Goal: Task Accomplishment & Management: Use online tool/utility

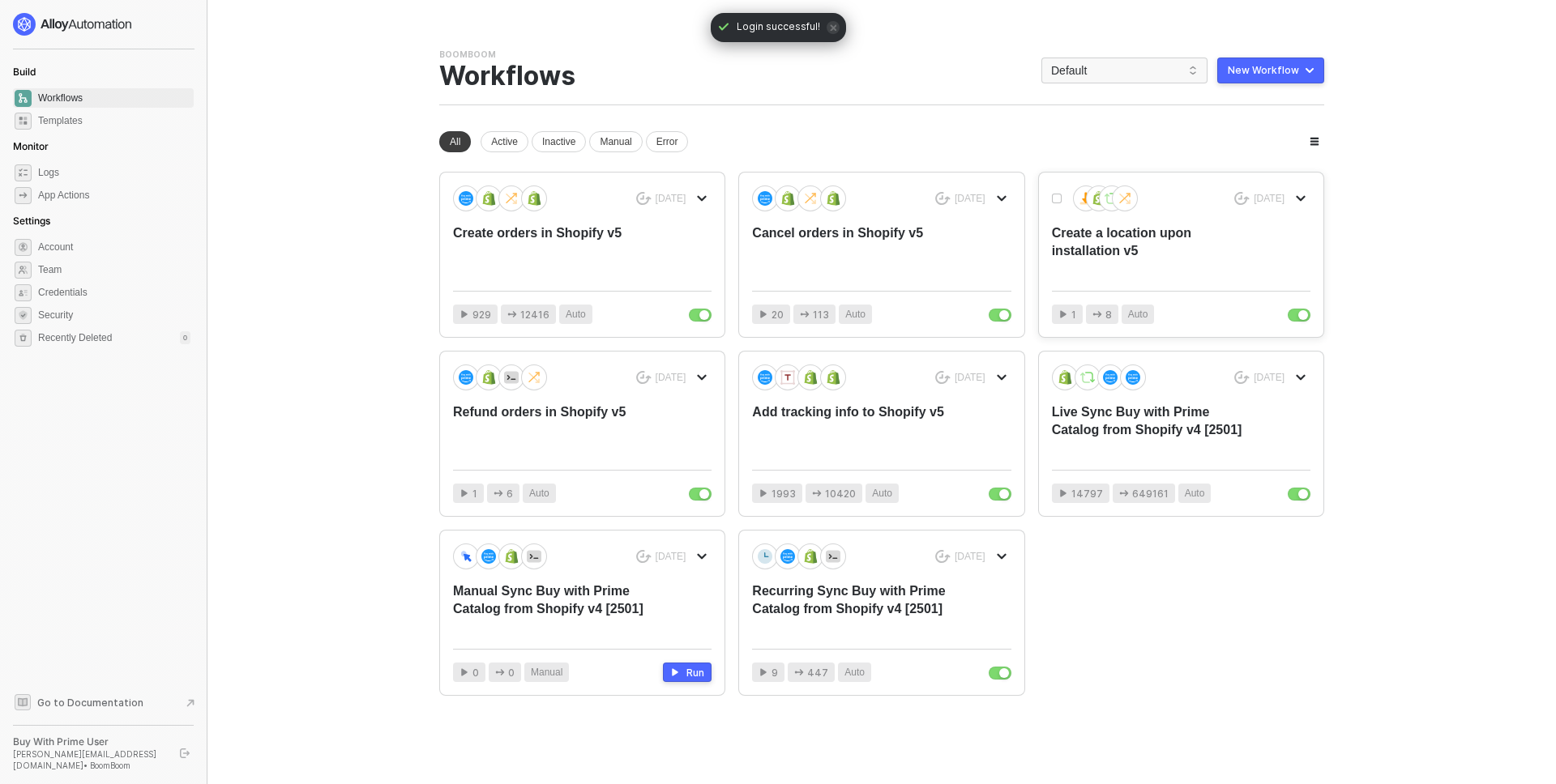
click at [1082, 246] on div "Create a location upon installation v5" at bounding box center [1154, 251] width 206 height 53
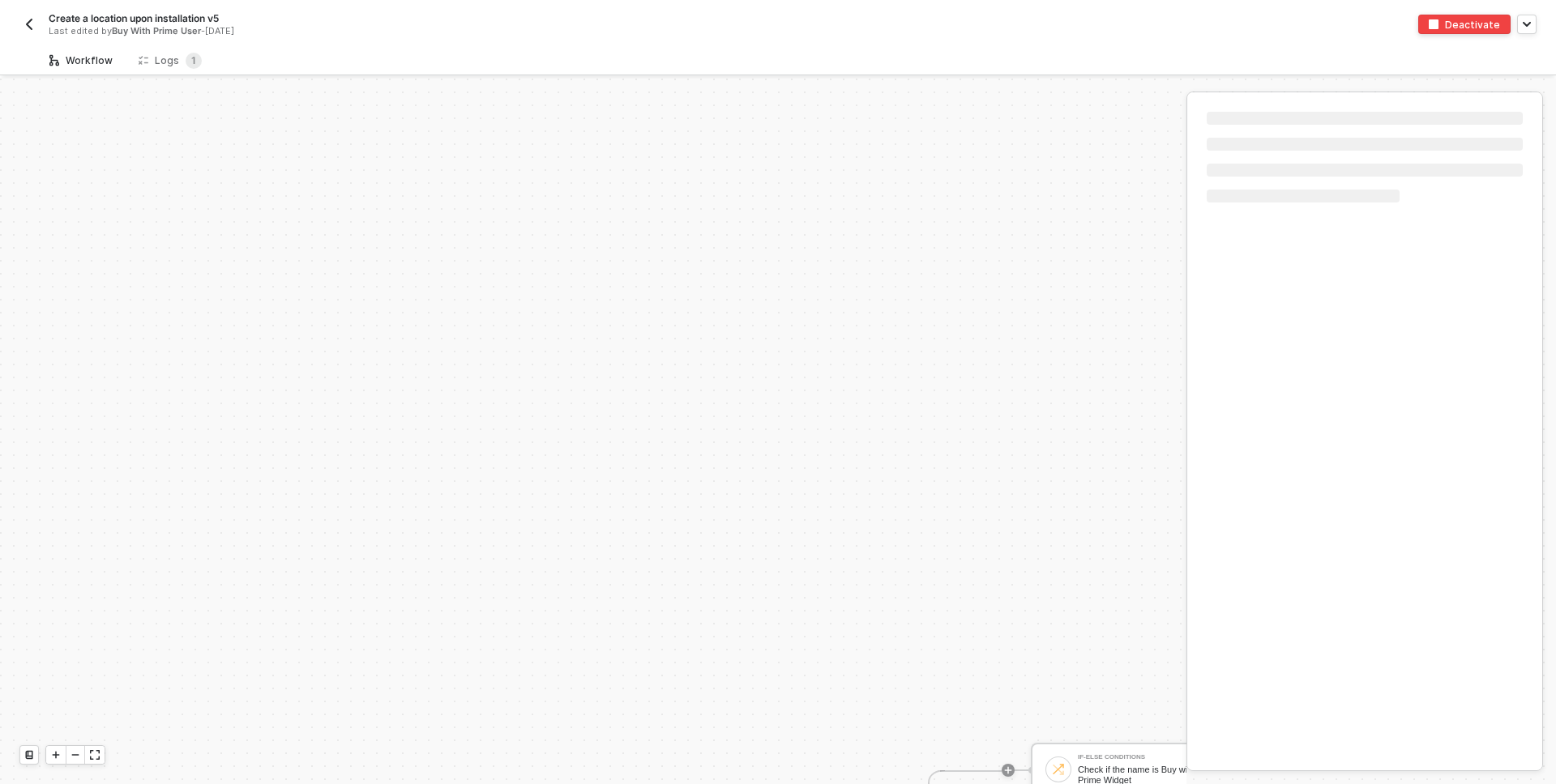
scroll to position [398, 0]
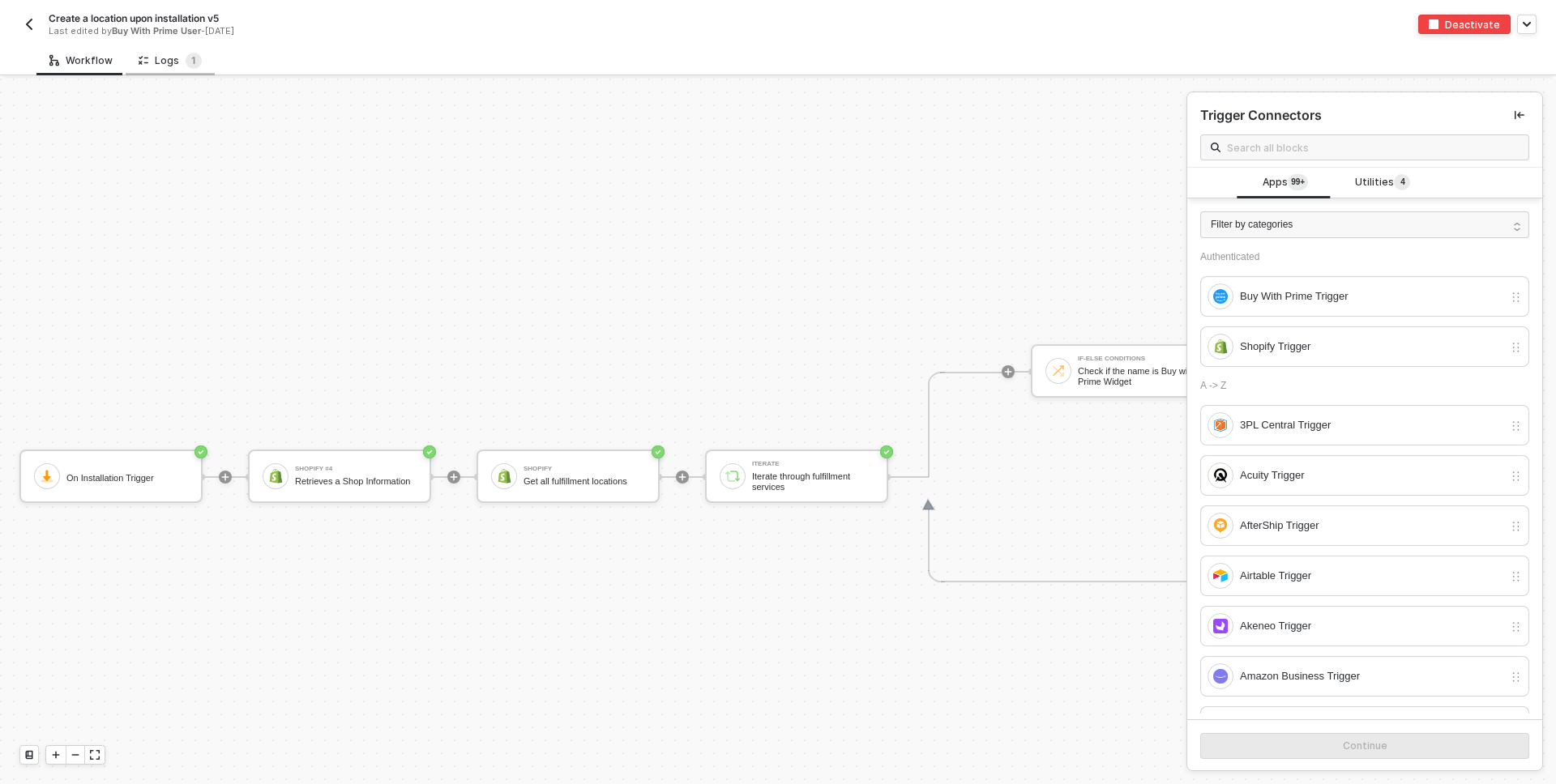
click at [161, 50] on div "Logs 1" at bounding box center [170, 60] width 89 height 30
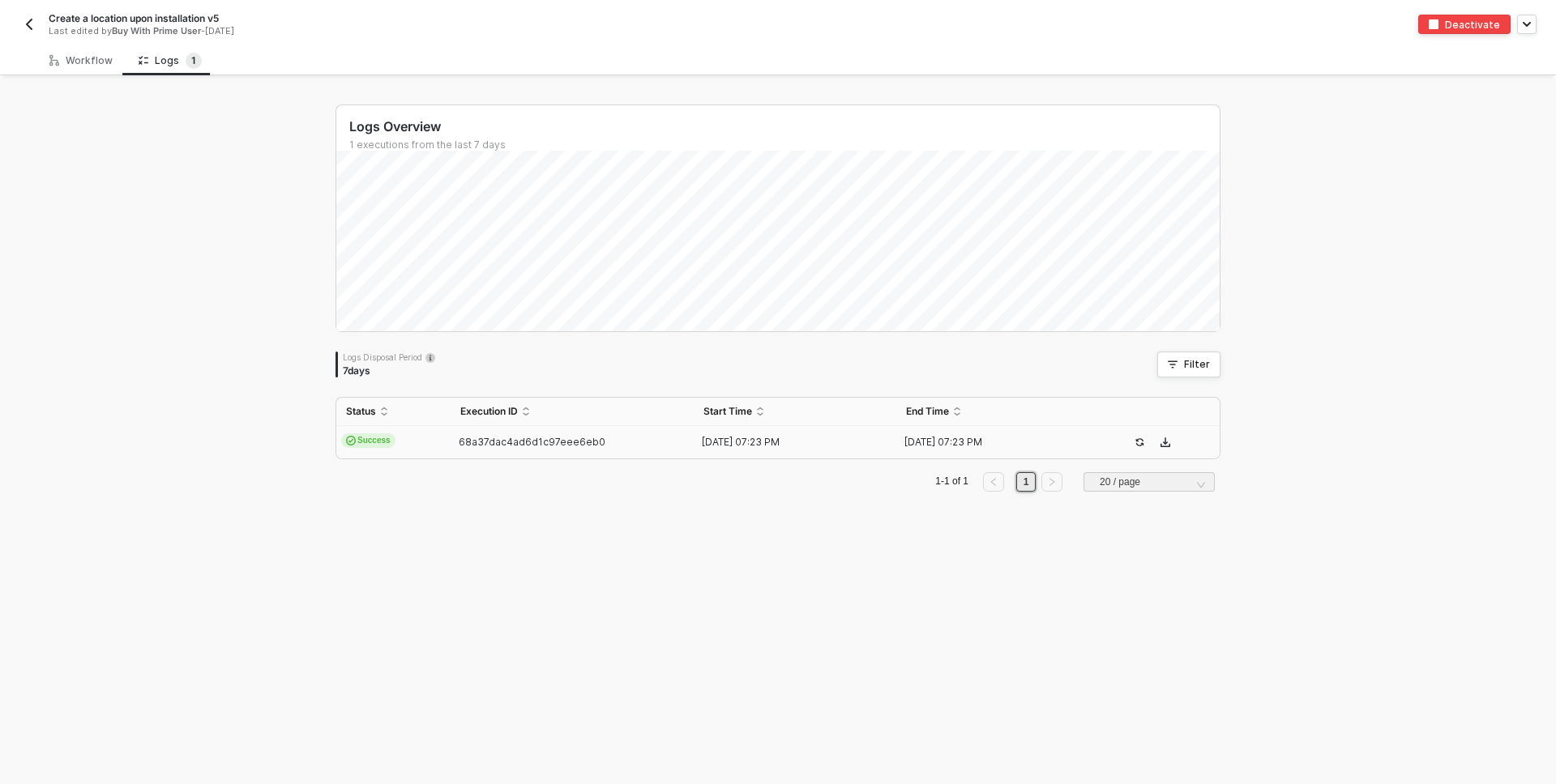
click at [429, 451] on td "Success" at bounding box center [394, 442] width 114 height 33
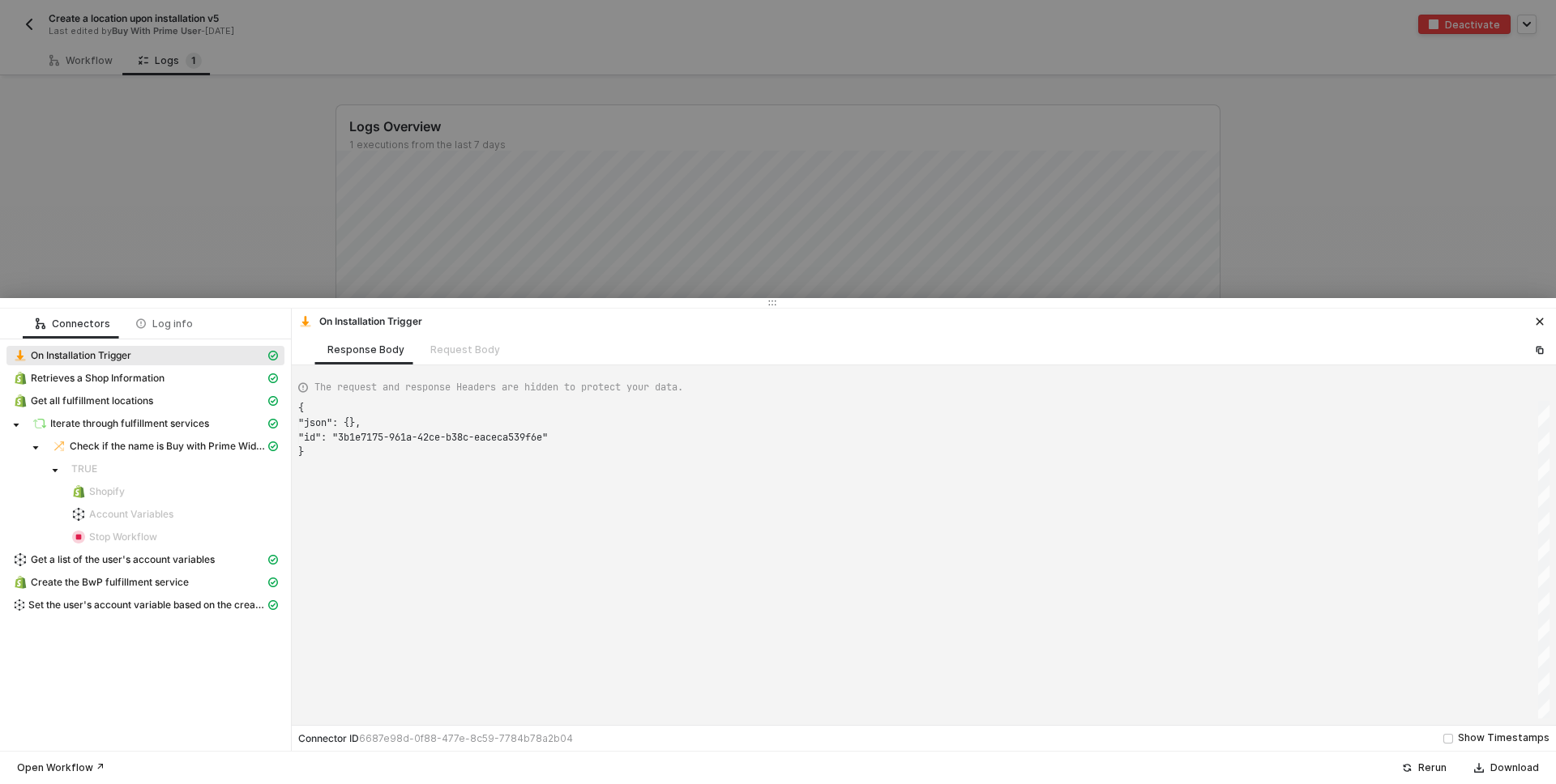
scroll to position [43, 0]
click at [127, 604] on span "Set the user's account variable based on the created location" at bounding box center [147, 605] width 237 height 13
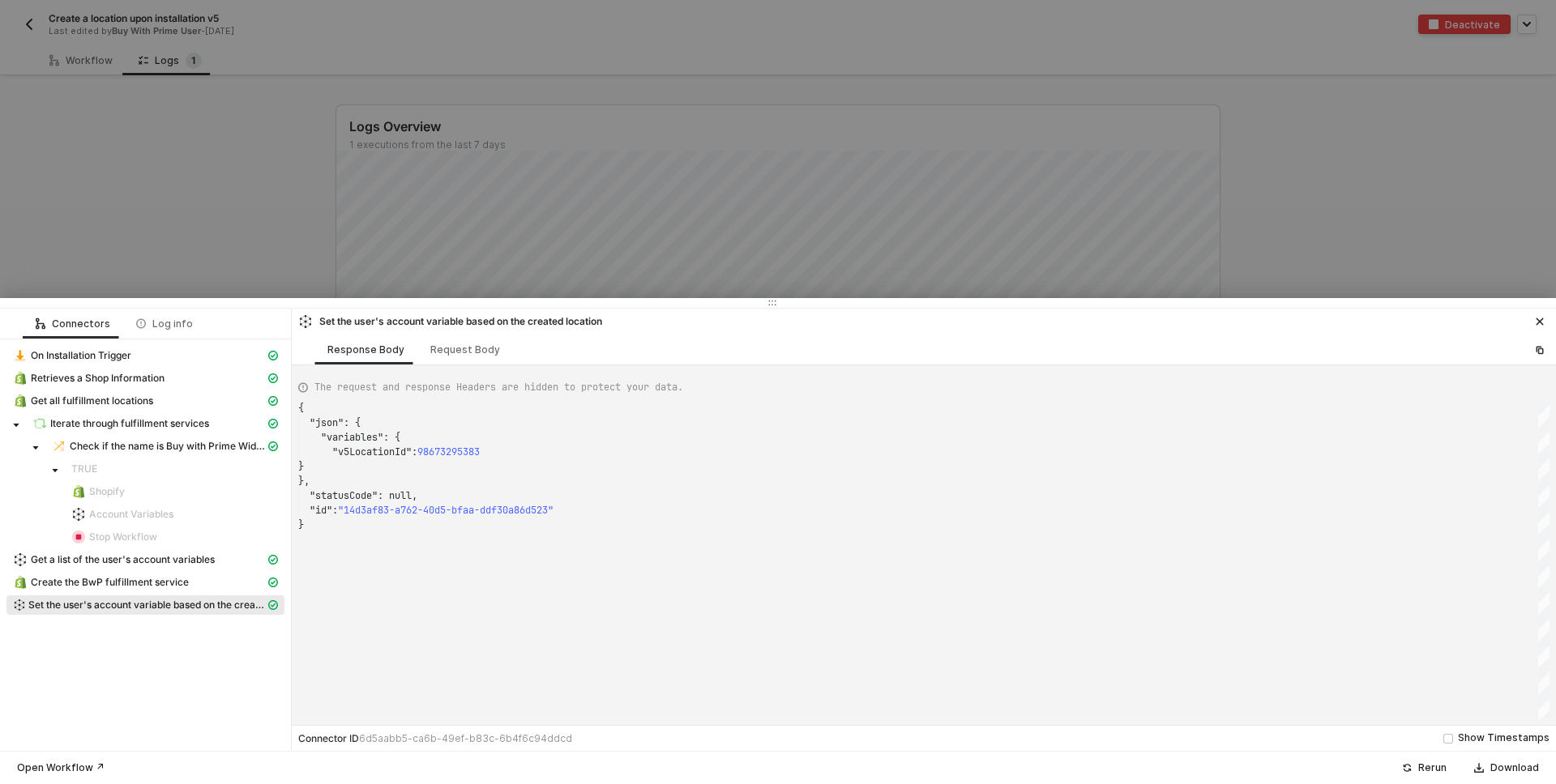
scroll to position [116, 0]
click at [464, 354] on div "Request Body" at bounding box center [465, 349] width 70 height 13
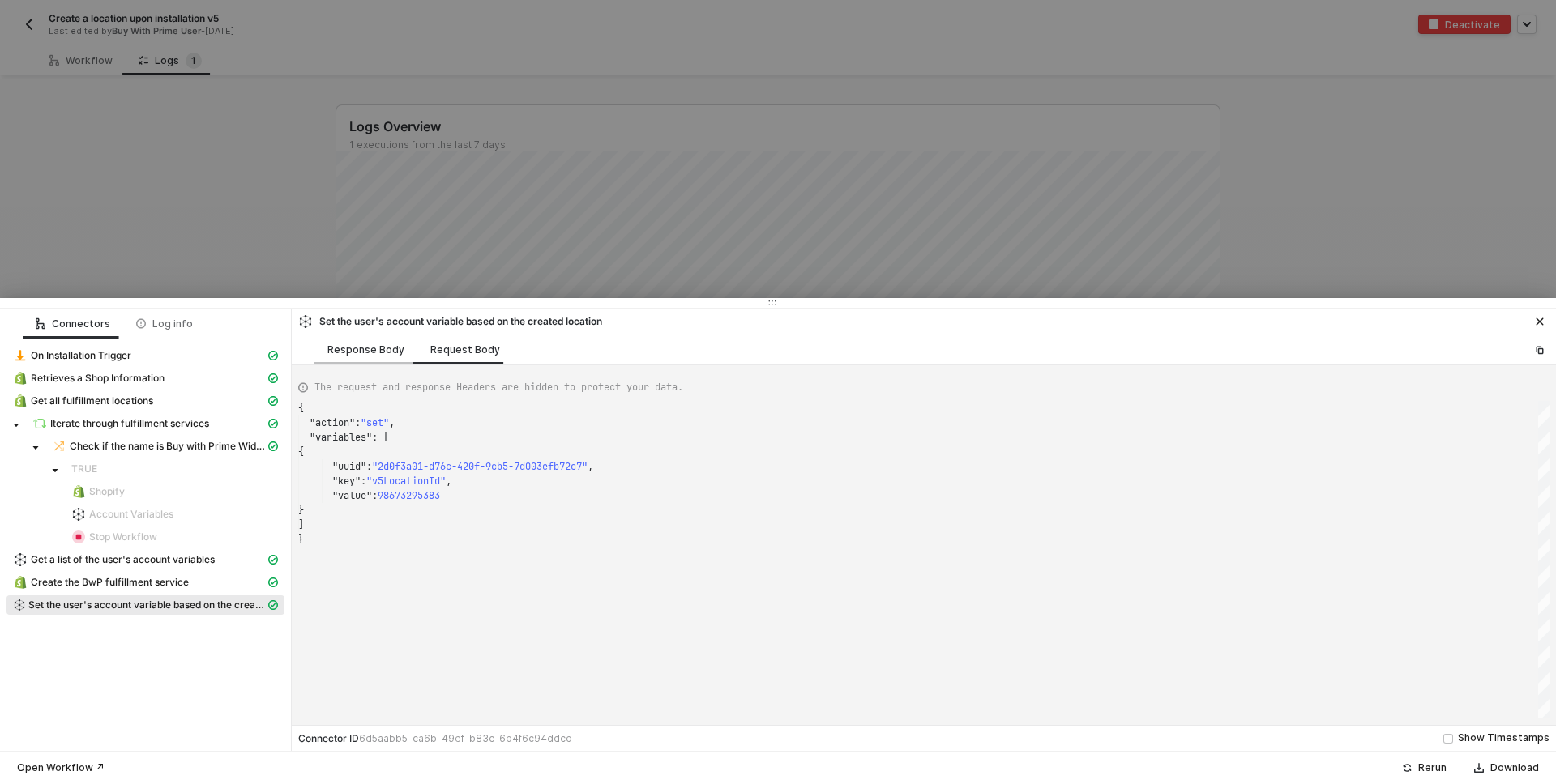
click at [374, 356] on div "Response Body" at bounding box center [366, 349] width 103 height 30
type textarea "{ "json": { "variables": { "v5LocationId": 98673295383 } }, "statusCode": null,…"
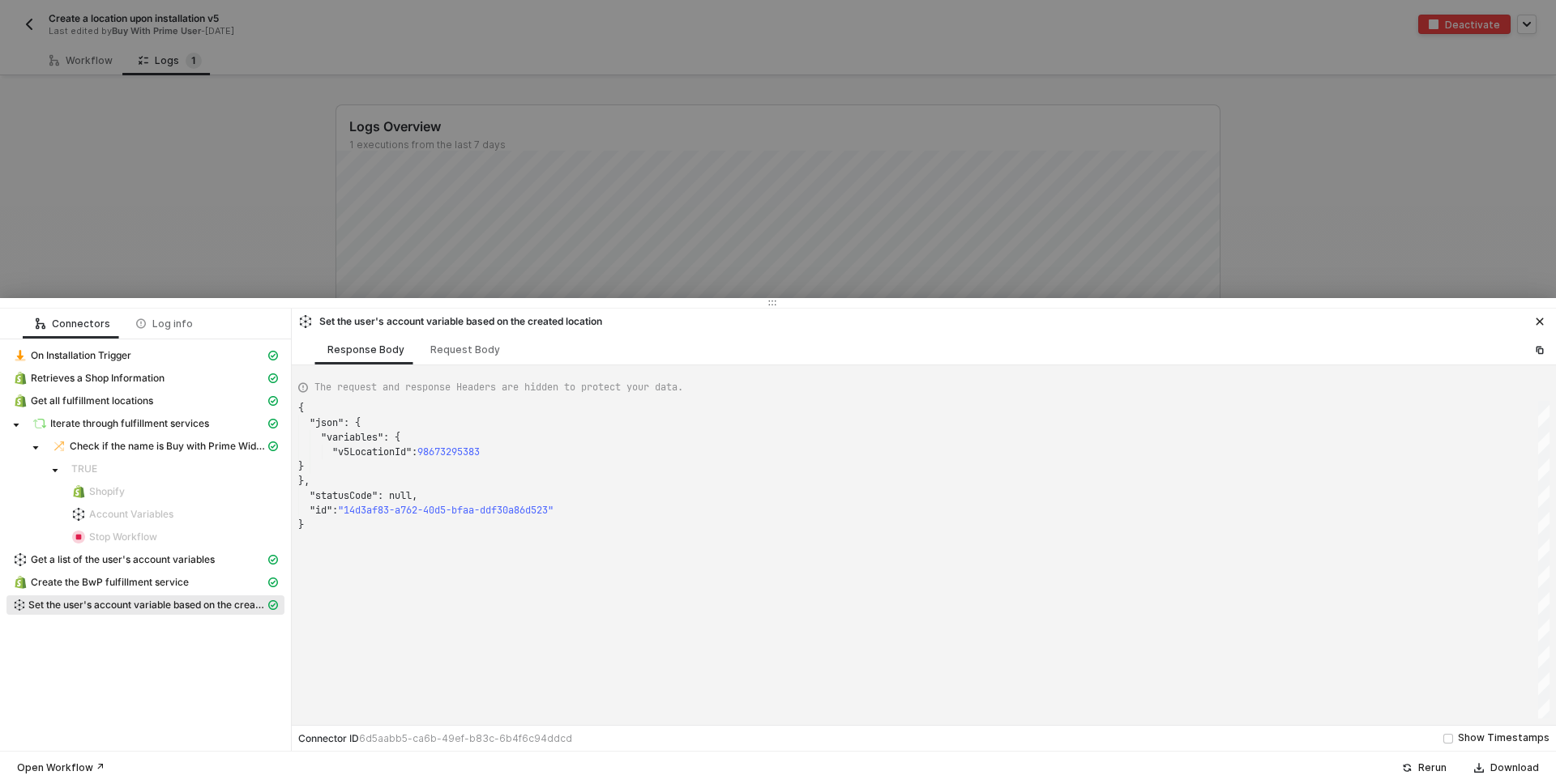
click at [102, 240] on div at bounding box center [778, 392] width 1556 height 784
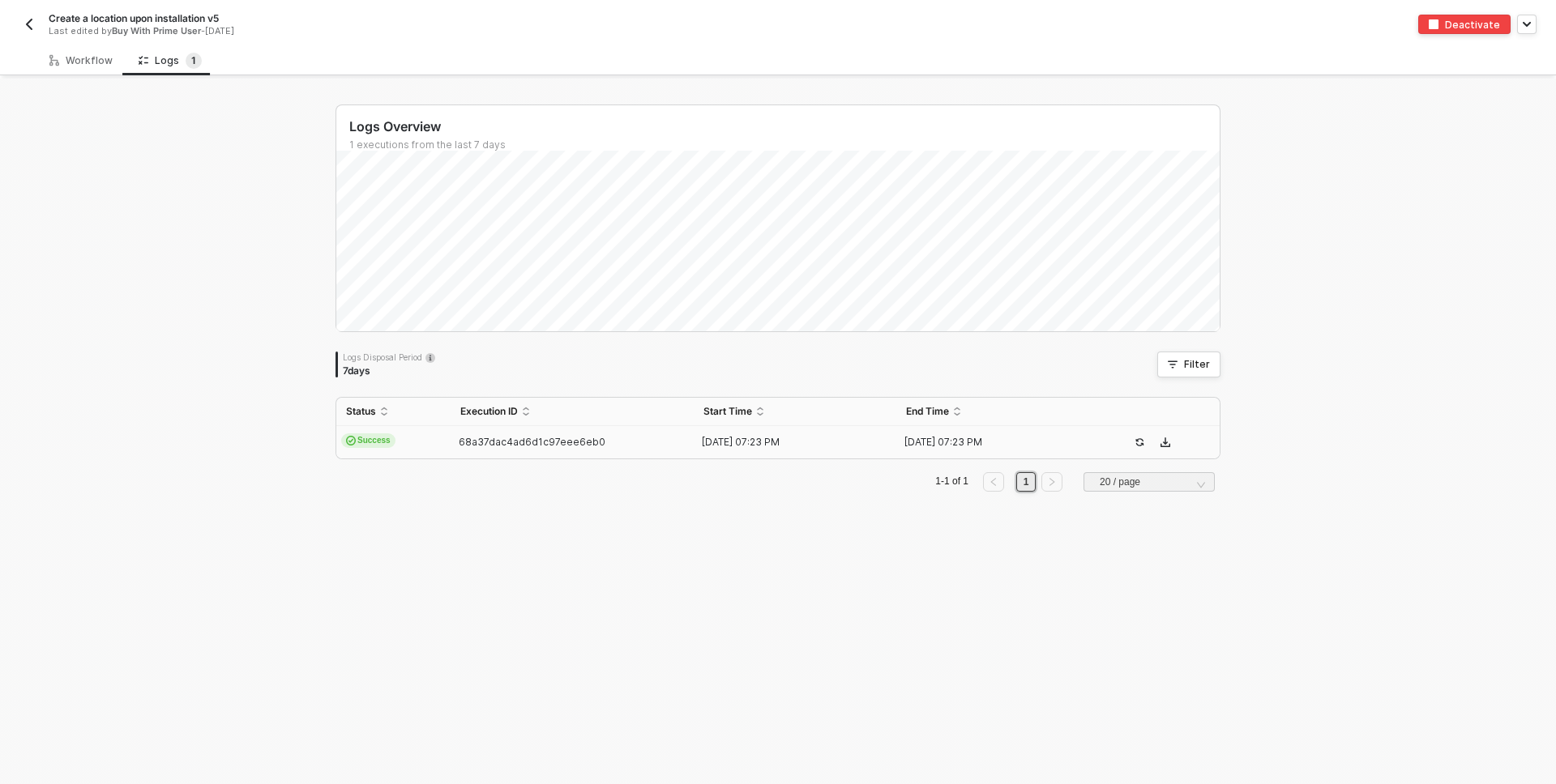
click at [58, 246] on div "Logs Overview 1 executions from the last 7 days Logs Disposal Period 7 days Fil…" at bounding box center [778, 432] width 1556 height 706
click at [83, 62] on div "Workflow" at bounding box center [81, 60] width 63 height 13
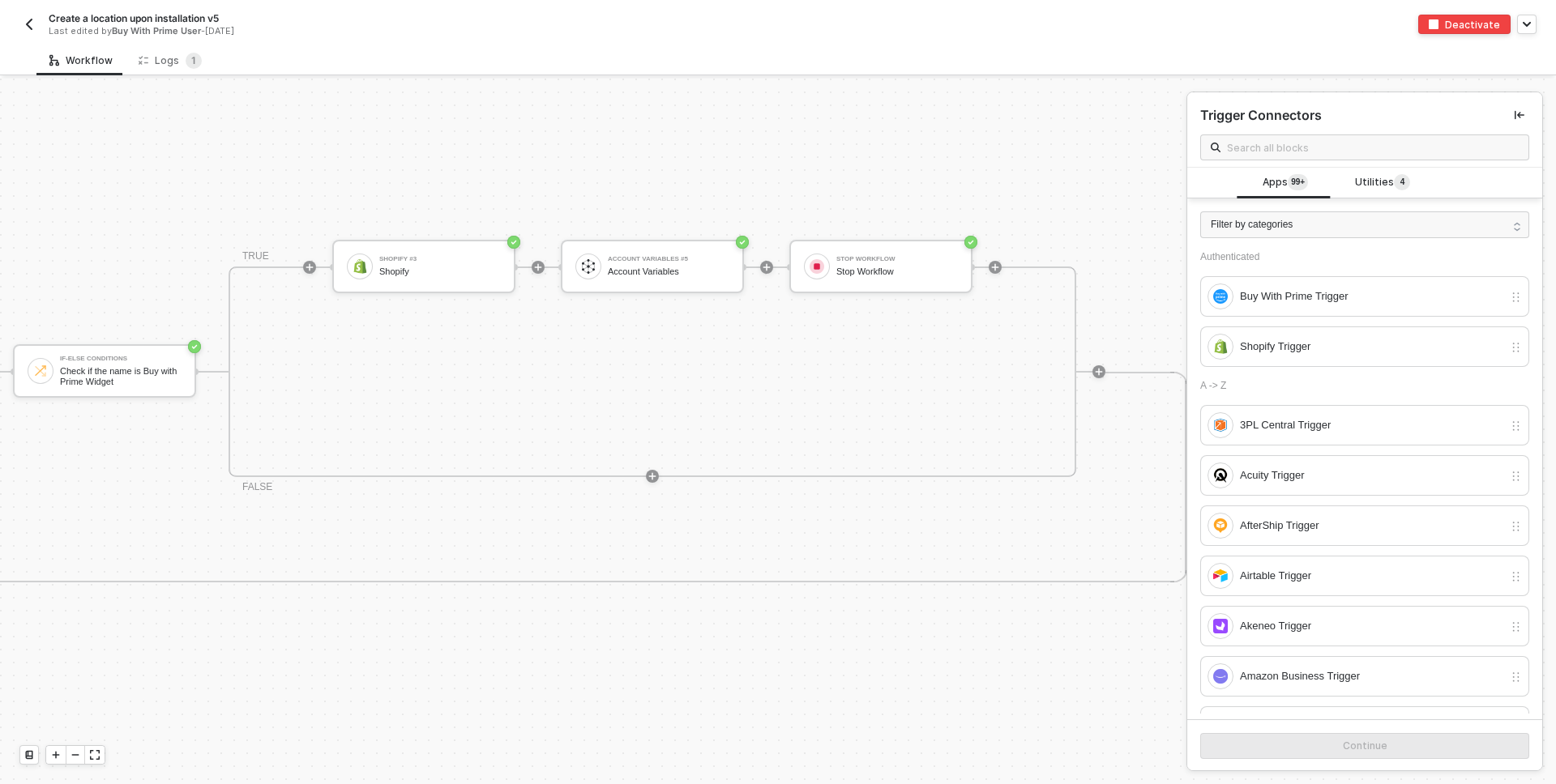
scroll to position [398, 1102]
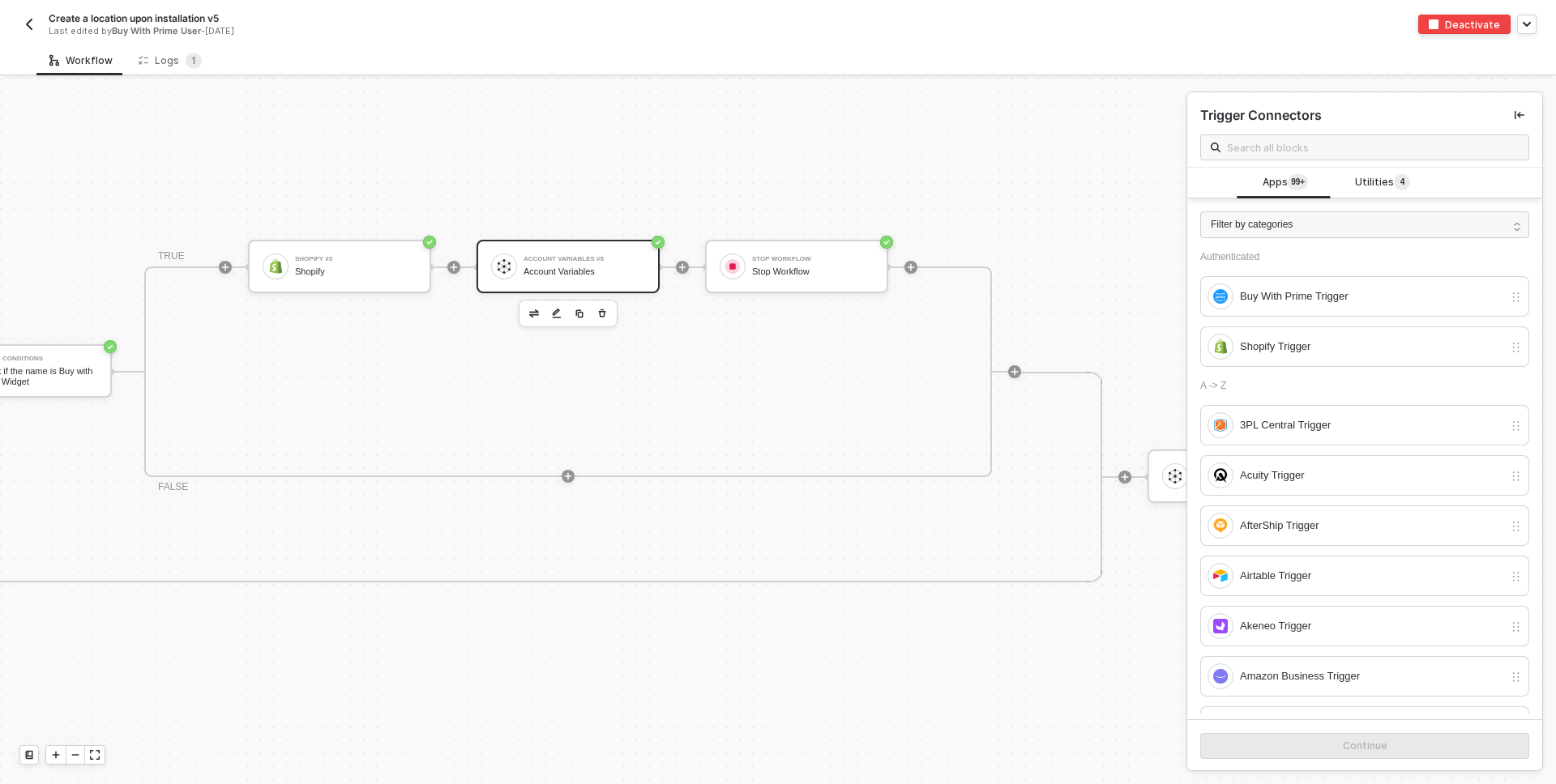
click at [520, 265] on div "Account Variables #5 Account Variables" at bounding box center [581, 266] width 128 height 31
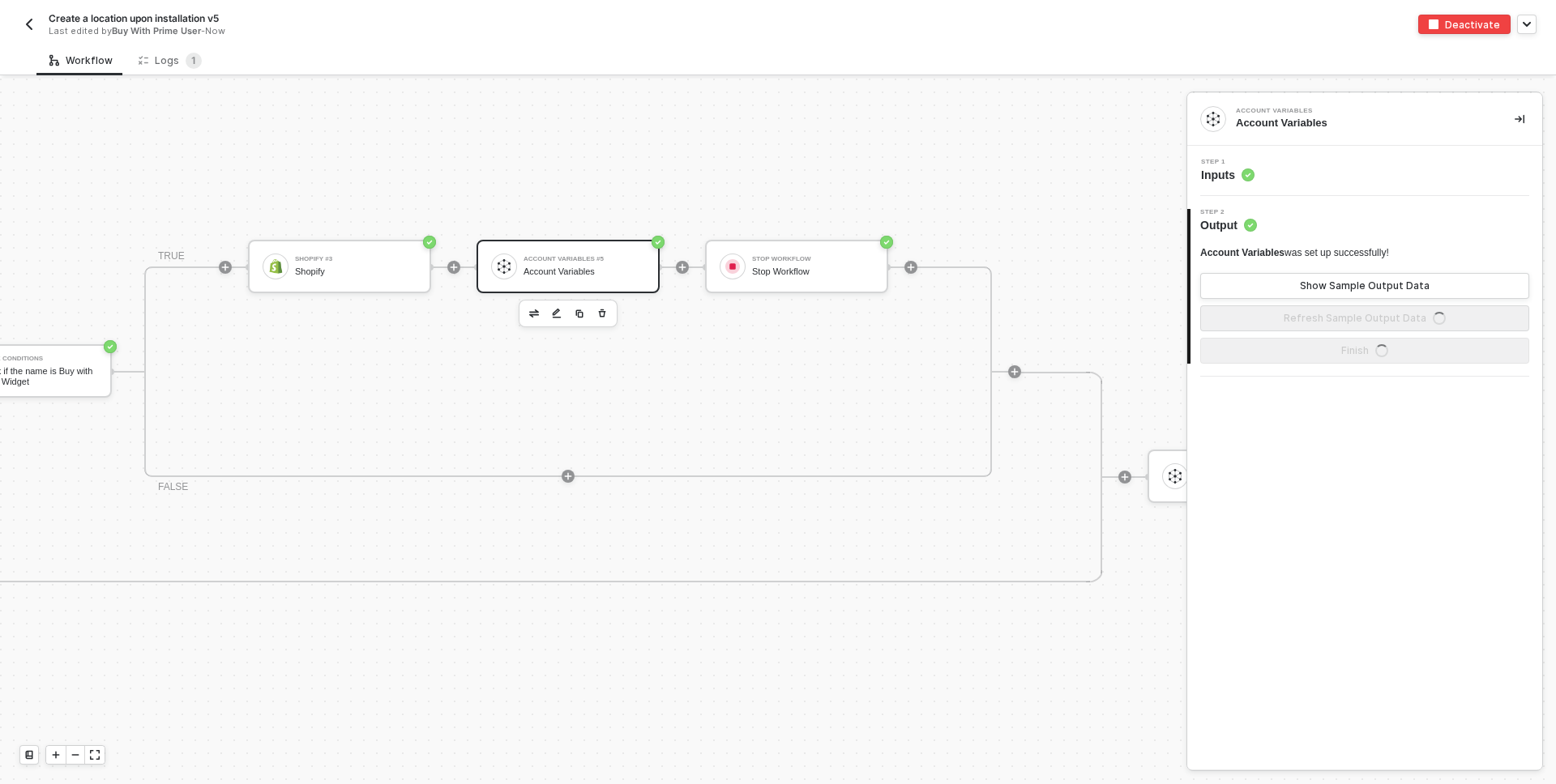
click at [1308, 167] on div "Step 1 Inputs" at bounding box center [1368, 171] width 351 height 25
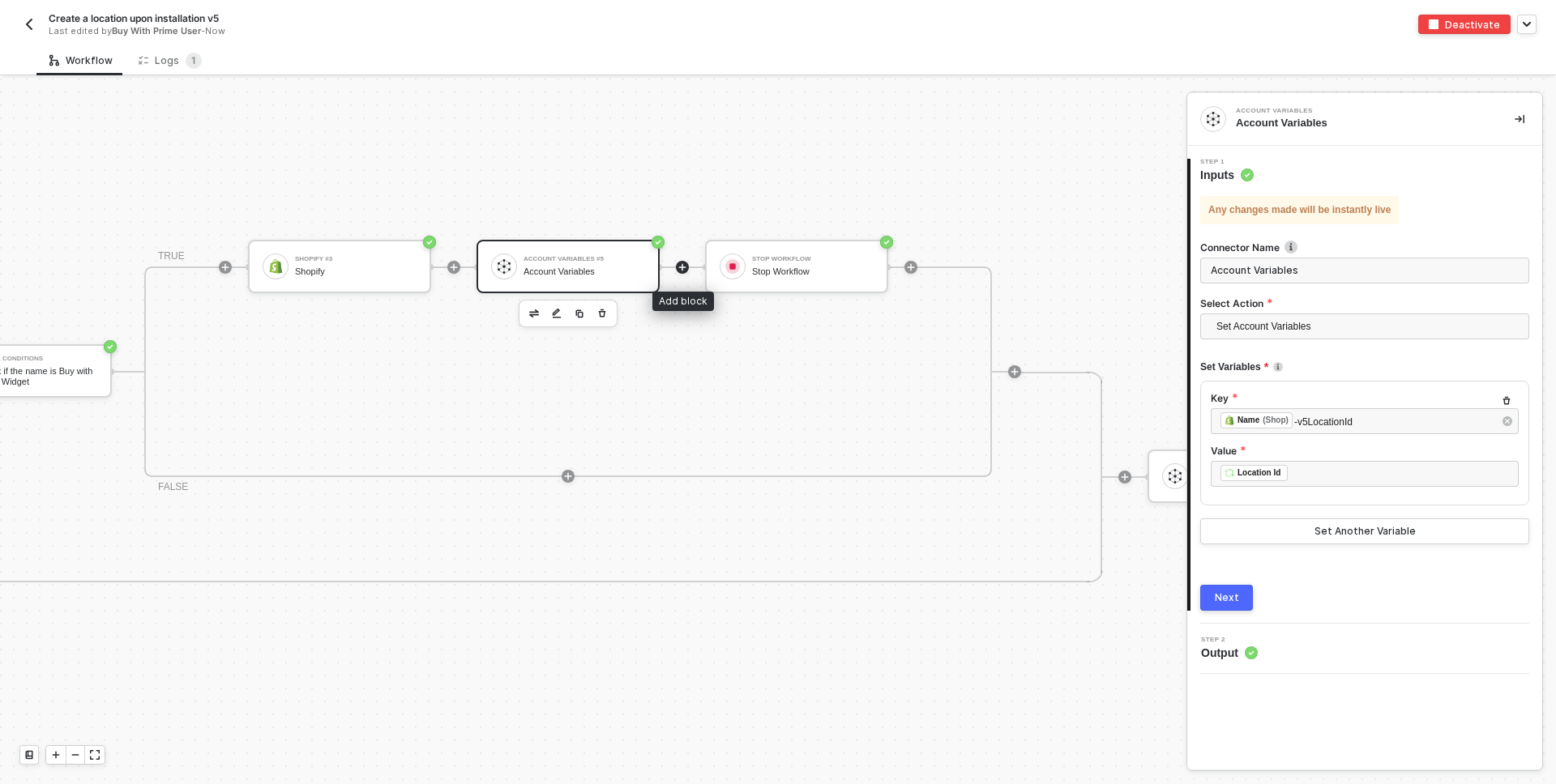
click at [684, 265] on icon "icon-play" at bounding box center [683, 267] width 10 height 10
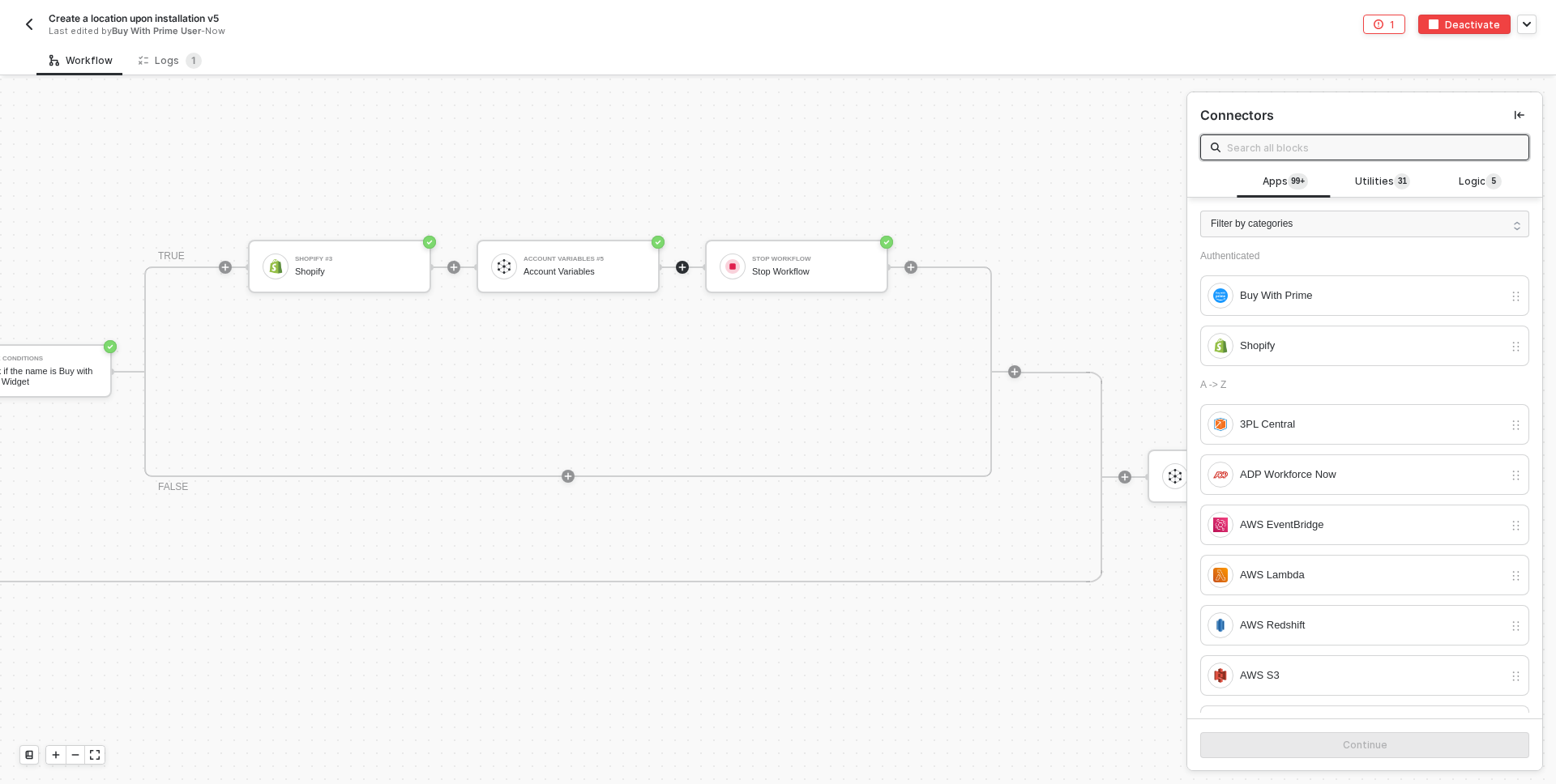
click at [1389, 139] on input "text" at bounding box center [1373, 147] width 292 height 18
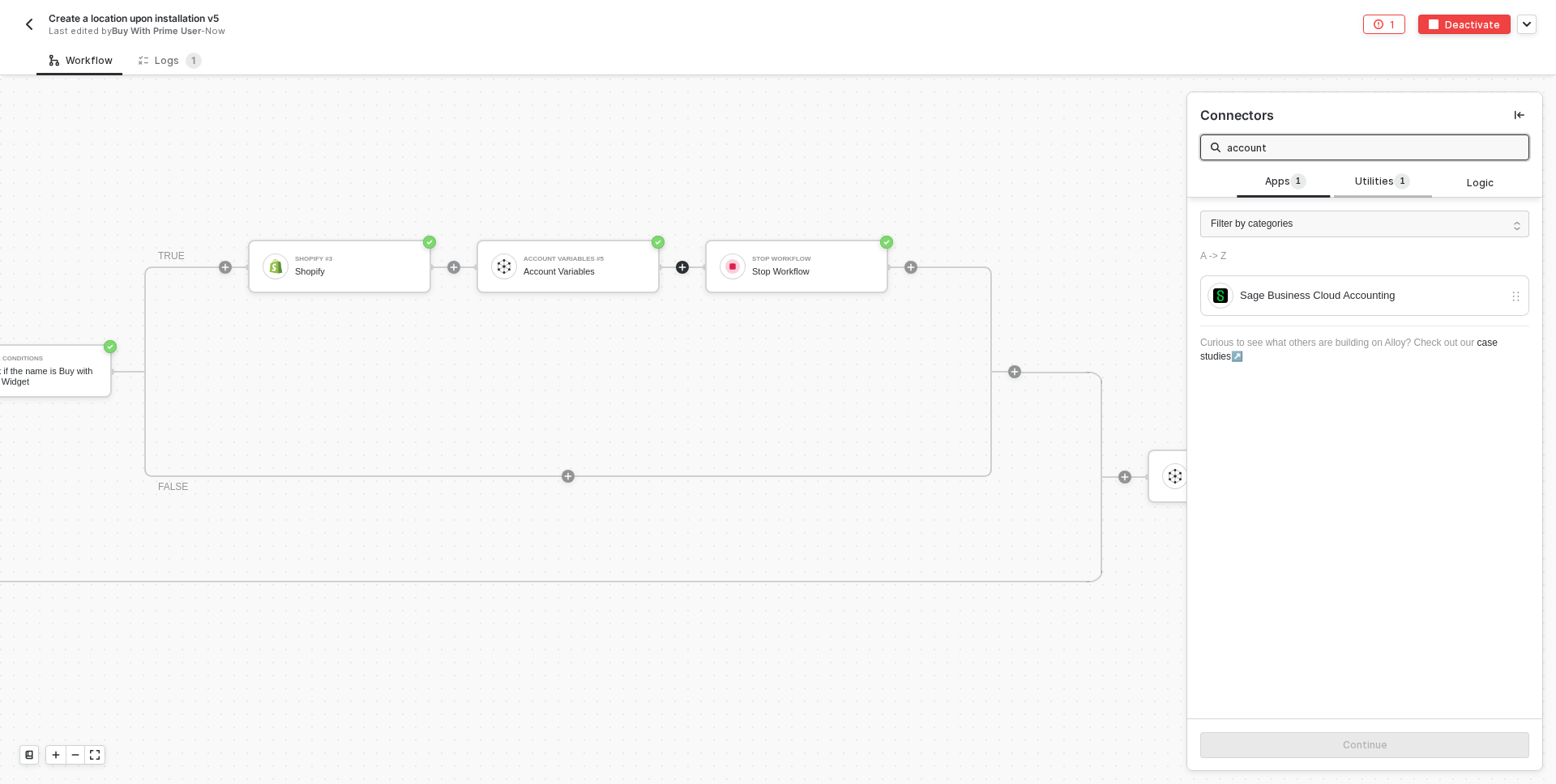
type input "account"
click at [1394, 178] on sup "1" at bounding box center [1402, 181] width 16 height 16
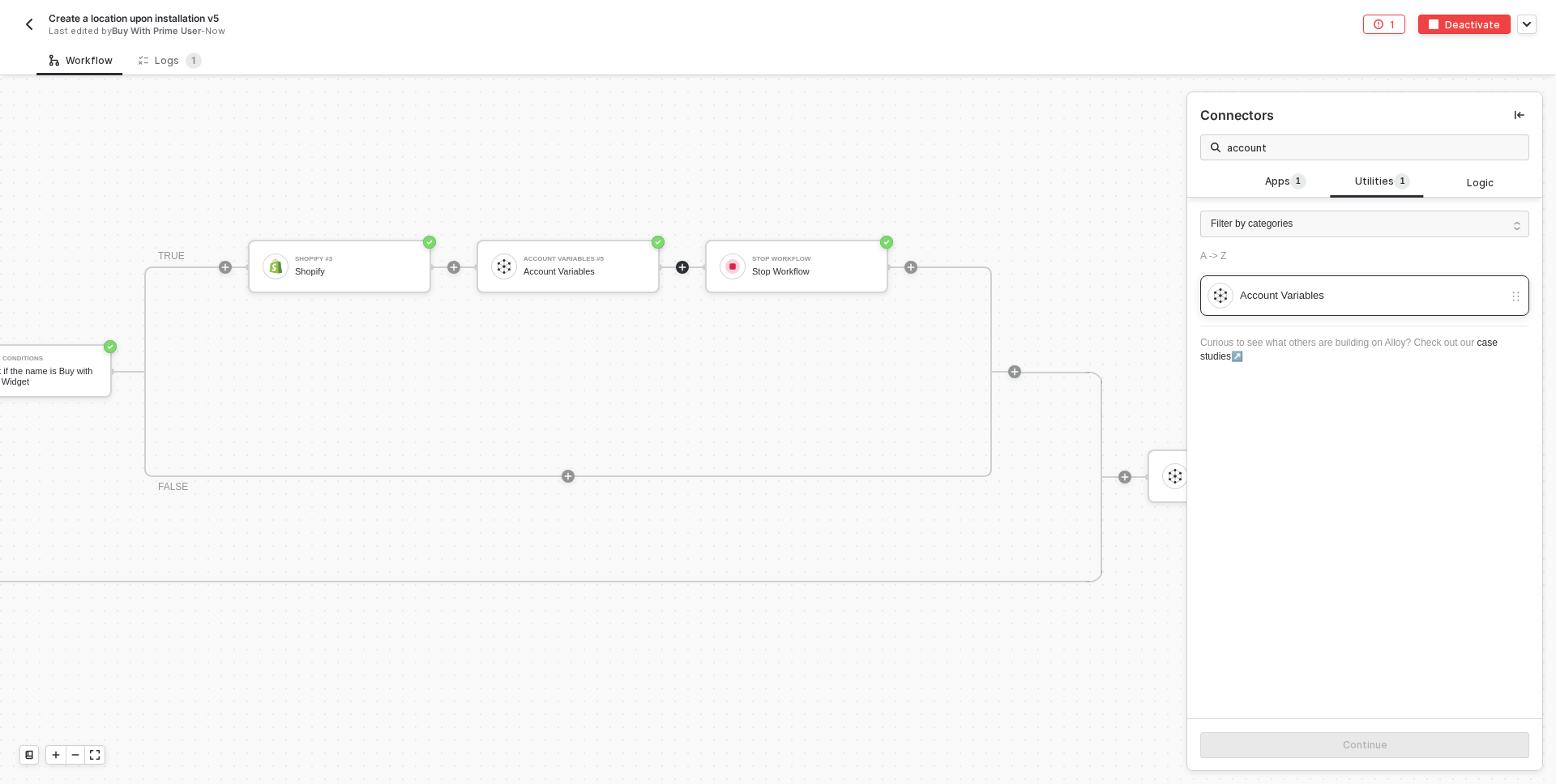
click at [1323, 283] on div "Account Variables" at bounding box center [1356, 296] width 296 height 26
click at [1279, 749] on button "Continue" at bounding box center [1366, 746] width 330 height 26
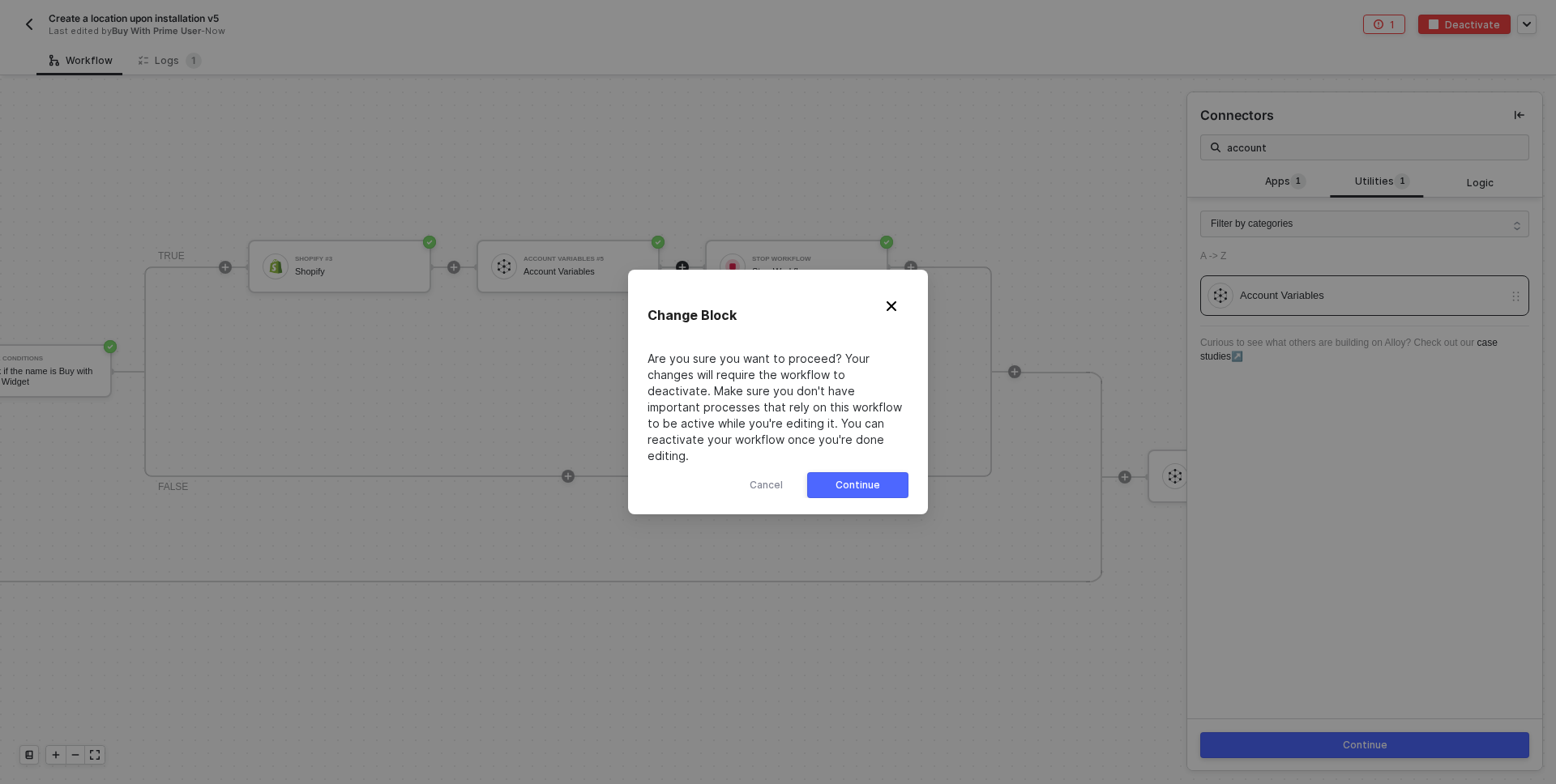
click at [851, 479] on div "Continue" at bounding box center [857, 485] width 44 height 13
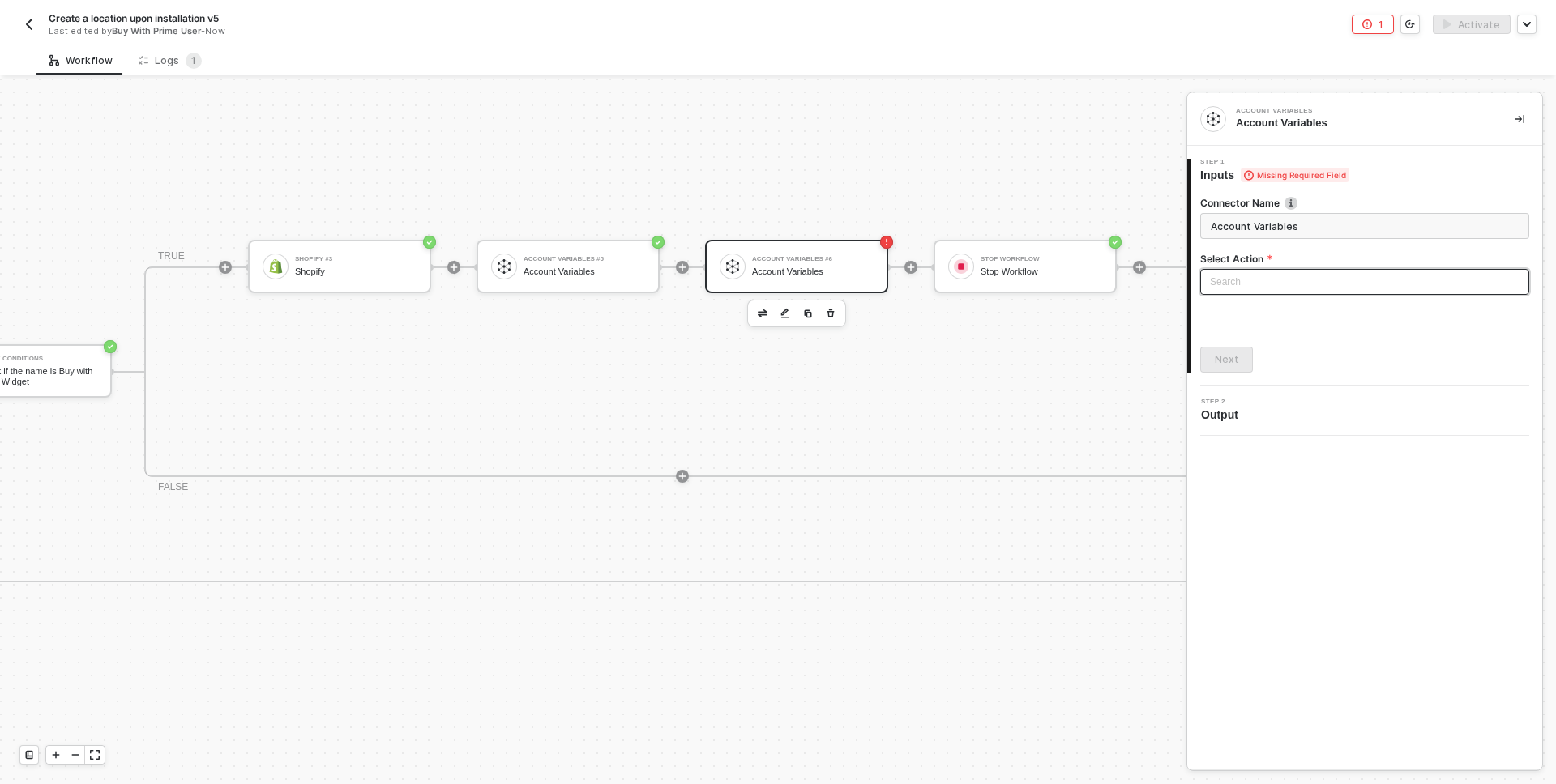
click at [1297, 270] on input "search" at bounding box center [1366, 282] width 310 height 25
click at [1279, 318] on div "Set Account Variables" at bounding box center [1365, 315] width 303 height 18
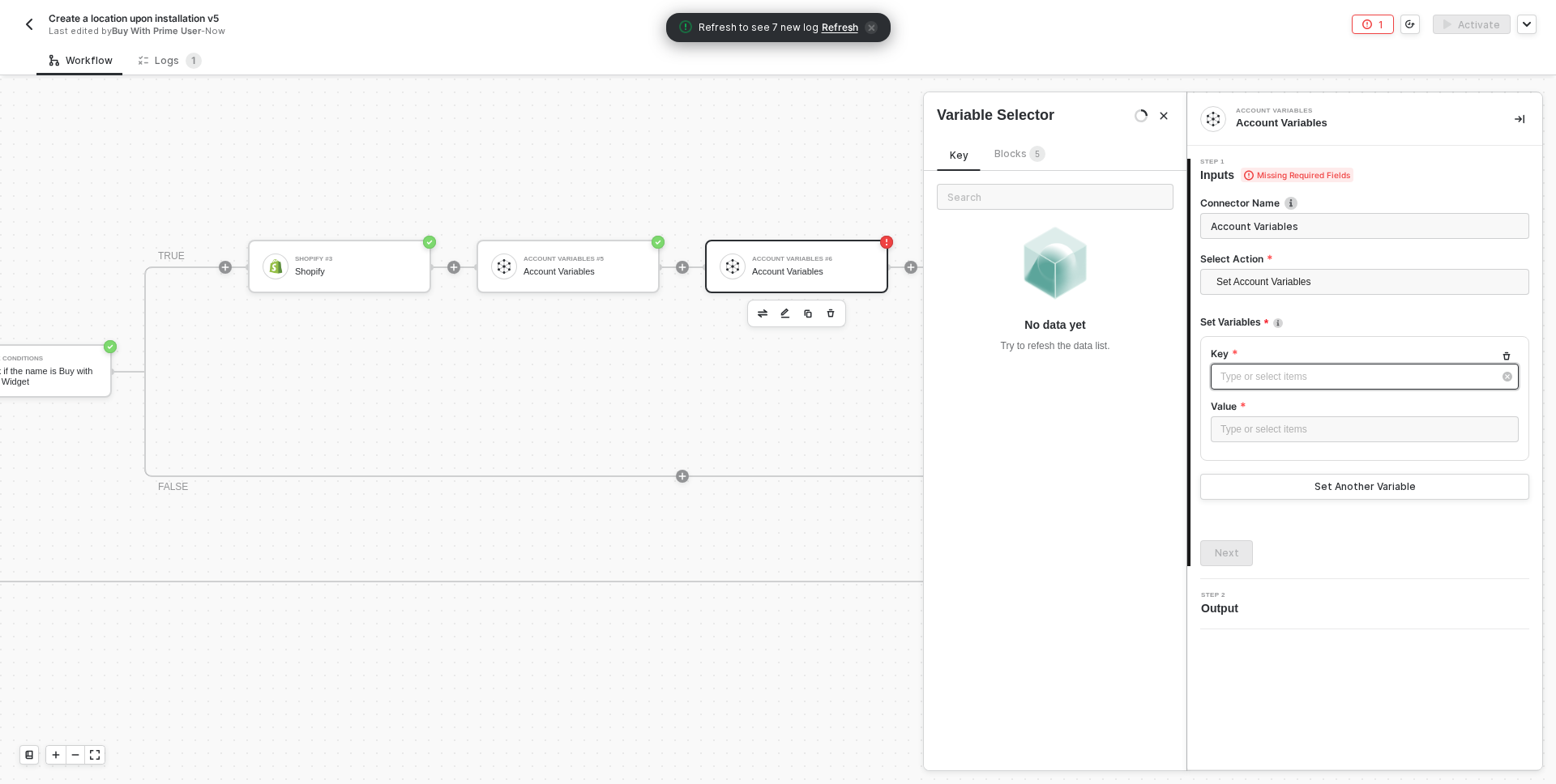
click at [1251, 387] on div "Type or select items ﻿" at bounding box center [1365, 377] width 308 height 26
click at [1048, 153] on span "5" at bounding box center [1056, 155] width 16 height 18
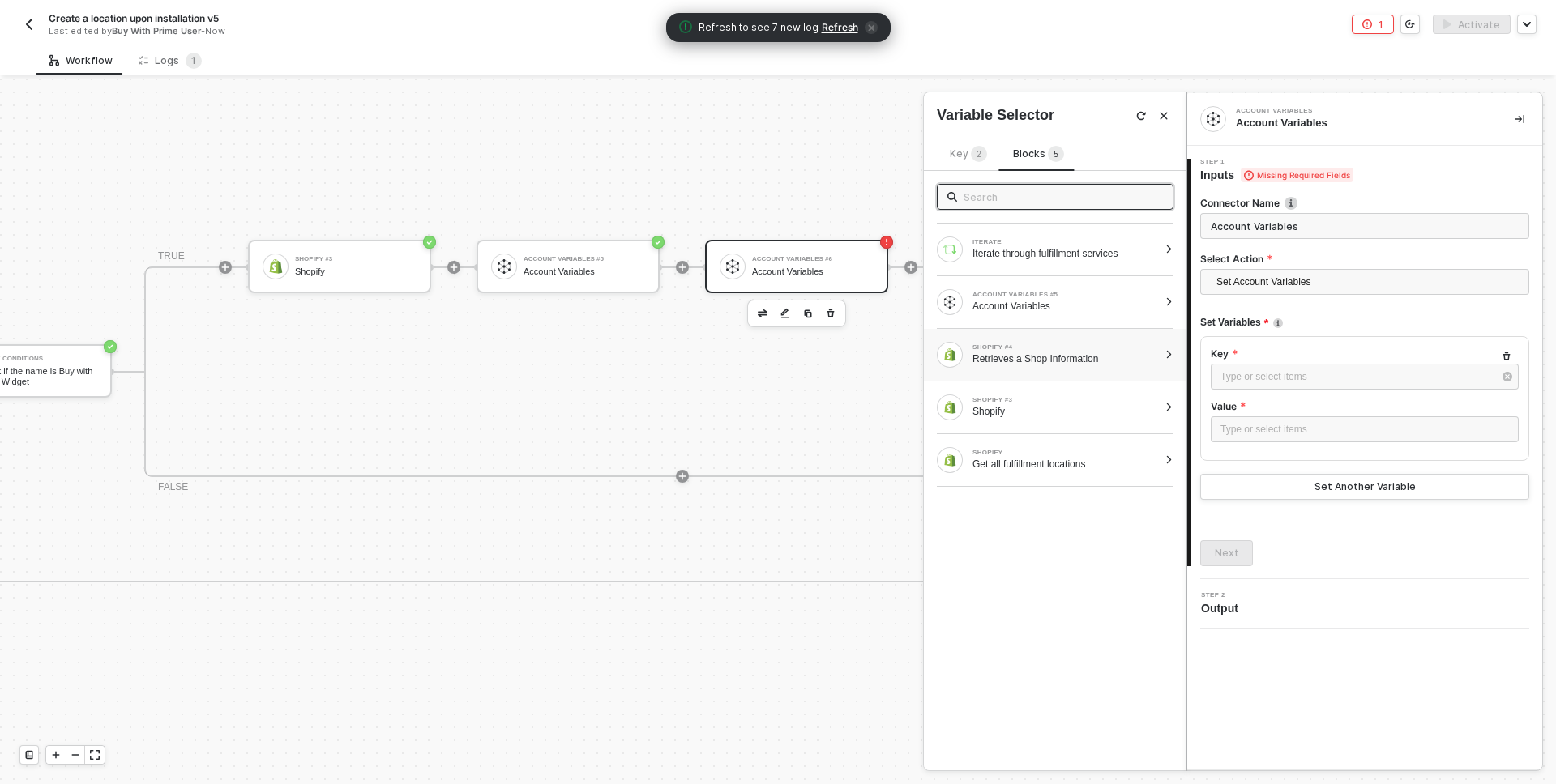
click at [1075, 361] on div "Retrieves a Shop Information" at bounding box center [1066, 358] width 185 height 13
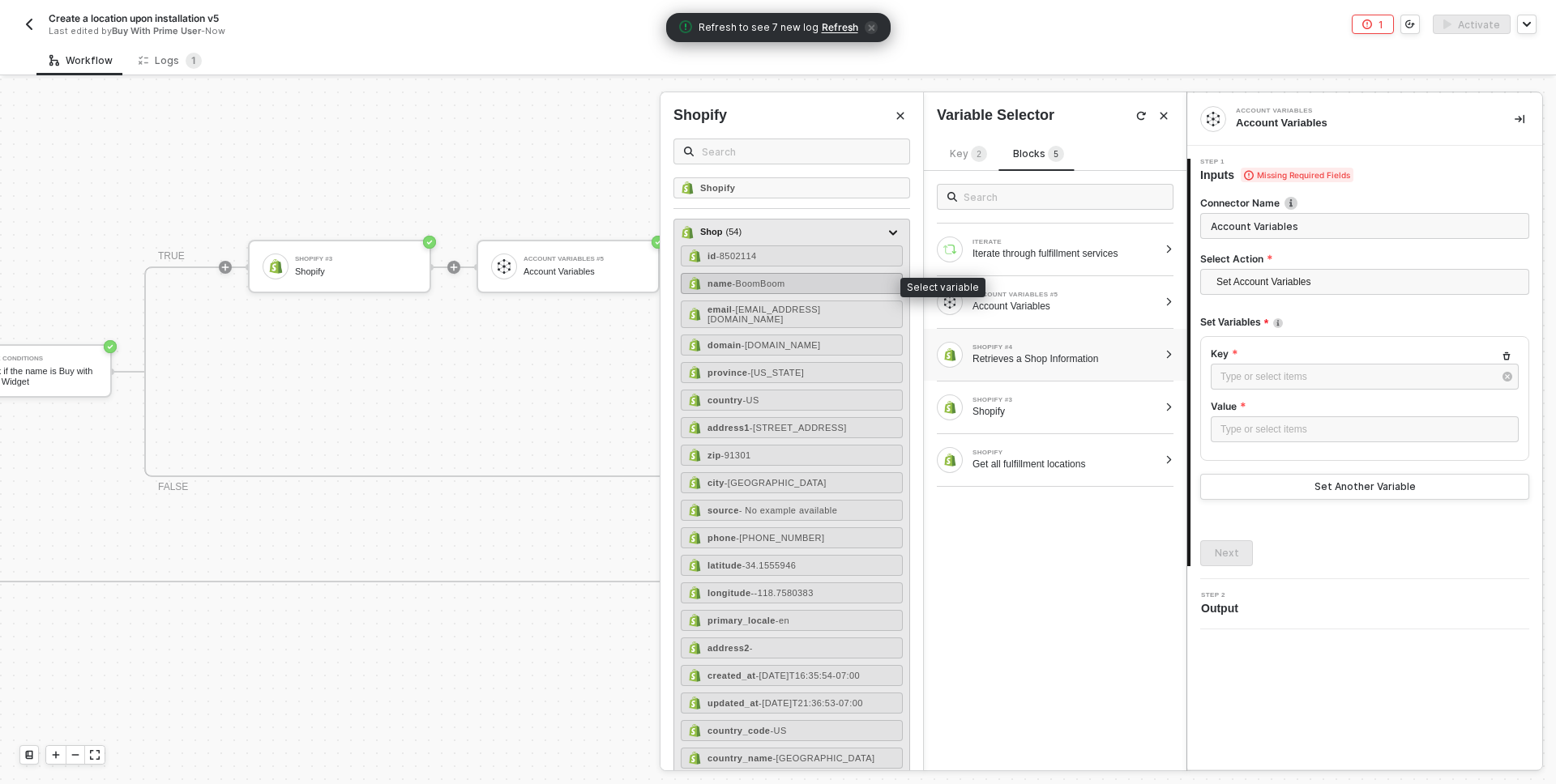
click at [768, 284] on span "- BoomBoom" at bounding box center [759, 284] width 52 height 10
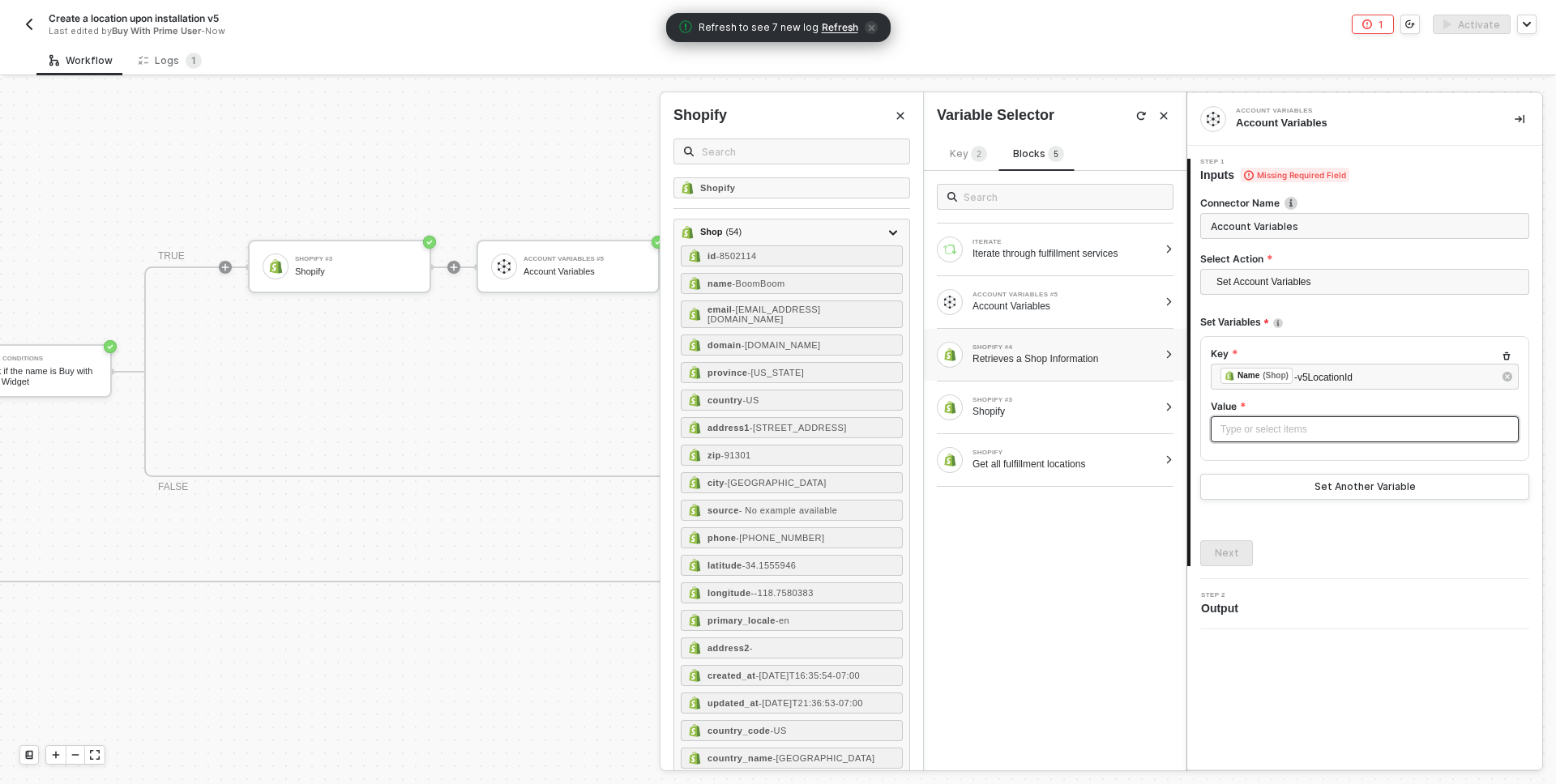
click at [1320, 424] on div "Type or select items ﻿" at bounding box center [1365, 430] width 288 height 16
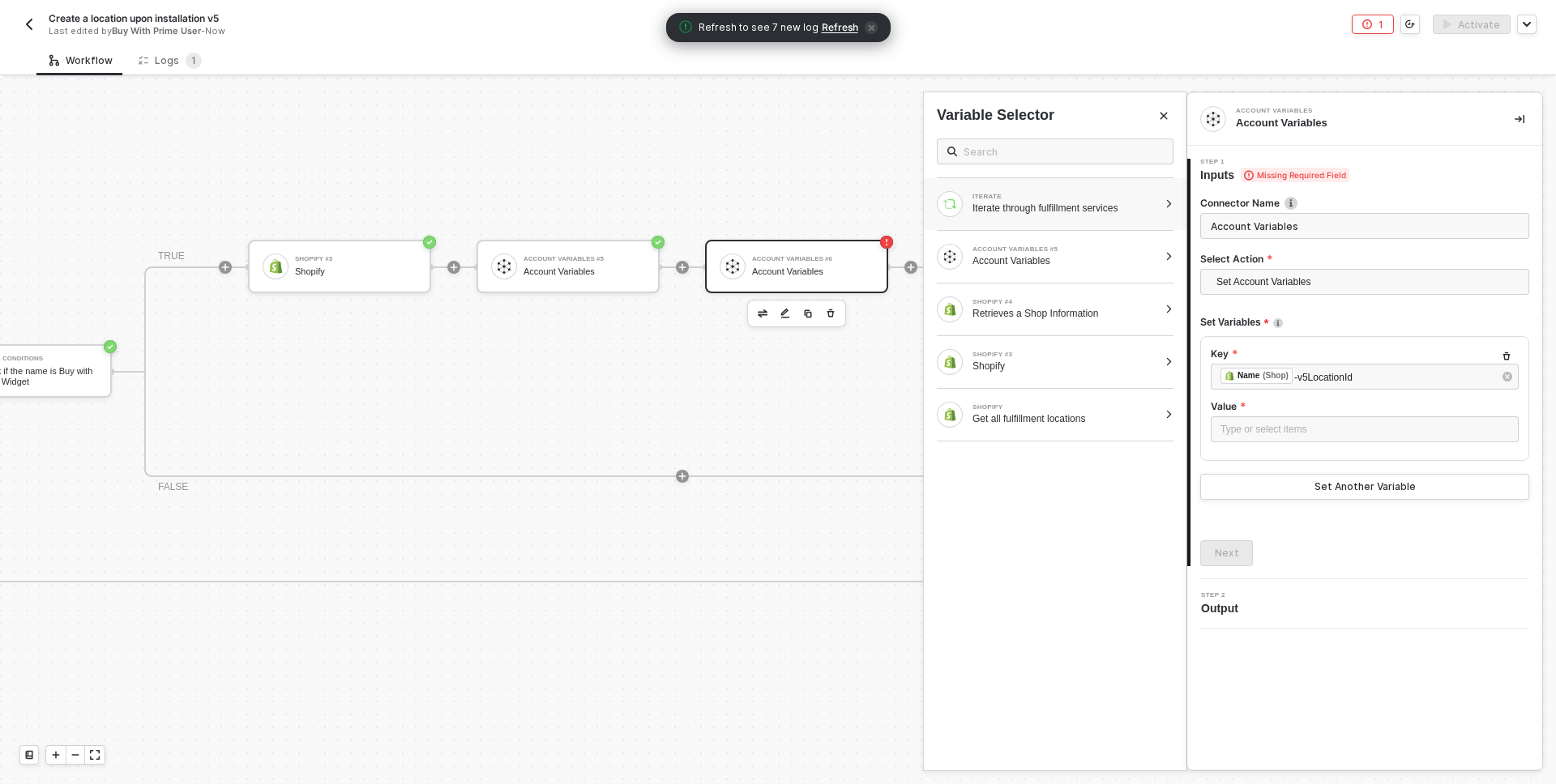
click at [1039, 214] on div "Iterate through fulfillment services" at bounding box center [1066, 208] width 185 height 13
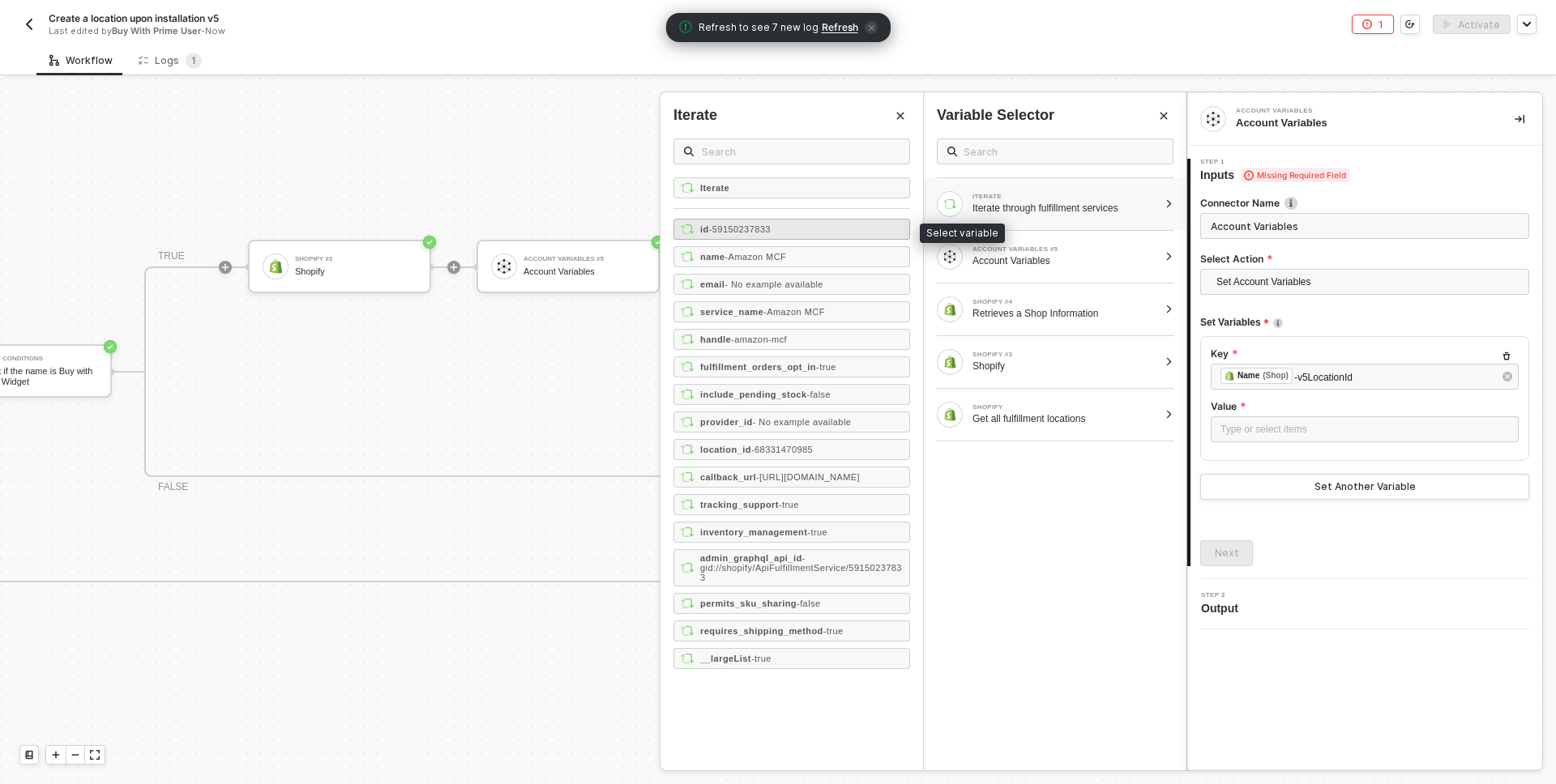
click at [733, 229] on span "- 59150237833" at bounding box center [740, 230] width 61 height 10
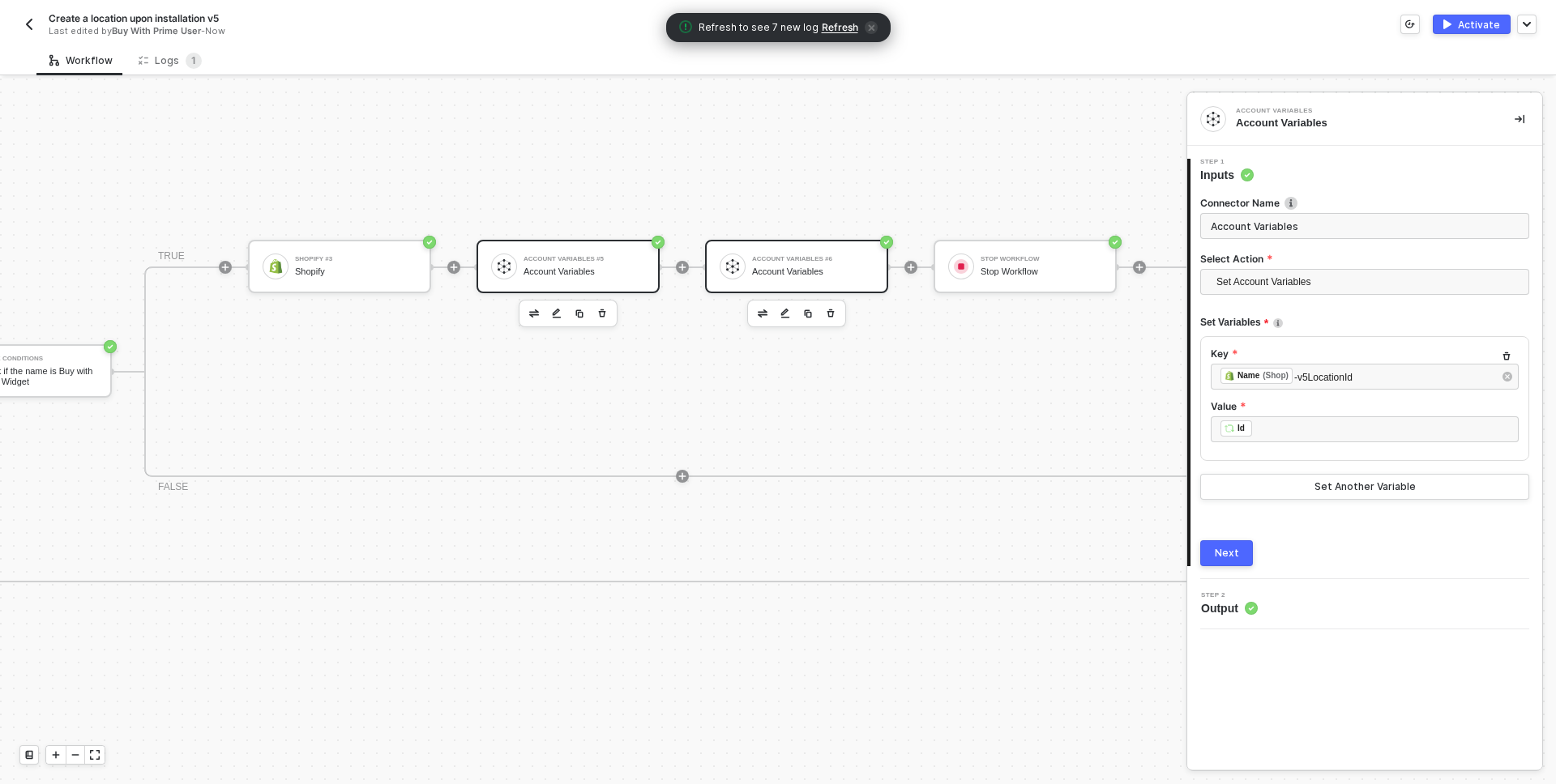
click at [507, 261] on img at bounding box center [504, 266] width 15 height 15
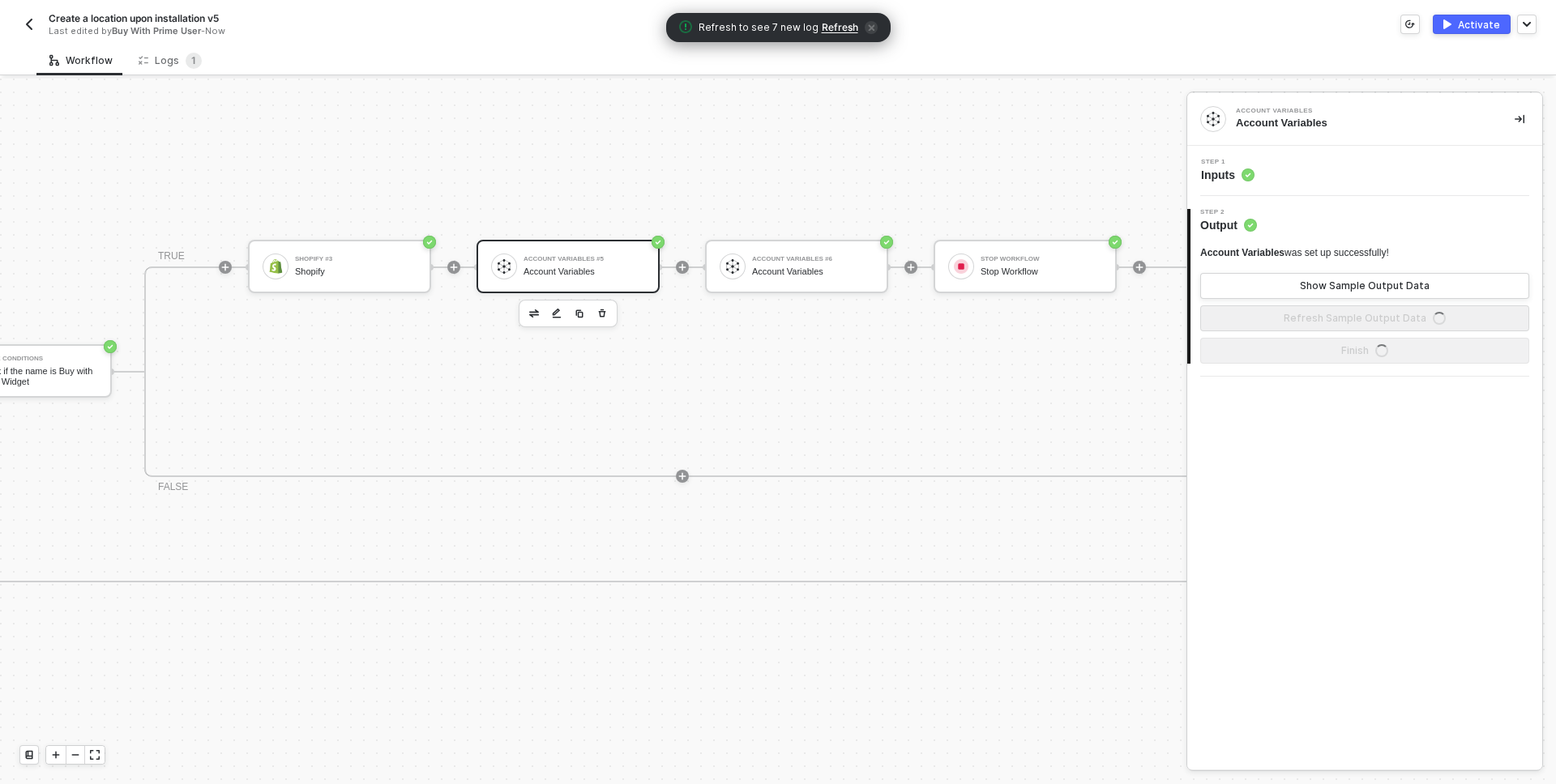
click at [1328, 170] on div "Step 1 Inputs" at bounding box center [1368, 171] width 351 height 25
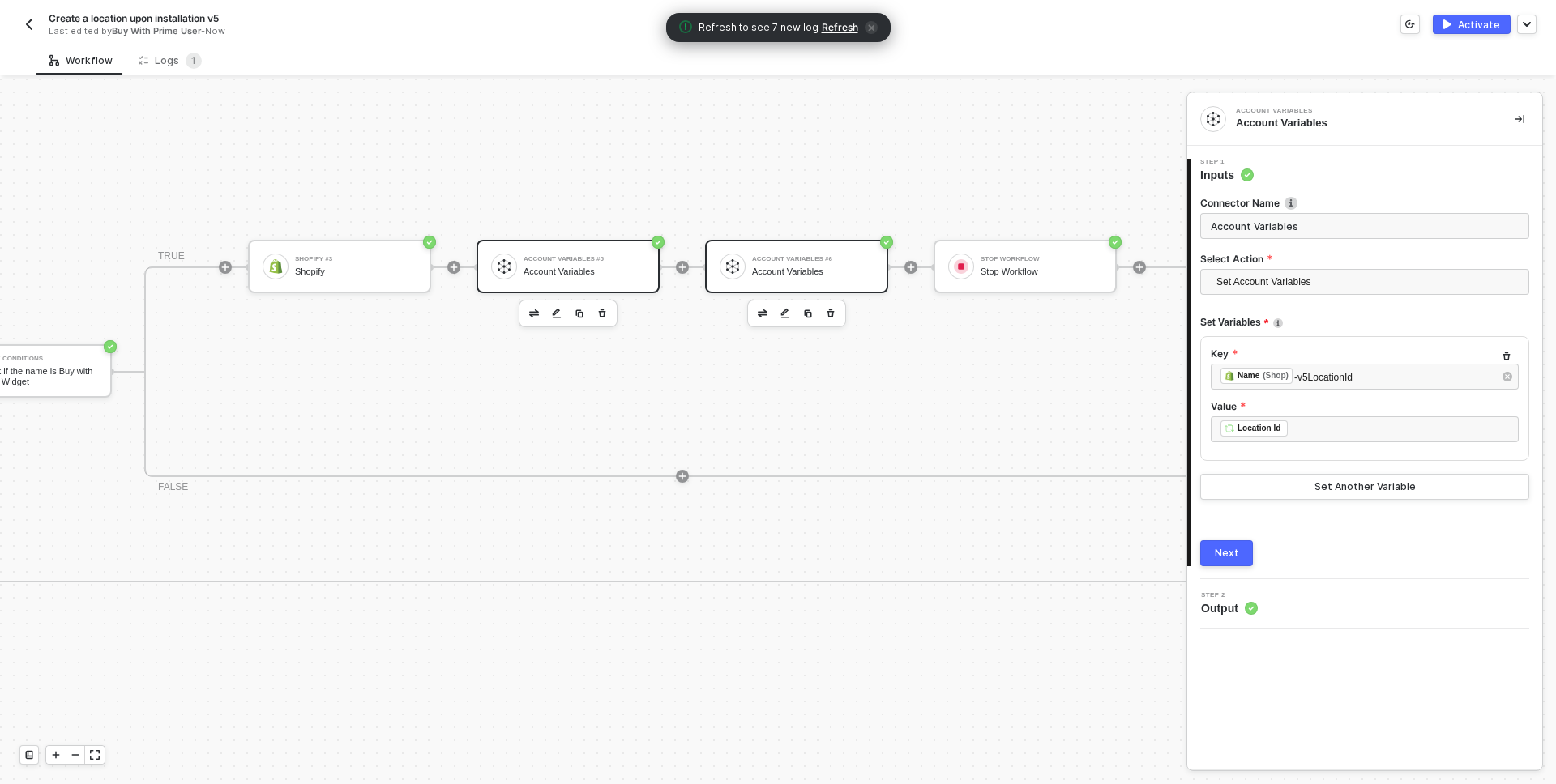
click at [816, 262] on div "Account Variables #6" at bounding box center [812, 259] width 121 height 7
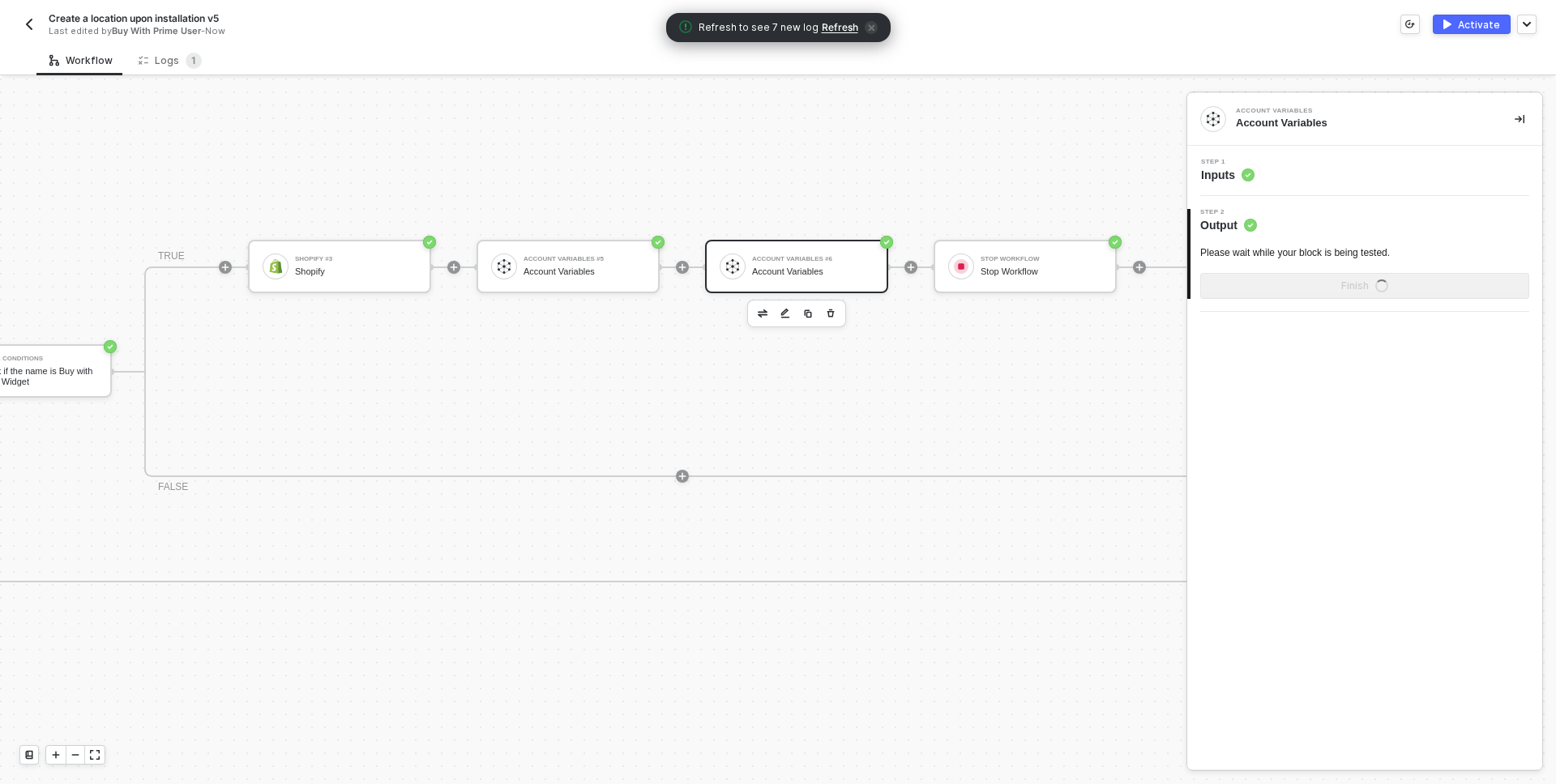
click at [1308, 173] on div "Step 1 Inputs" at bounding box center [1368, 171] width 351 height 25
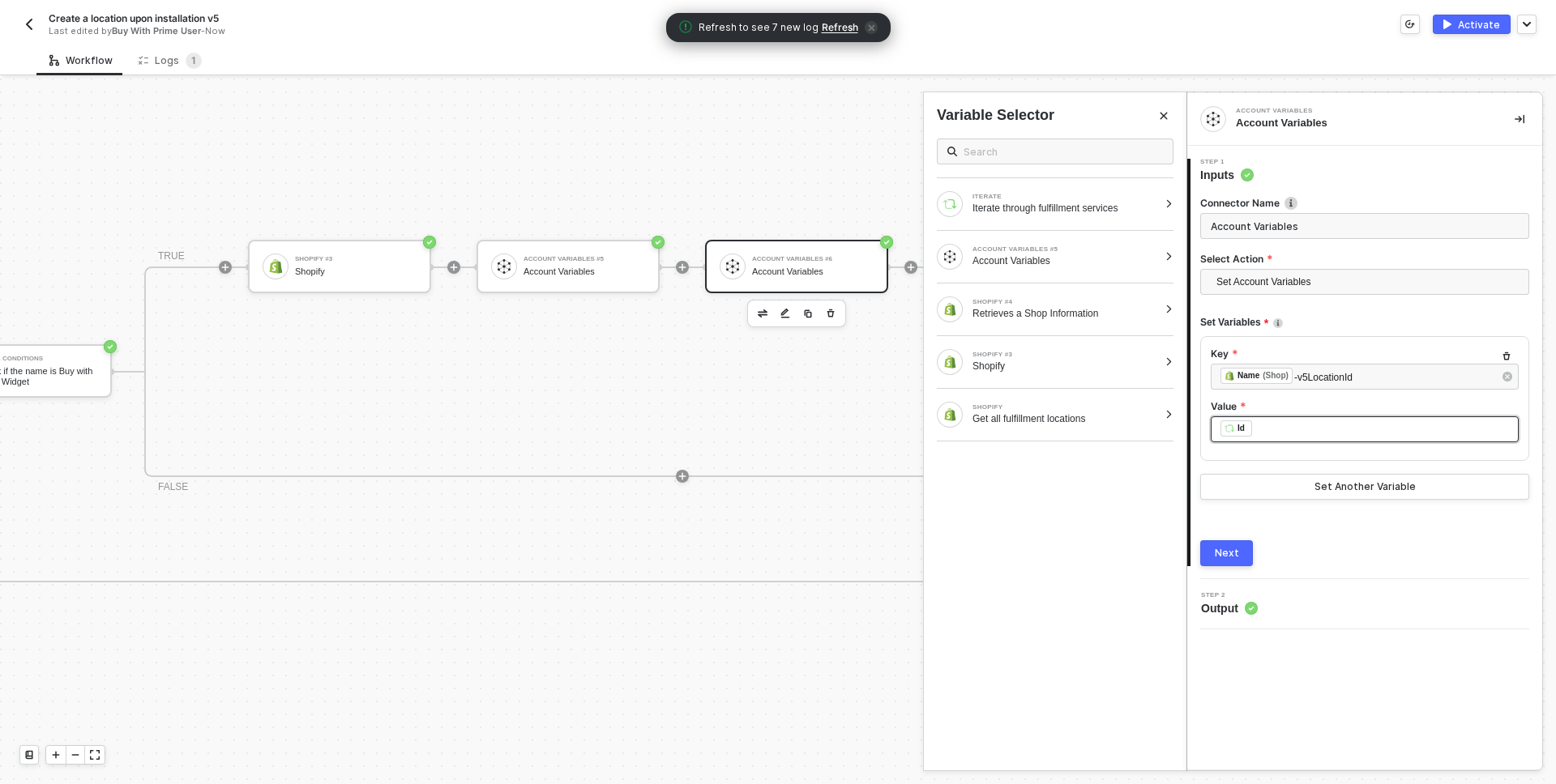
click at [1320, 424] on div "﻿ ﻿ Id ﻿" at bounding box center [1365, 429] width 288 height 18
click at [1314, 433] on div "﻿ ﻿ Id ﻿" at bounding box center [1365, 429] width 288 height 18
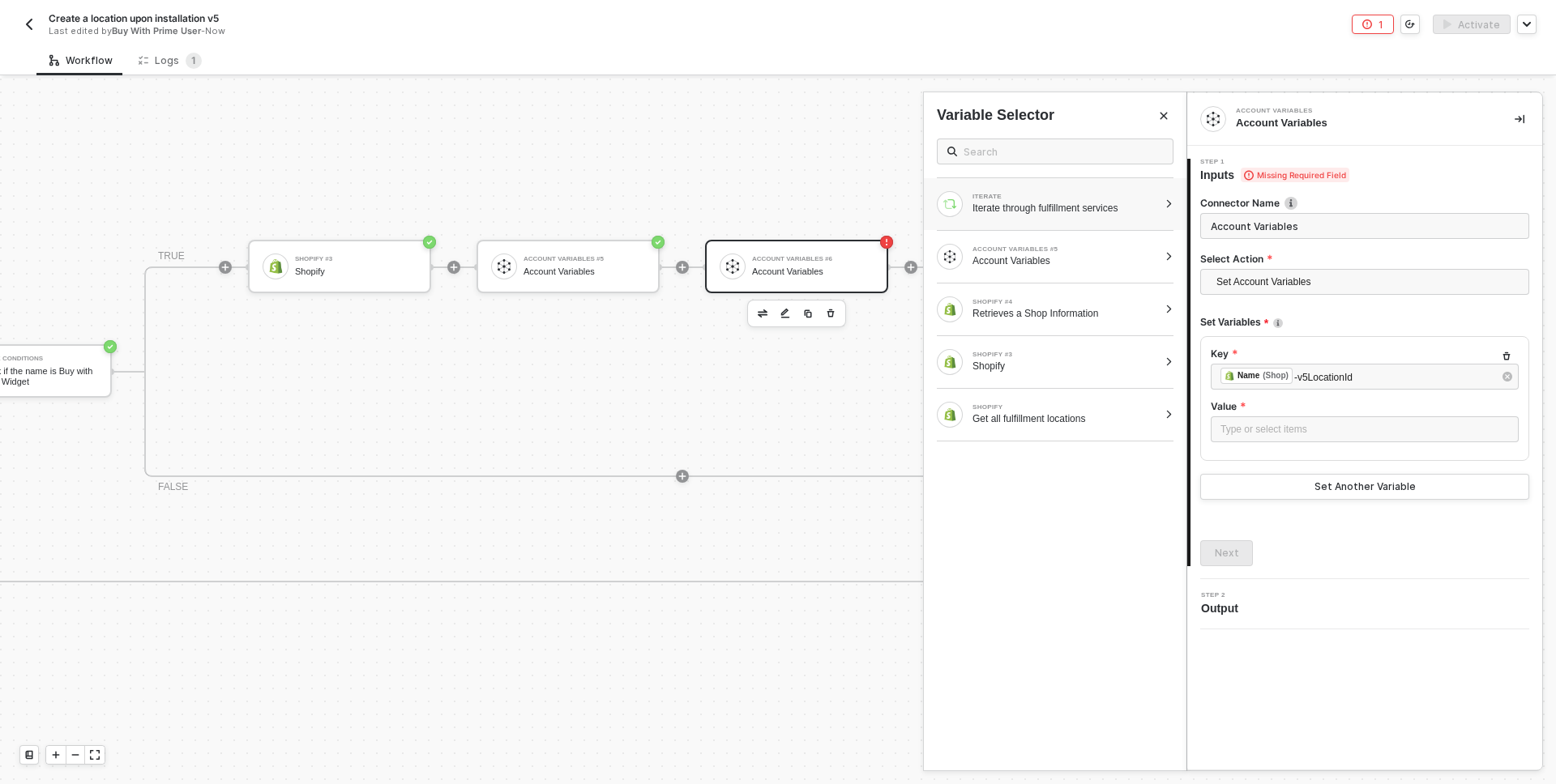
click at [1025, 189] on div "ITERATE Iterate through fulfillment services" at bounding box center [1056, 204] width 262 height 52
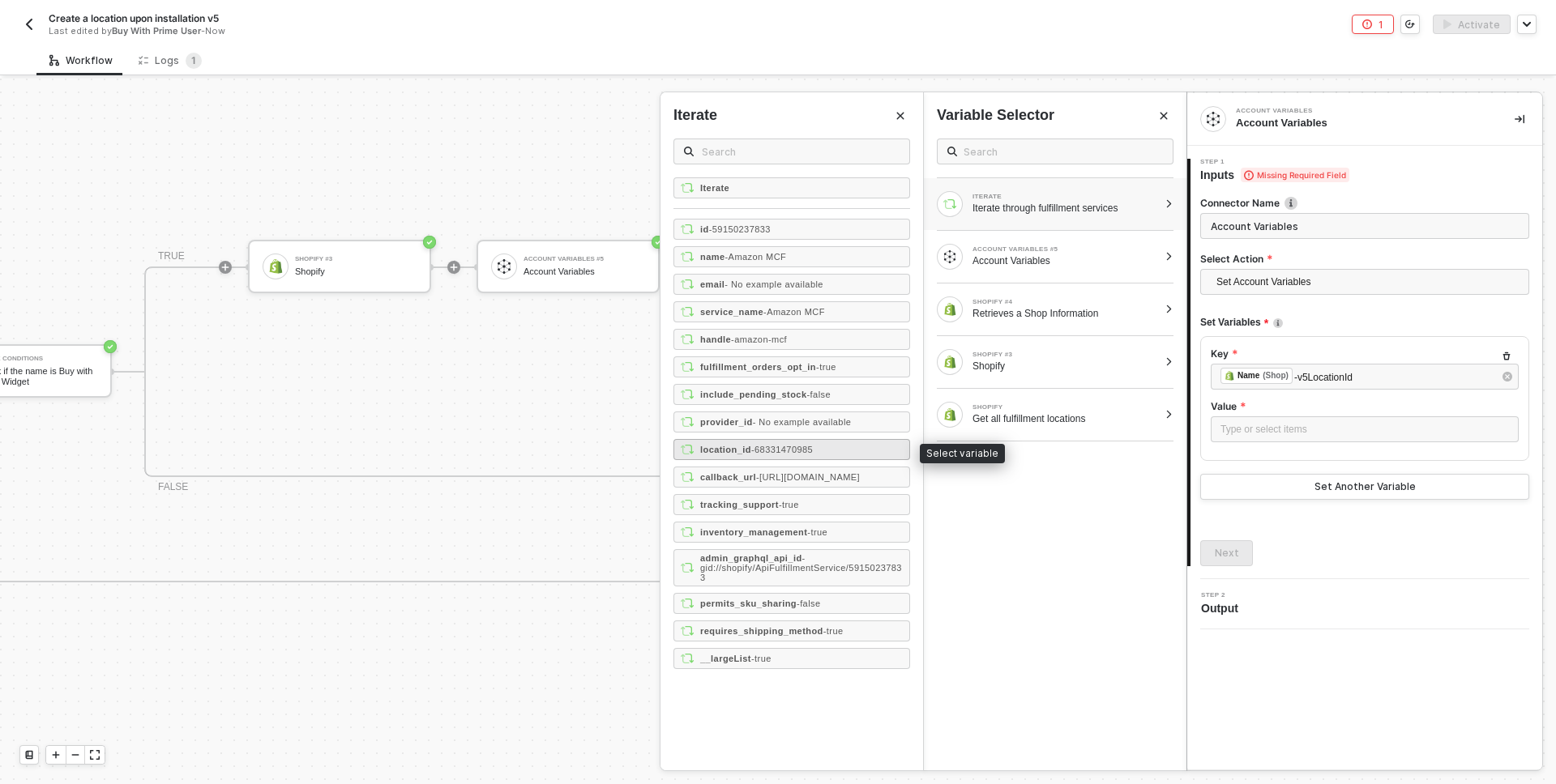
click at [781, 447] on span "- 68331470985" at bounding box center [782, 450] width 61 height 10
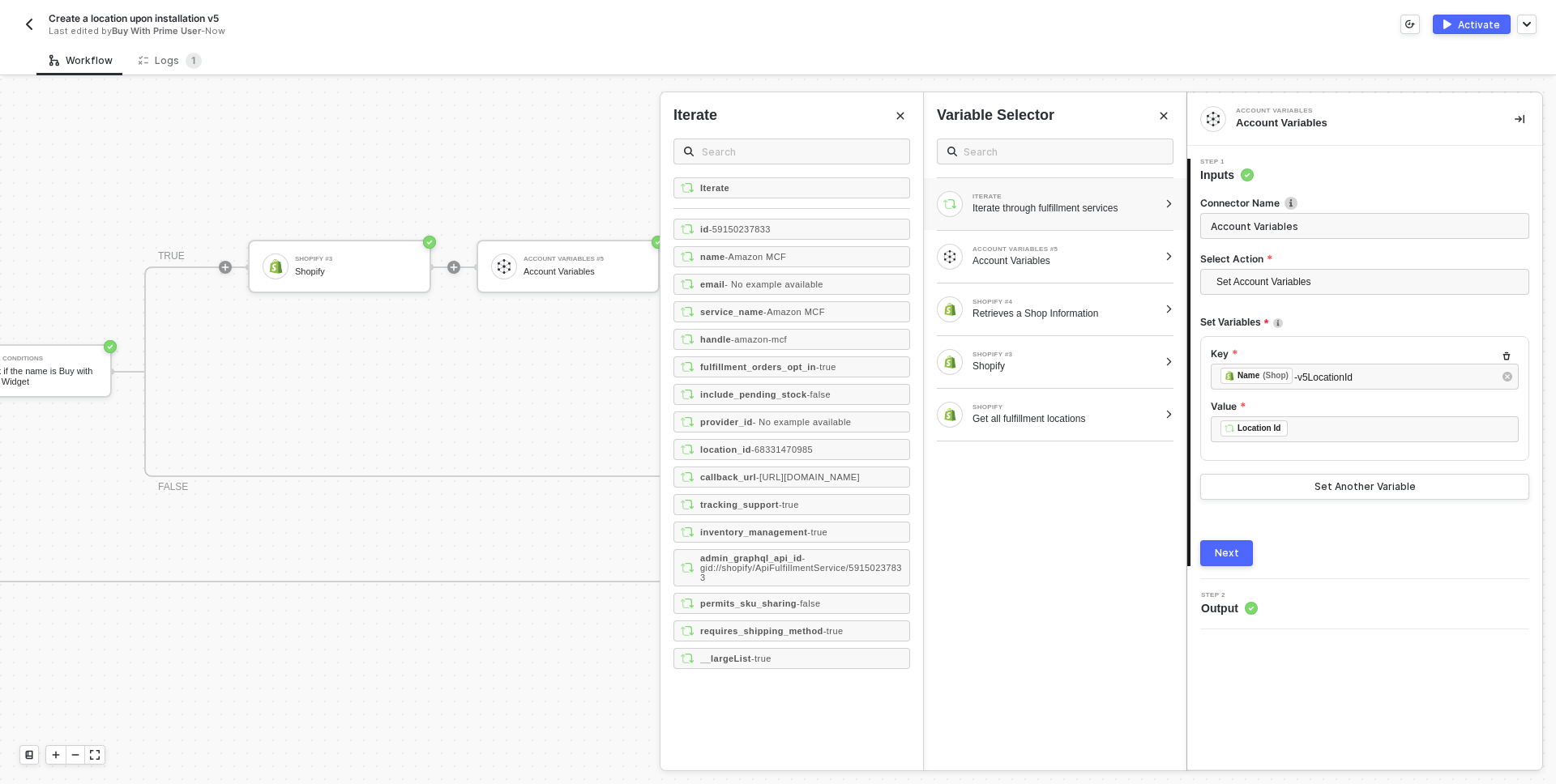
click at [1225, 556] on div "Next" at bounding box center [1226, 553] width 25 height 13
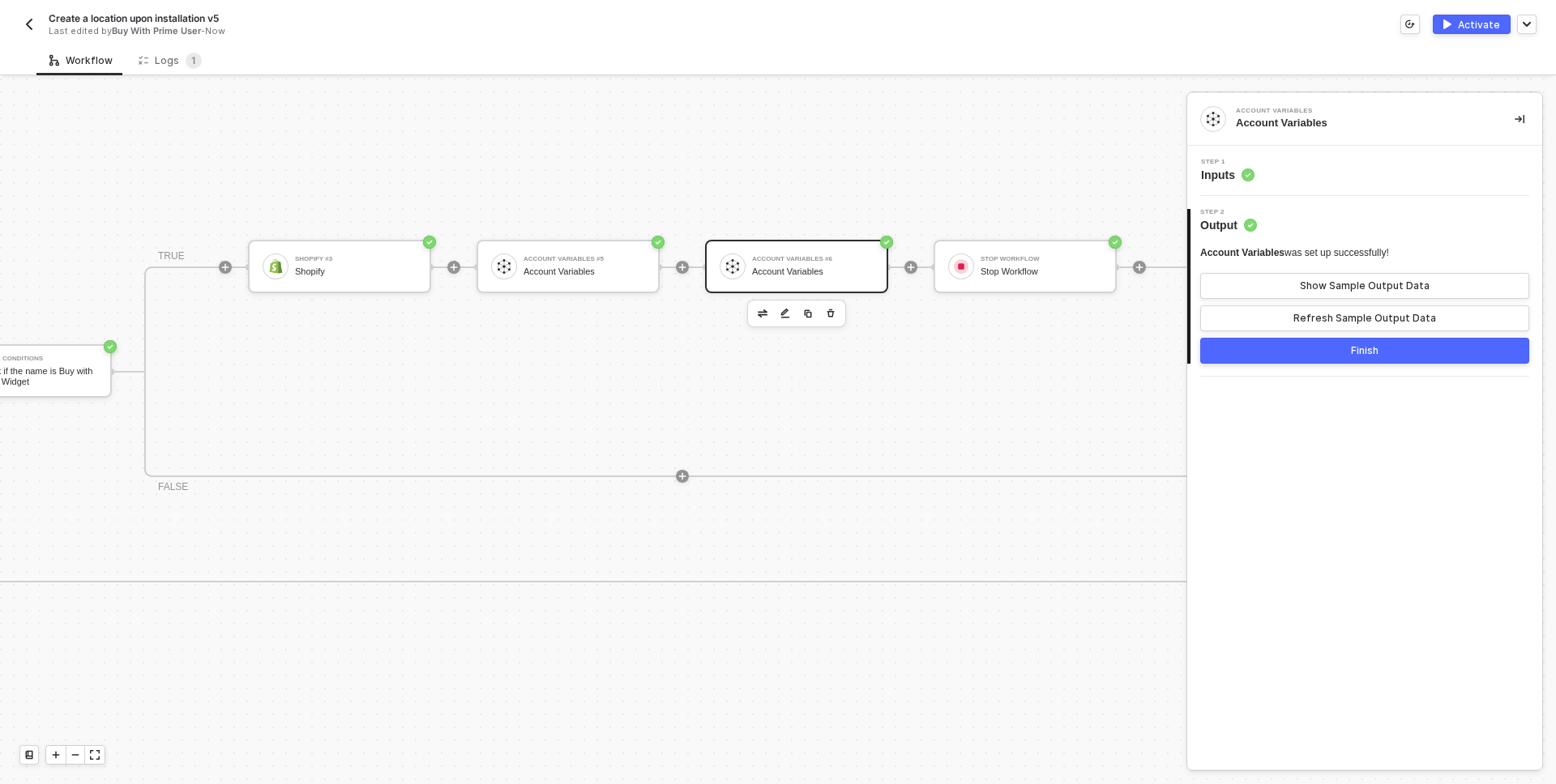
click at [1263, 354] on button "Finish" at bounding box center [1366, 351] width 330 height 26
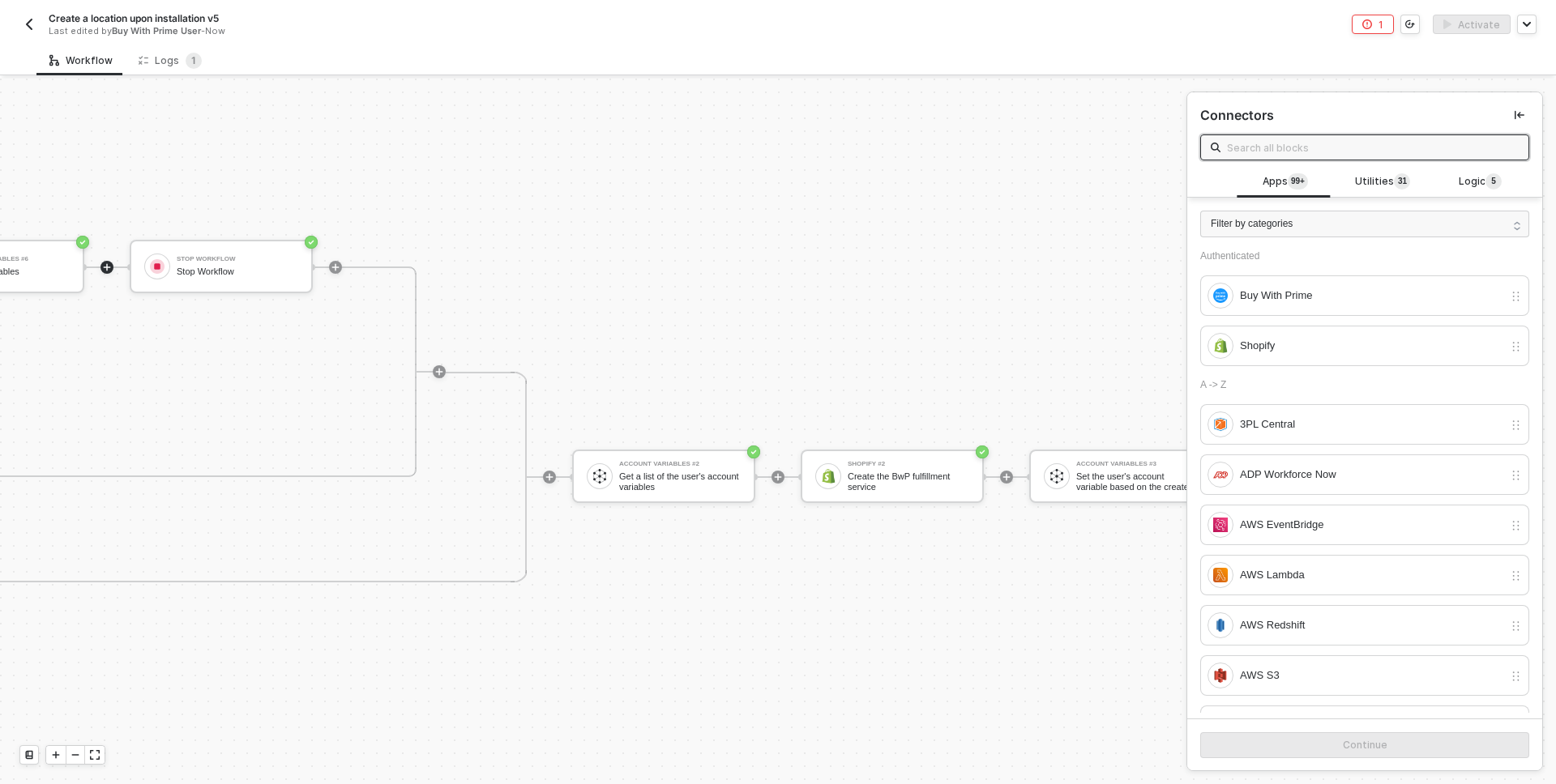
scroll to position [398, 2075]
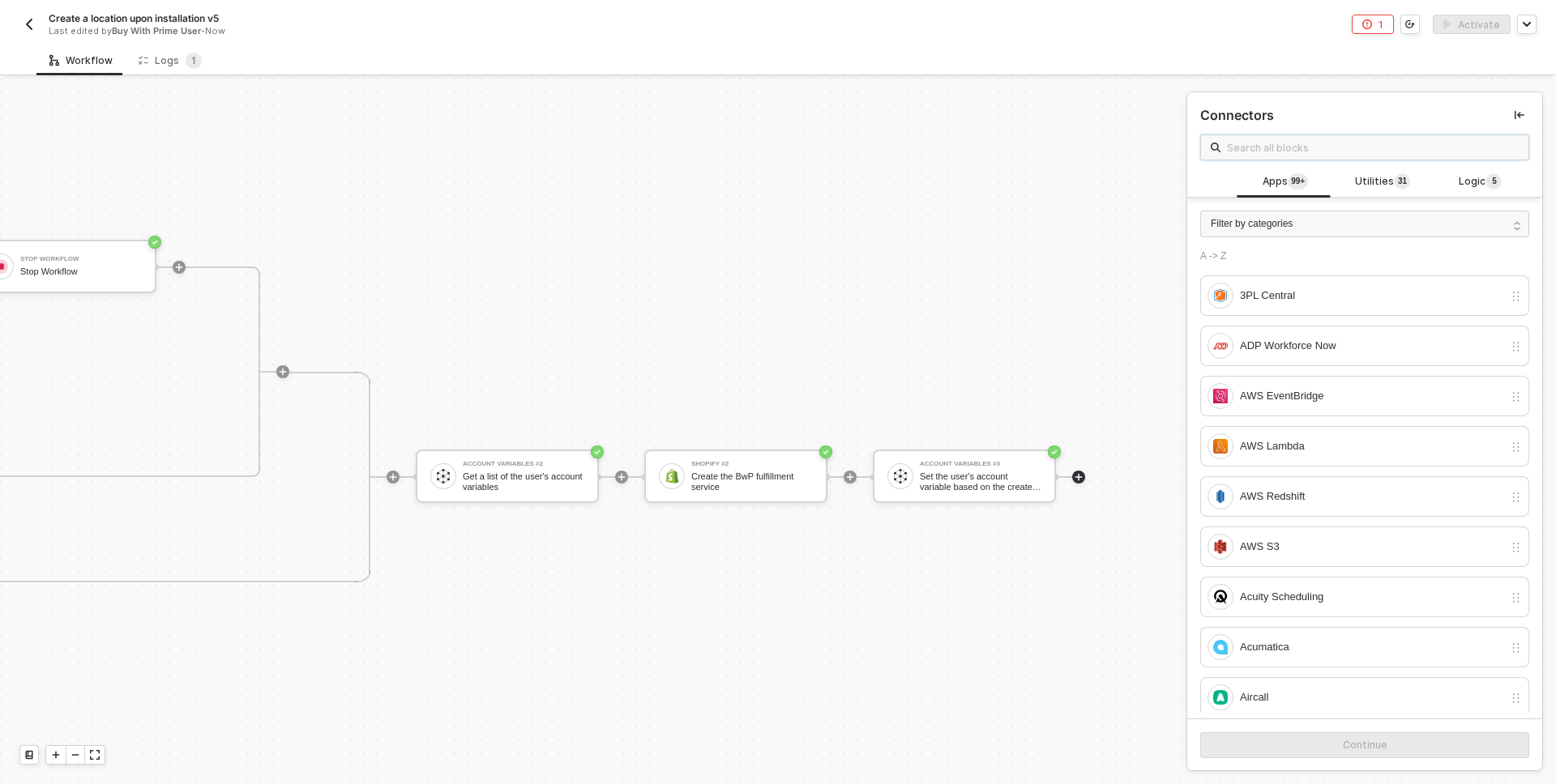
click at [1298, 143] on input "text" at bounding box center [1373, 147] width 292 height 18
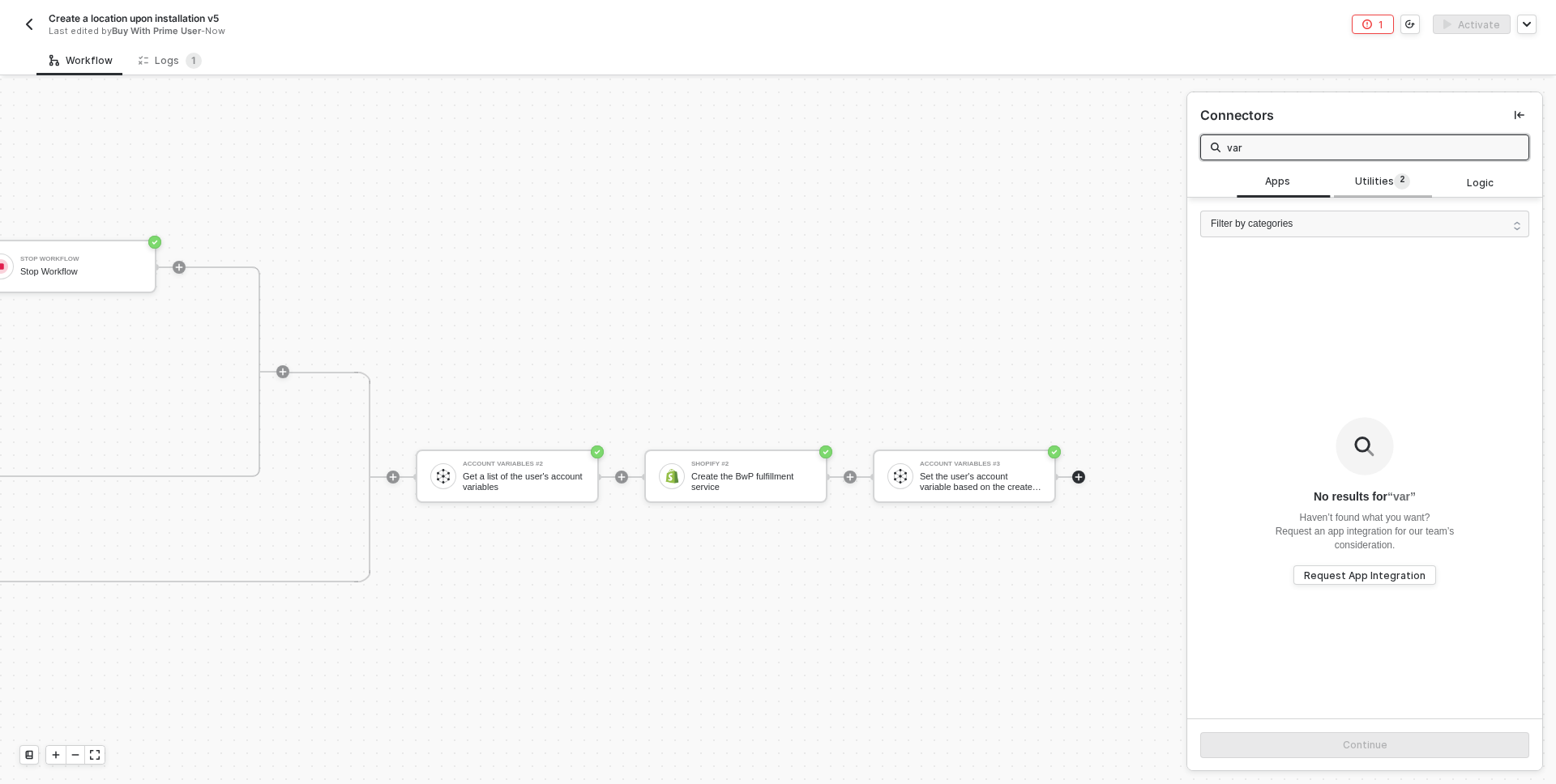
type input "var"
click at [1348, 178] on div "Utilities 2 3 4 5 6 7 8 9 0 1 2" at bounding box center [1382, 182] width 71 height 18
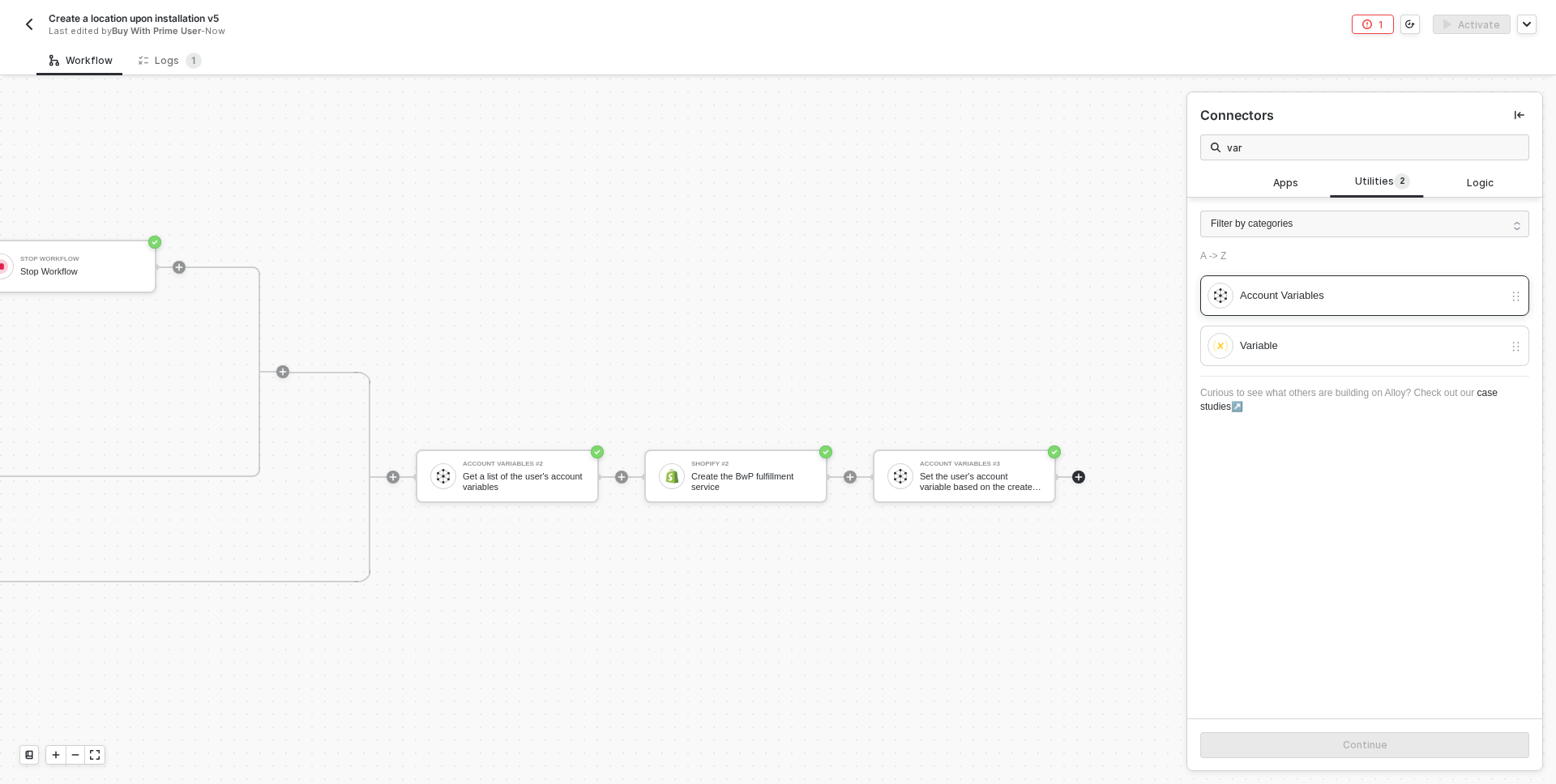
click at [1283, 295] on div "Account Variables" at bounding box center [1371, 296] width 263 height 18
click at [1329, 751] on button "Continue" at bounding box center [1366, 746] width 330 height 26
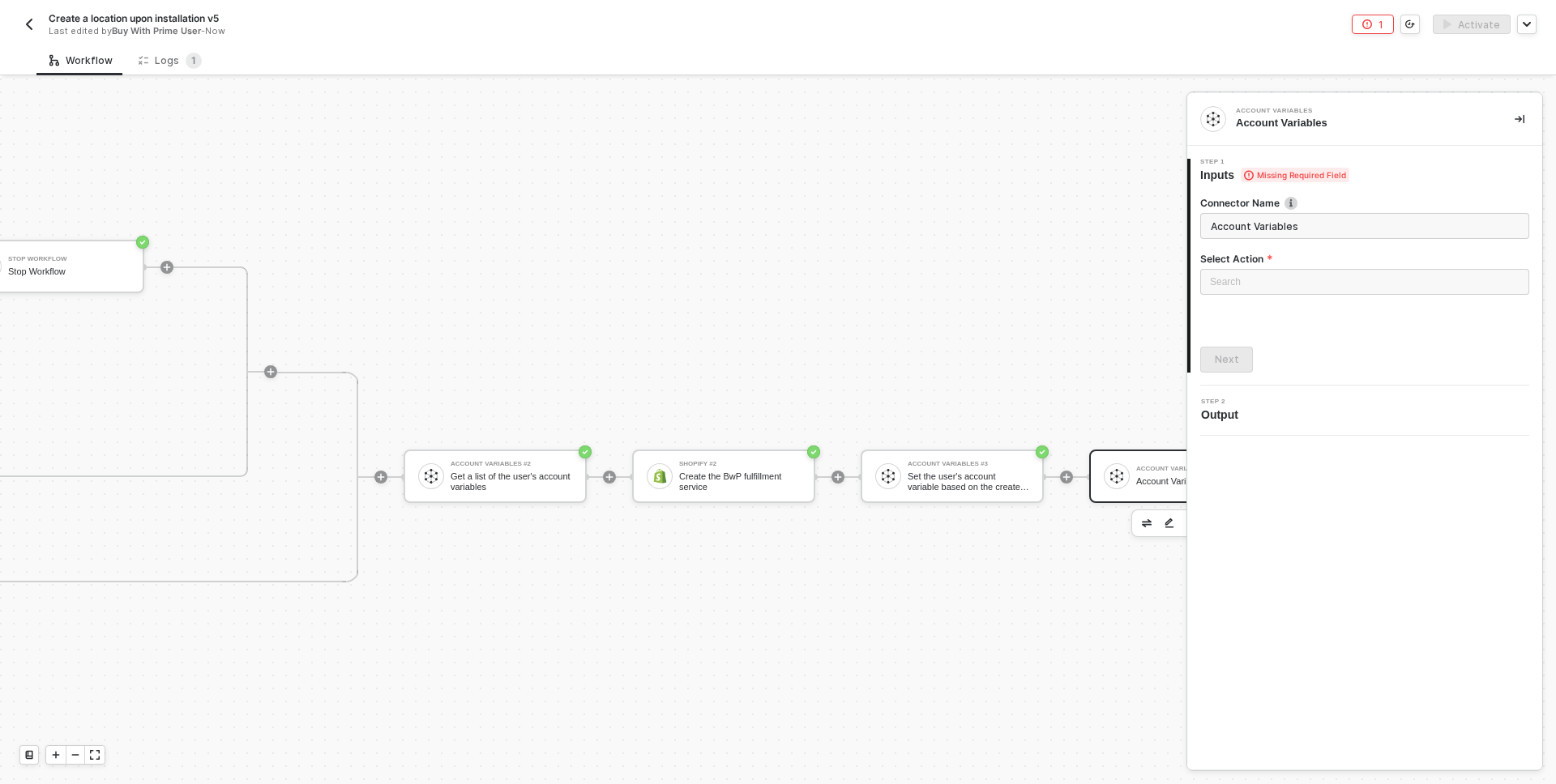
click at [1318, 267] on div "Select Action" at bounding box center [1366, 259] width 330 height 17
click at [1307, 280] on input "search" at bounding box center [1366, 282] width 310 height 25
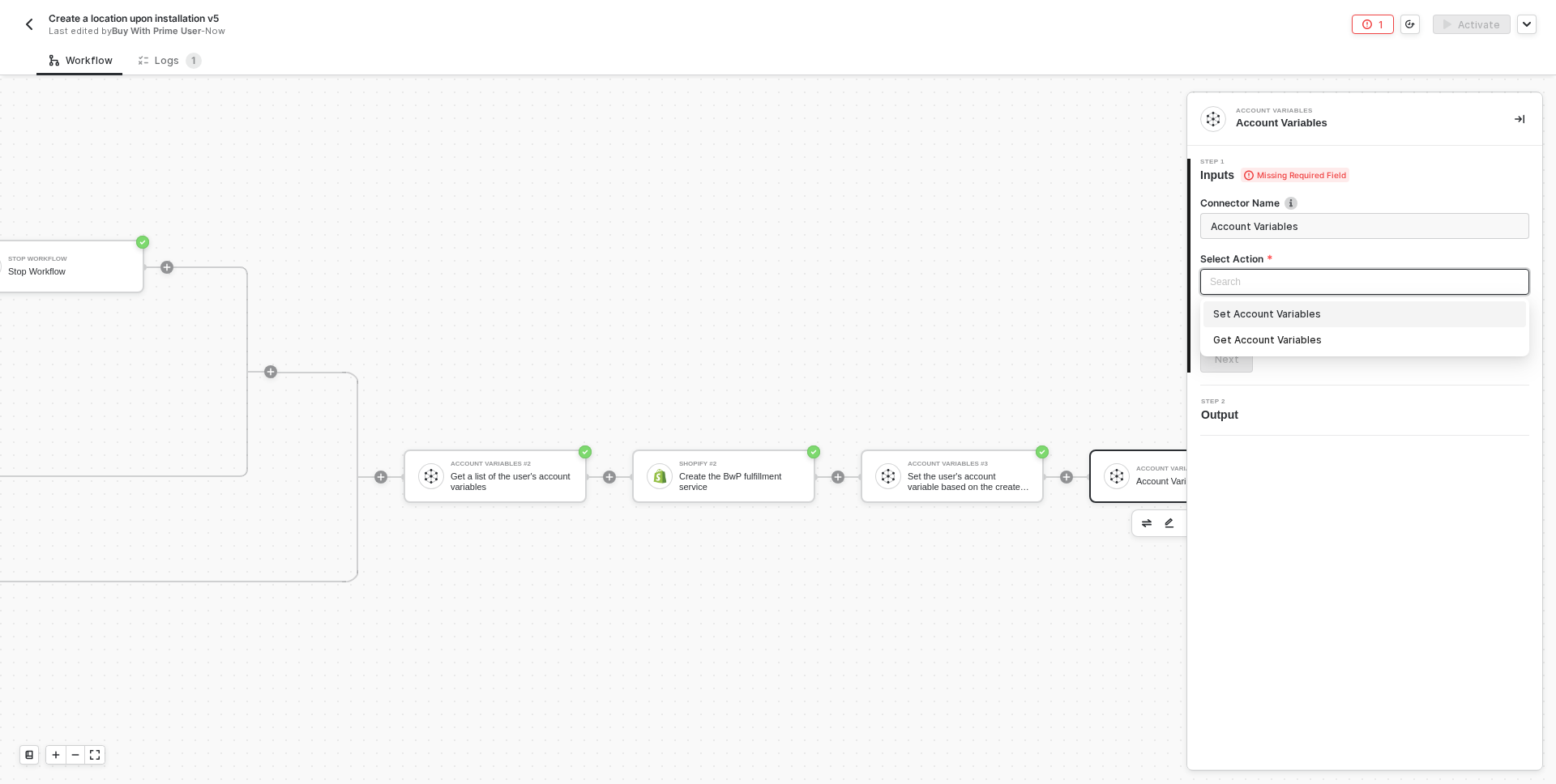
click at [1268, 316] on div "Set Account Variables" at bounding box center [1365, 315] width 303 height 18
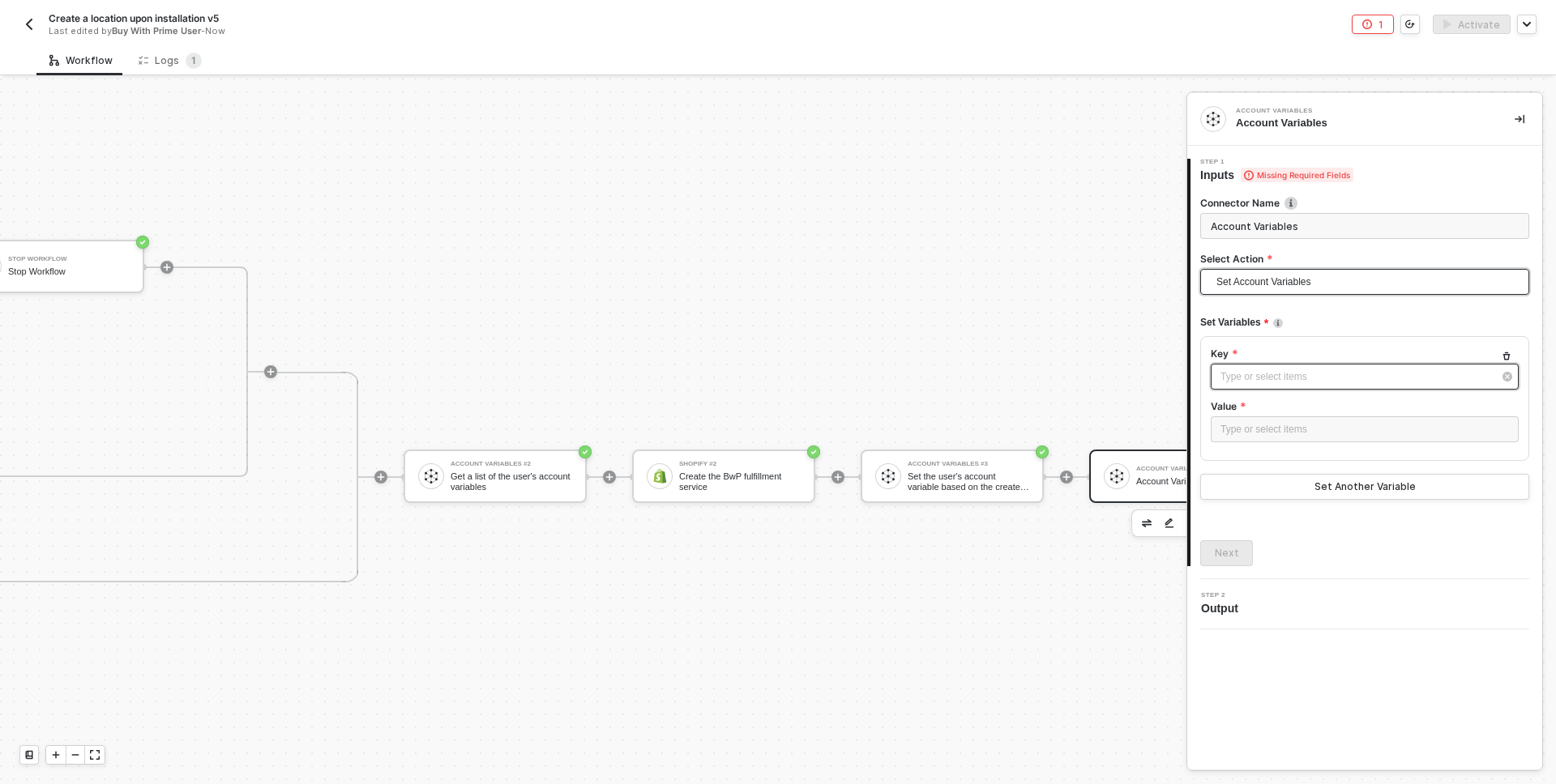
click at [1253, 367] on div "Type or select items ﻿" at bounding box center [1365, 377] width 308 height 26
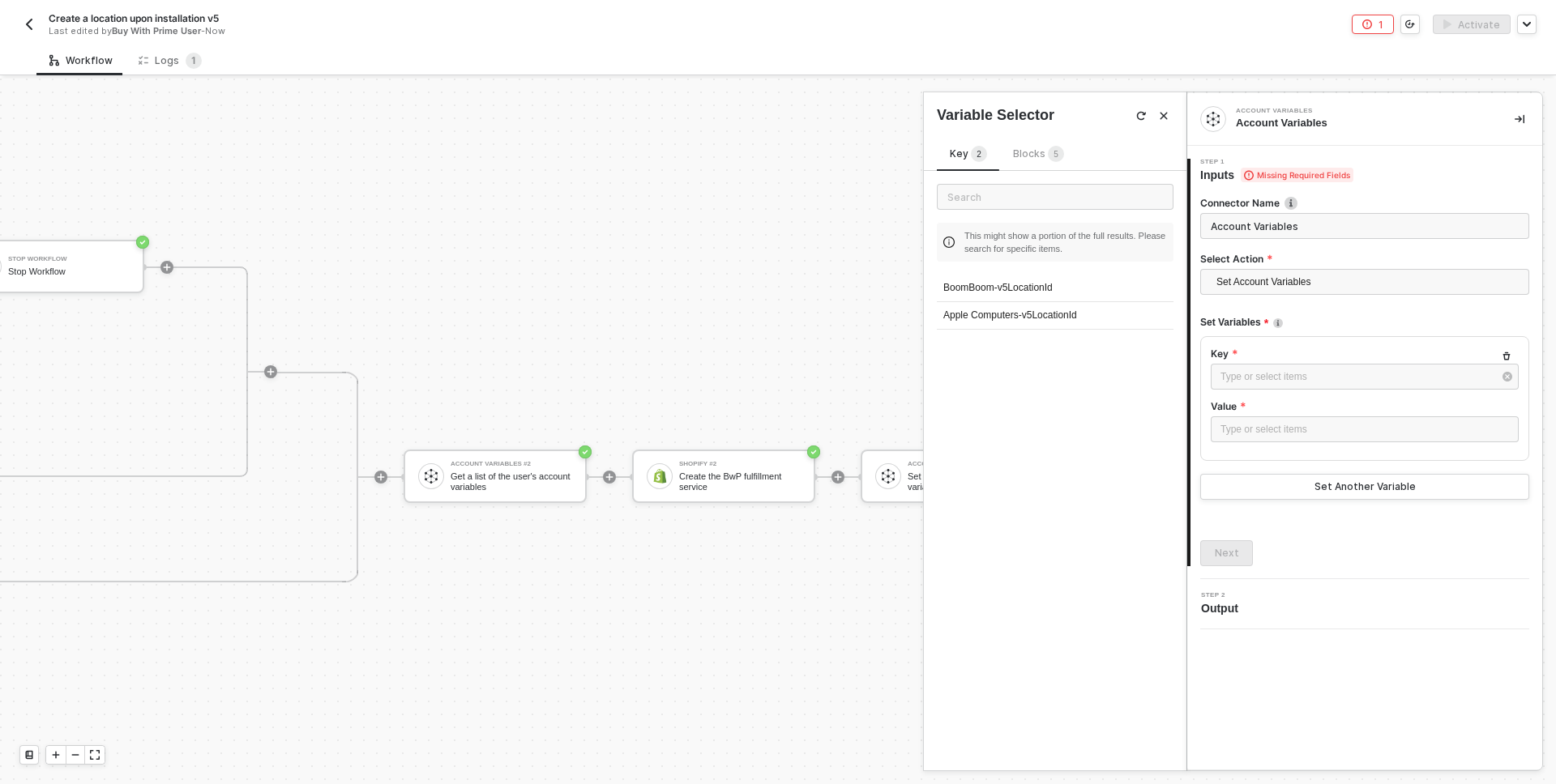
click at [1037, 148] on span "Blocks 5" at bounding box center [1039, 154] width 51 height 12
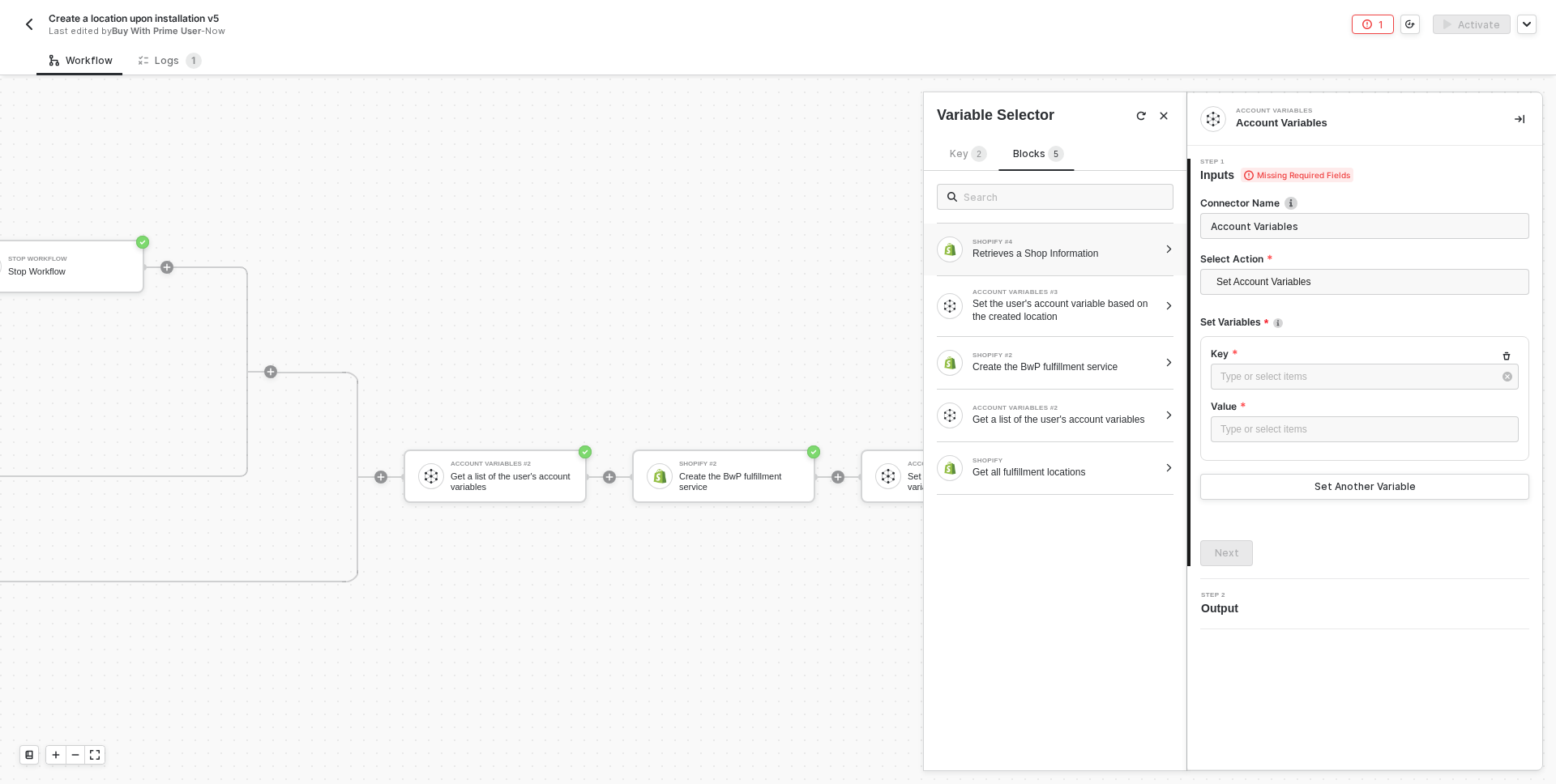
click at [1044, 252] on div "Retrieves a Shop Information" at bounding box center [1066, 253] width 185 height 13
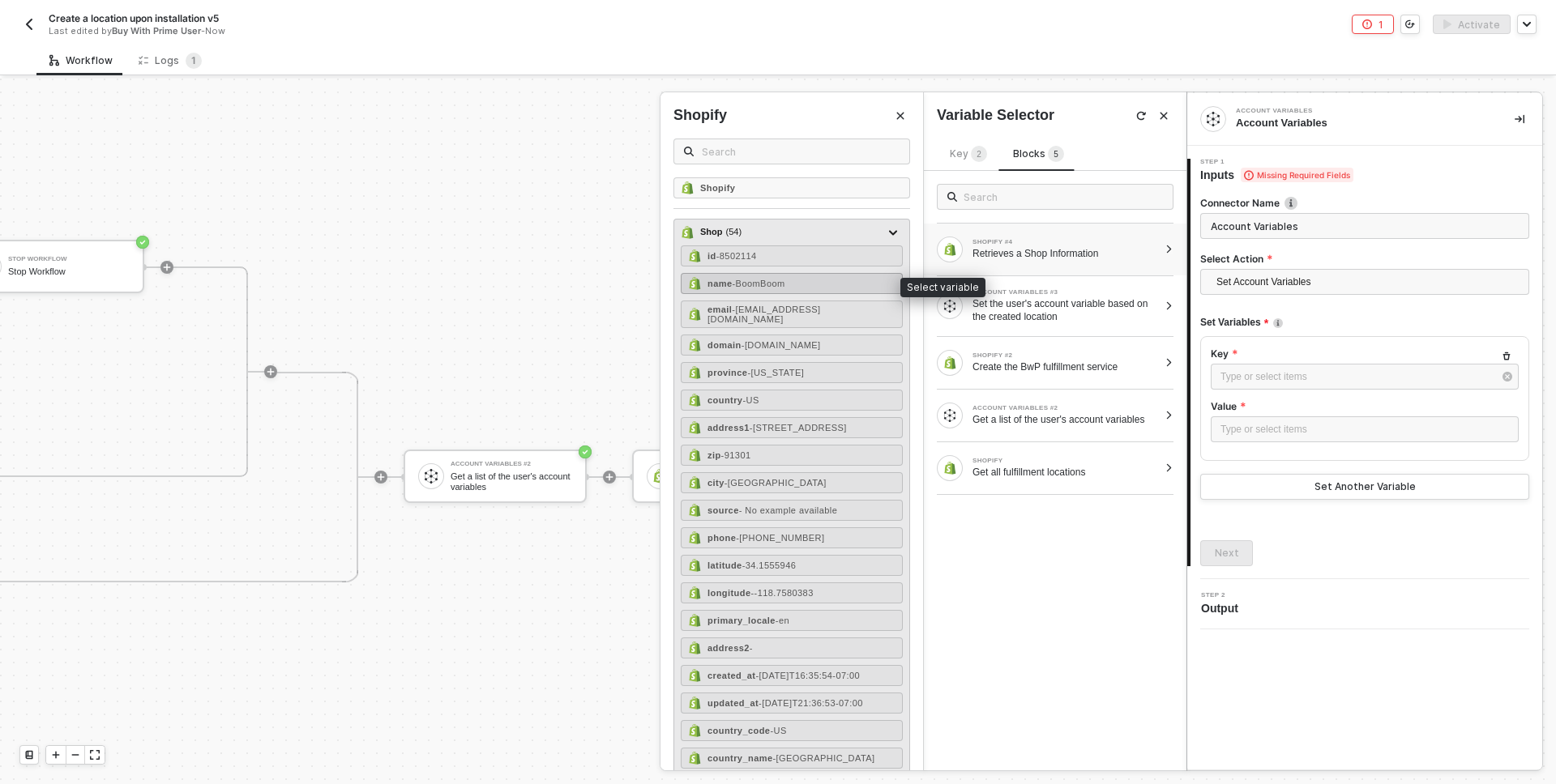
click at [837, 283] on div "name - BoomBoom" at bounding box center [791, 283] width 222 height 21
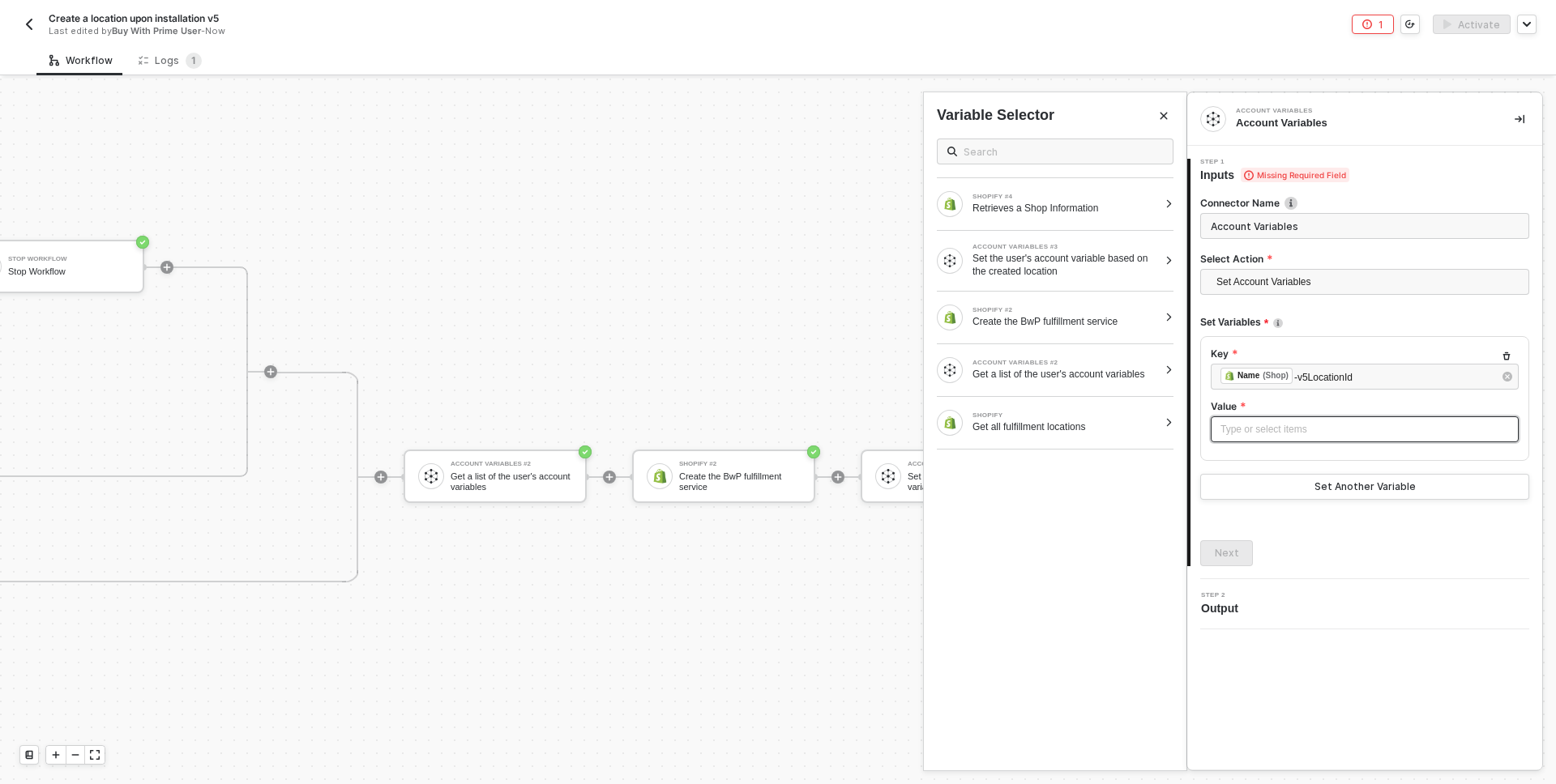
click at [1344, 433] on div "Type or select items ﻿" at bounding box center [1365, 430] width 288 height 16
click at [1075, 324] on div "Create the BwP fulfillment service" at bounding box center [1066, 321] width 185 height 13
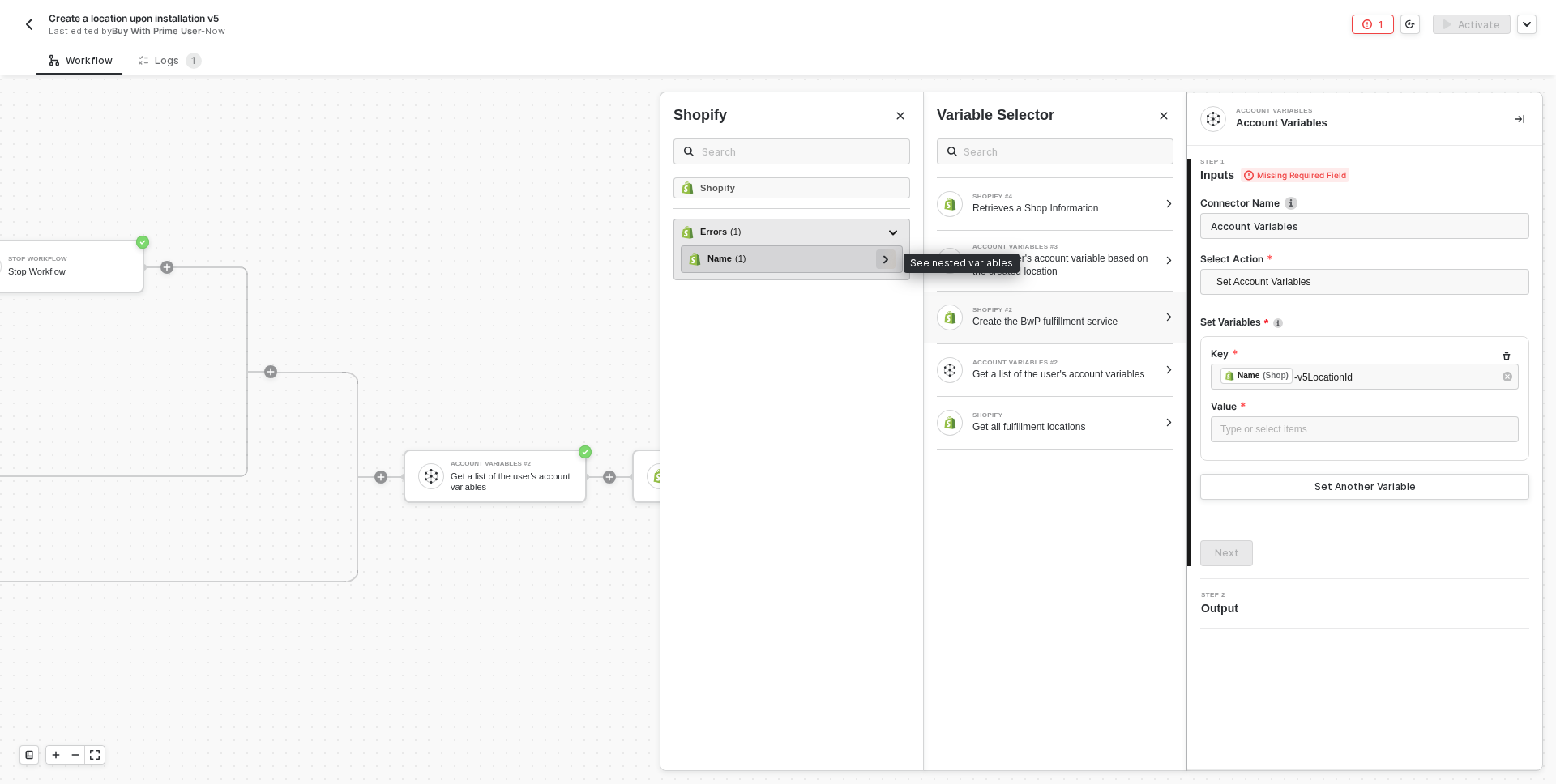
click at [885, 261] on icon at bounding box center [885, 259] width 5 height 8
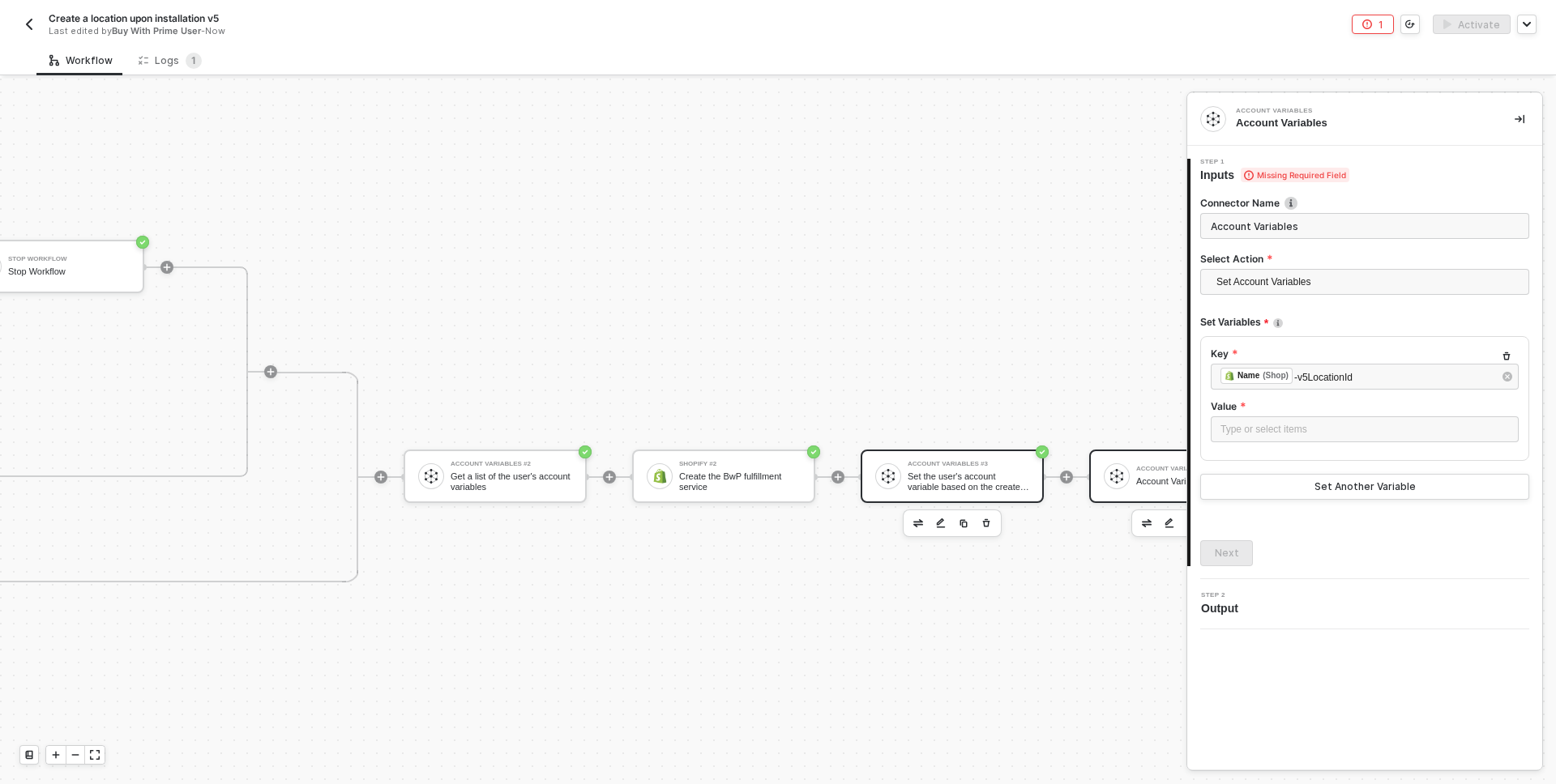
click at [922, 468] on div "Account Variables #3 Set the user's account variable based on the created locat…" at bounding box center [968, 475] width 121 height 31
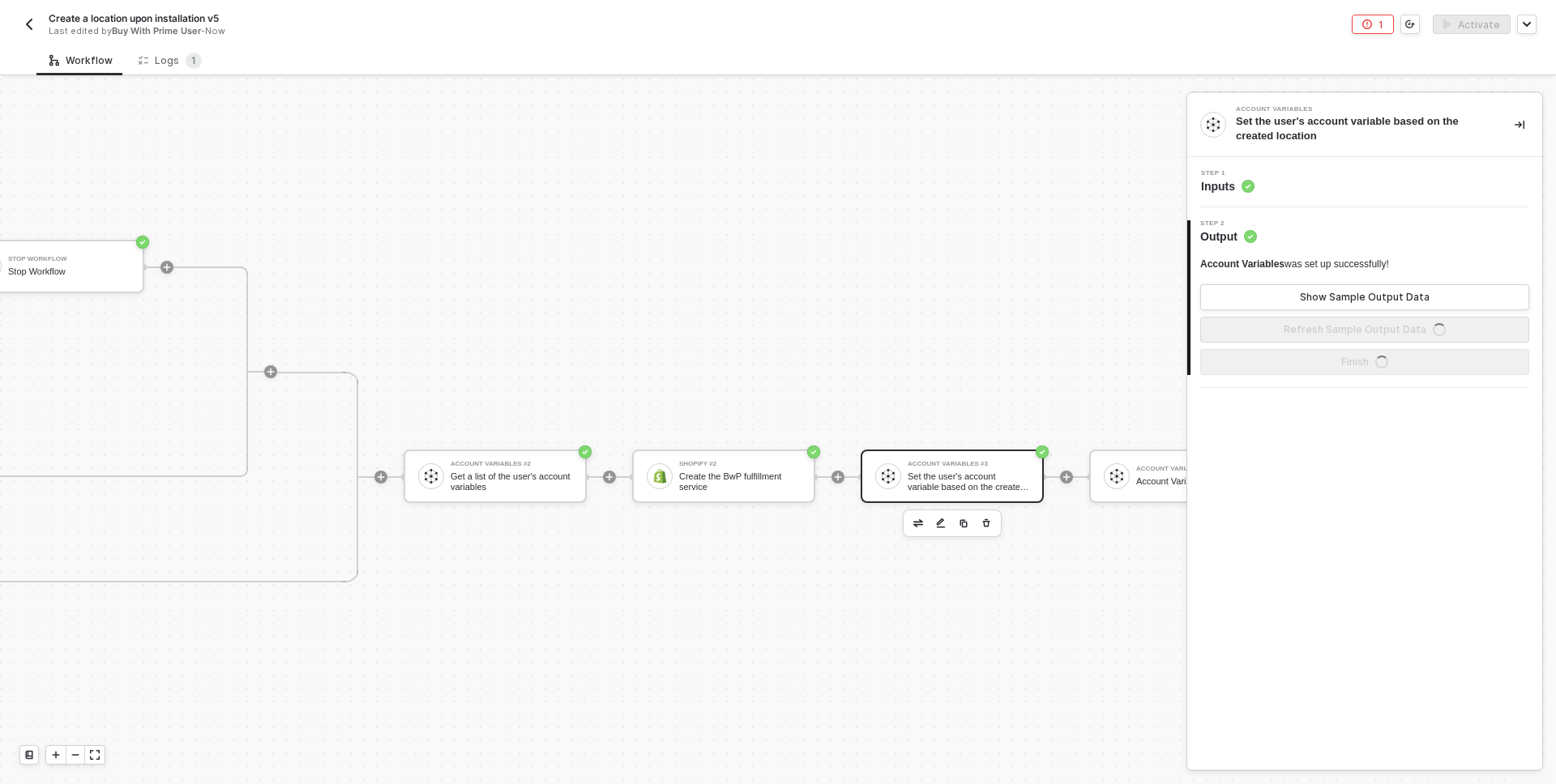
click at [1338, 182] on div "Step 1 Inputs" at bounding box center [1368, 182] width 351 height 25
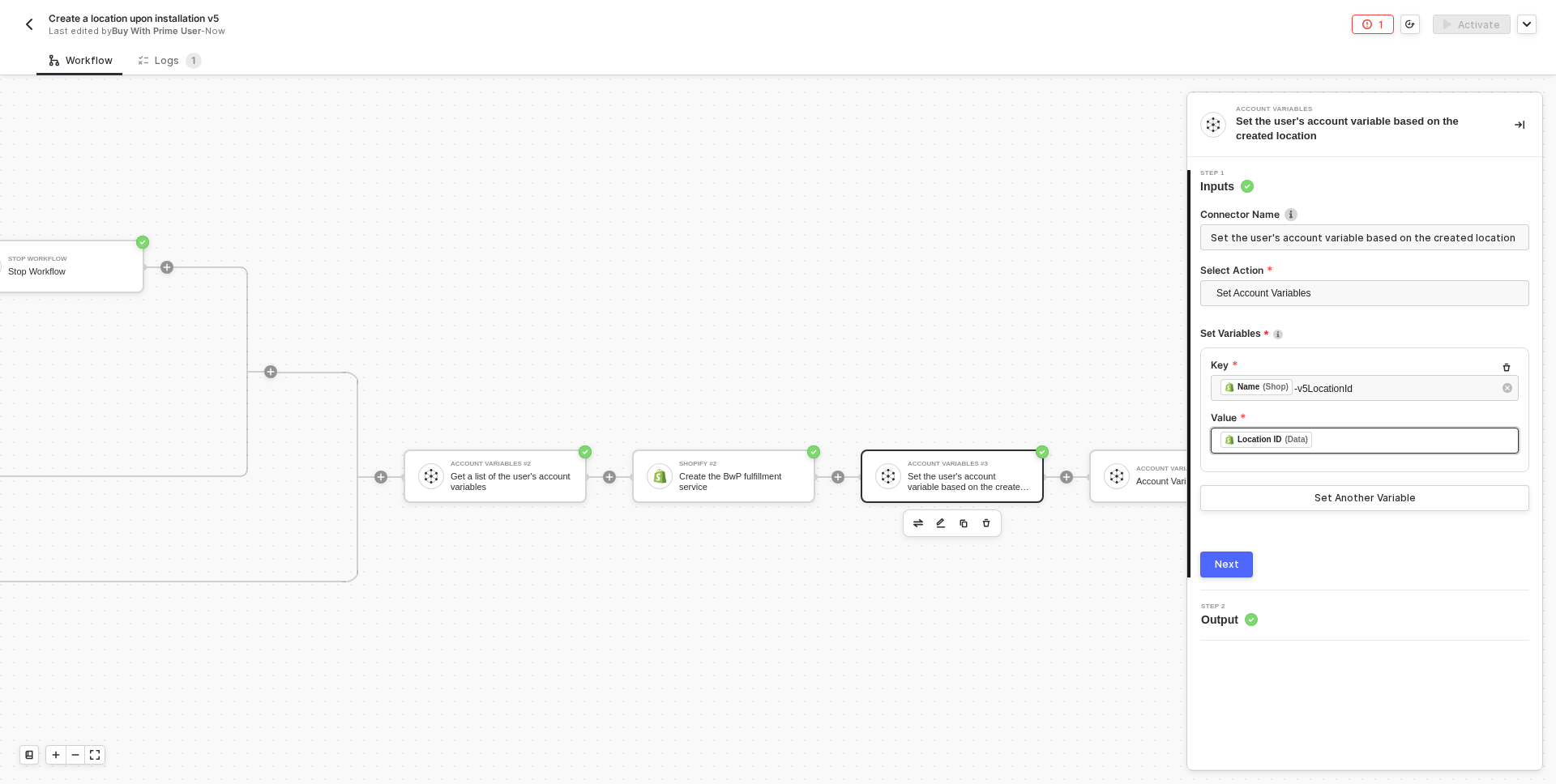
drag, startPoint x: 1342, startPoint y: 440, endPoint x: 1104, endPoint y: 409, distance: 240.0
click at [1103, 409] on div "On Installation Trigger Shopify #4 Retrieves a Shop Information Shopify Get all…" at bounding box center [778, 432] width 1556 height 706
click at [1394, 439] on div "﻿ ﻿ Location ID (Data) ﻿" at bounding box center [1365, 441] width 288 height 18
copy div "﻿ ﻿ Location ID (Data)"
click at [1132, 463] on div "Account Variables #7 Account Variables" at bounding box center [1194, 475] width 128 height 31
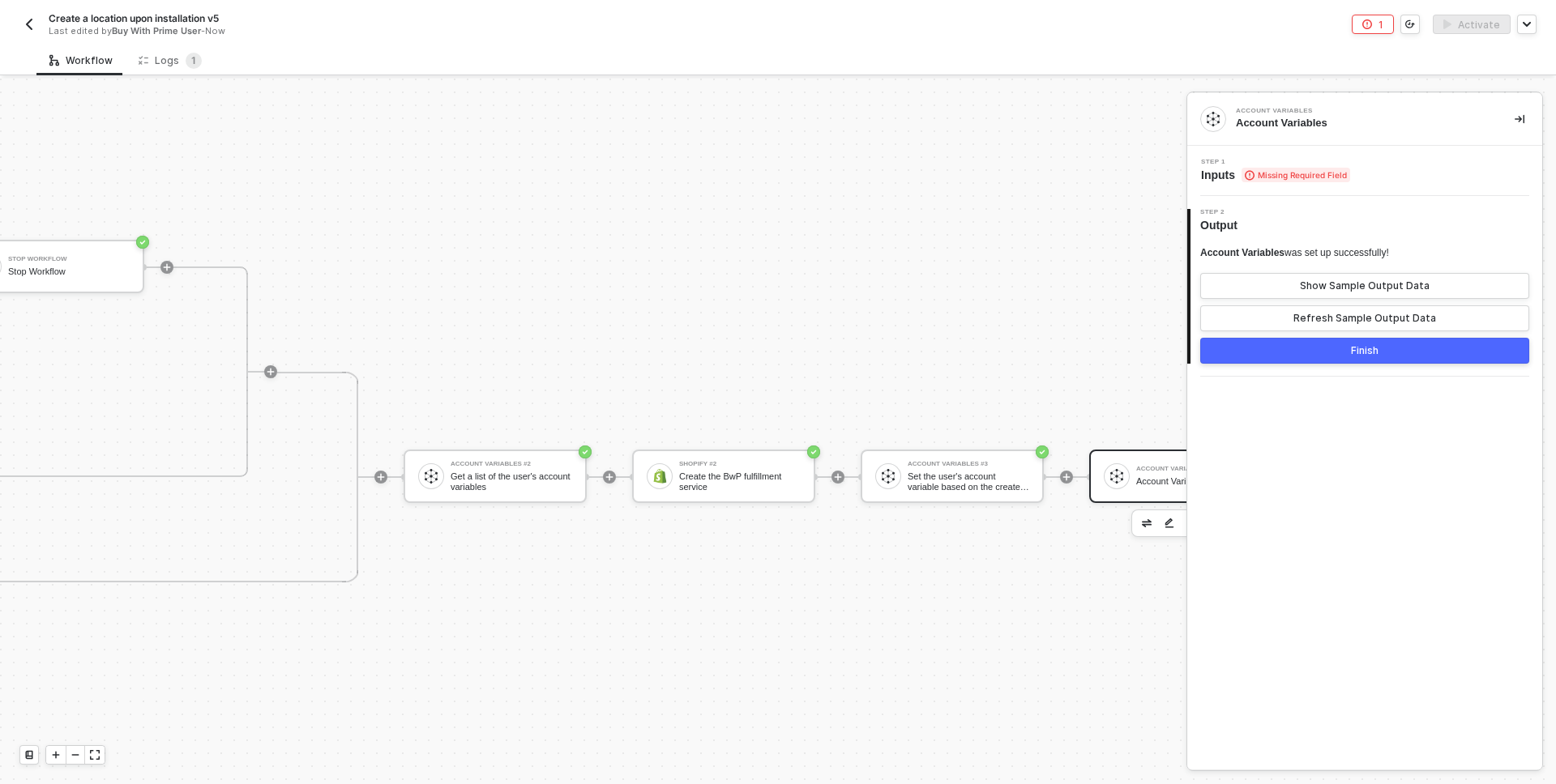
click at [1321, 160] on span "Step 1" at bounding box center [1275, 162] width 149 height 7
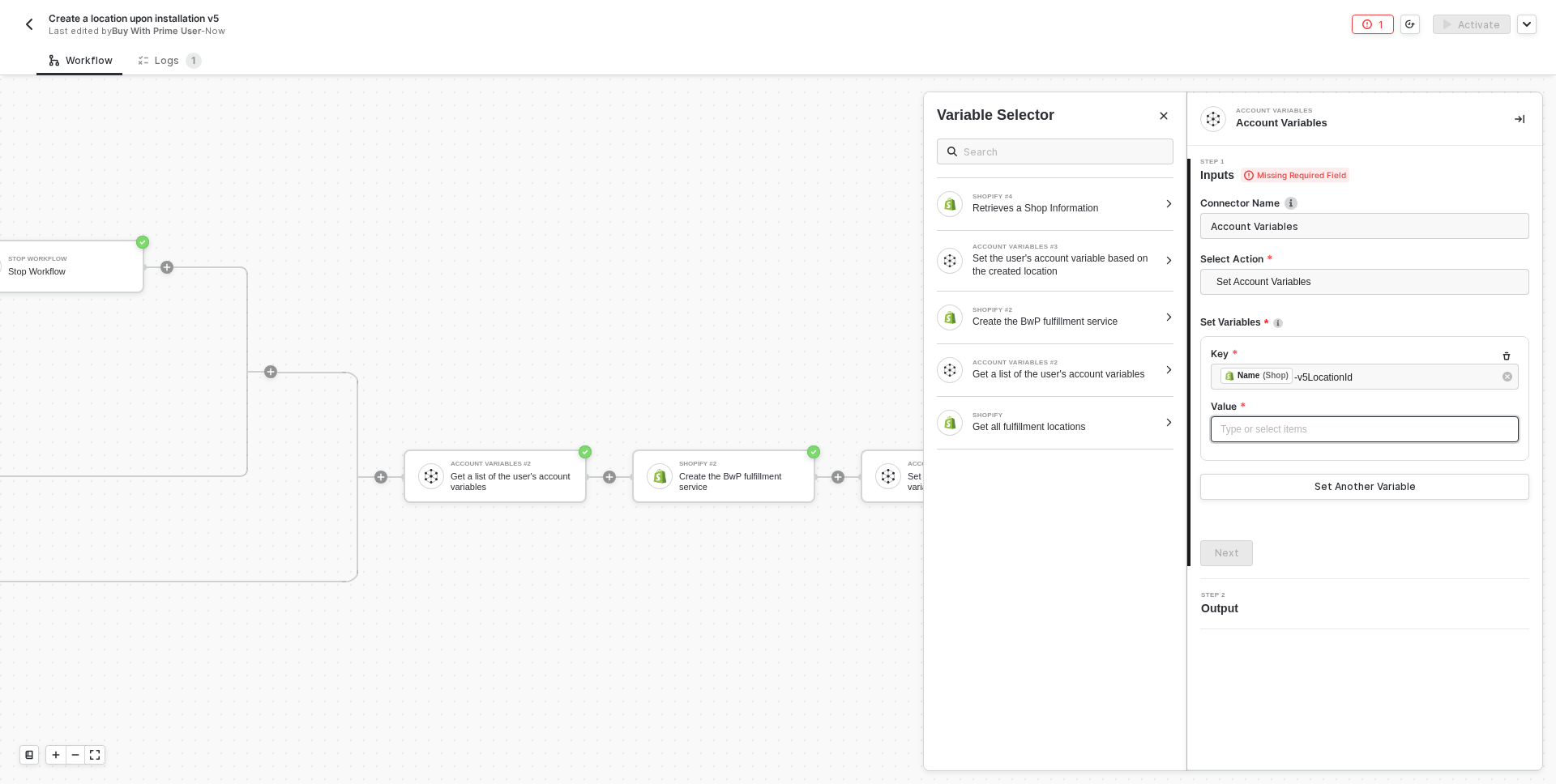
click at [1294, 429] on div "Type or select items ﻿" at bounding box center [1365, 430] width 288 height 16
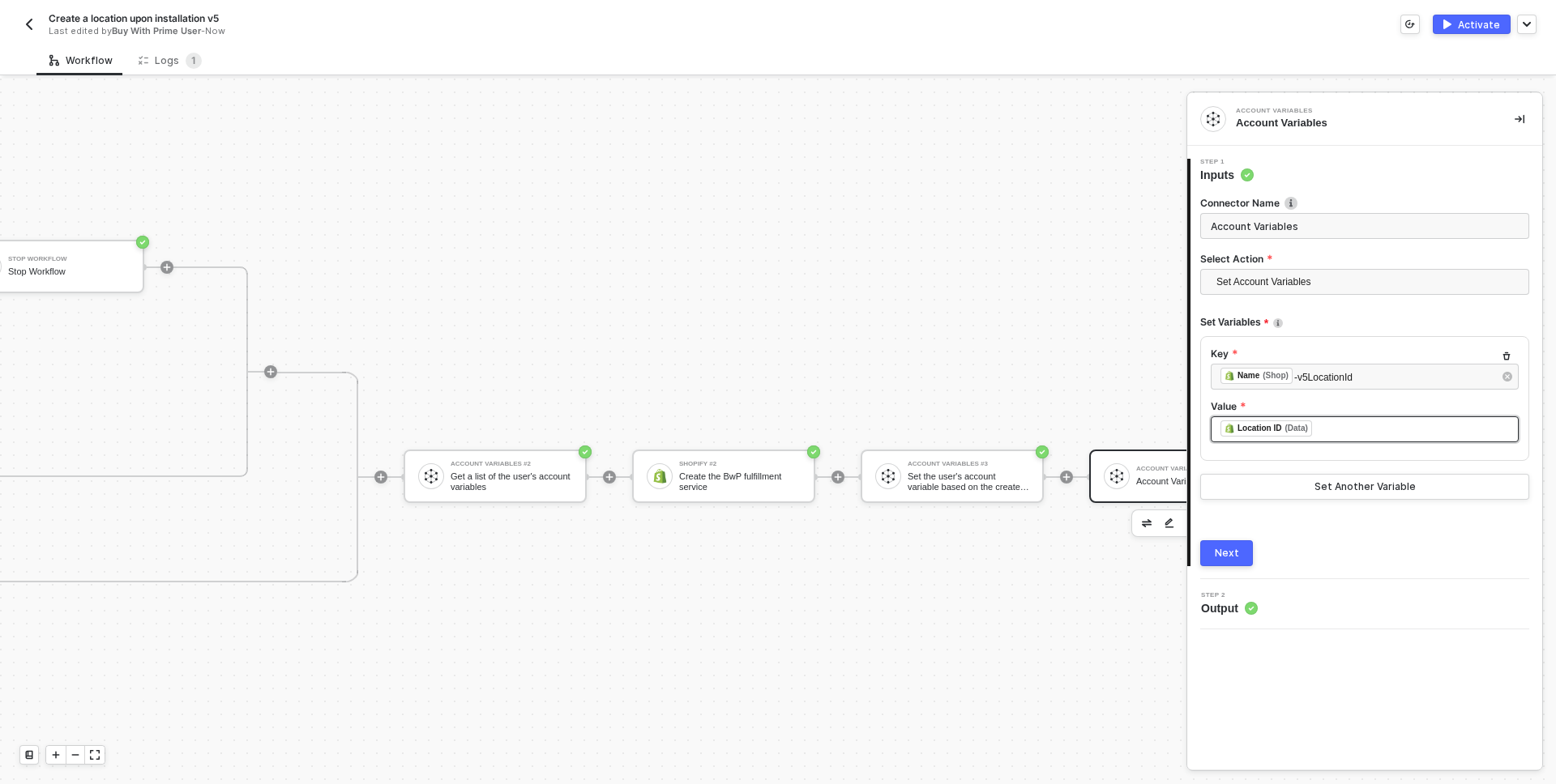
click at [1361, 547] on div "Next" at bounding box center [1366, 553] width 330 height 26
click at [1234, 549] on div "Next" at bounding box center [1226, 553] width 25 height 13
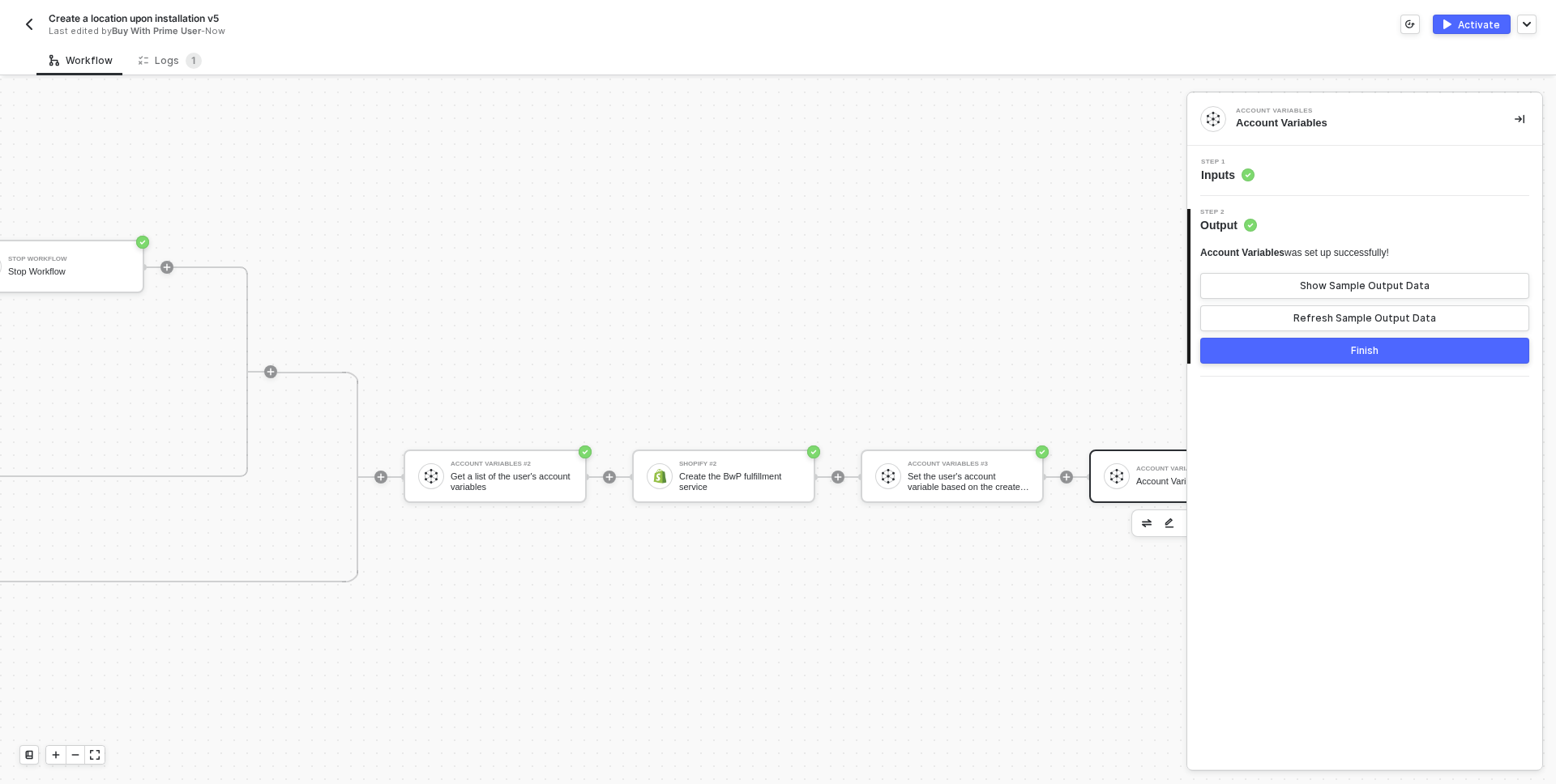
click at [1288, 347] on button "Finish" at bounding box center [1366, 351] width 330 height 26
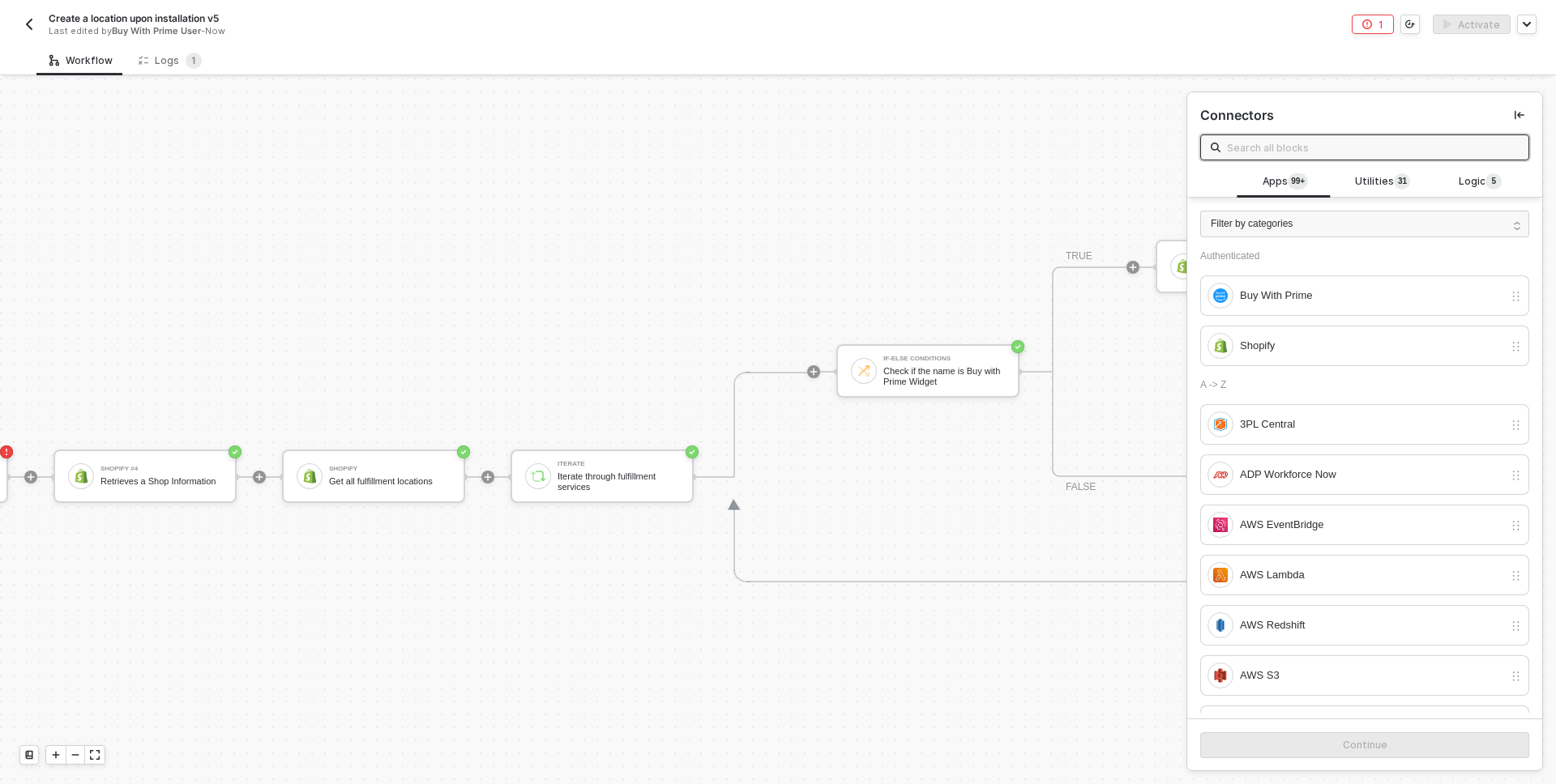
scroll to position [398, 0]
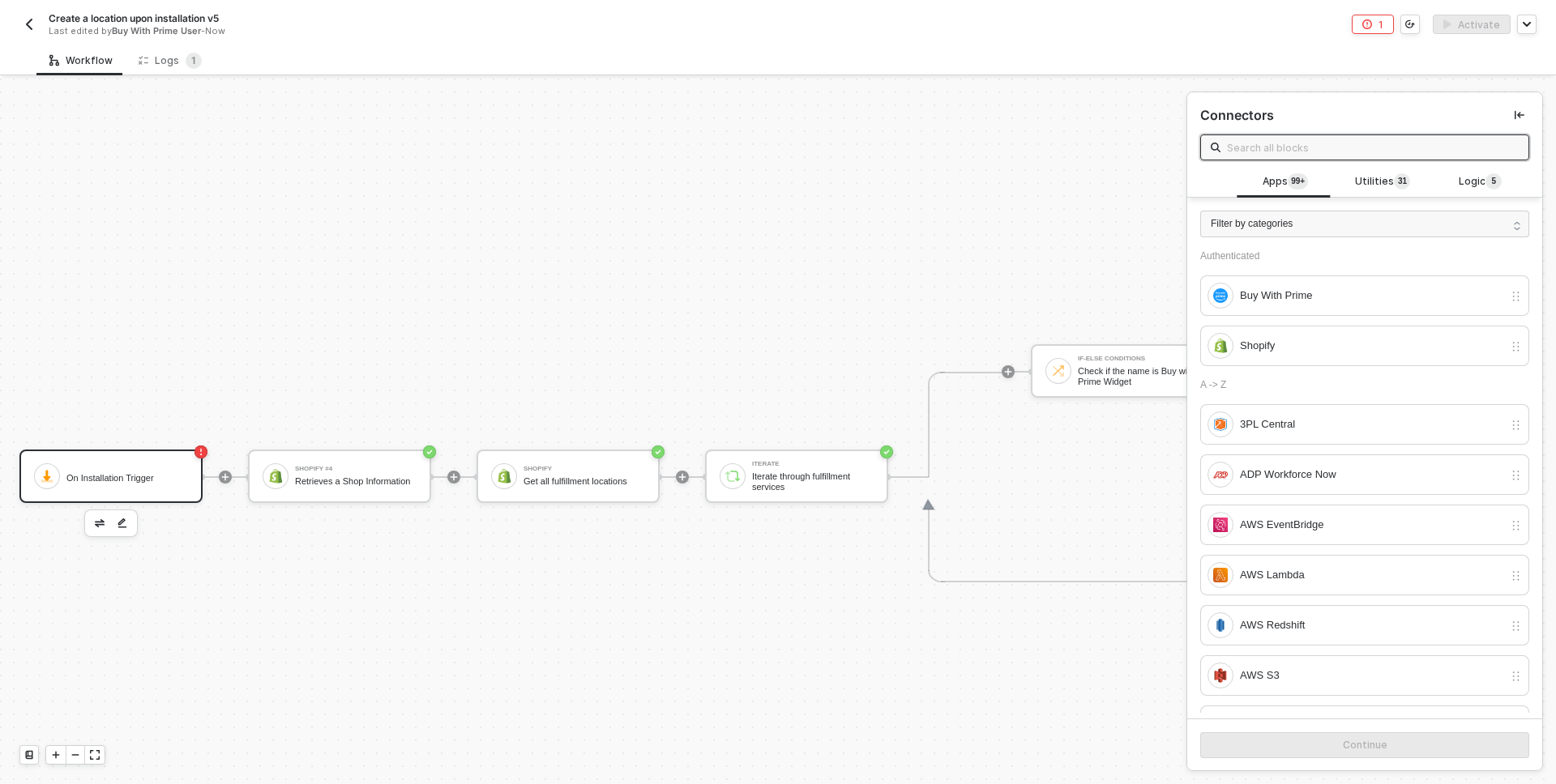
click at [143, 467] on div "On Installation Trigger" at bounding box center [126, 475] width 121 height 31
click at [95, 524] on img "button" at bounding box center [100, 524] width 10 height 8
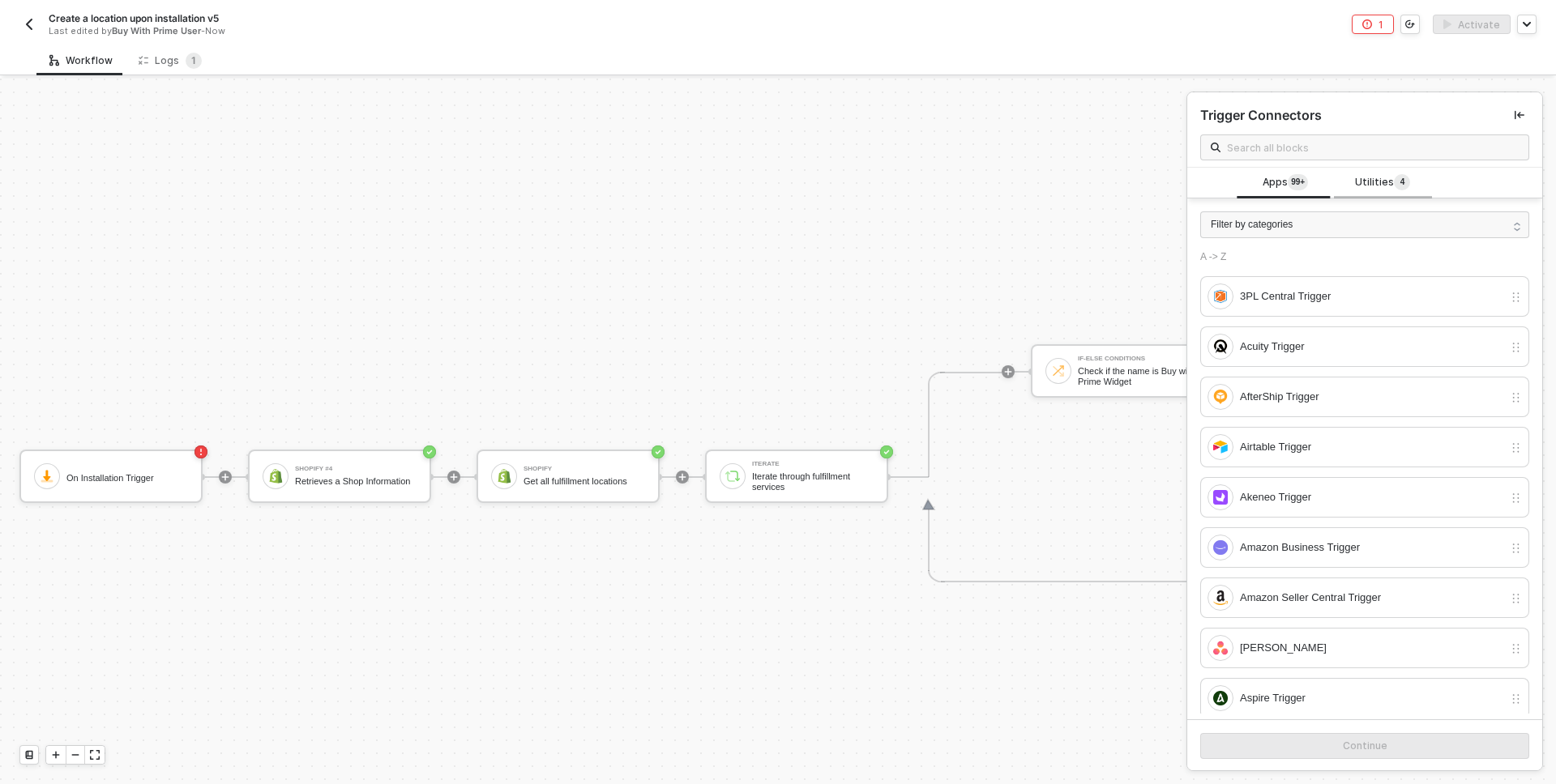
click at [1373, 175] on span "Utilities 4" at bounding box center [1383, 183] width 55 height 18
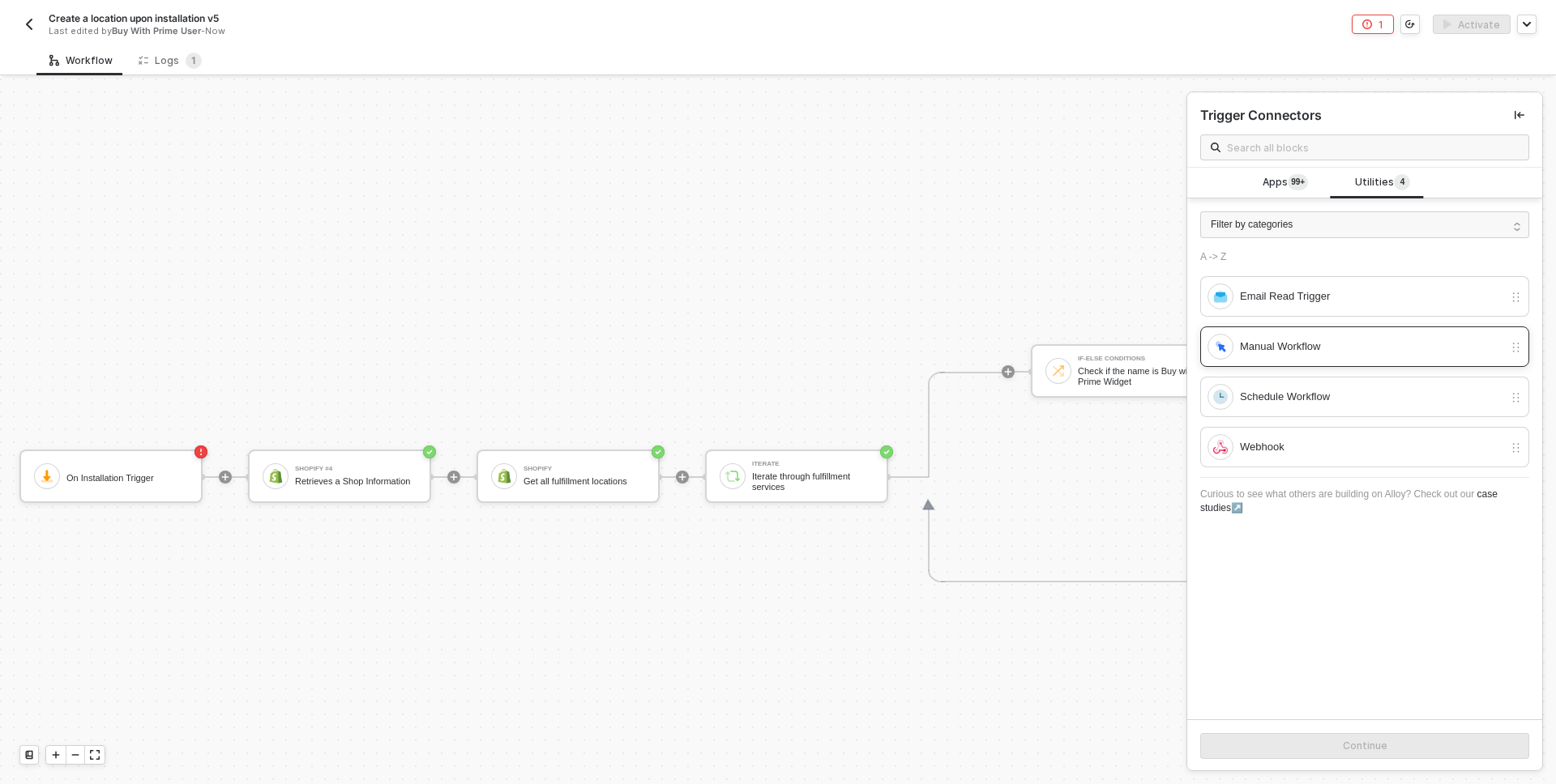
click at [1272, 340] on div "Manual Workflow" at bounding box center [1371, 347] width 263 height 18
click at [1288, 753] on button "Continue" at bounding box center [1366, 746] width 330 height 26
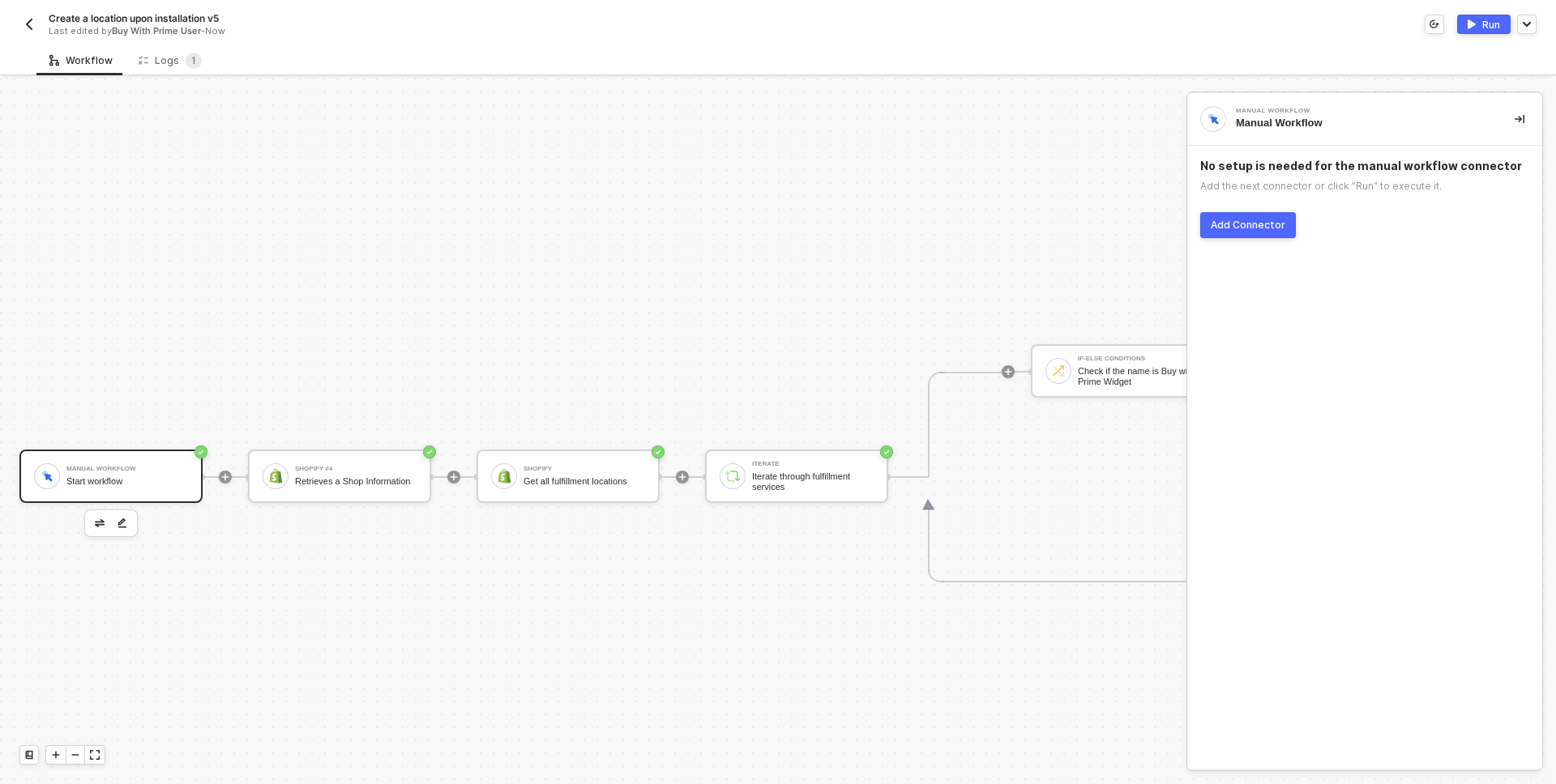
click at [1481, 16] on button "Run" at bounding box center [1484, 25] width 53 height 20
click at [167, 66] on div "Logs 1" at bounding box center [170, 60] width 63 height 16
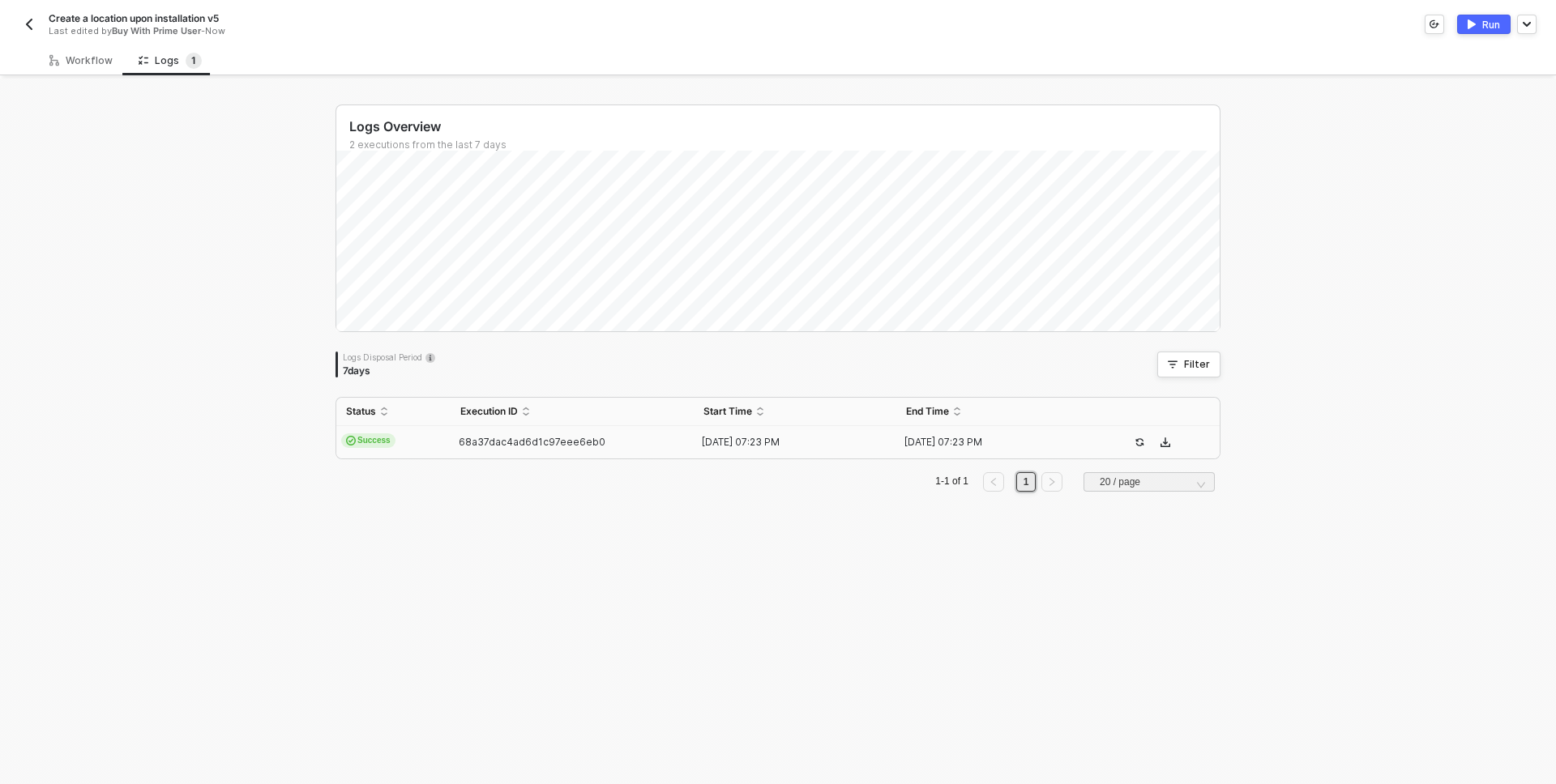
click at [198, 313] on div "Logs Overview 2 executions from the last 7 days Logs Disposal Period 7 days Fil…" at bounding box center [778, 432] width 1556 height 706
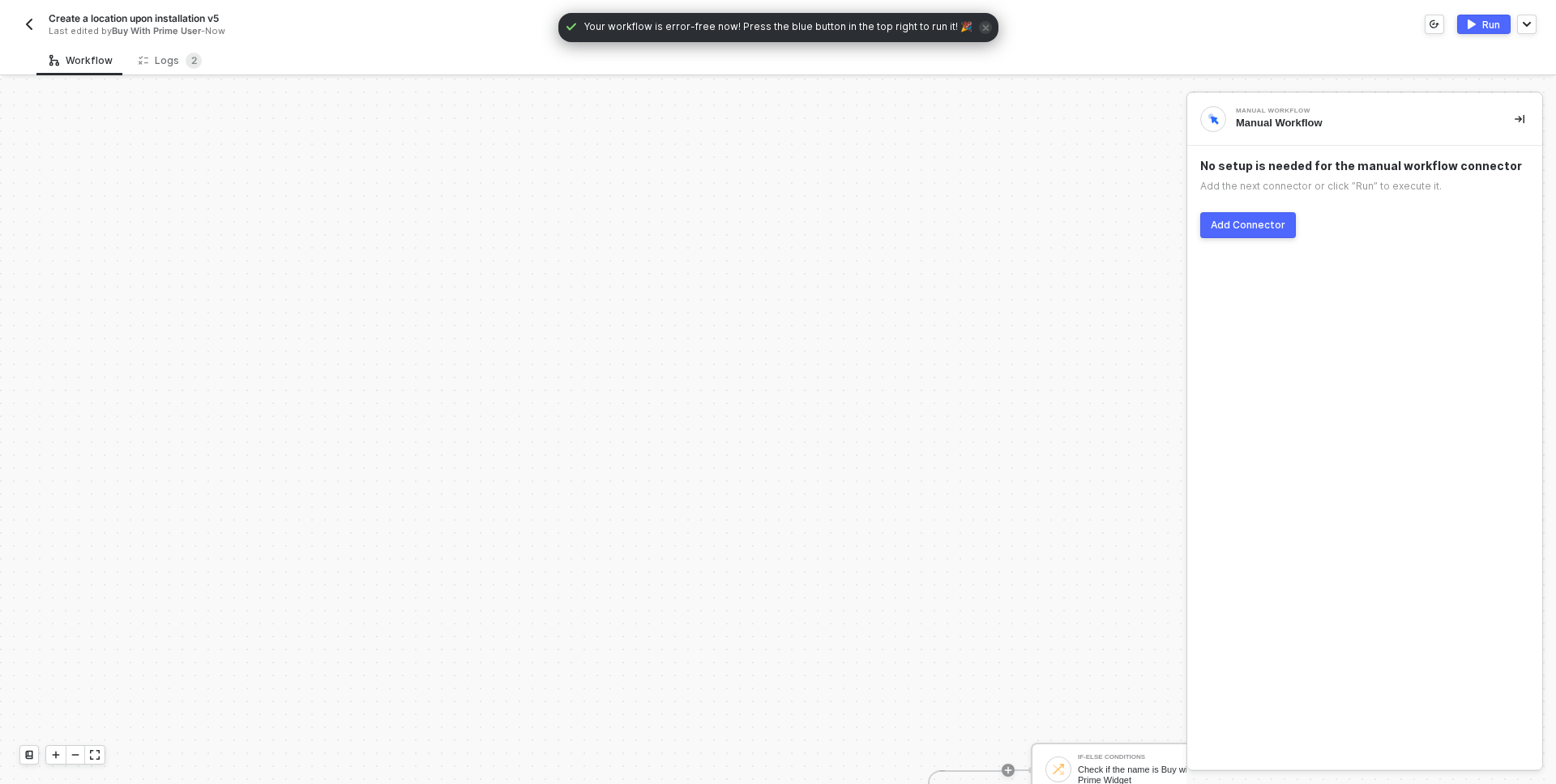
scroll to position [398, 0]
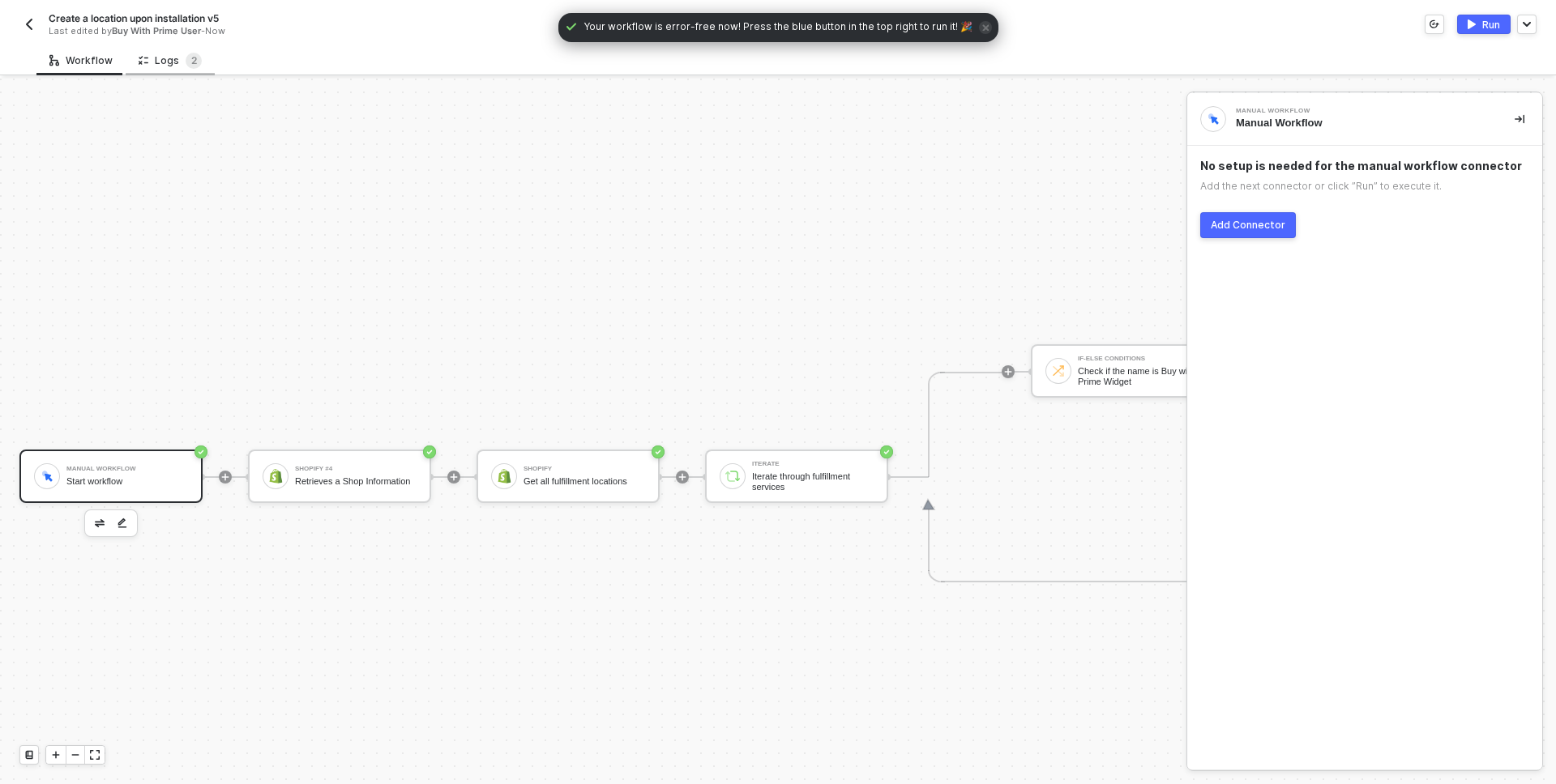
click at [167, 47] on div "Logs 2" at bounding box center [170, 60] width 89 height 30
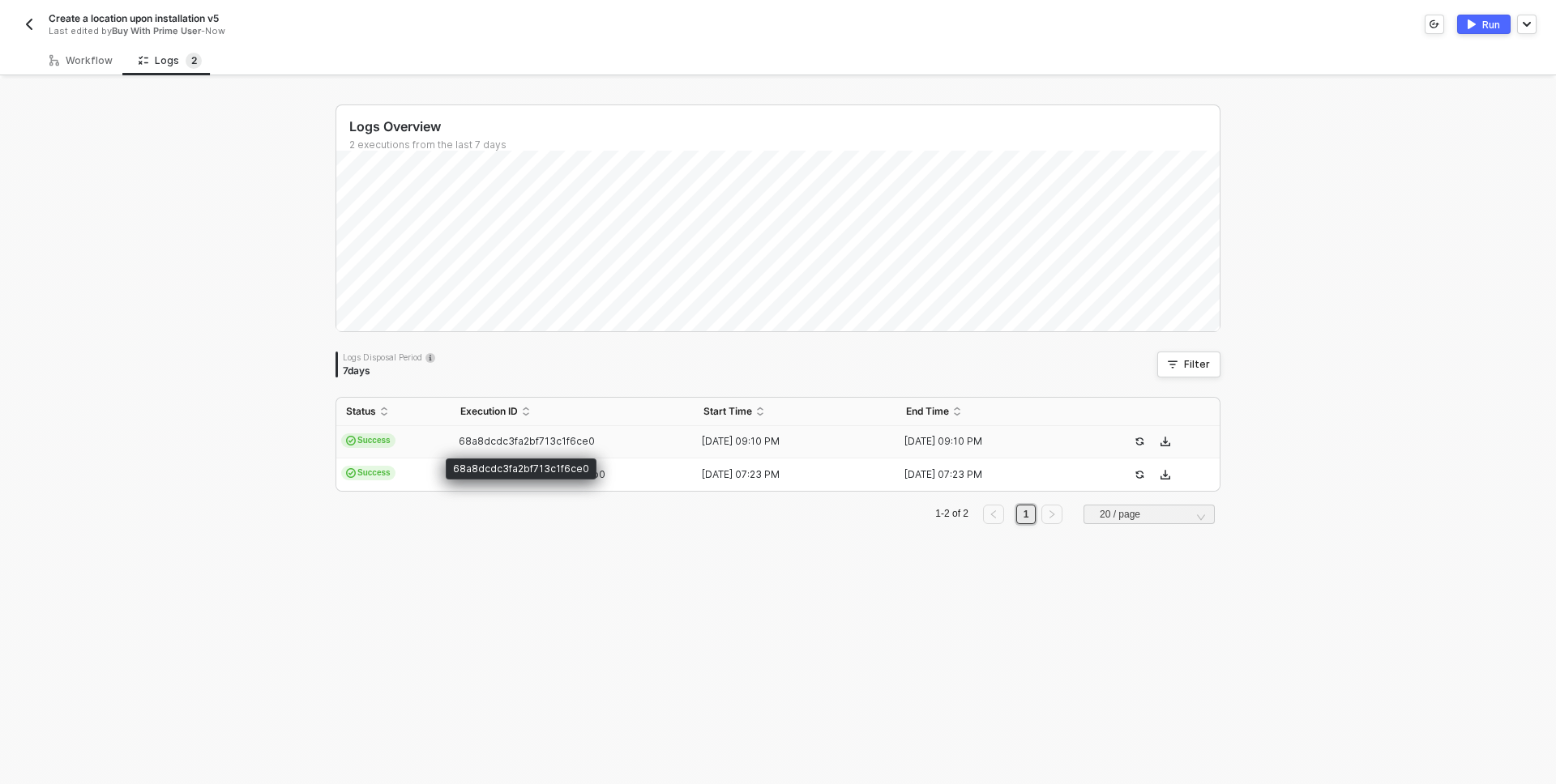
click at [483, 440] on span "68a8dcdc3fa2bf713c1f6ce0" at bounding box center [527, 441] width 136 height 12
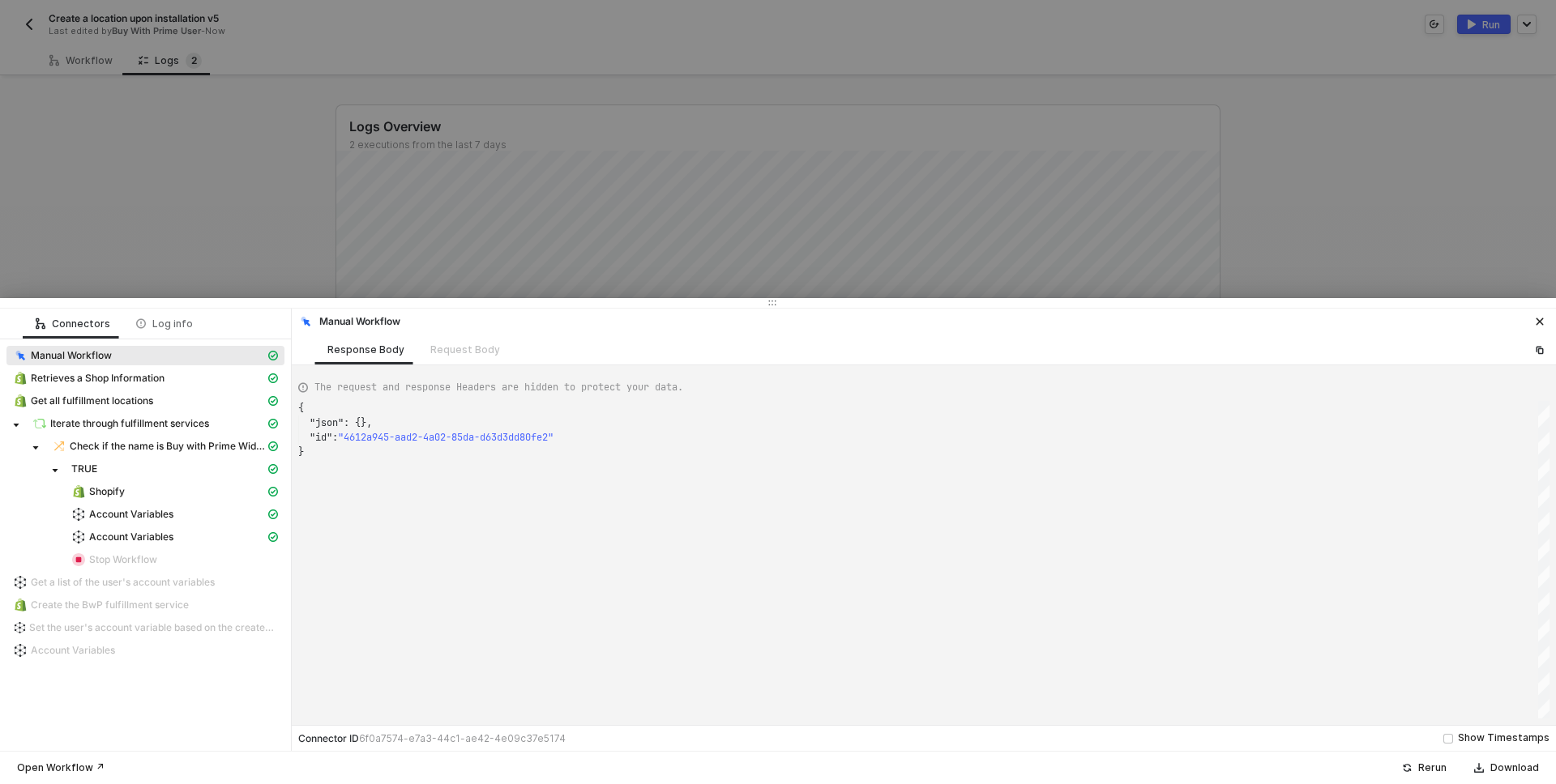
scroll to position [43, 0]
click at [128, 531] on span "Account Variables" at bounding box center [130, 536] width 84 height 13
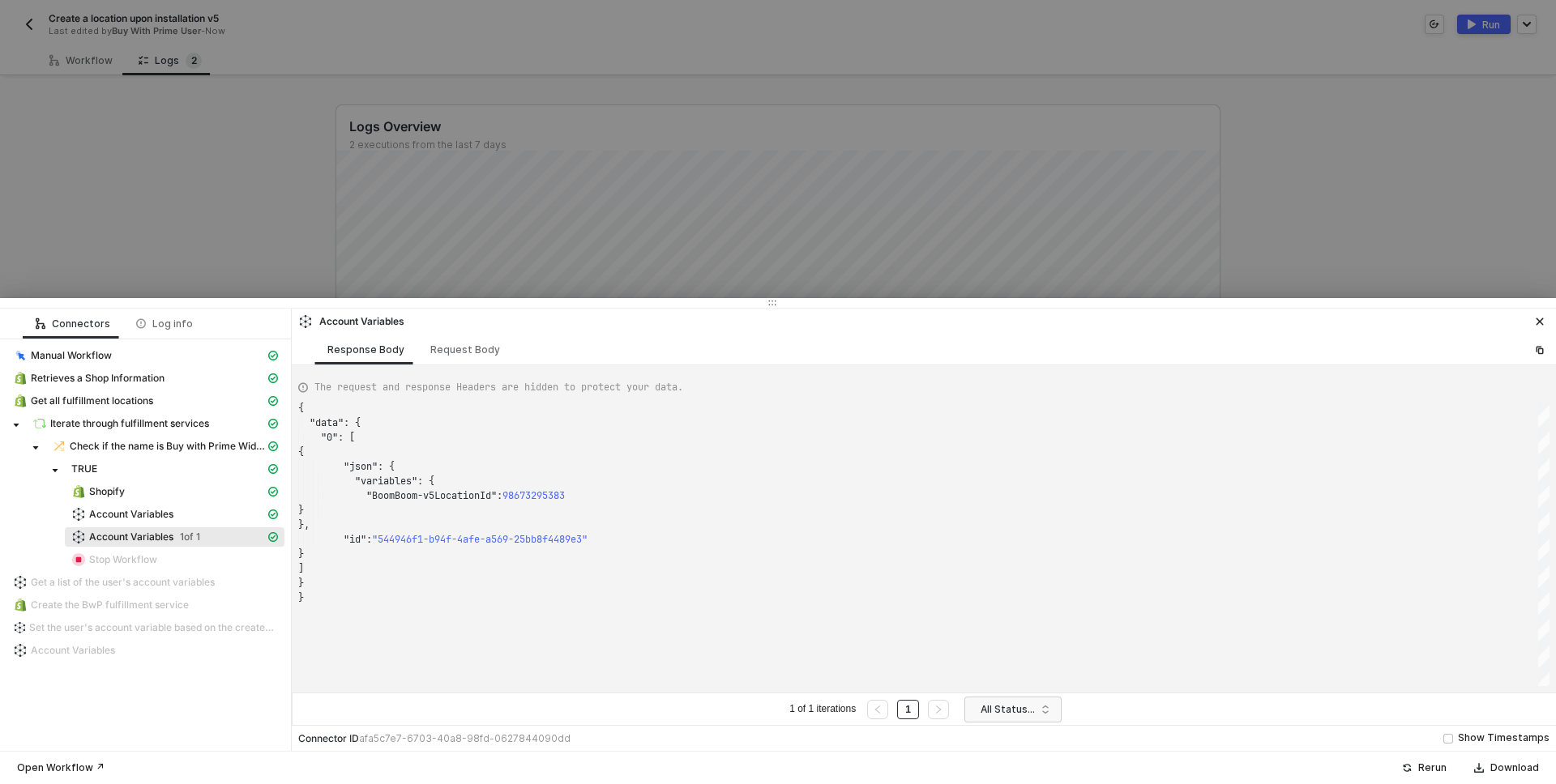
scroll to position [146, 0]
click at [118, 519] on span "Account Variables" at bounding box center [130, 514] width 84 height 13
click at [122, 534] on span "Account Variables" at bounding box center [130, 536] width 84 height 13
click at [100, 211] on div at bounding box center [778, 392] width 1556 height 784
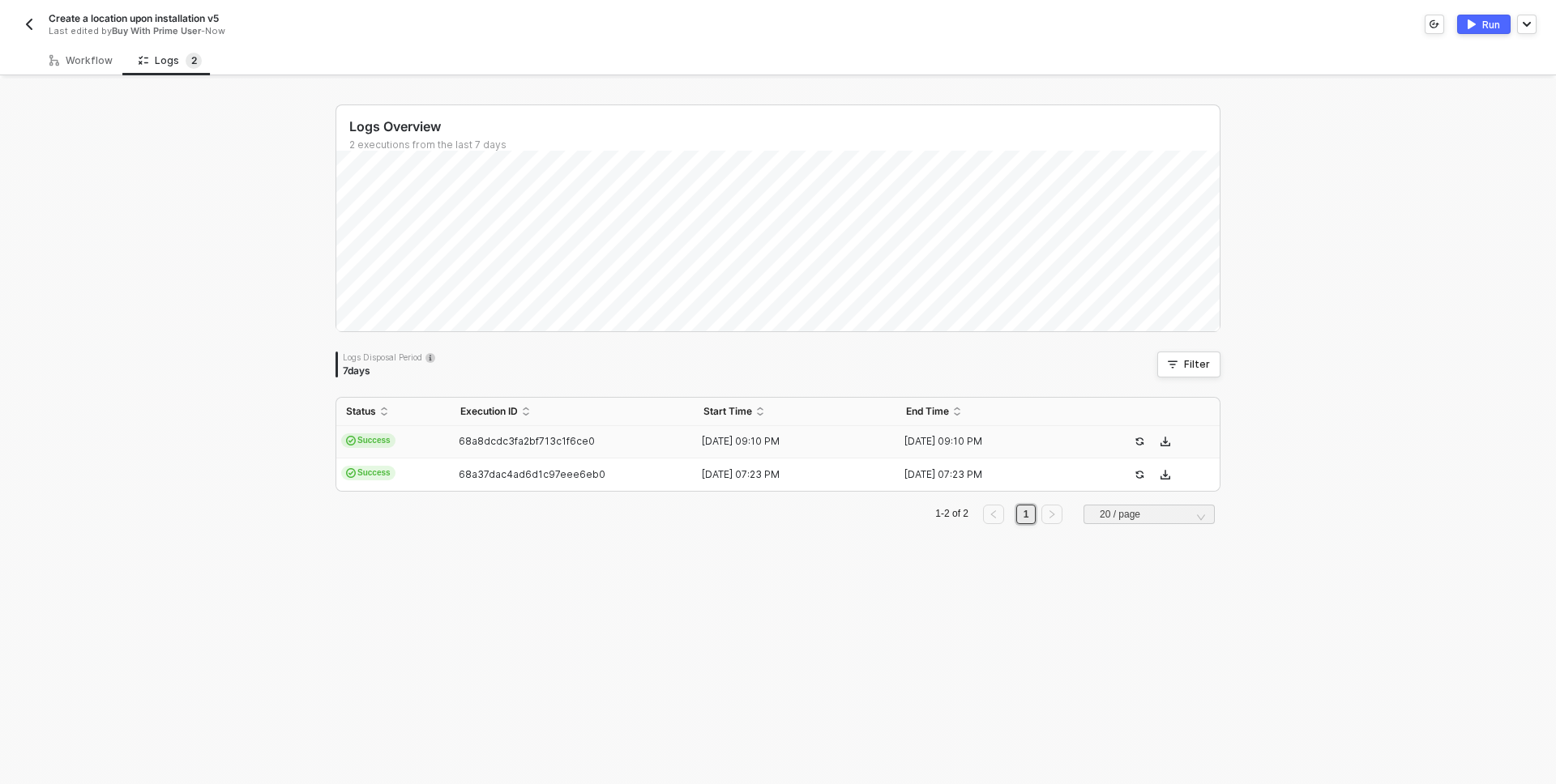
click at [30, 25] on img "button" at bounding box center [29, 24] width 13 height 13
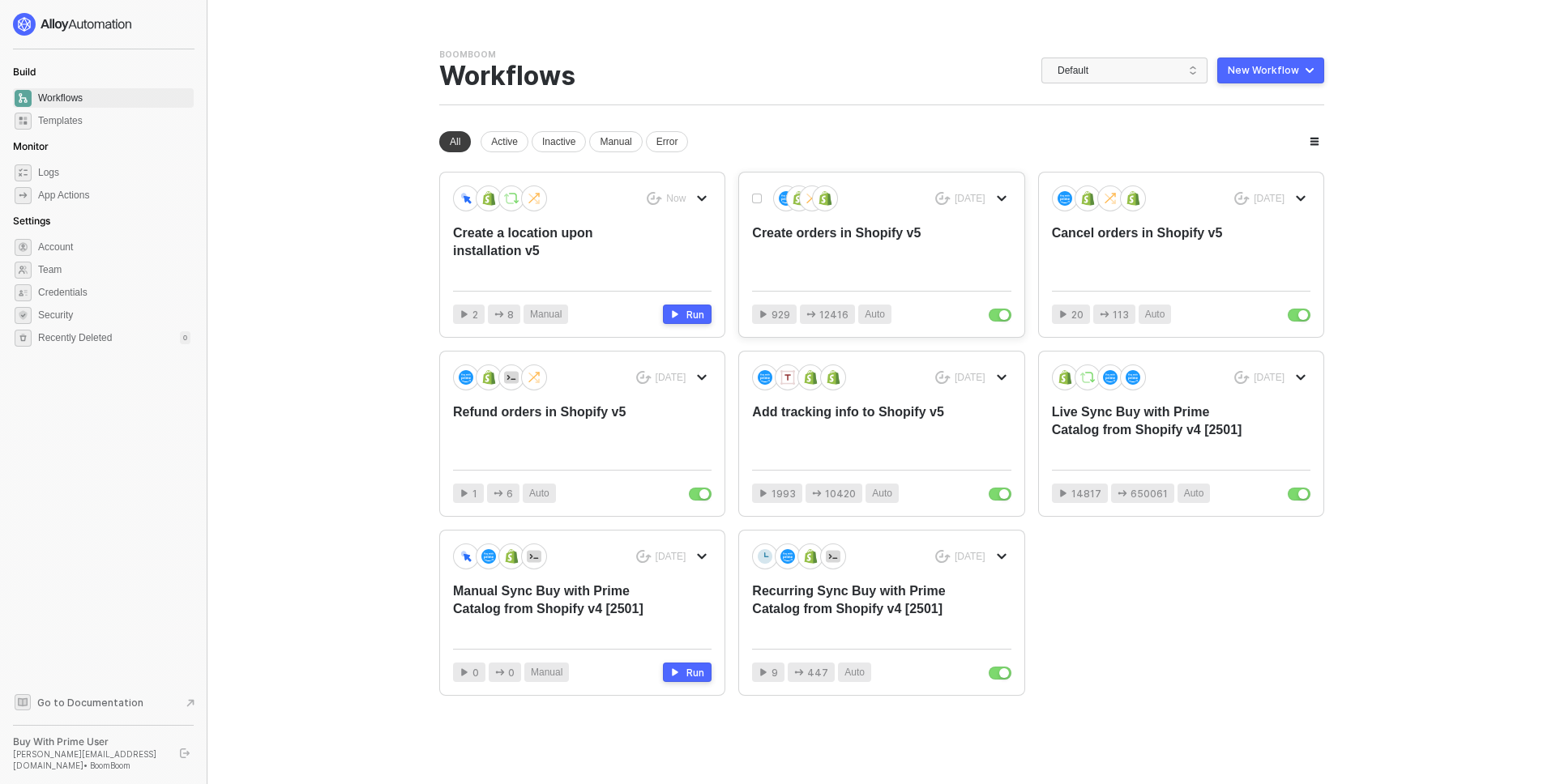
click at [828, 252] on div "Create orders in Shopify v5" at bounding box center [854, 251] width 206 height 53
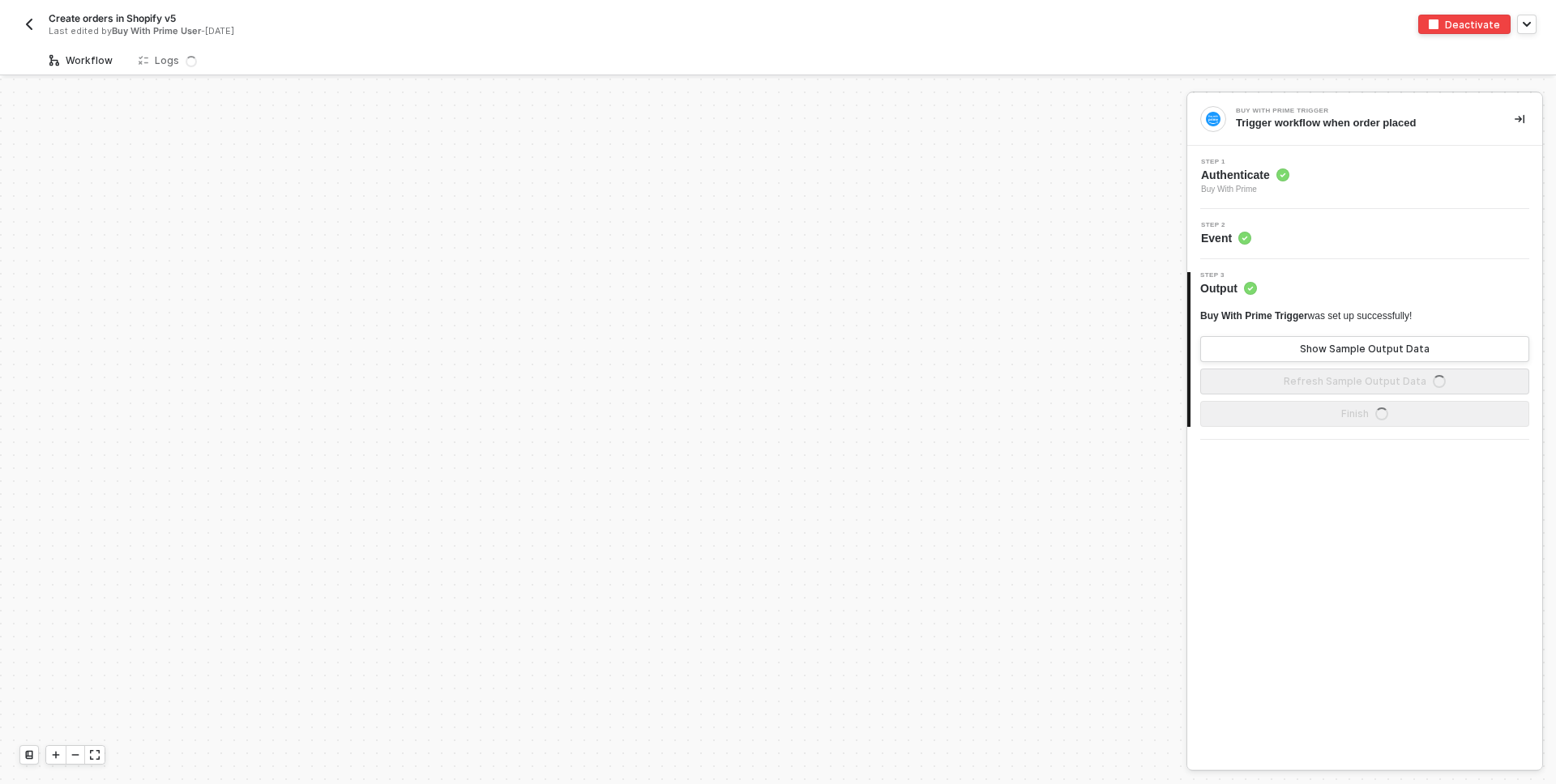
scroll to position [702, 0]
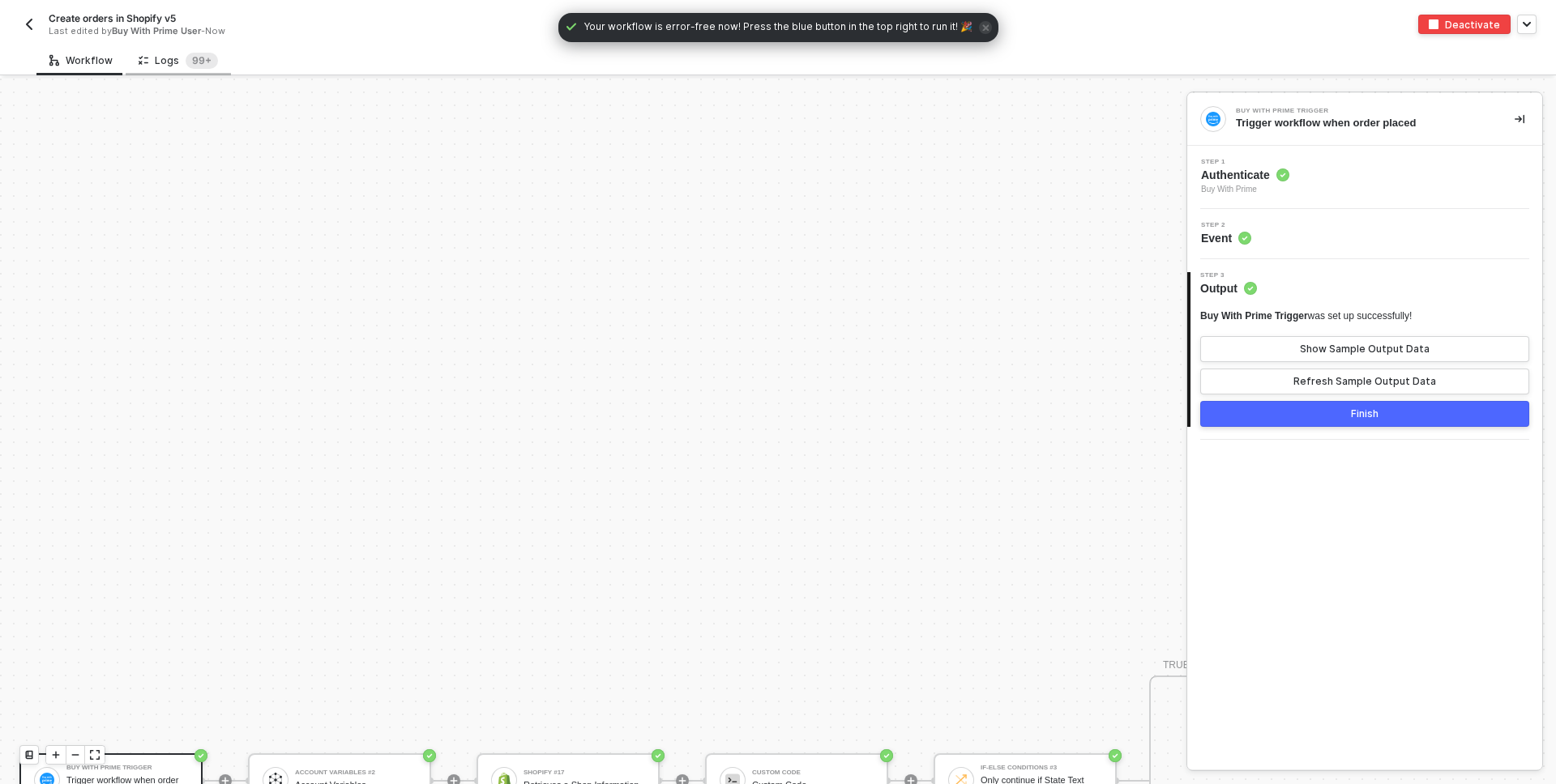
click at [172, 52] on div "Logs 99+" at bounding box center [178, 60] width 80 height 16
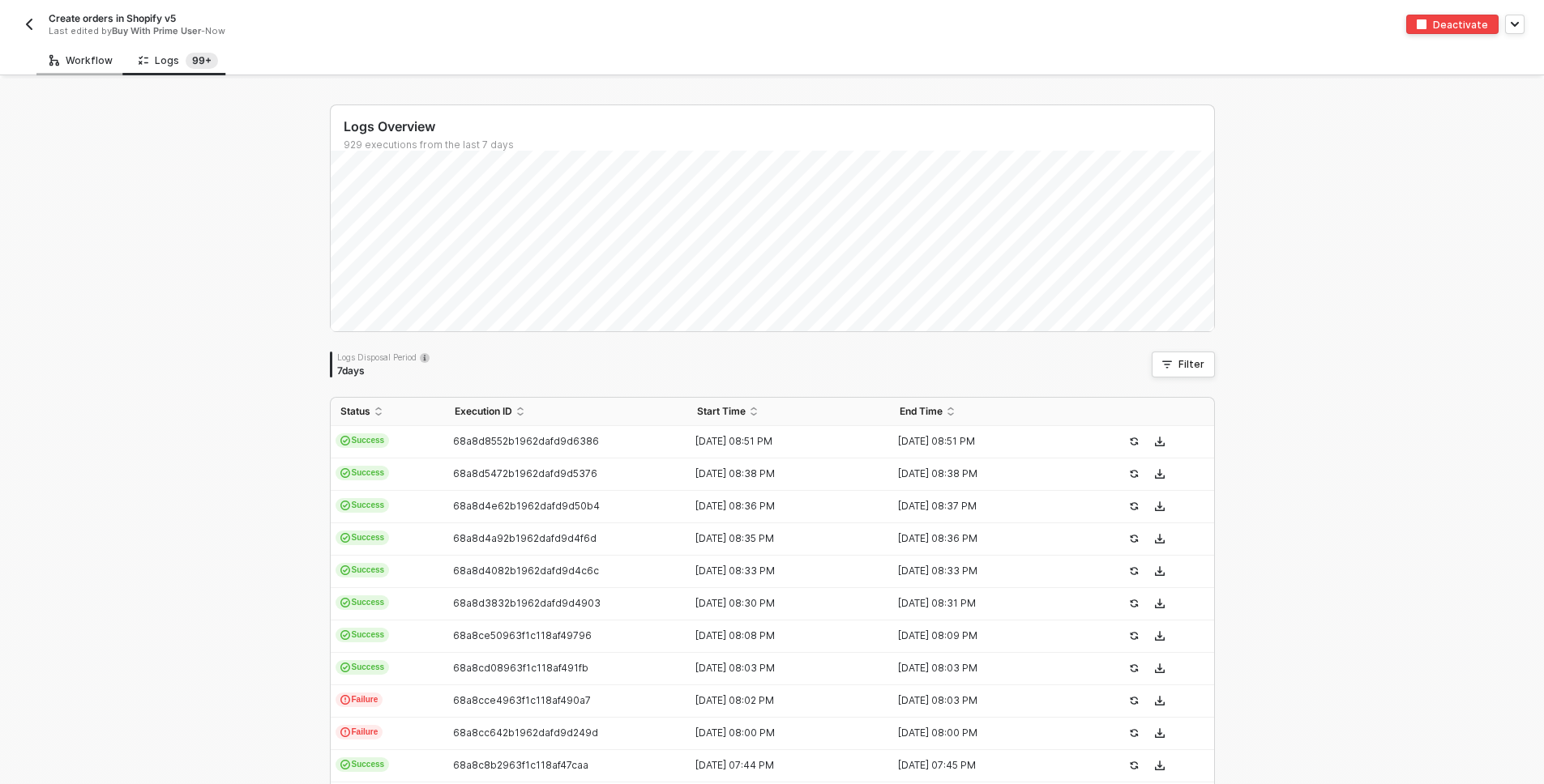
click at [85, 63] on div "Workflow" at bounding box center [81, 60] width 63 height 13
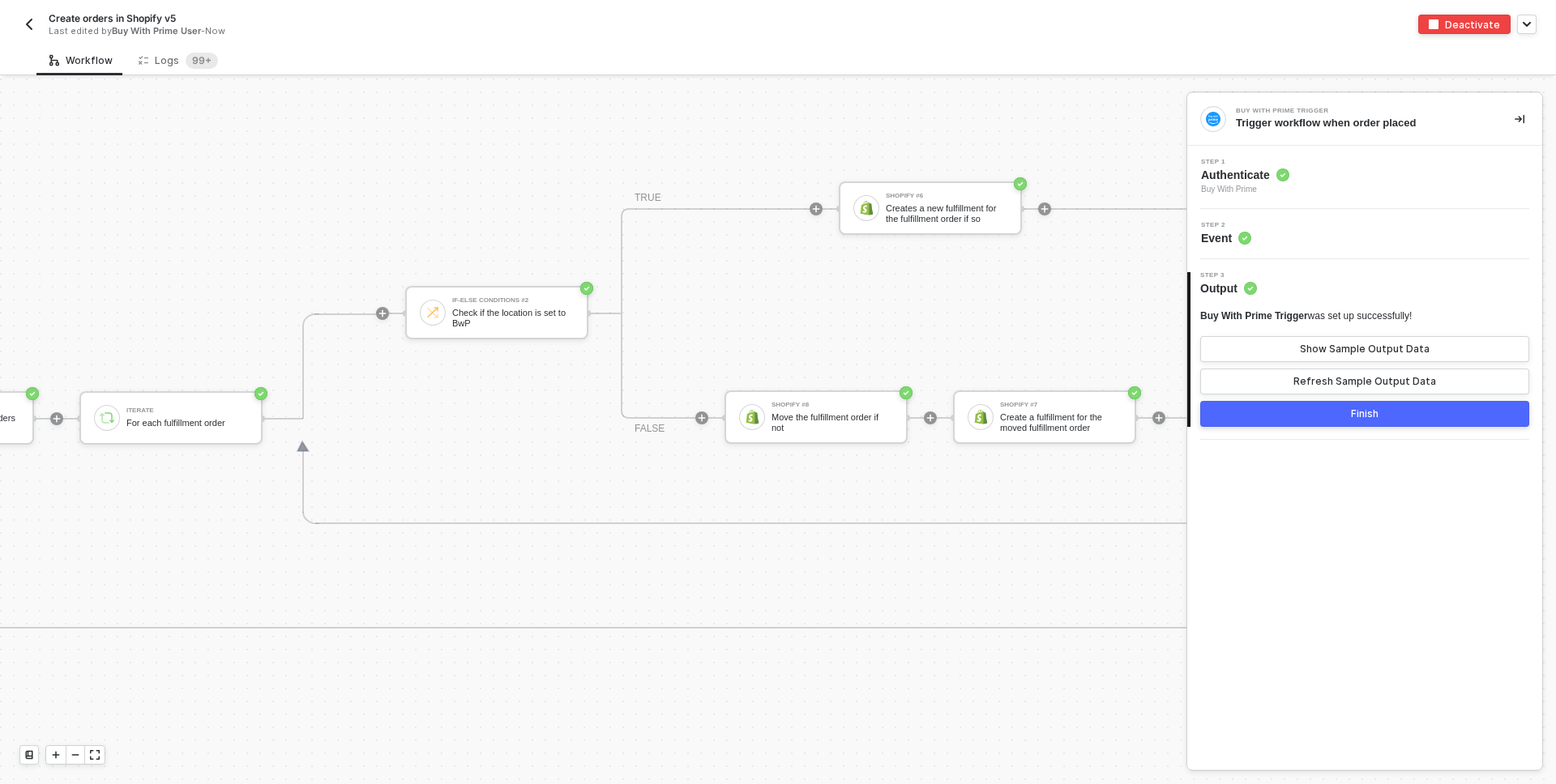
scroll to position [960, 4798]
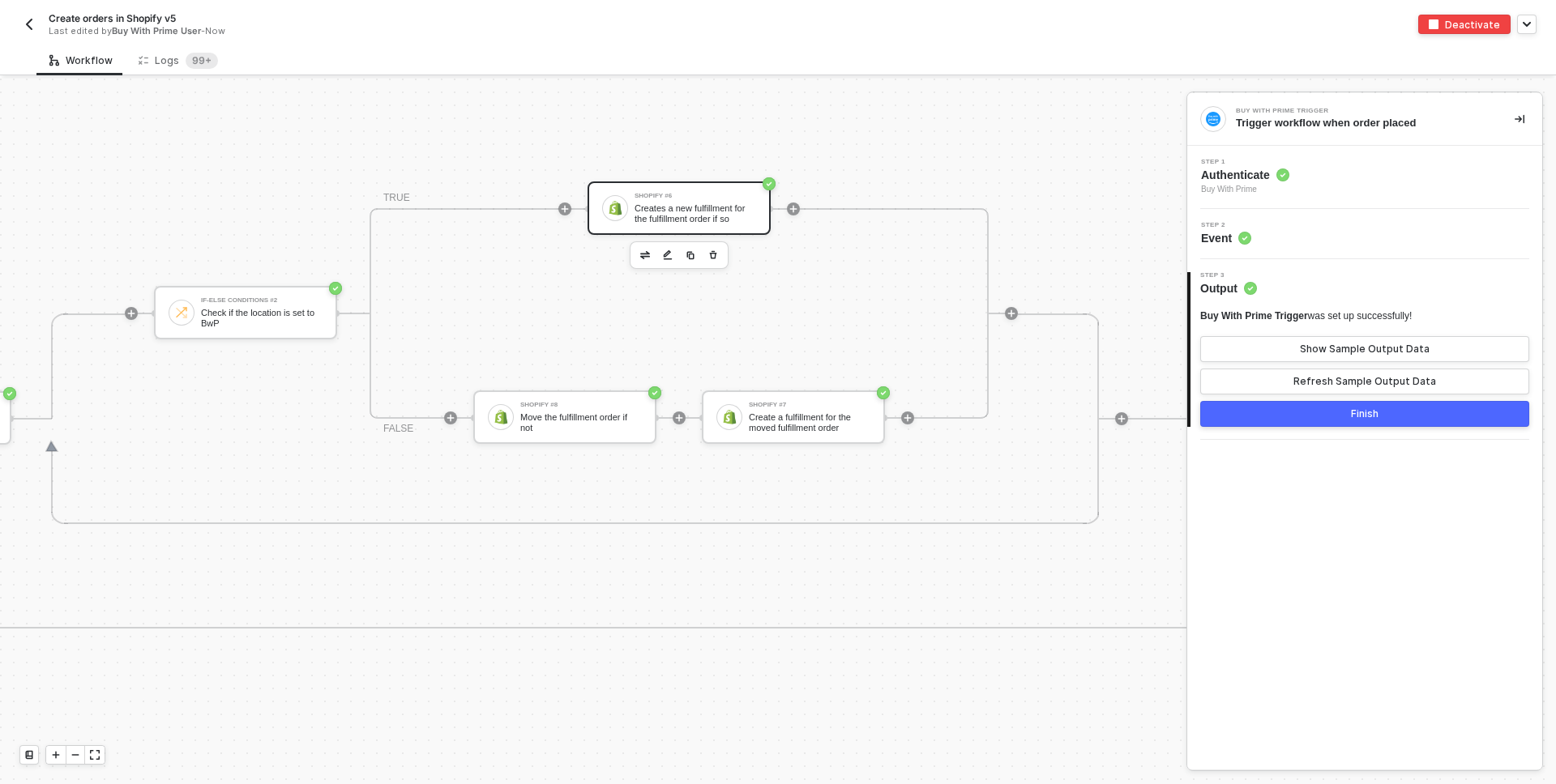
click at [687, 205] on div "Creates a new fulfillment for the fulfillment order if so" at bounding box center [695, 213] width 121 height 21
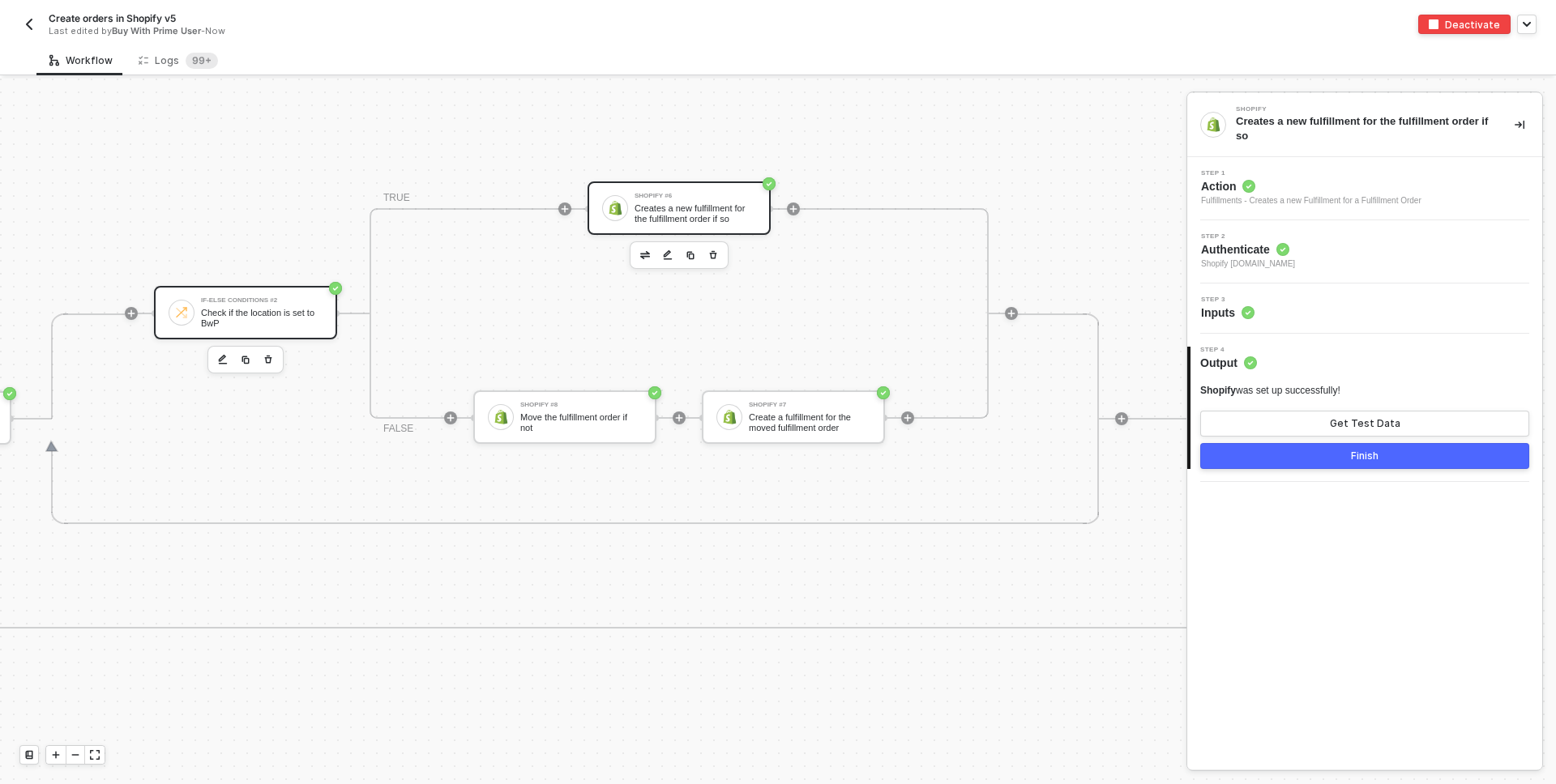
click at [265, 305] on div "If-Else Conditions #2 Check if the location is set to BwP" at bounding box center [261, 312] width 121 height 31
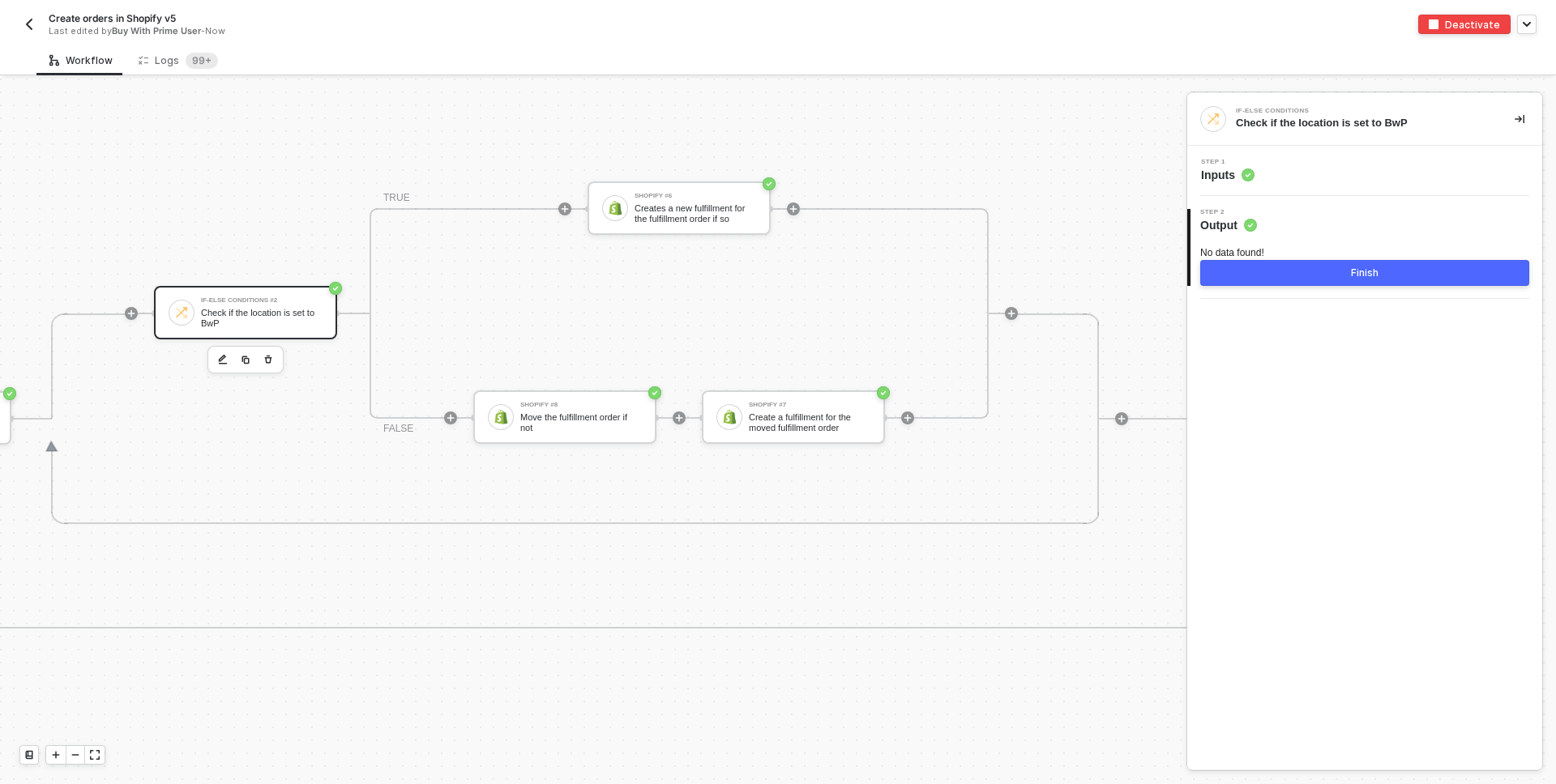
click at [1299, 166] on div "Step 1 Inputs" at bounding box center [1368, 171] width 351 height 25
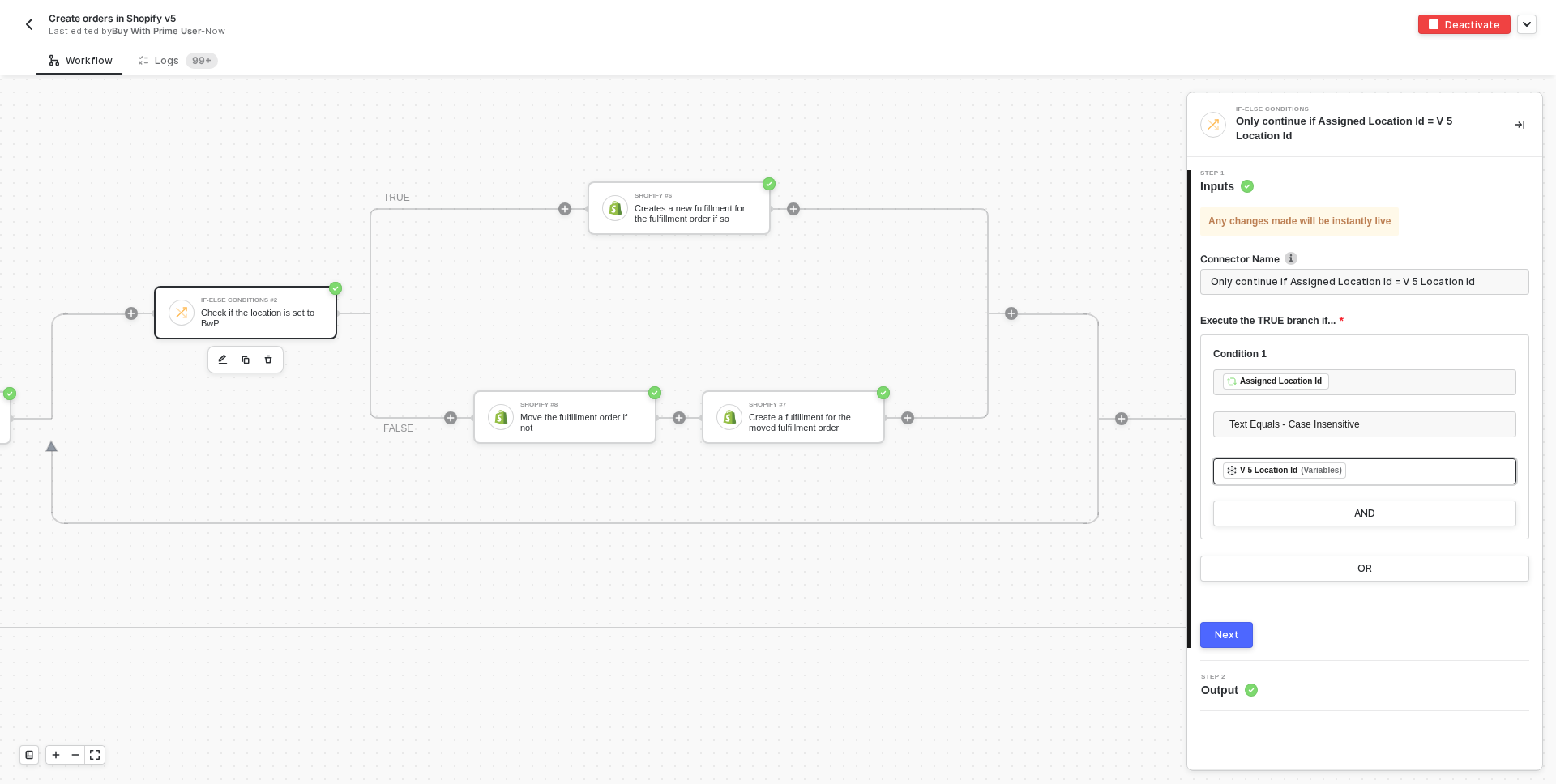
click at [1378, 467] on div "﻿ ﻿ V 5 Location Id (Variables) ﻿" at bounding box center [1366, 471] width 284 height 18
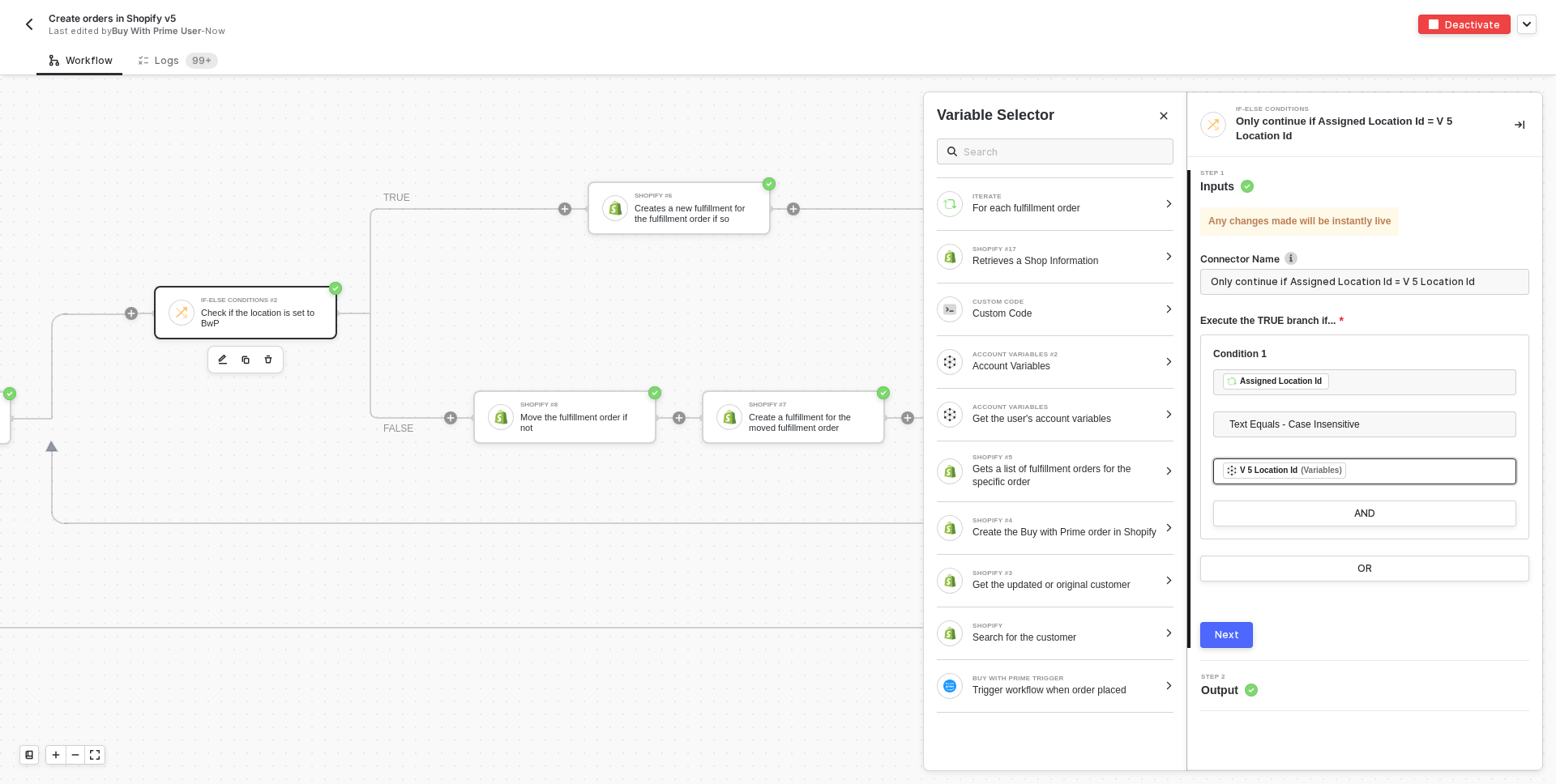
click at [1380, 471] on div "﻿ ﻿ V 5 Location Id (Variables) ﻿" at bounding box center [1366, 471] width 284 height 18
click at [1007, 311] on div "Custom Code" at bounding box center [1066, 313] width 185 height 13
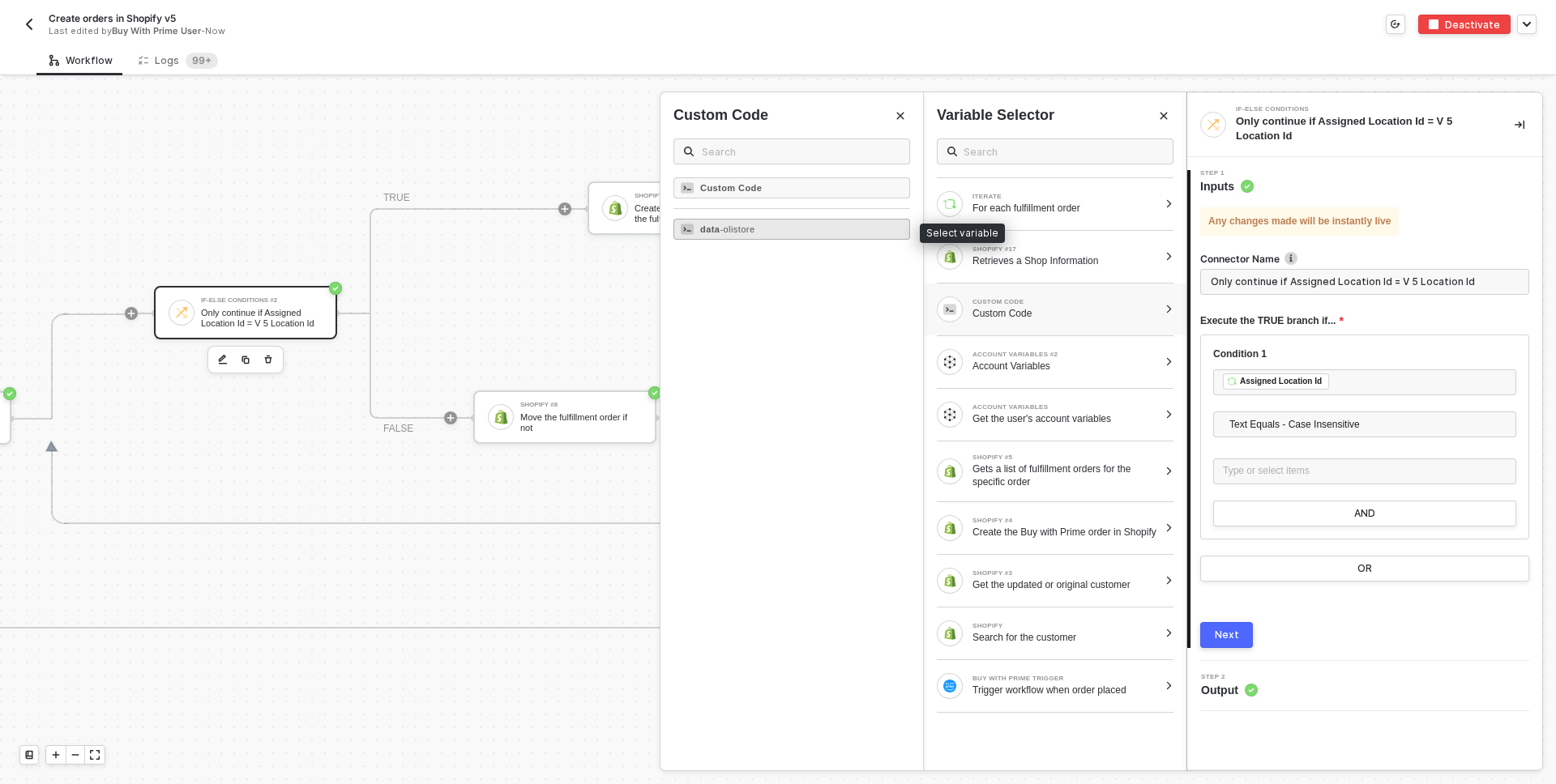
click at [814, 228] on div "data - olistore" at bounding box center [792, 229] width 237 height 21
type input "Only continue if Assigned Location Id = Data"
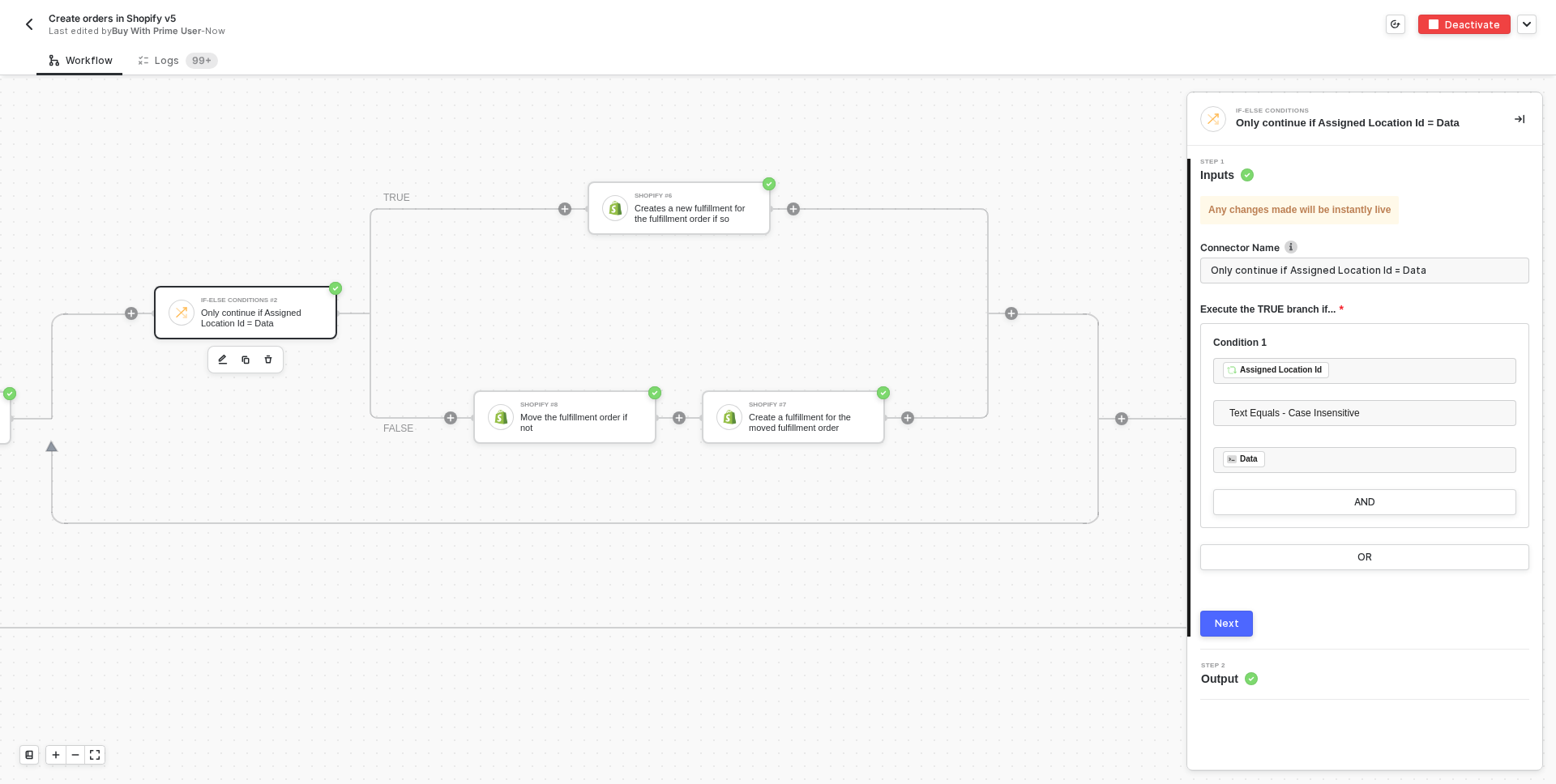
click at [1230, 621] on div "Next" at bounding box center [1226, 623] width 25 height 13
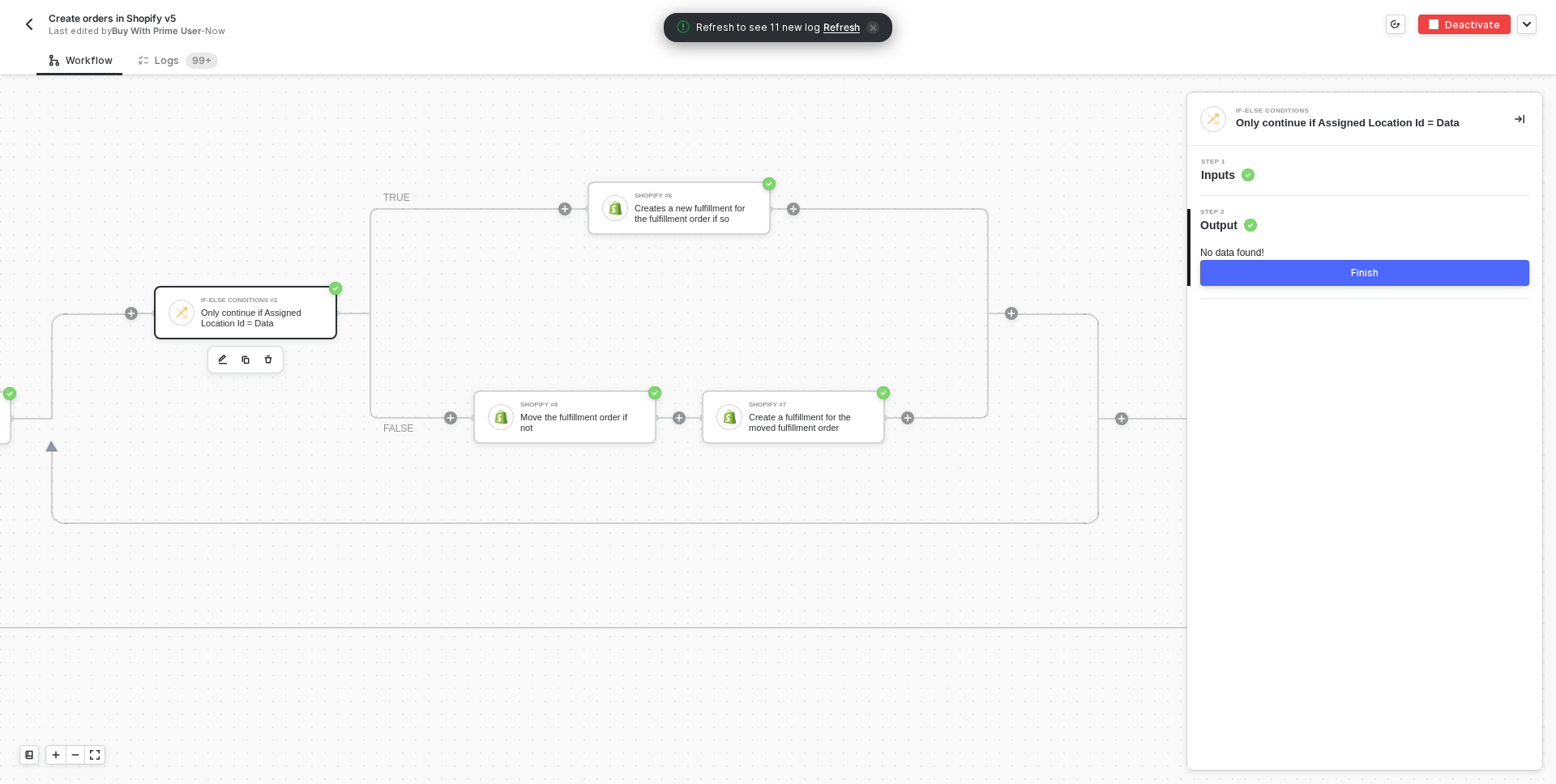
click at [1312, 267] on button "Finish" at bounding box center [1366, 273] width 330 height 26
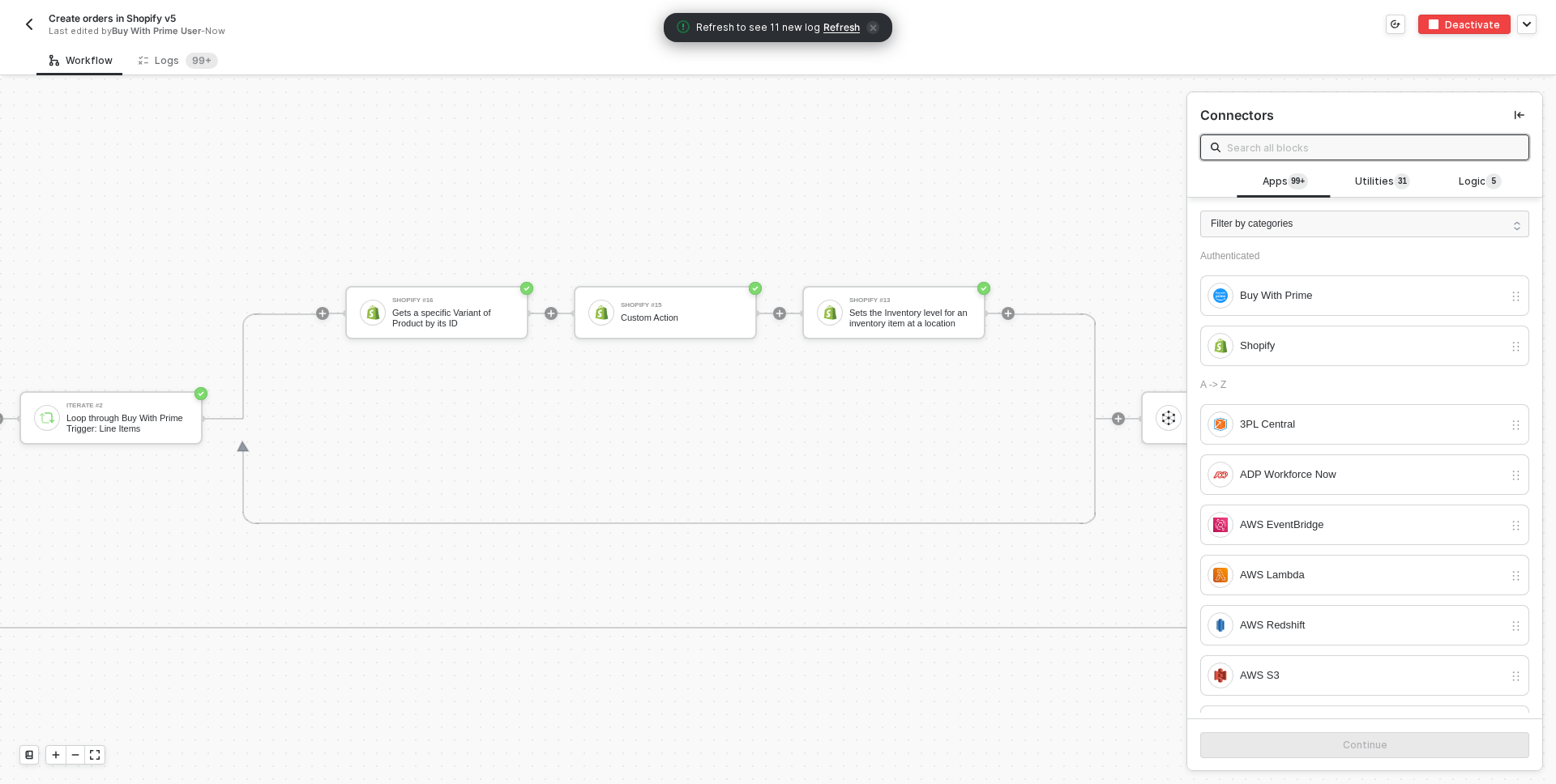
scroll to position [960, 1167]
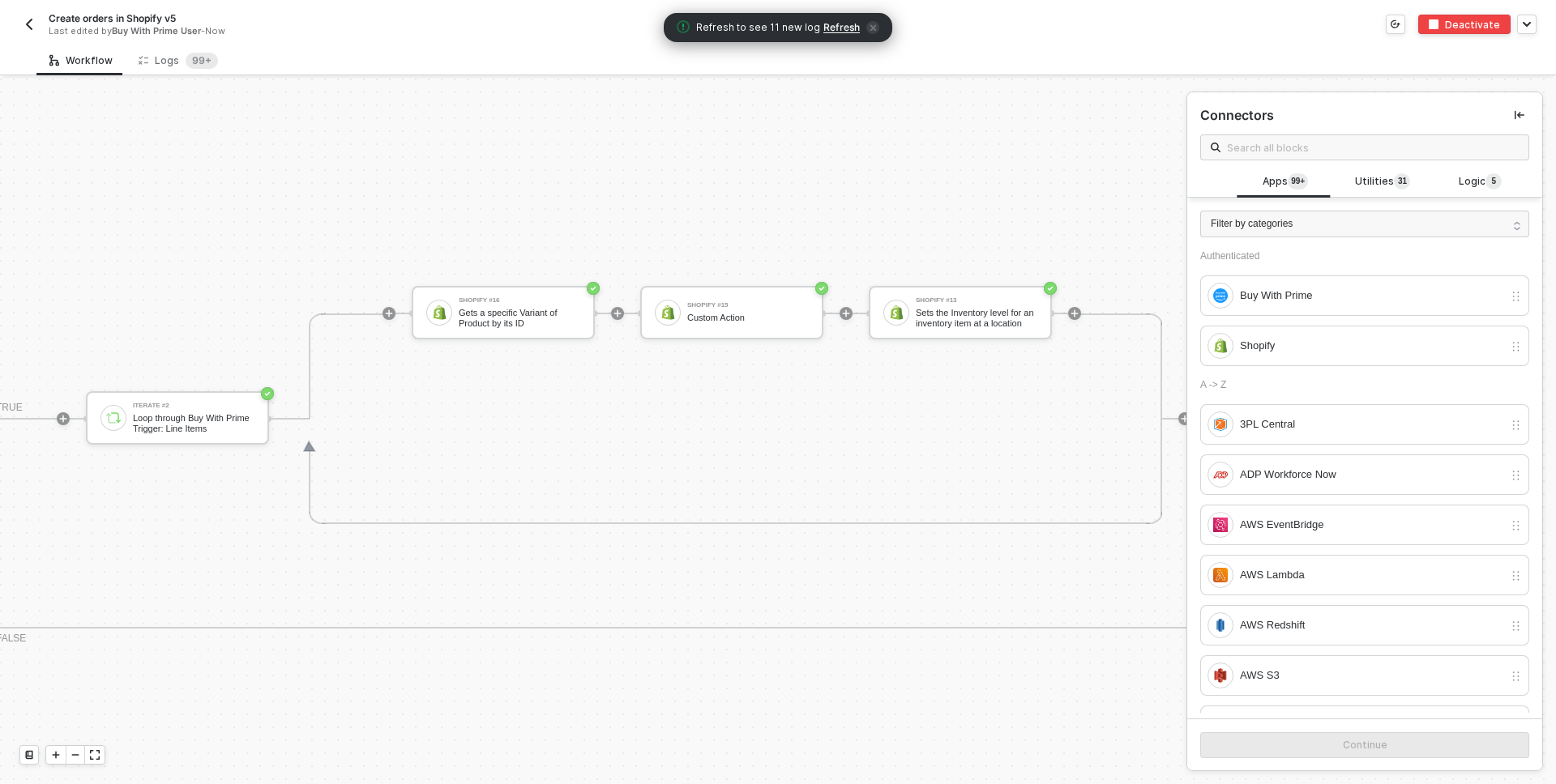
click at [28, 15] on button "button" at bounding box center [30, 25] width 20 height 20
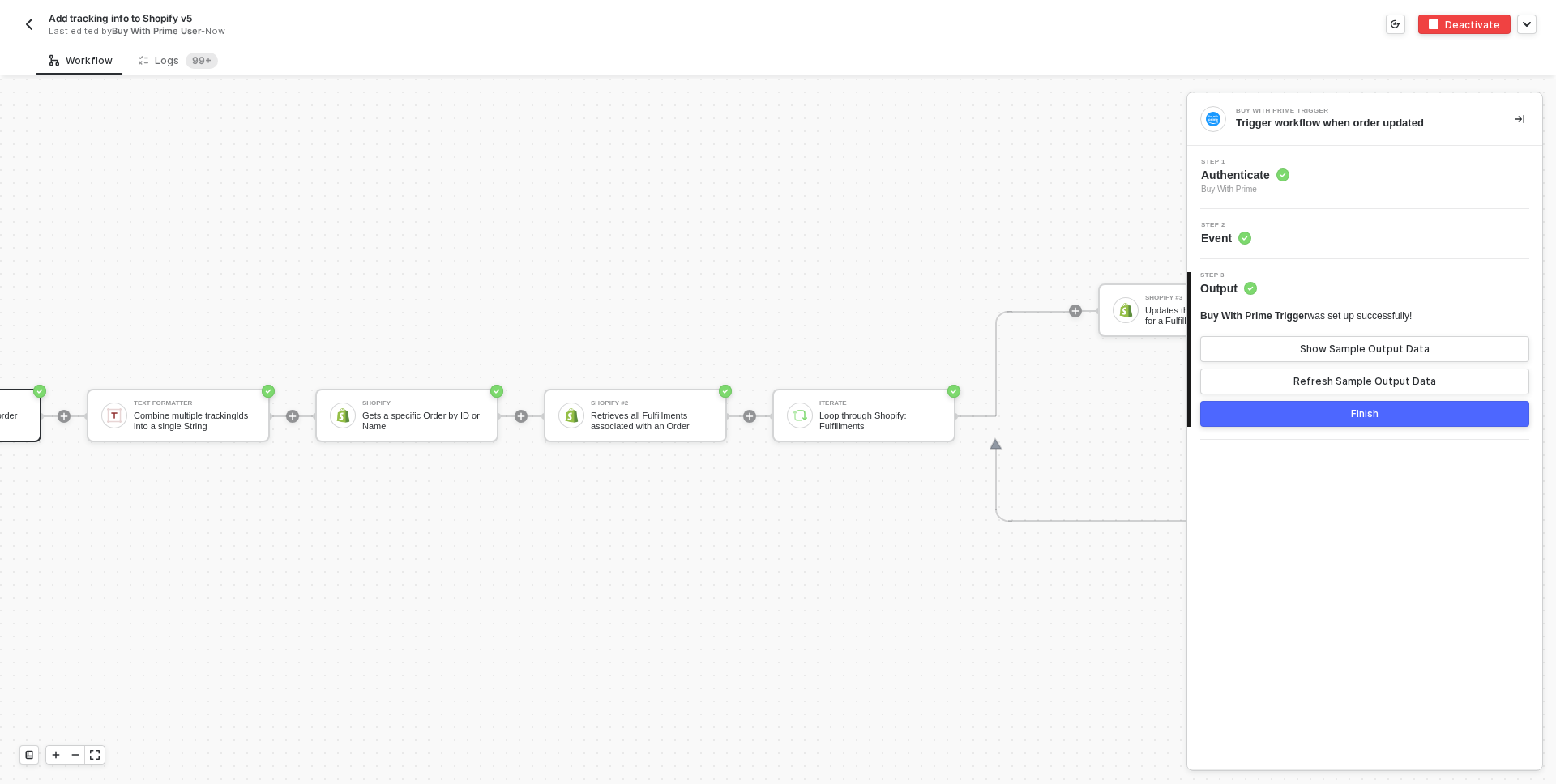
scroll to position [42, 0]
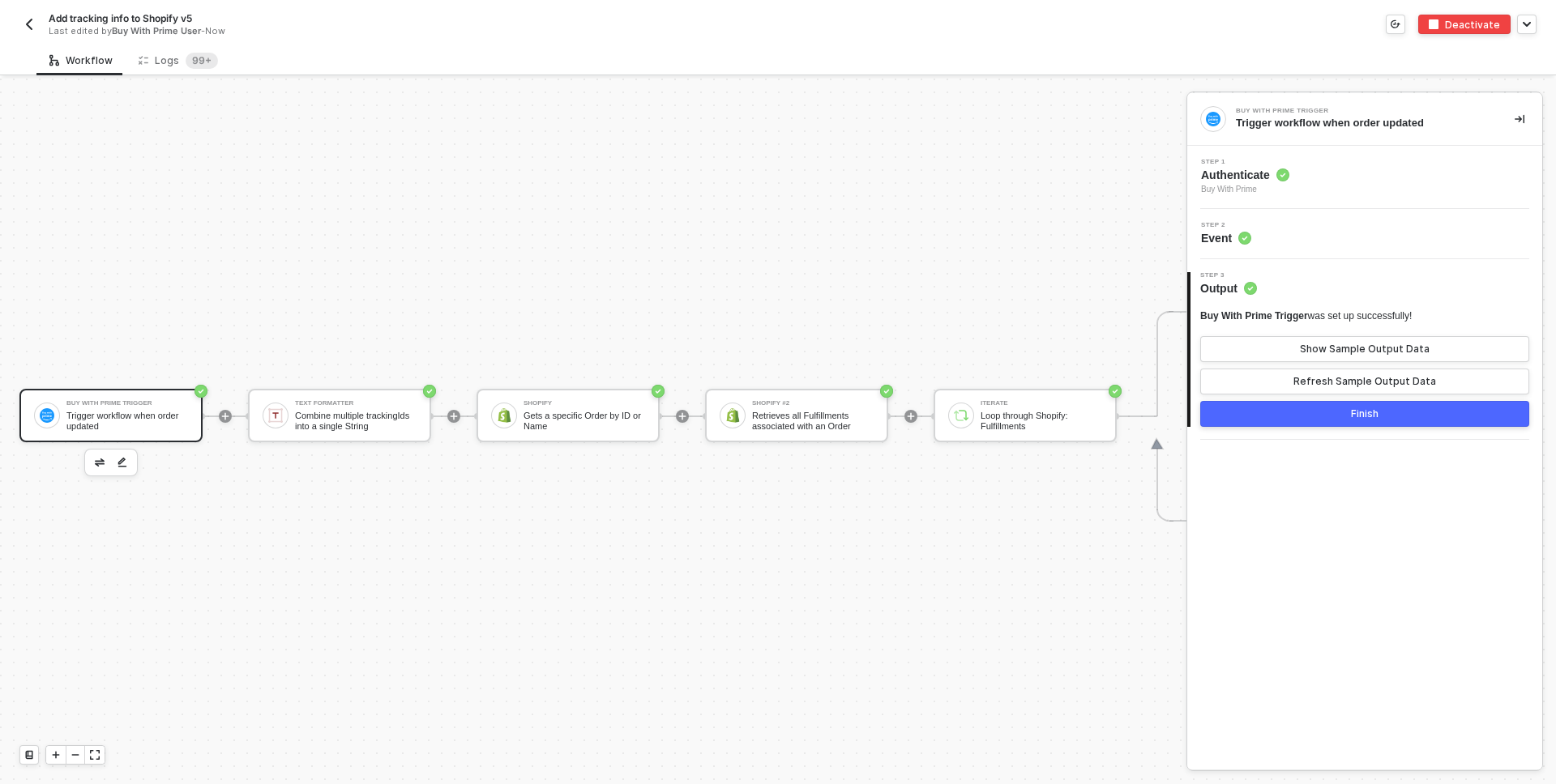
click at [27, 20] on img "button" at bounding box center [29, 24] width 13 height 13
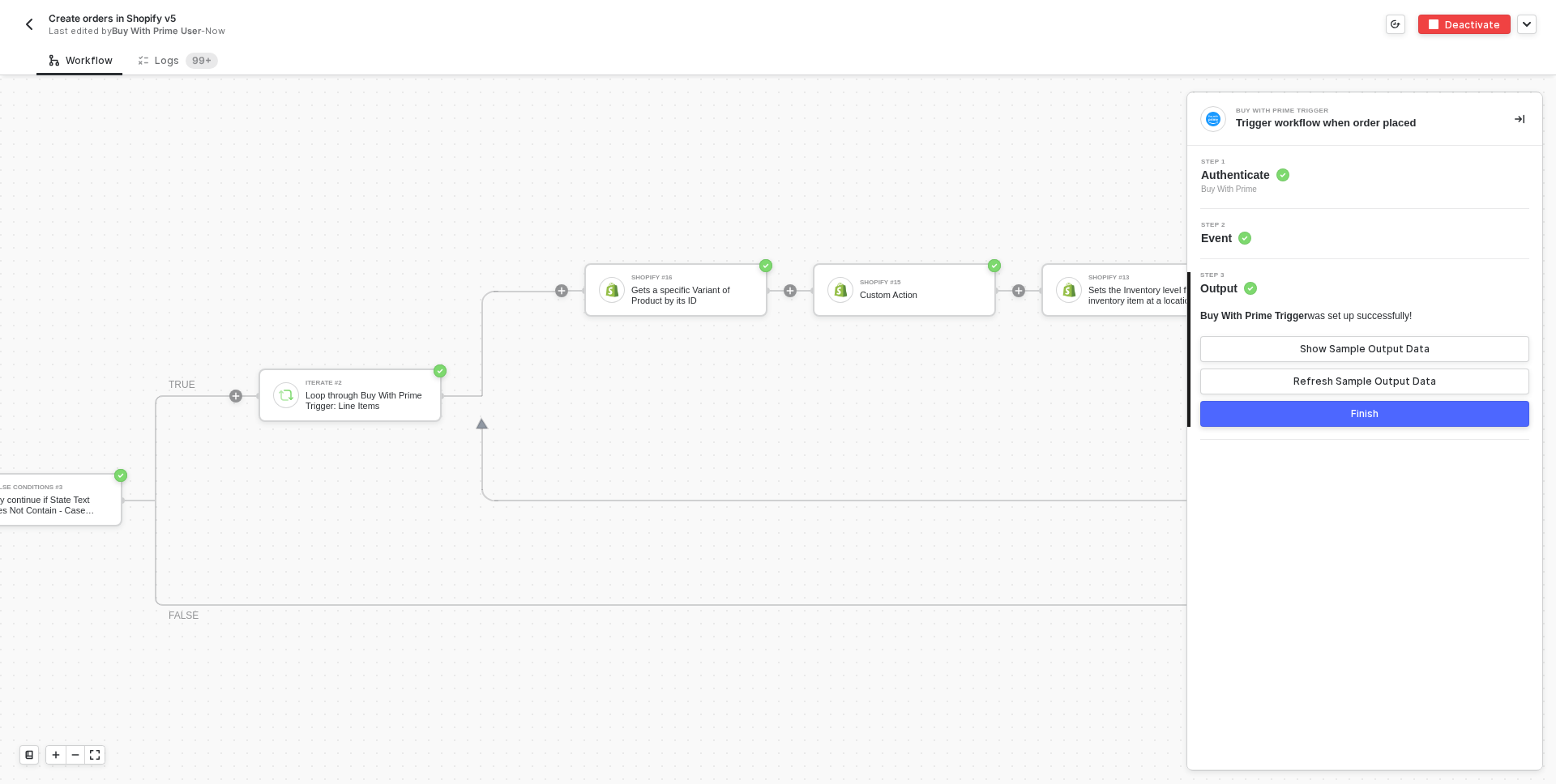
scroll to position [982, 1005]
click at [681, 301] on div "Gets a specific Variant of Product by its ID" at bounding box center [681, 295] width 121 height 21
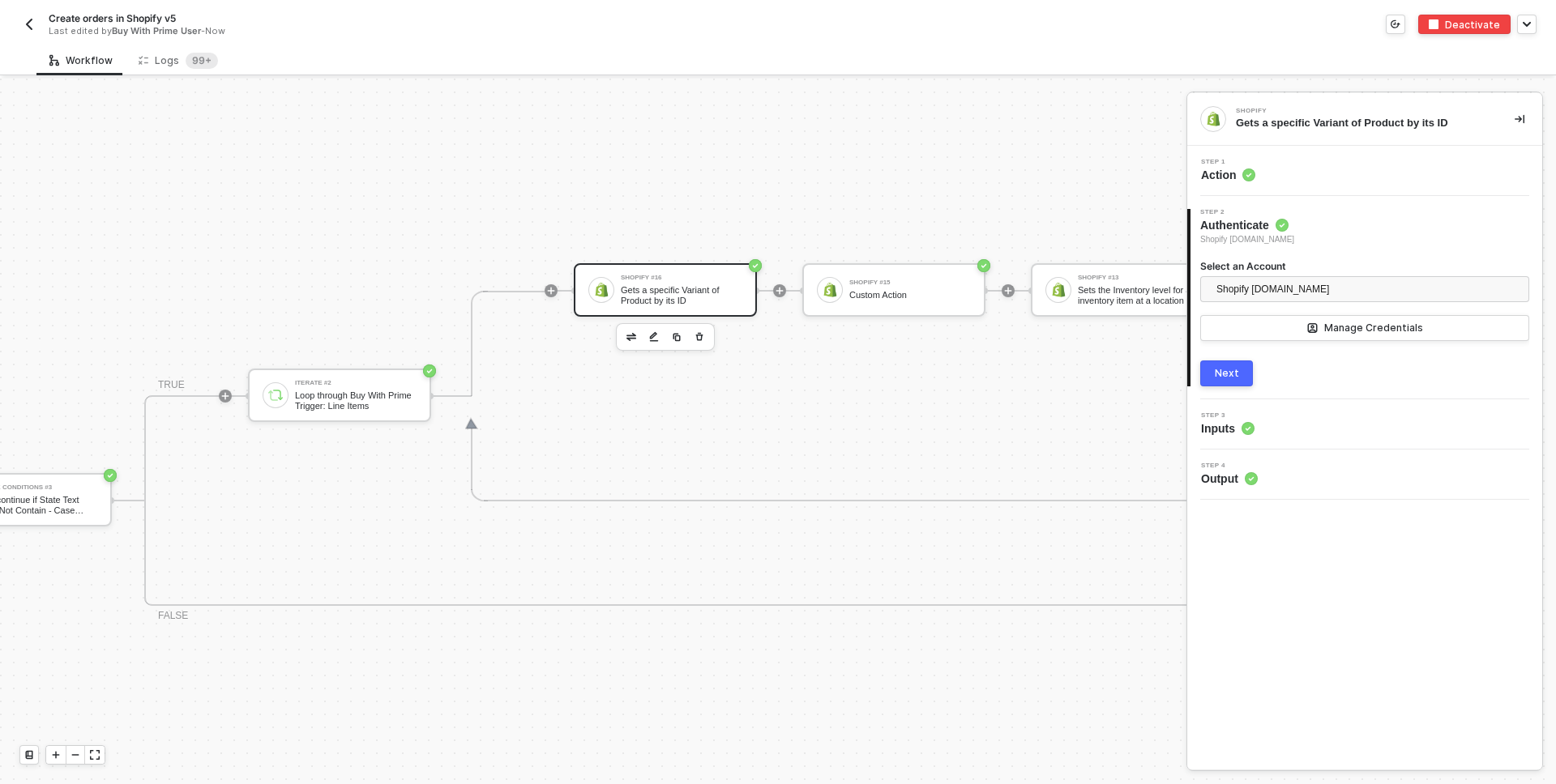
click at [1292, 424] on div "Step 3 Inputs" at bounding box center [1368, 424] width 351 height 25
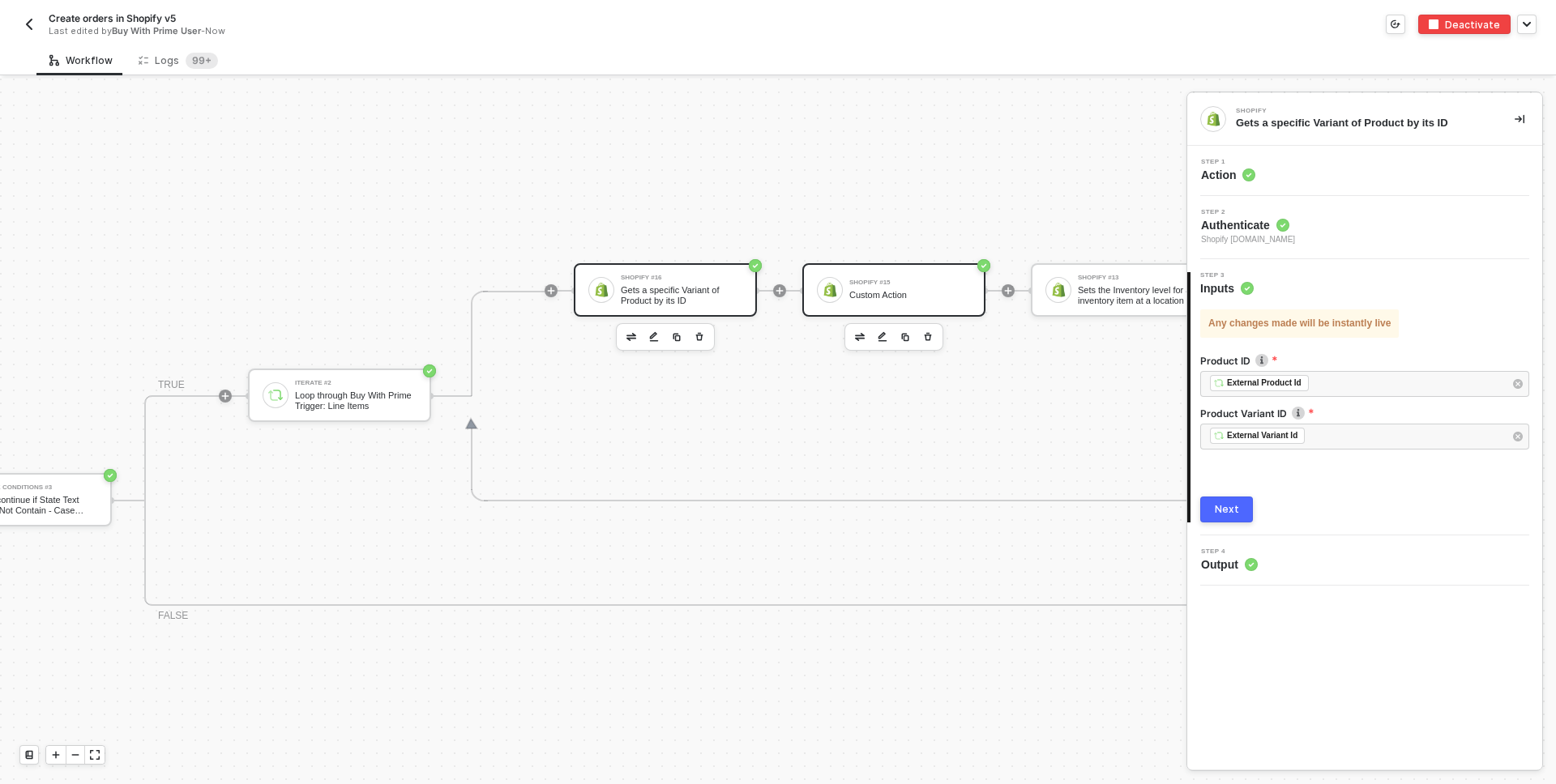
click at [911, 285] on div "Shopify #15 Custom Action" at bounding box center [910, 289] width 121 height 31
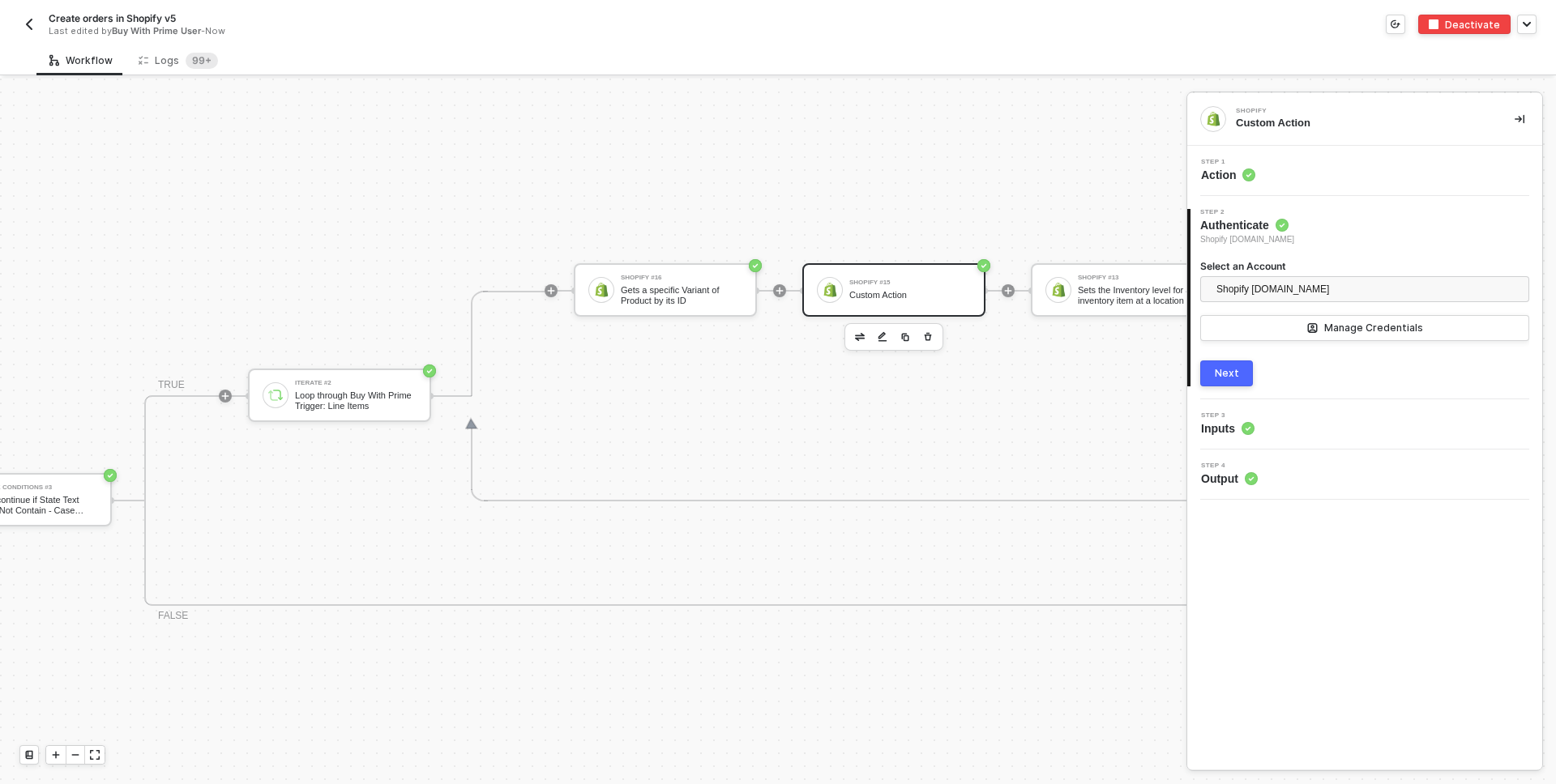
click at [1265, 421] on div "Step 3 Inputs" at bounding box center [1368, 424] width 351 height 25
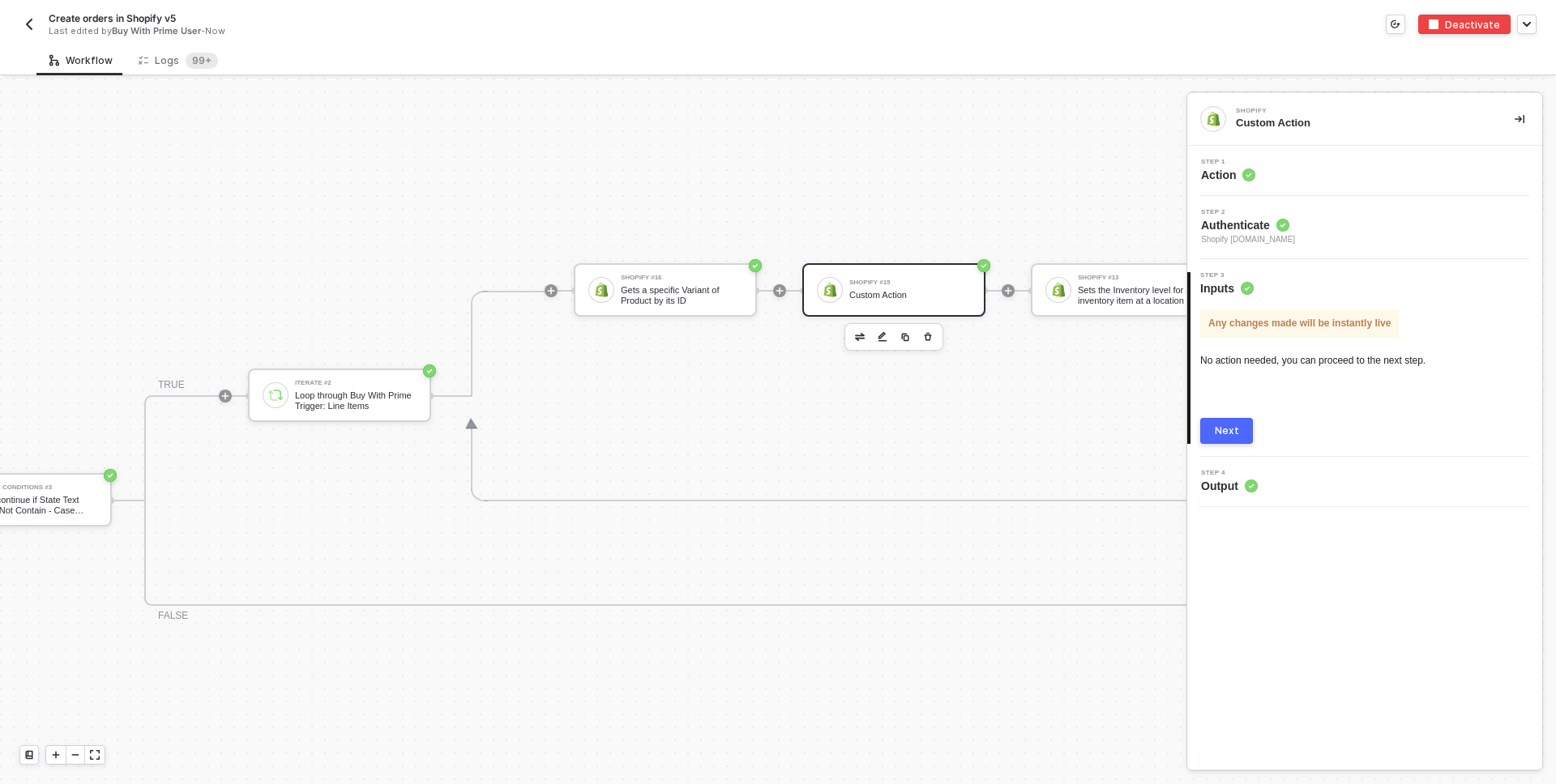
click at [1285, 217] on span "Authenticate" at bounding box center [1247, 225] width 94 height 16
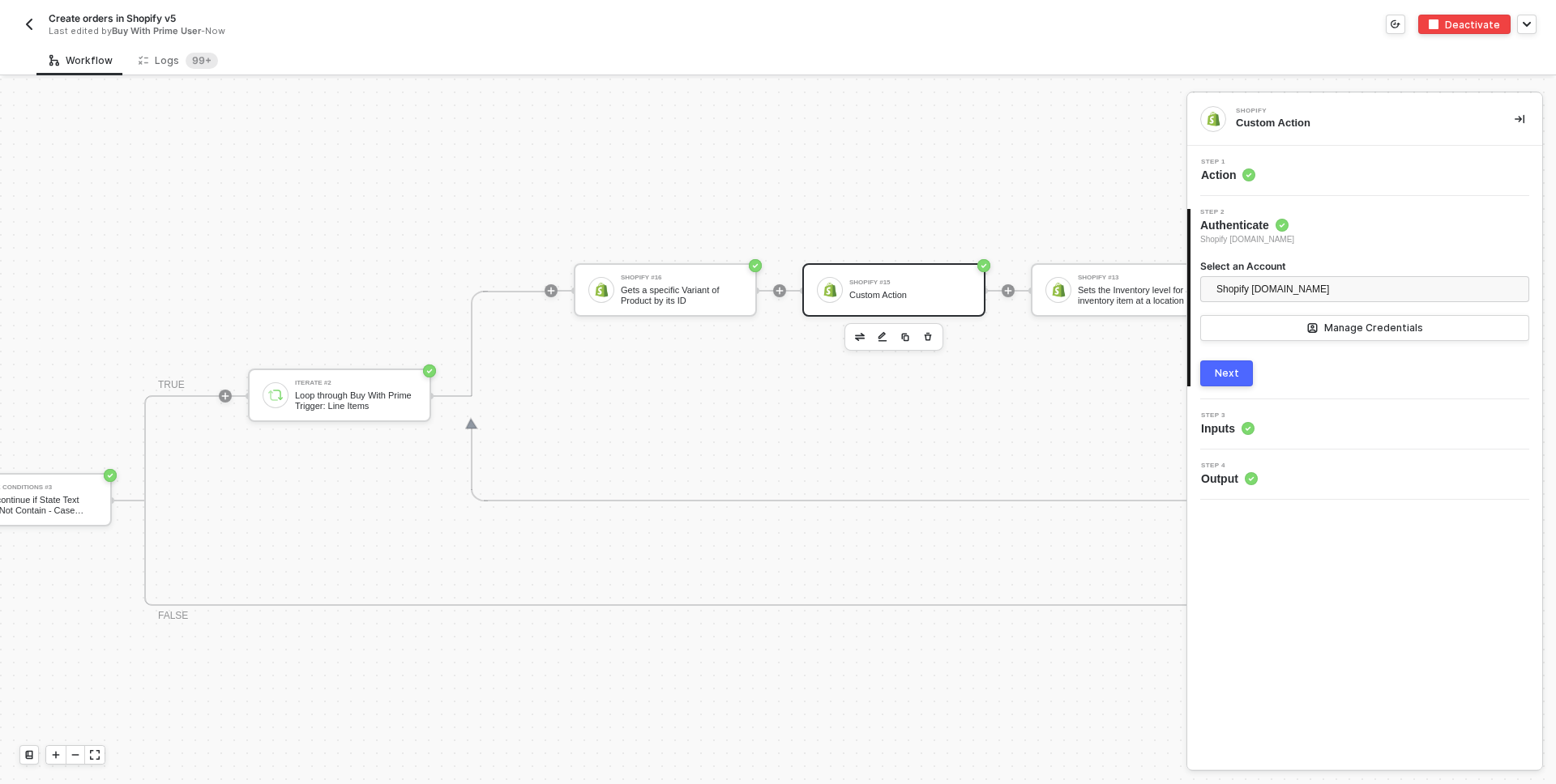
click at [1263, 175] on div "Step 1 Action" at bounding box center [1368, 171] width 351 height 25
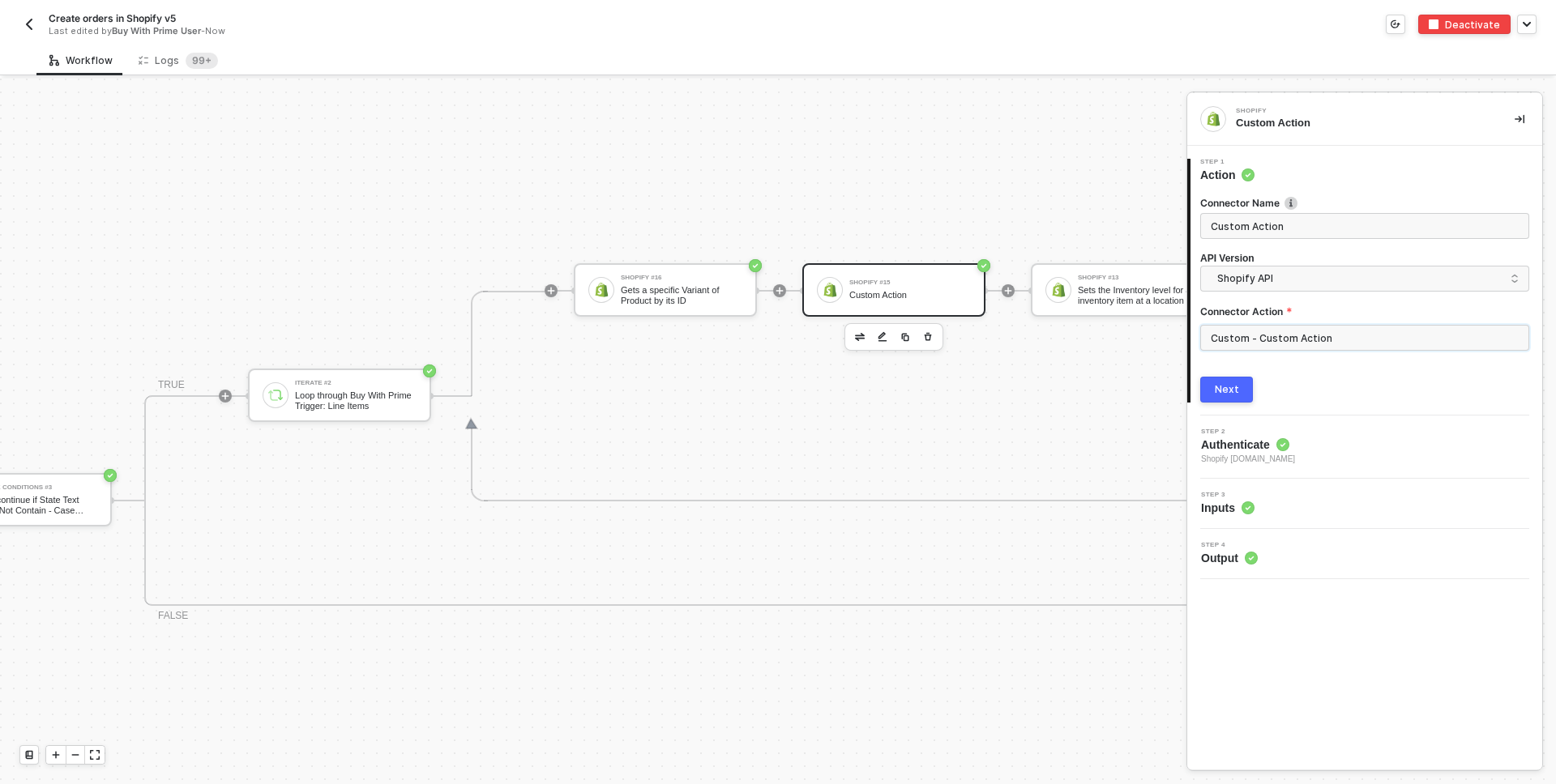
click at [1377, 346] on input "Custom - Custom Action" at bounding box center [1366, 337] width 330 height 26
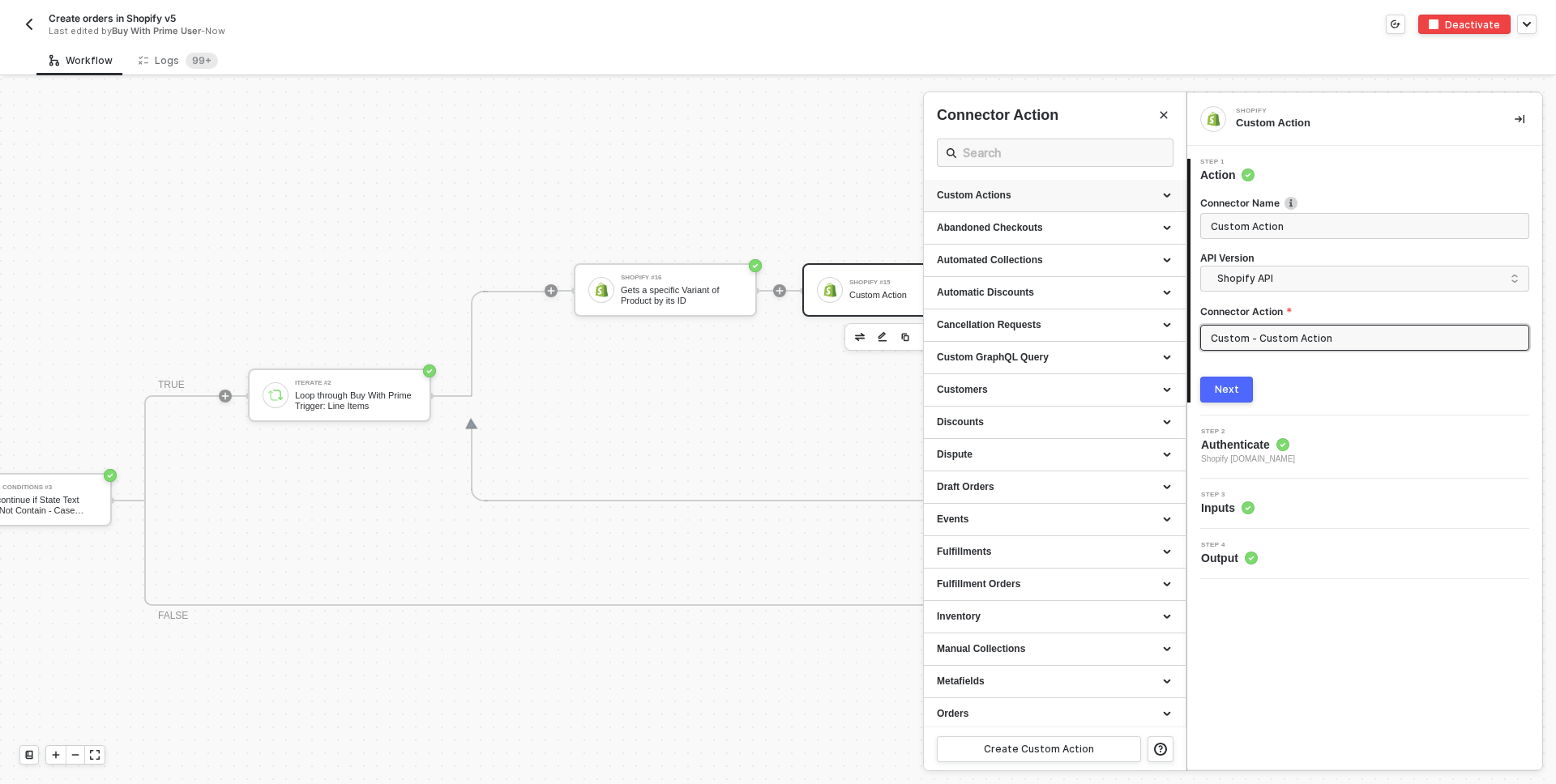
click at [1068, 190] on div "Custom Actions" at bounding box center [1055, 195] width 236 height 14
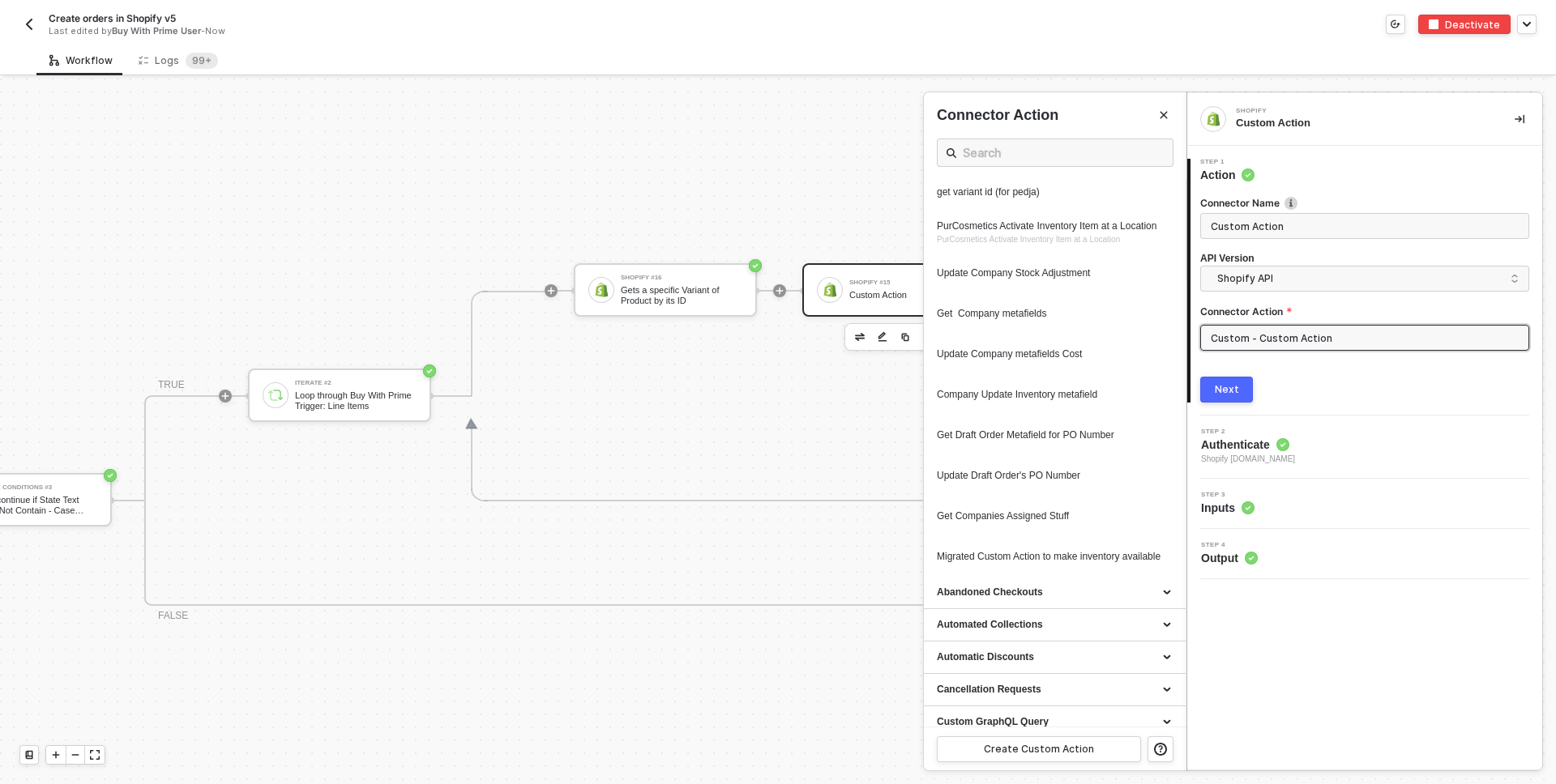
scroll to position [0, 0]
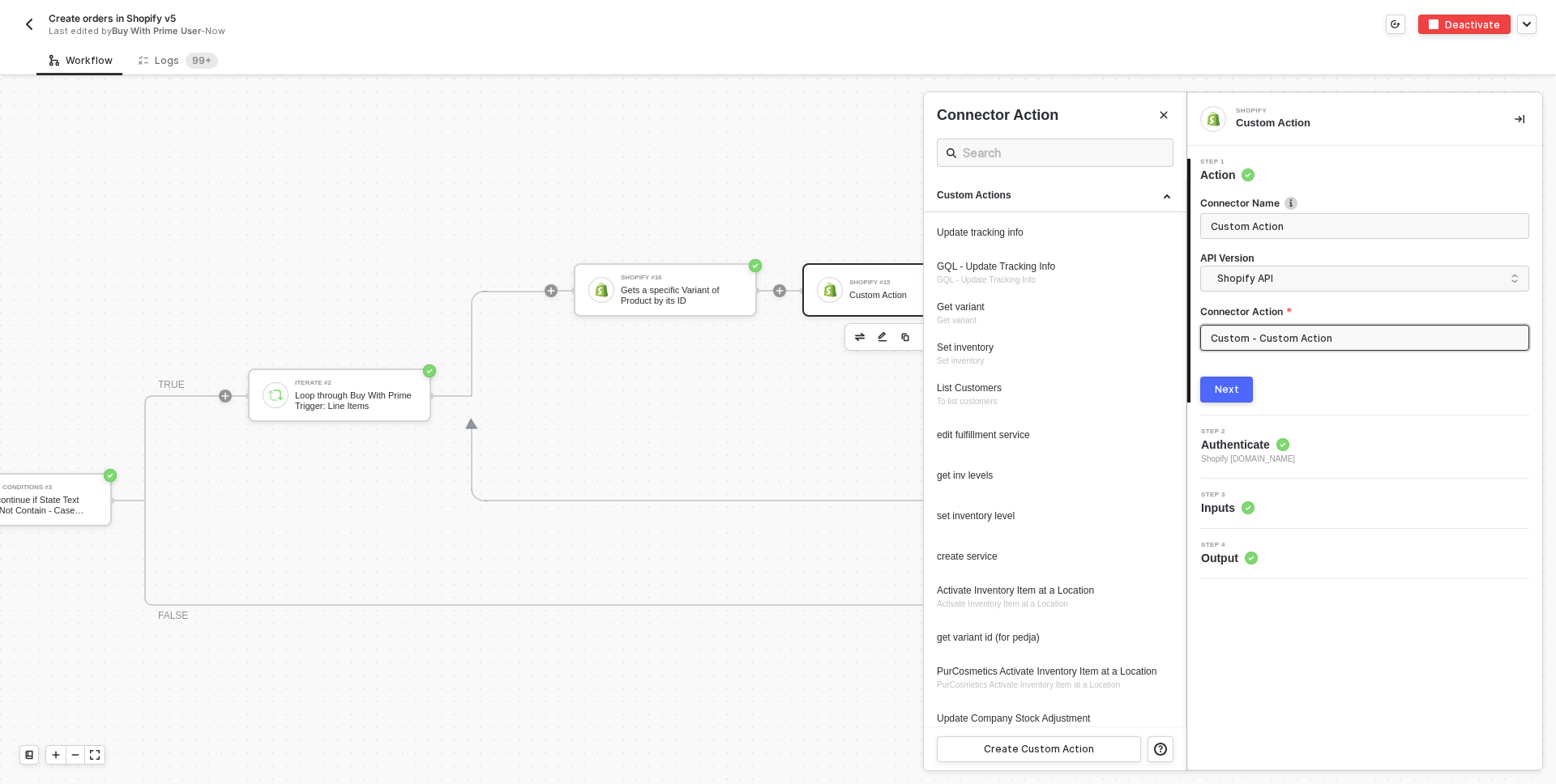
click at [715, 599] on div at bounding box center [778, 432] width 1556 height 706
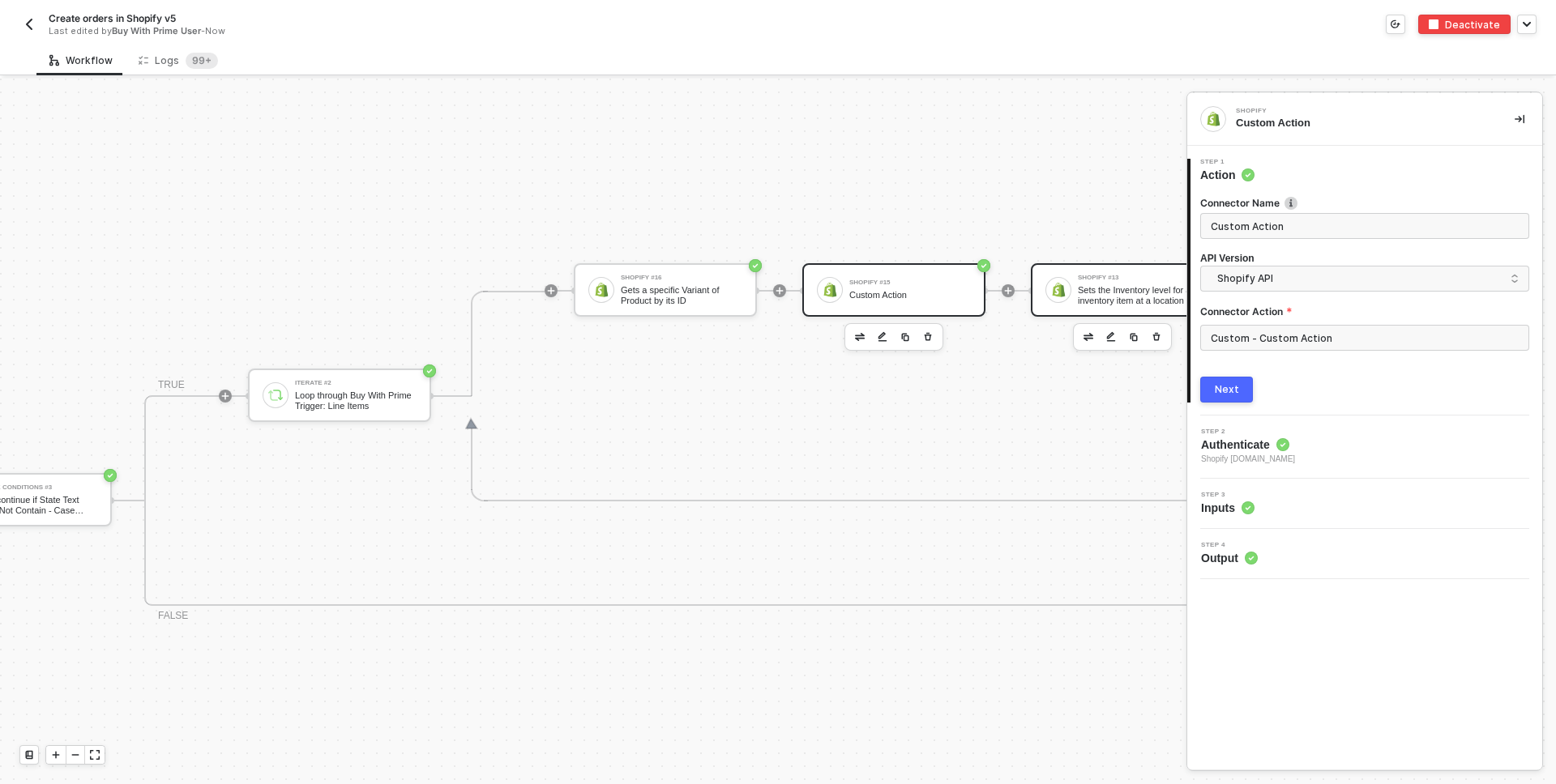
click at [1095, 292] on div "Sets the Inventory level for an inventory item at a location" at bounding box center [1139, 295] width 121 height 21
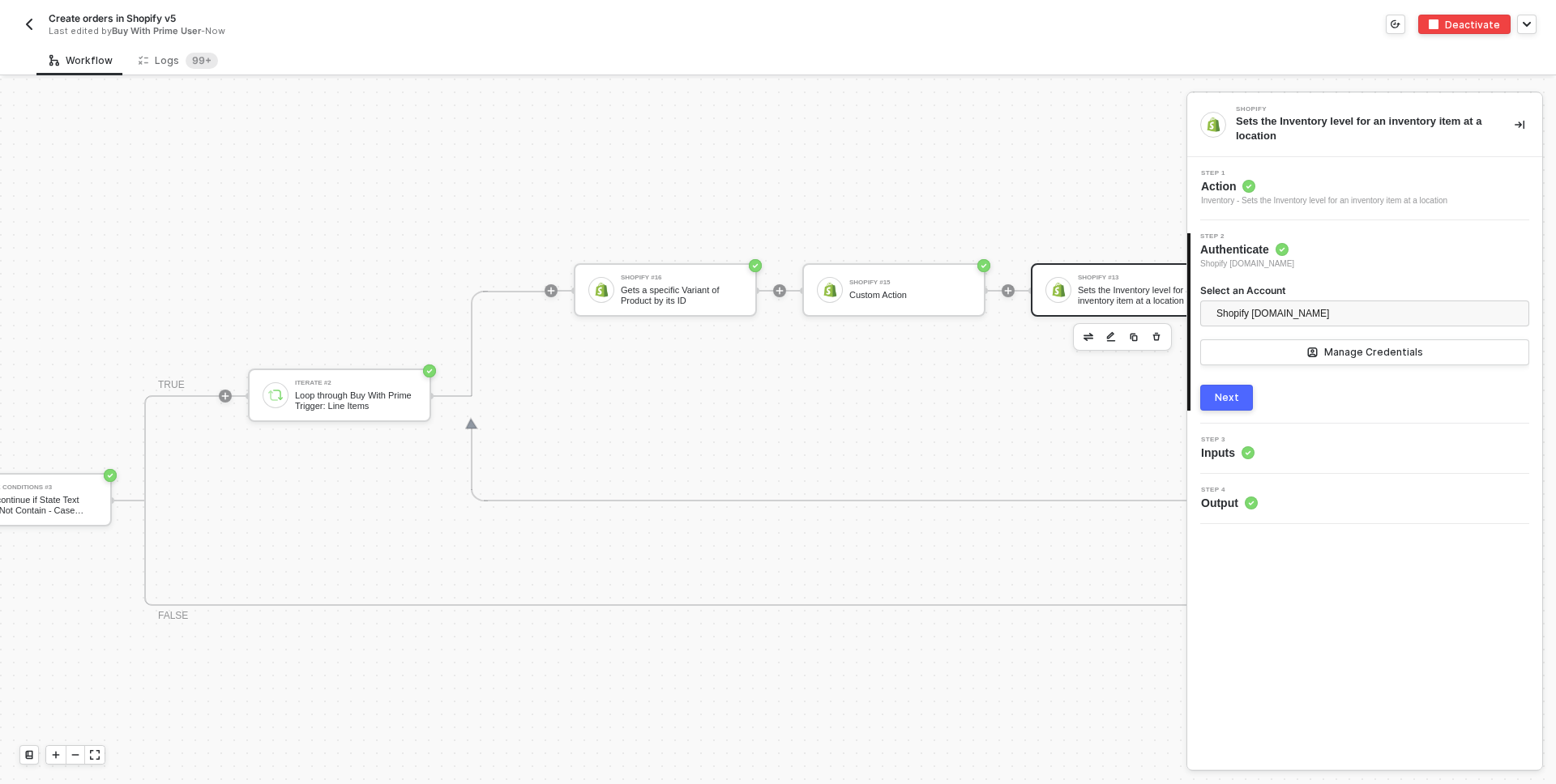
click at [1298, 451] on div "Step 3 Inputs" at bounding box center [1368, 449] width 351 height 25
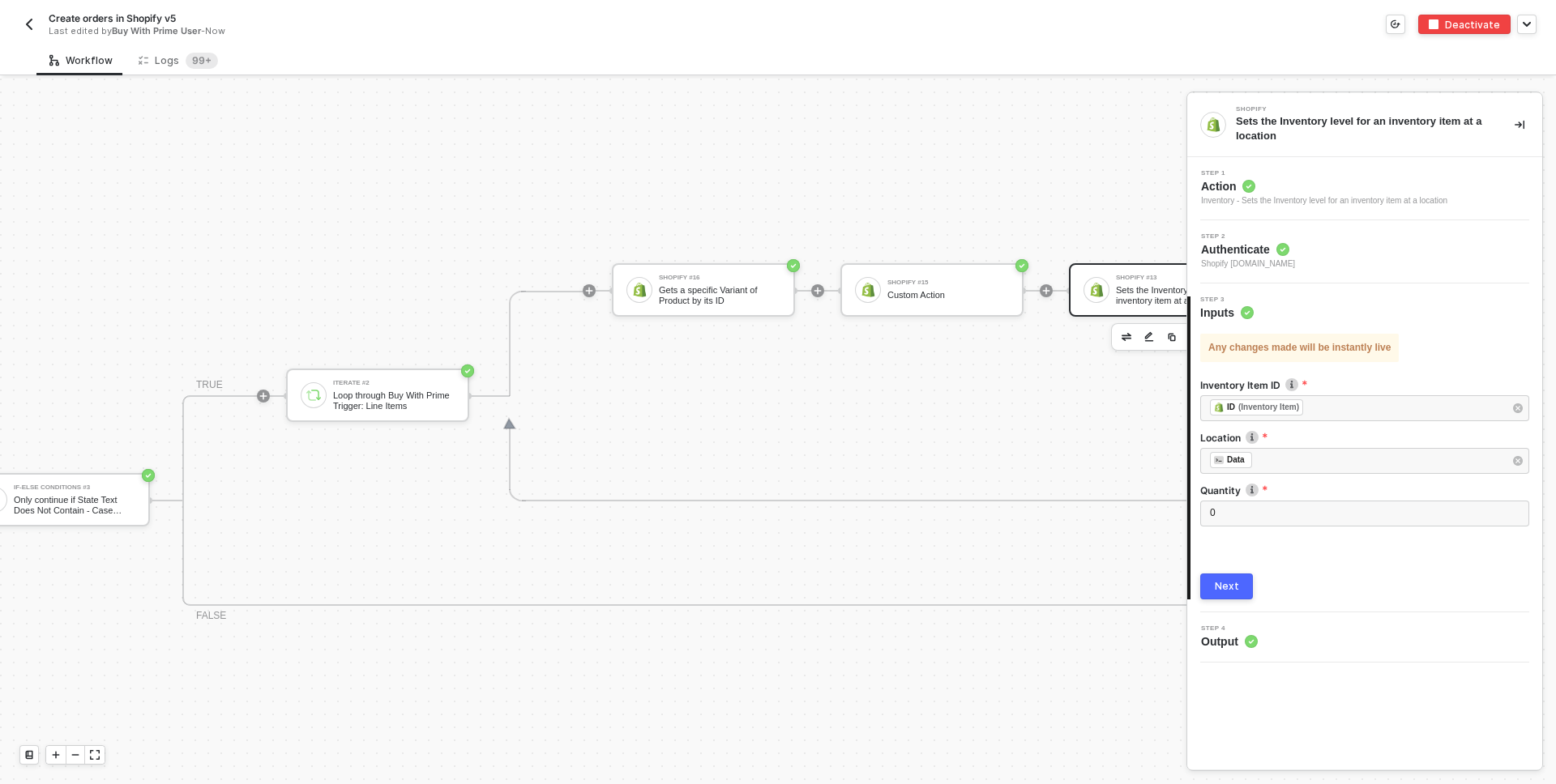
scroll to position [982, 875]
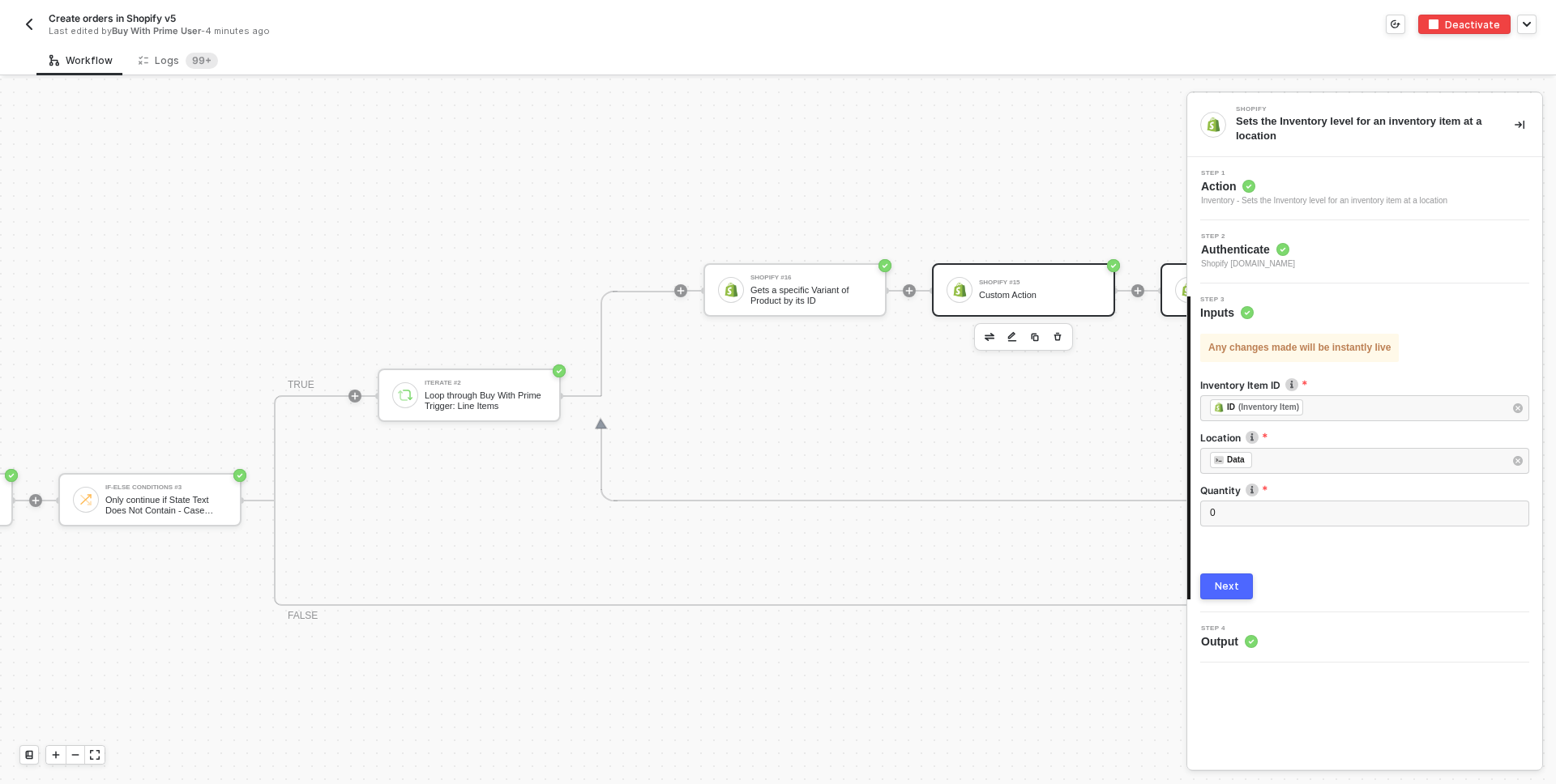
click at [1006, 285] on div "Shopify #15" at bounding box center [1039, 282] width 121 height 7
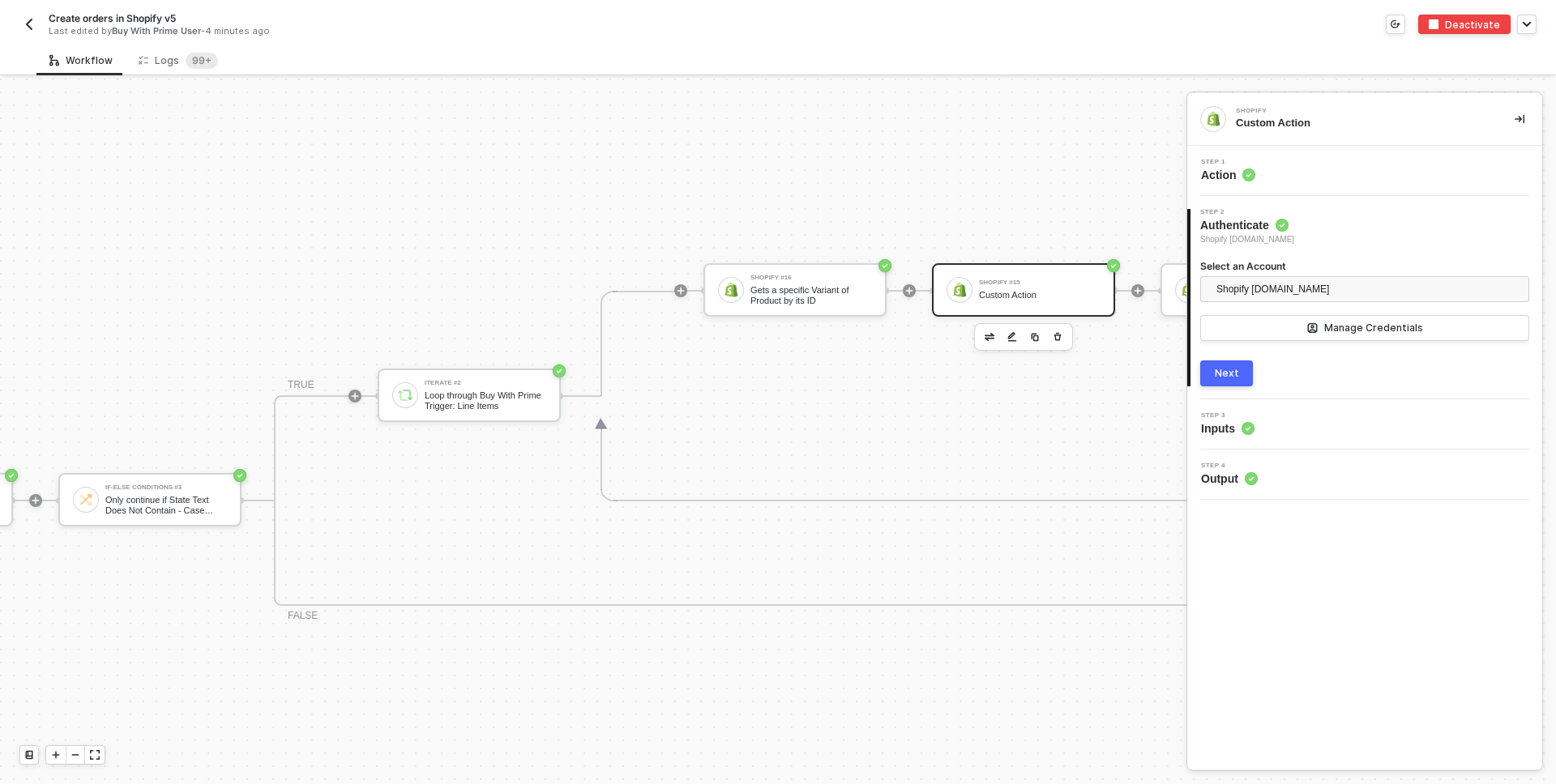
click at [1265, 419] on div "Step 3 Inputs" at bounding box center [1368, 424] width 351 height 25
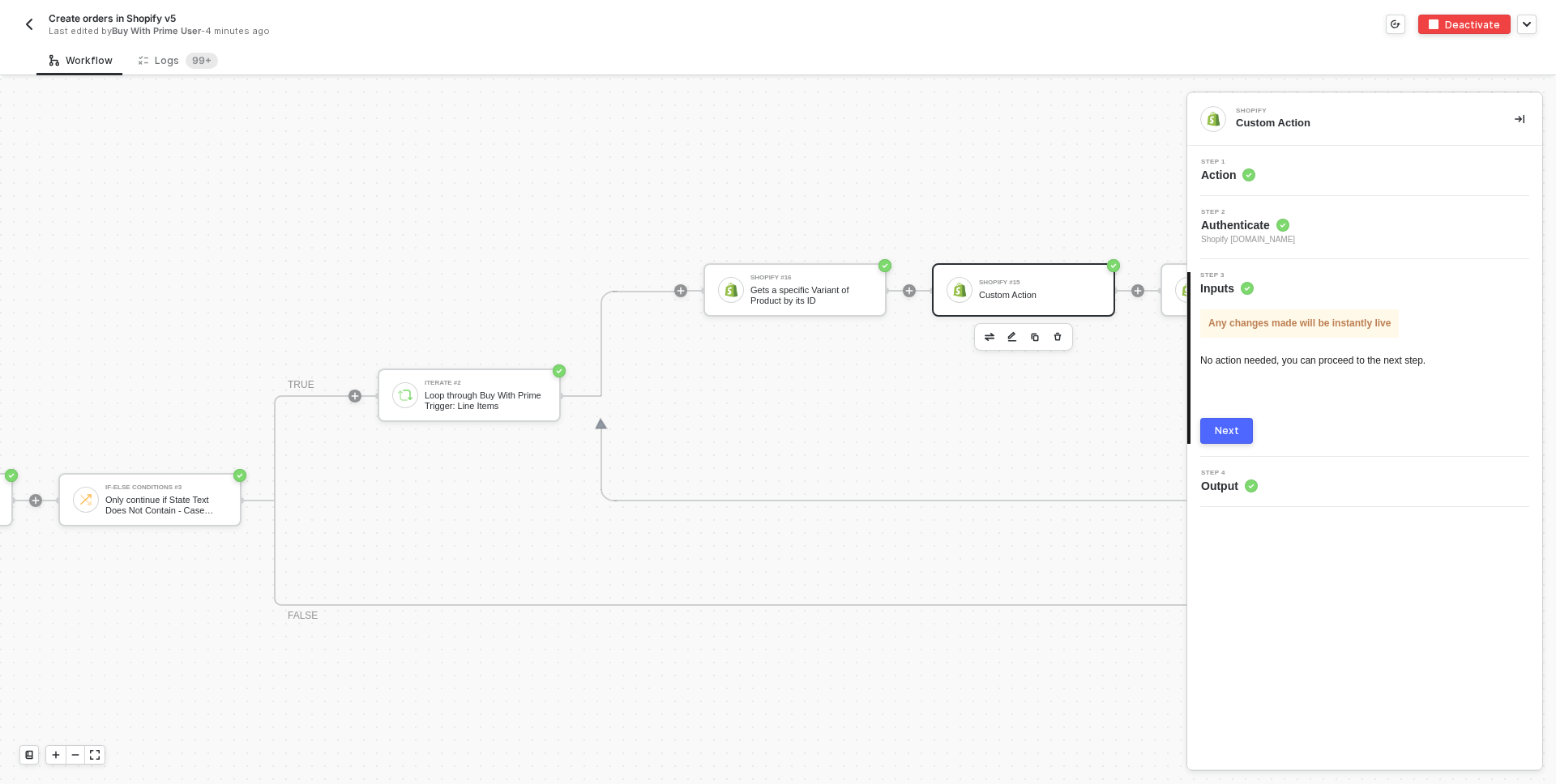
click at [1301, 169] on div "Step 1 Action" at bounding box center [1368, 171] width 351 height 25
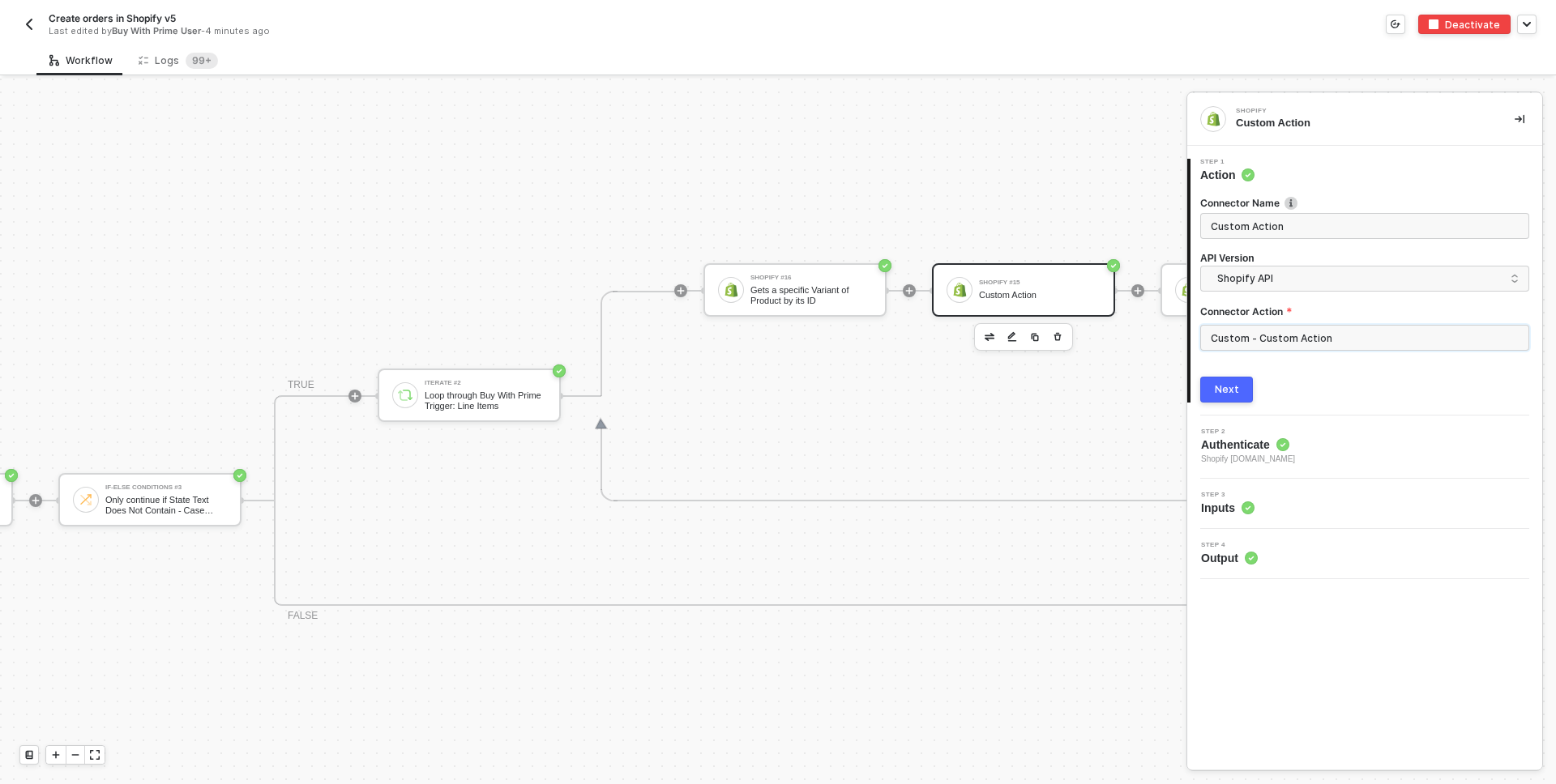
click at [1275, 332] on input "Custom - Custom Action" at bounding box center [1366, 337] width 330 height 26
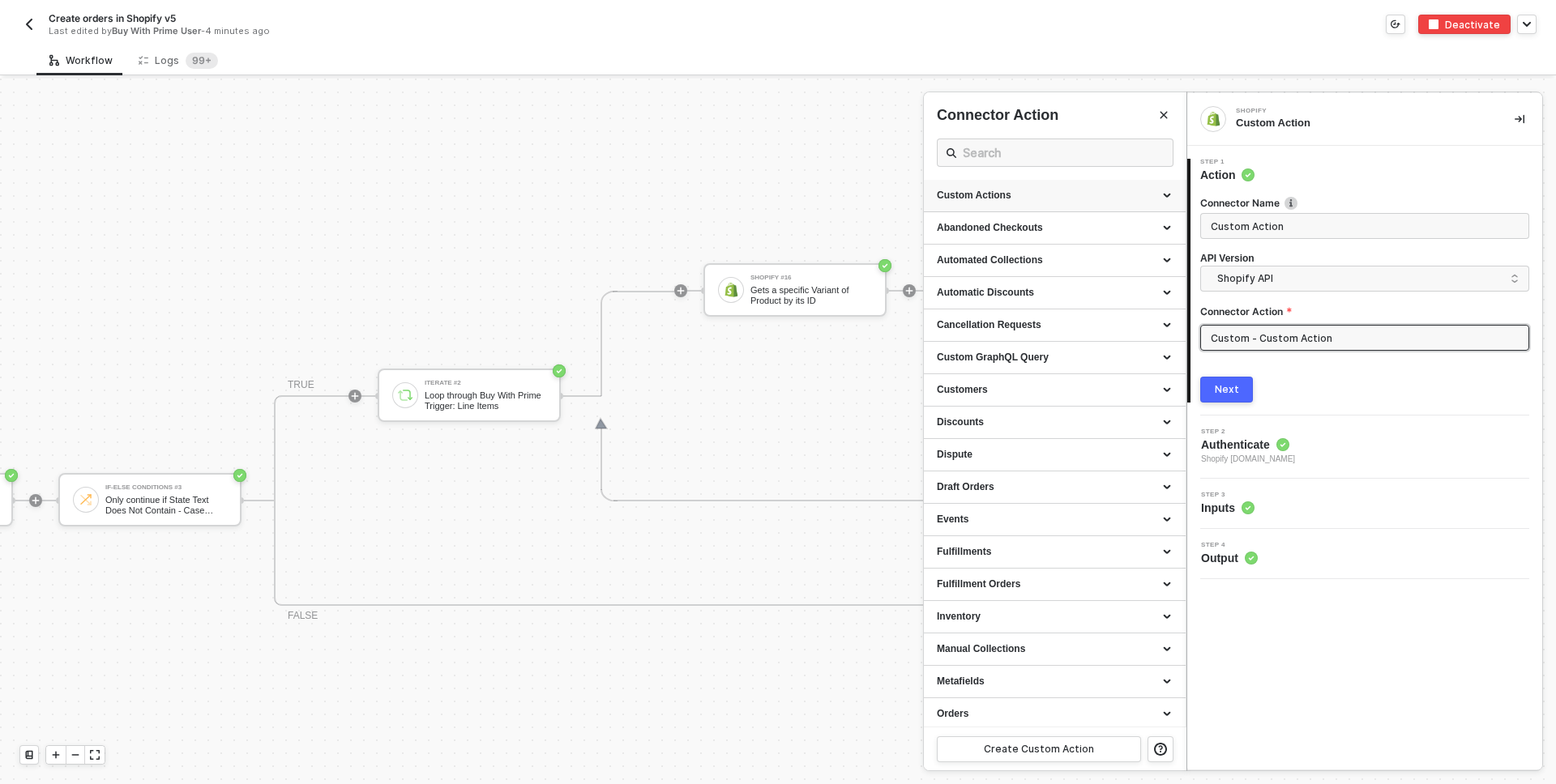
click at [1026, 188] on div "Custom Actions" at bounding box center [1055, 195] width 261 height 33
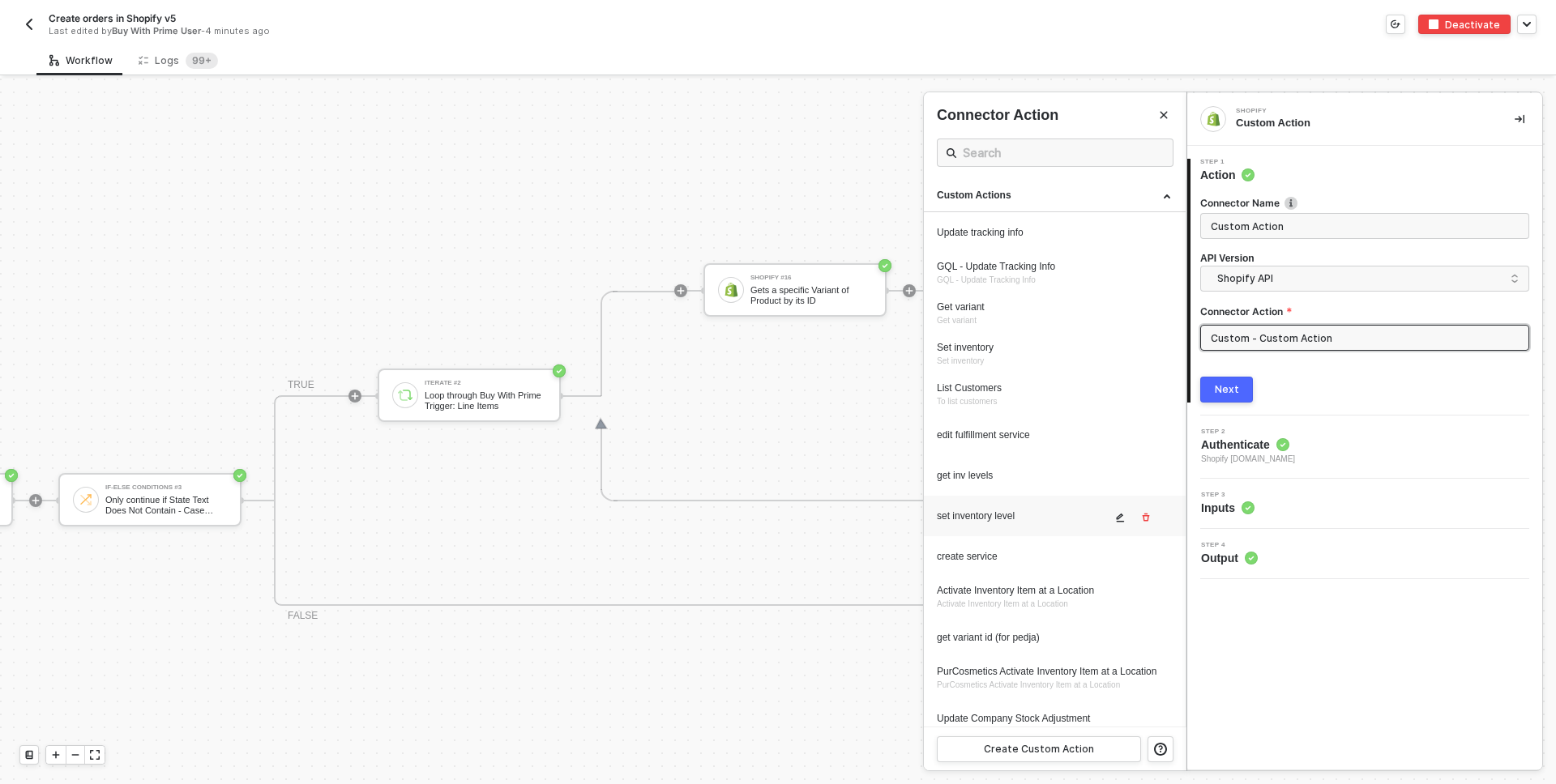
scroll to position [1087, 0]
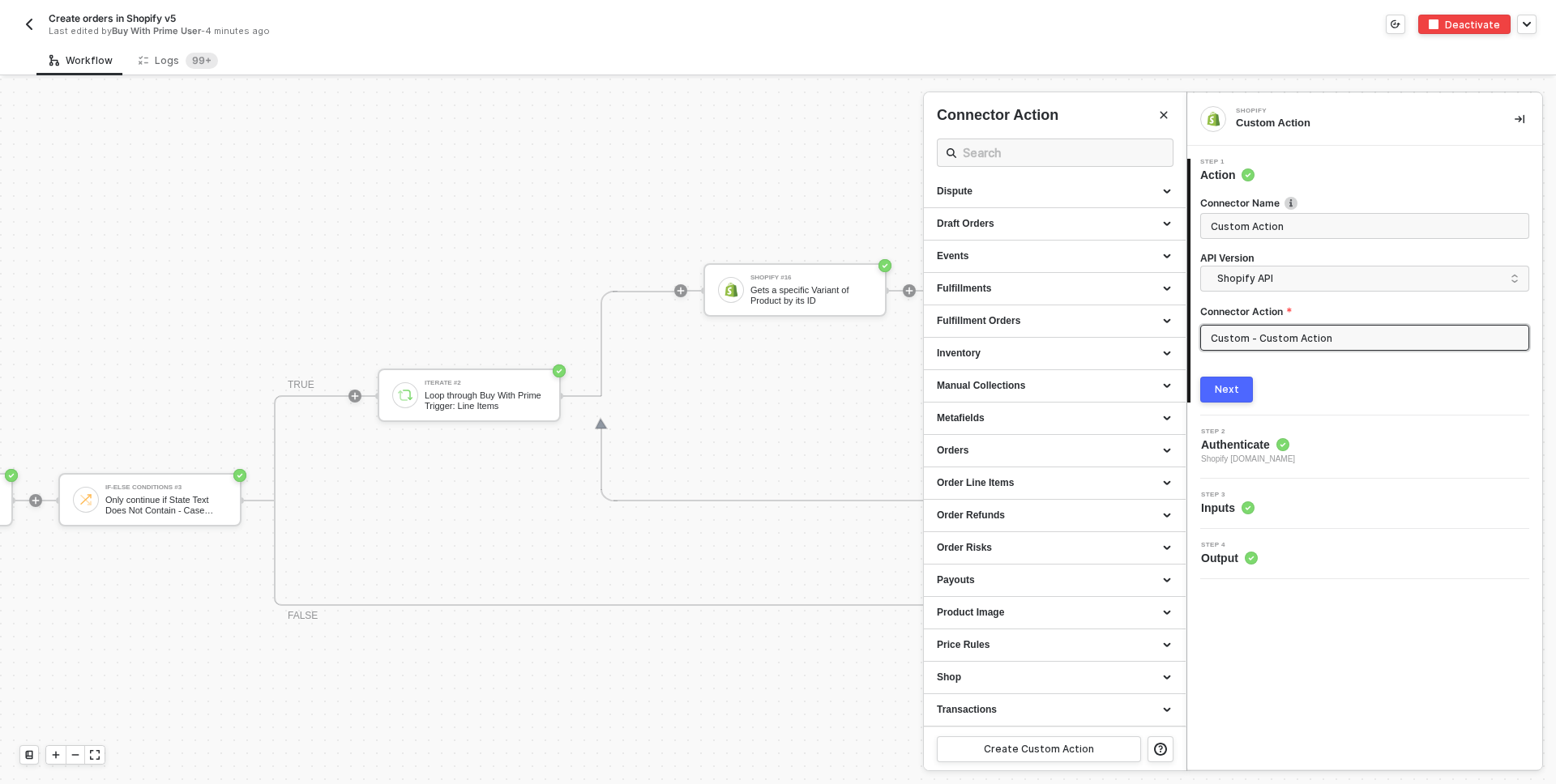
click at [35, 20] on img "button" at bounding box center [29, 24] width 13 height 13
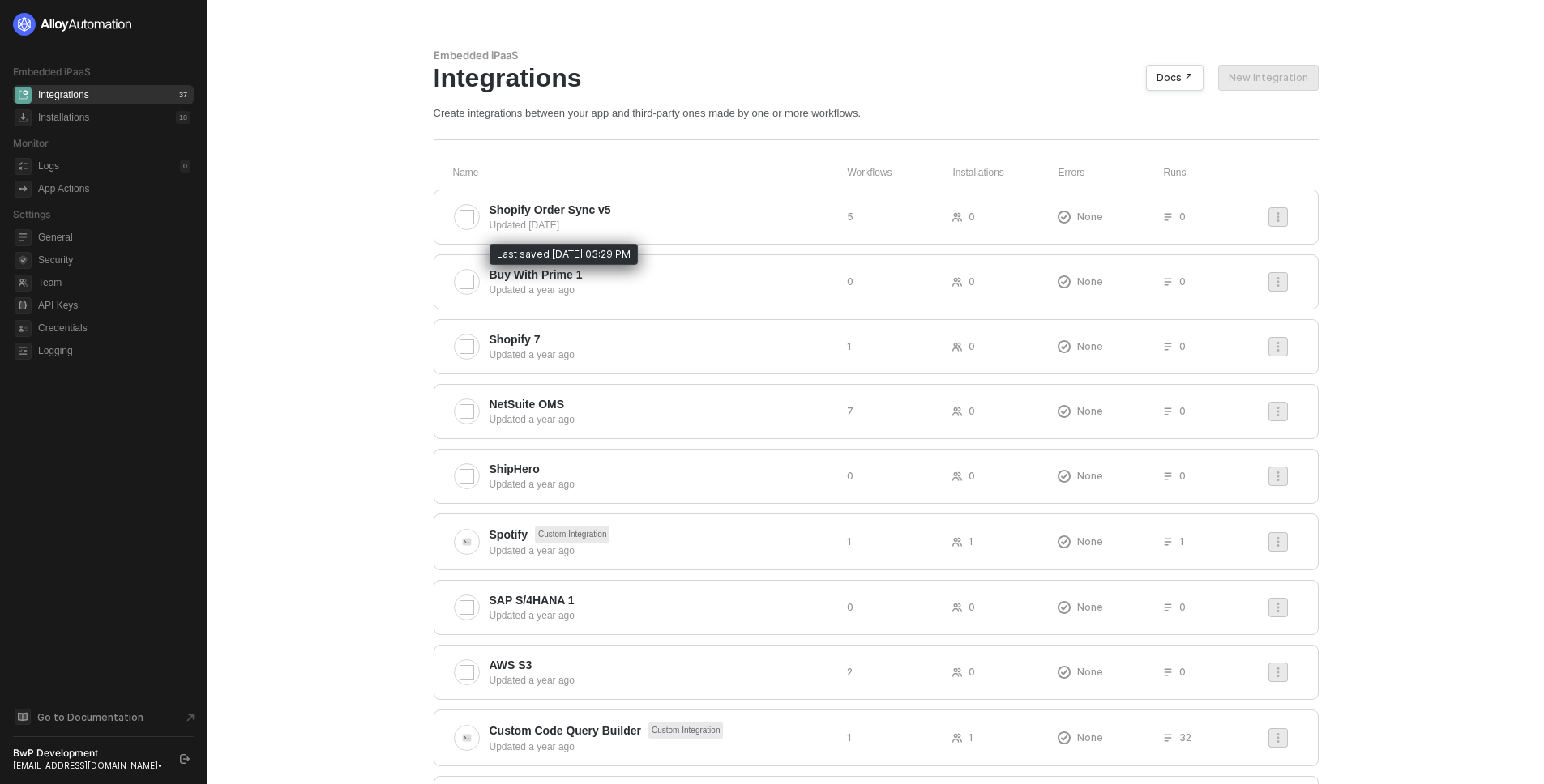
click at [633, 218] on div "Updated 10 months ago" at bounding box center [661, 225] width 344 height 15
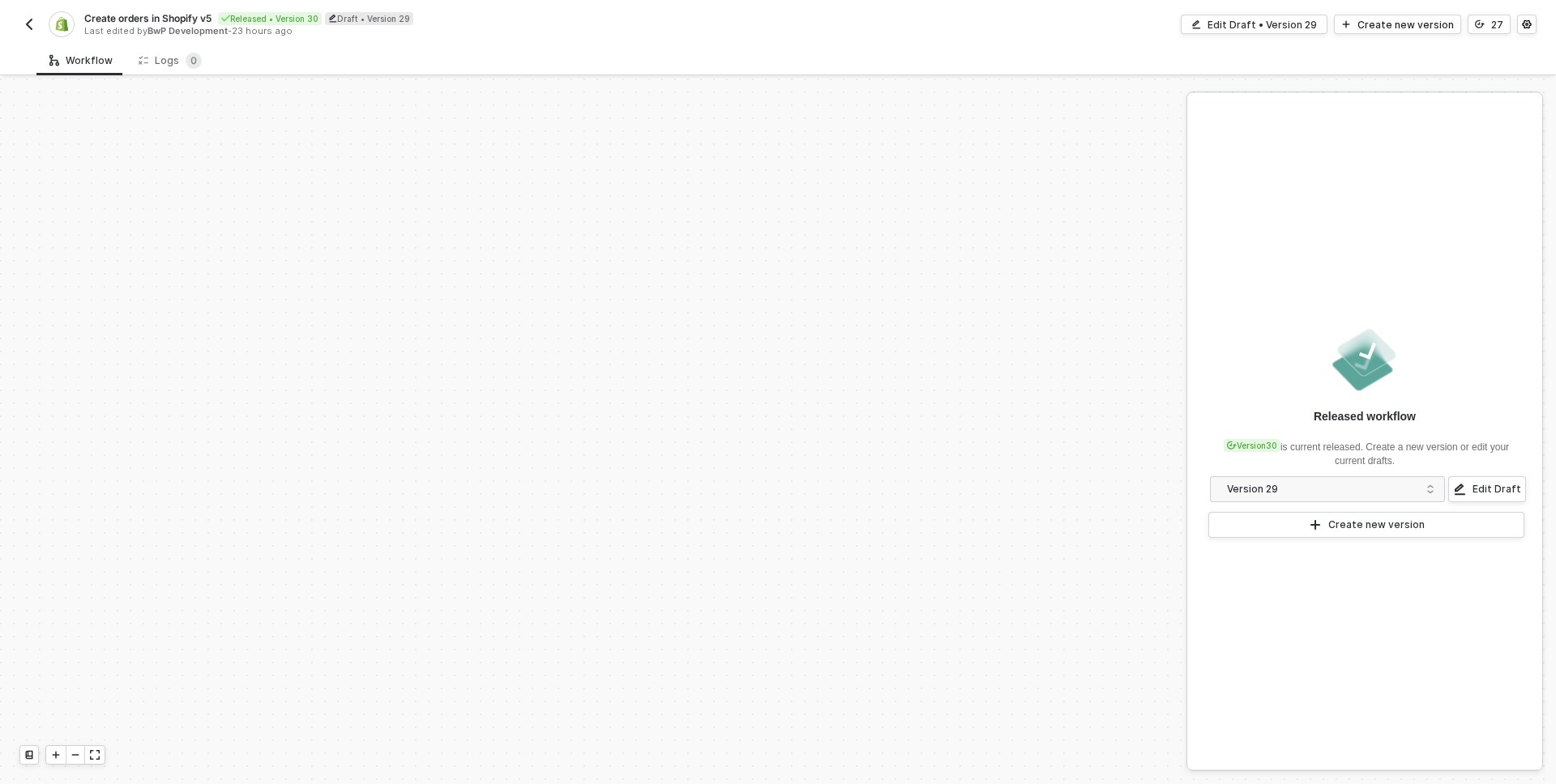
scroll to position [702, 0]
click at [1378, 26] on div "Create new version" at bounding box center [1406, 25] width 97 height 14
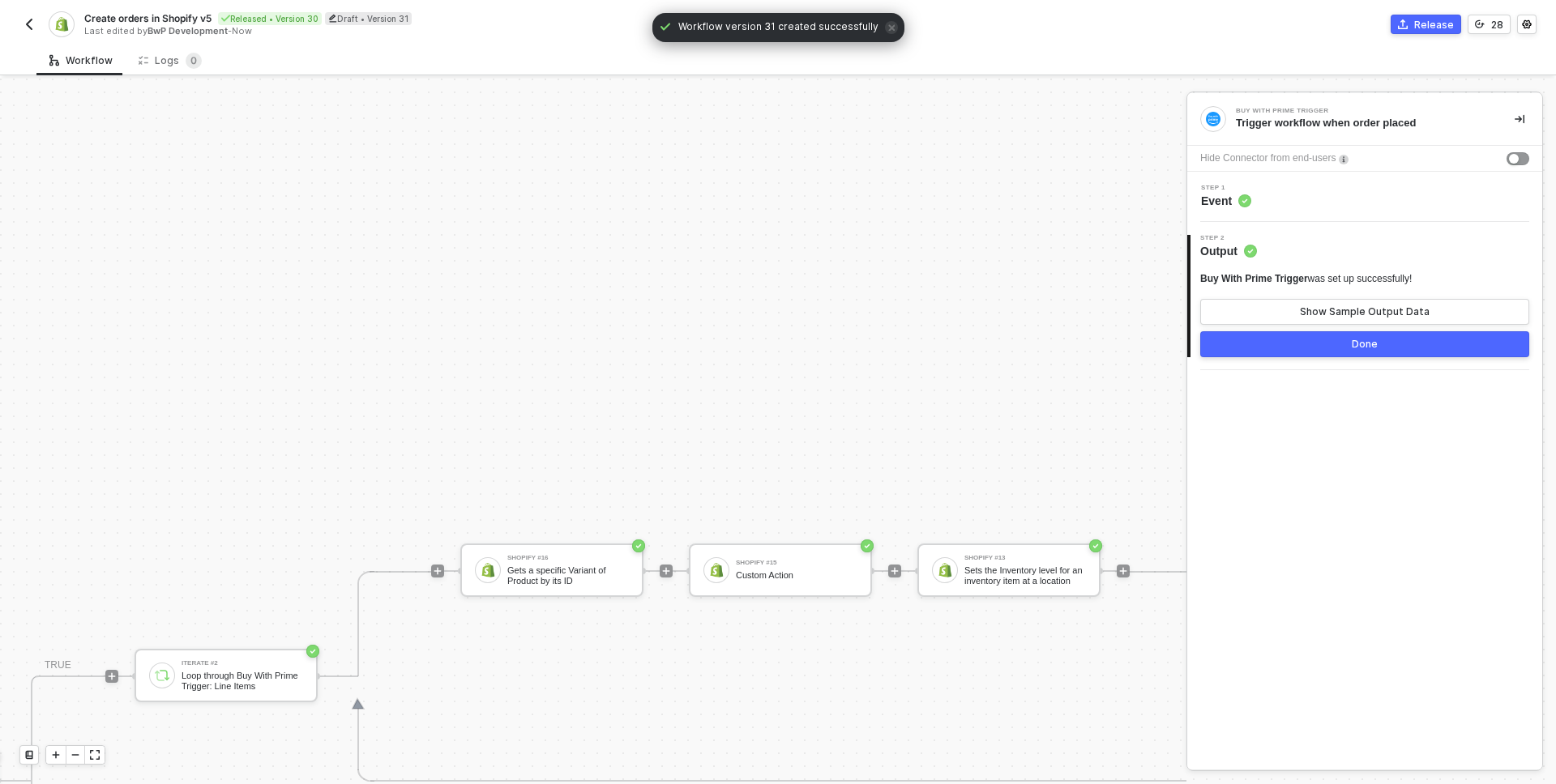
scroll to position [702, 1200]
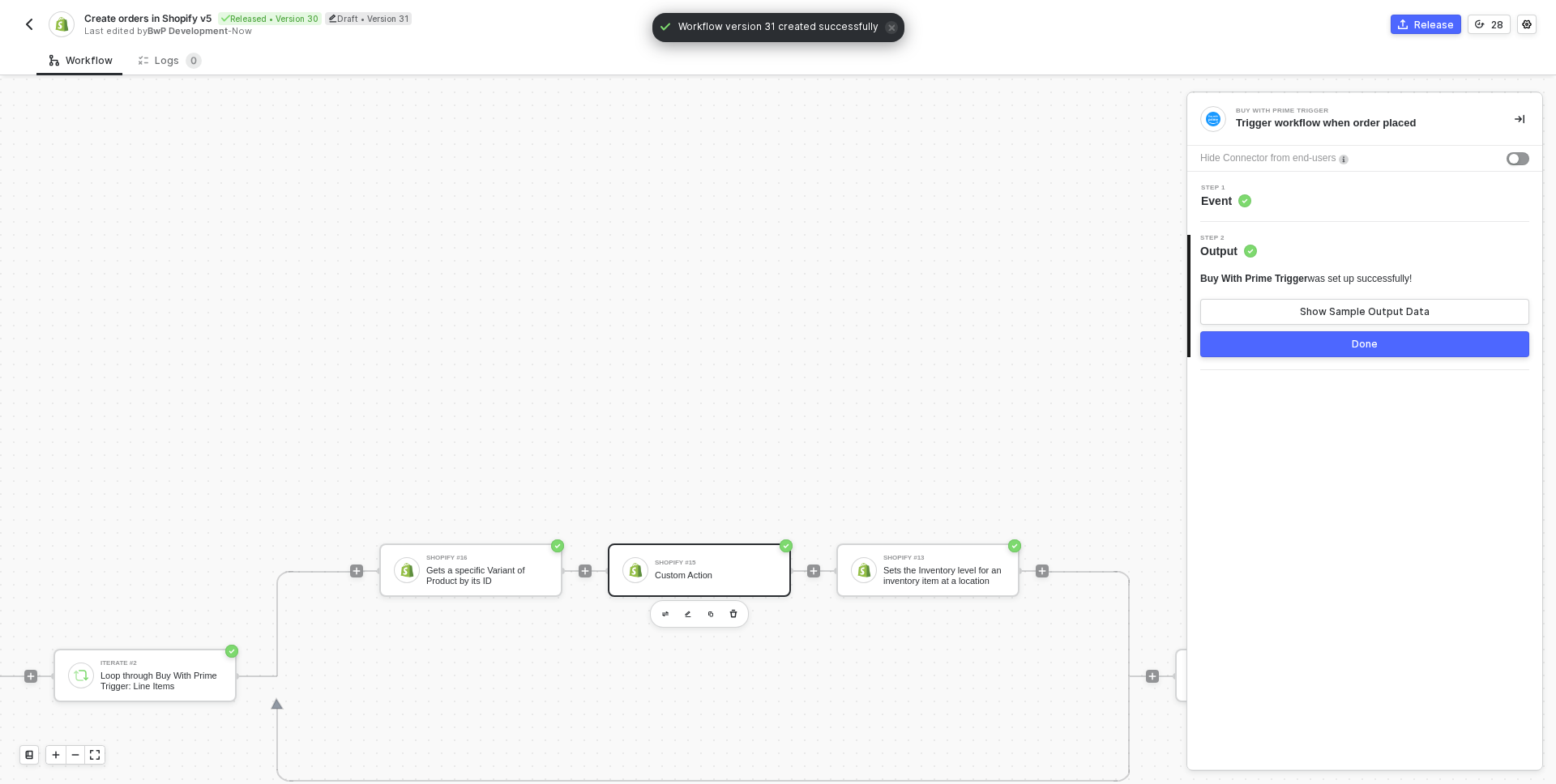
click at [743, 568] on div "Shopify #15 Custom Action" at bounding box center [715, 570] width 121 height 31
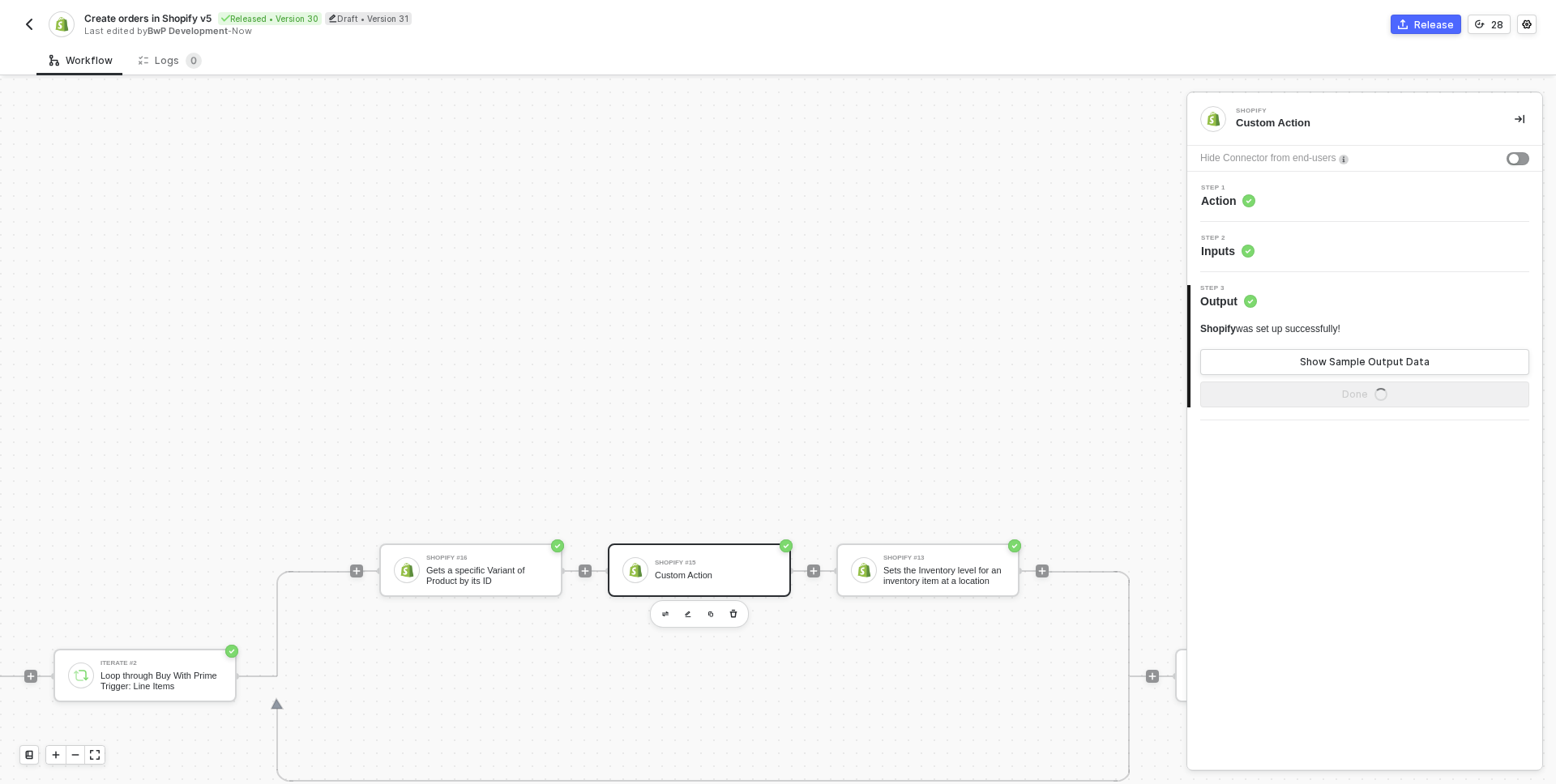
click at [1297, 192] on div "Step 1 Action" at bounding box center [1368, 196] width 351 height 25
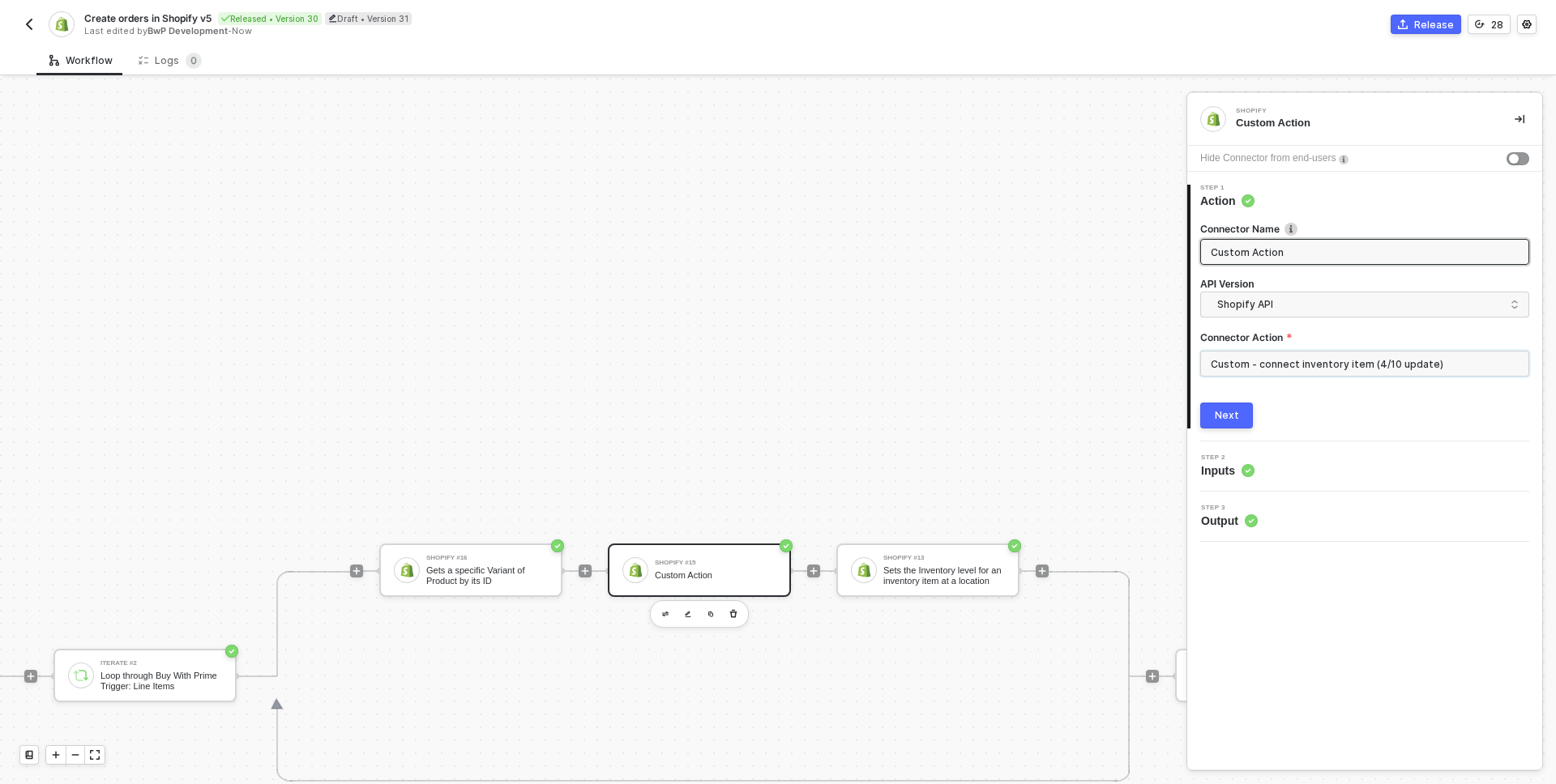
click at [1314, 362] on input "Custom - connect inventory item (4/10 update)" at bounding box center [1366, 364] width 330 height 26
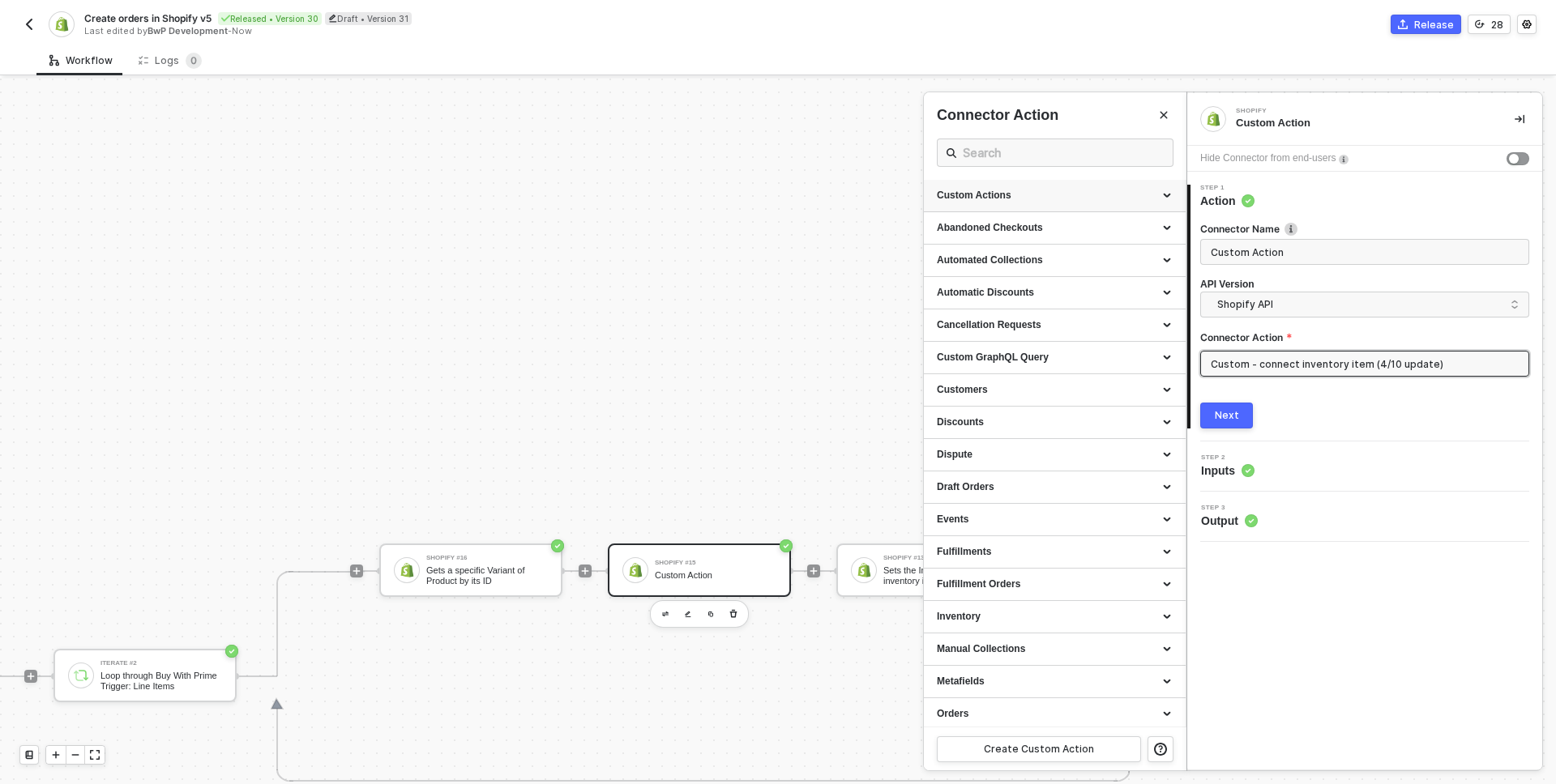
click at [1027, 190] on div "Custom Actions" at bounding box center [1055, 195] width 236 height 14
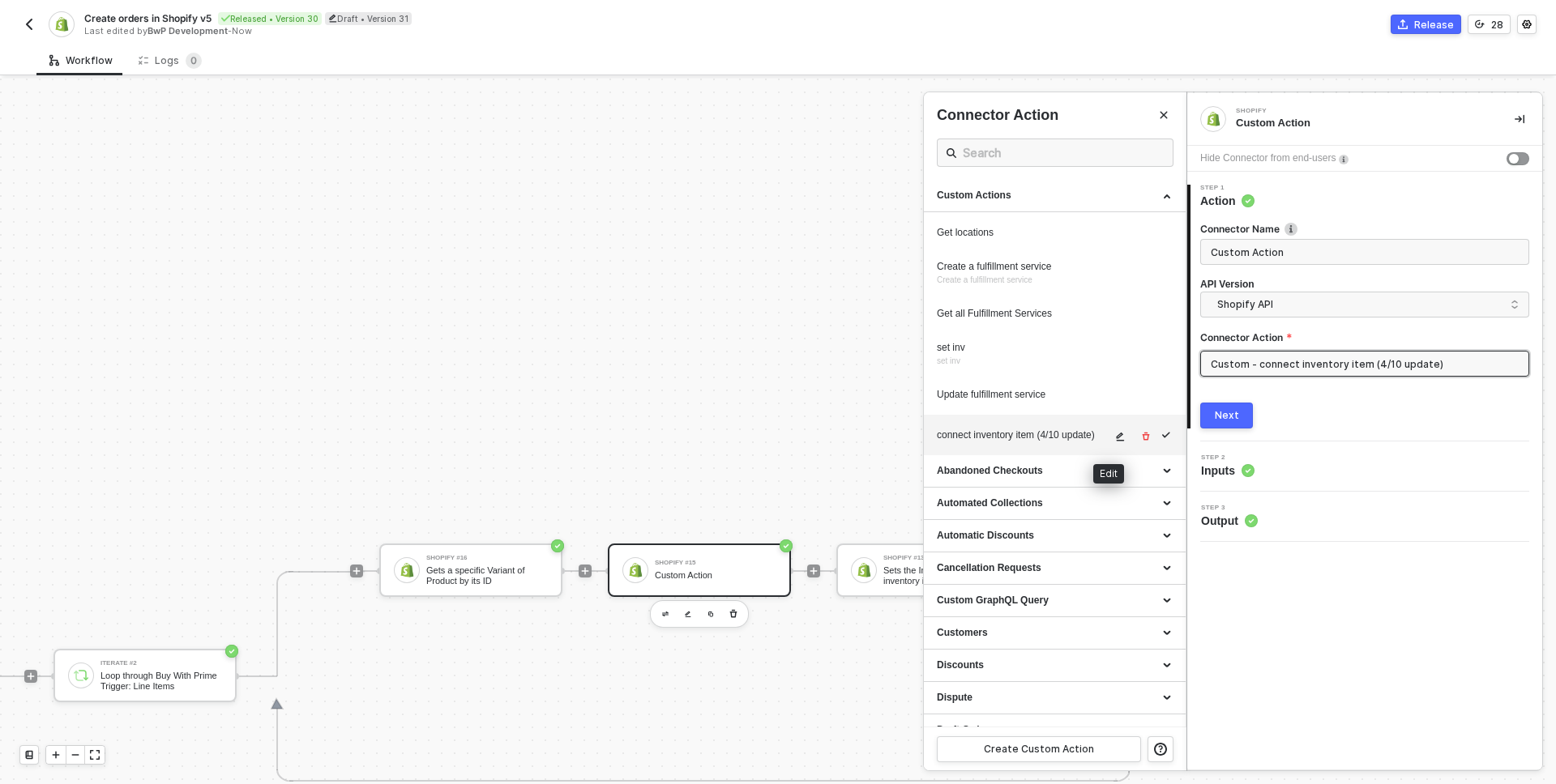
click at [1115, 439] on icon "icon-edit" at bounding box center [1120, 437] width 10 height 10
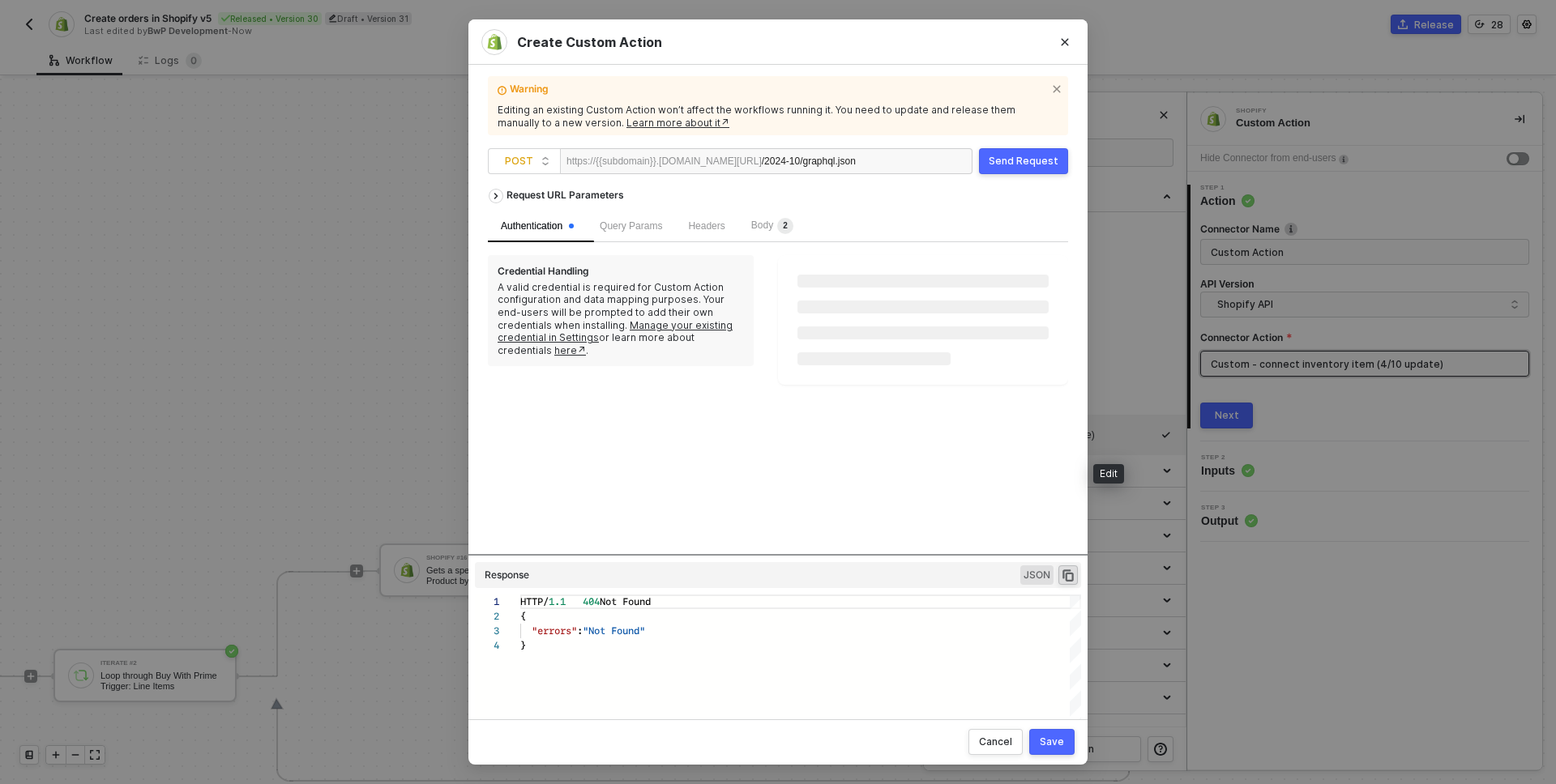
scroll to position [43, 0]
click at [776, 221] on span "Body 2" at bounding box center [773, 226] width 42 height 12
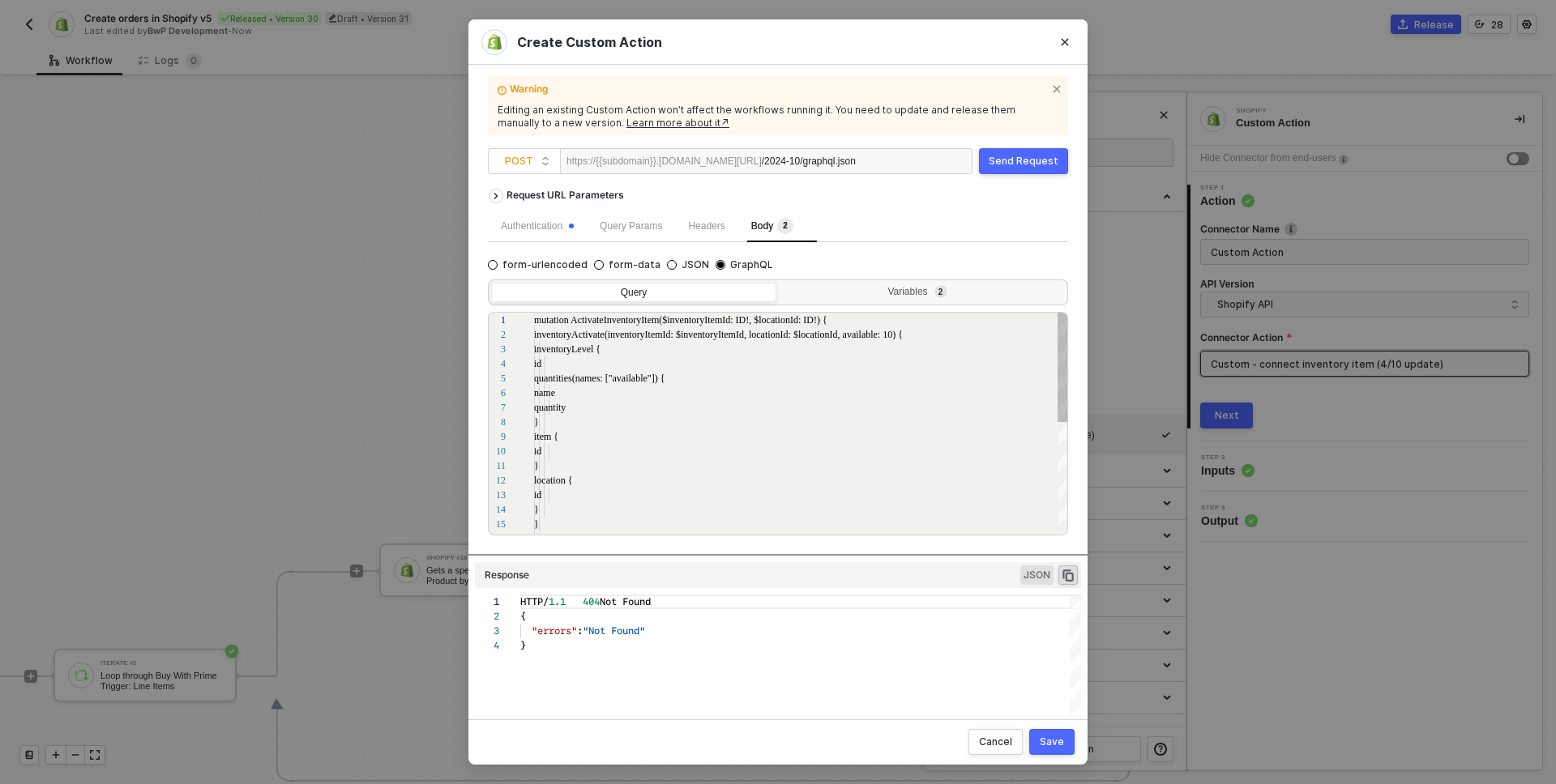
scroll to position [146, 0]
click at [917, 291] on div "Variables 2" at bounding box center [921, 292] width 264 height 13
click at [779, 283] on input "Variables 2" at bounding box center [779, 283] width 0 height 0
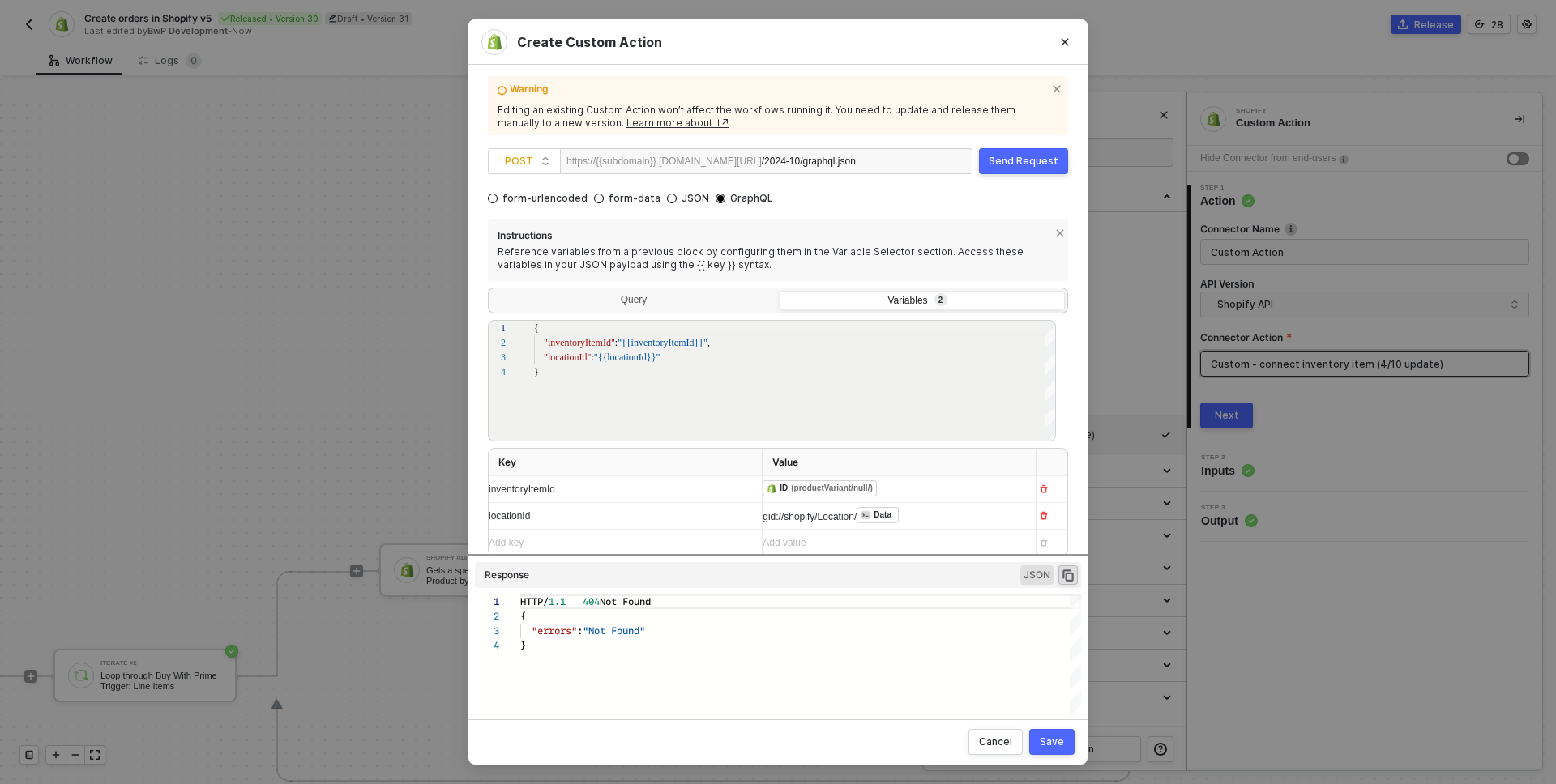
scroll to position [69, 0]
click at [1061, 40] on icon "Close" at bounding box center [1066, 42] width 10 height 10
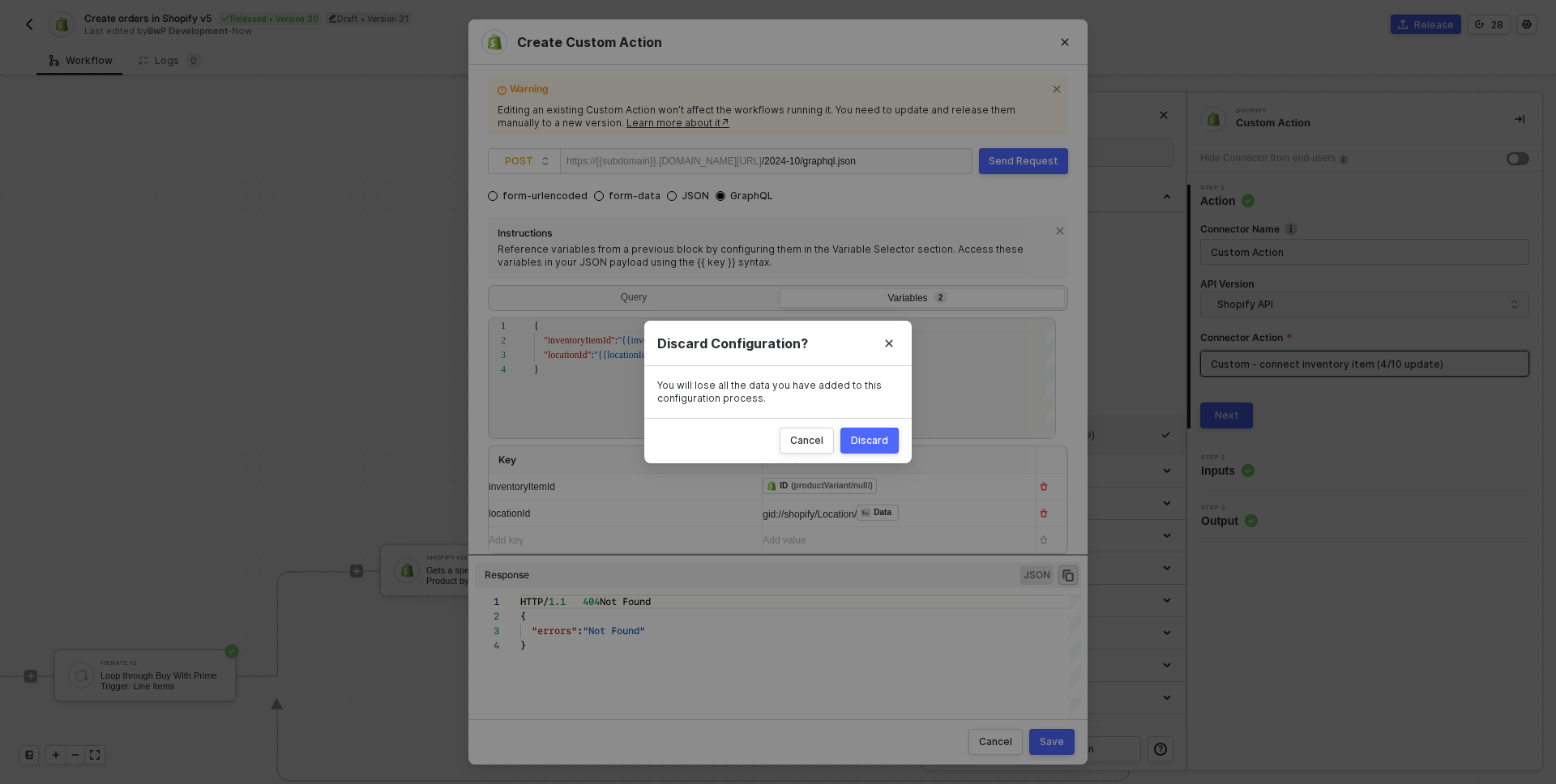
click at [852, 435] on div "Discard" at bounding box center [870, 440] width 37 height 13
radio input "true"
radio input "false"
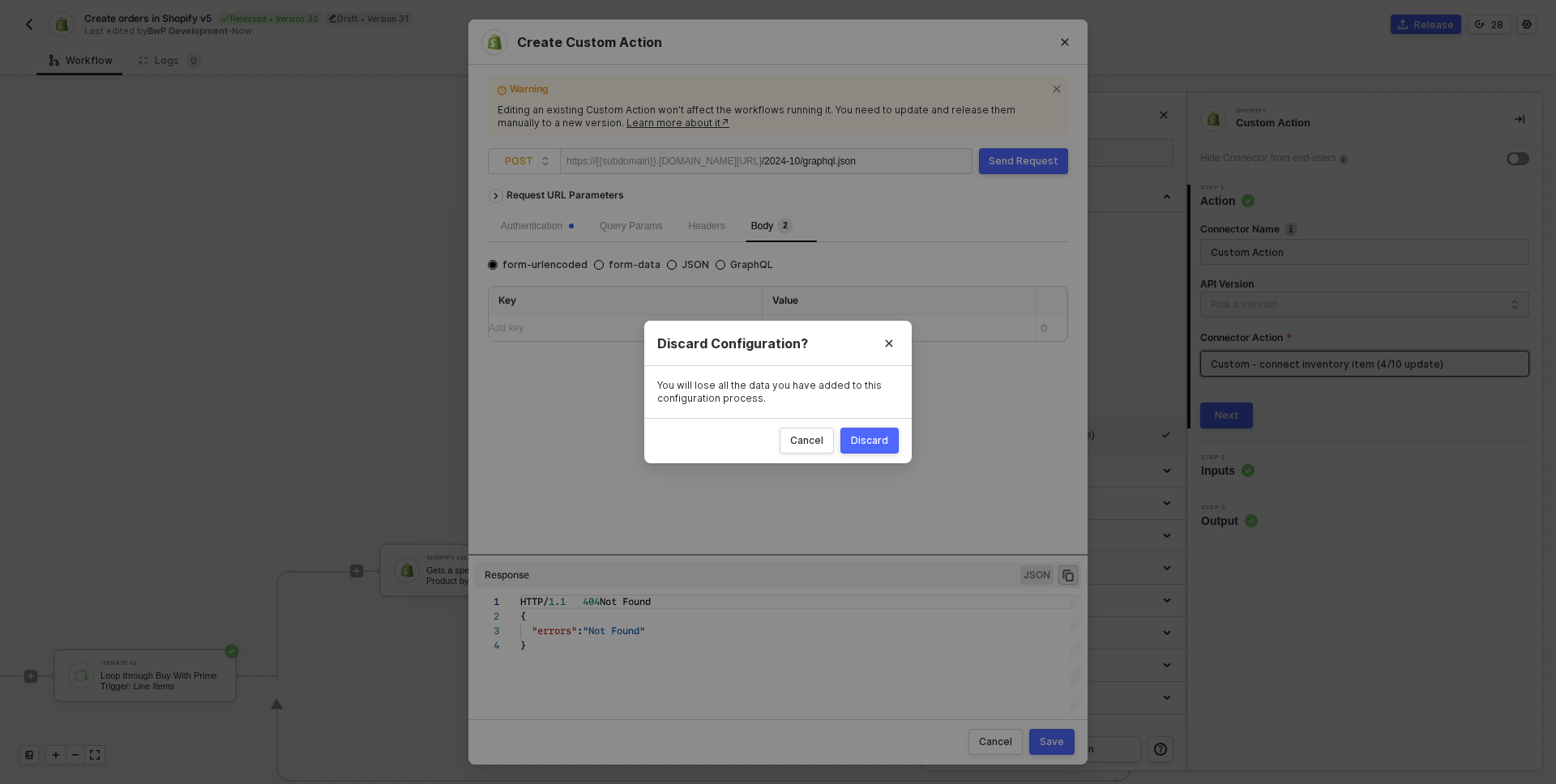
scroll to position [0, 0]
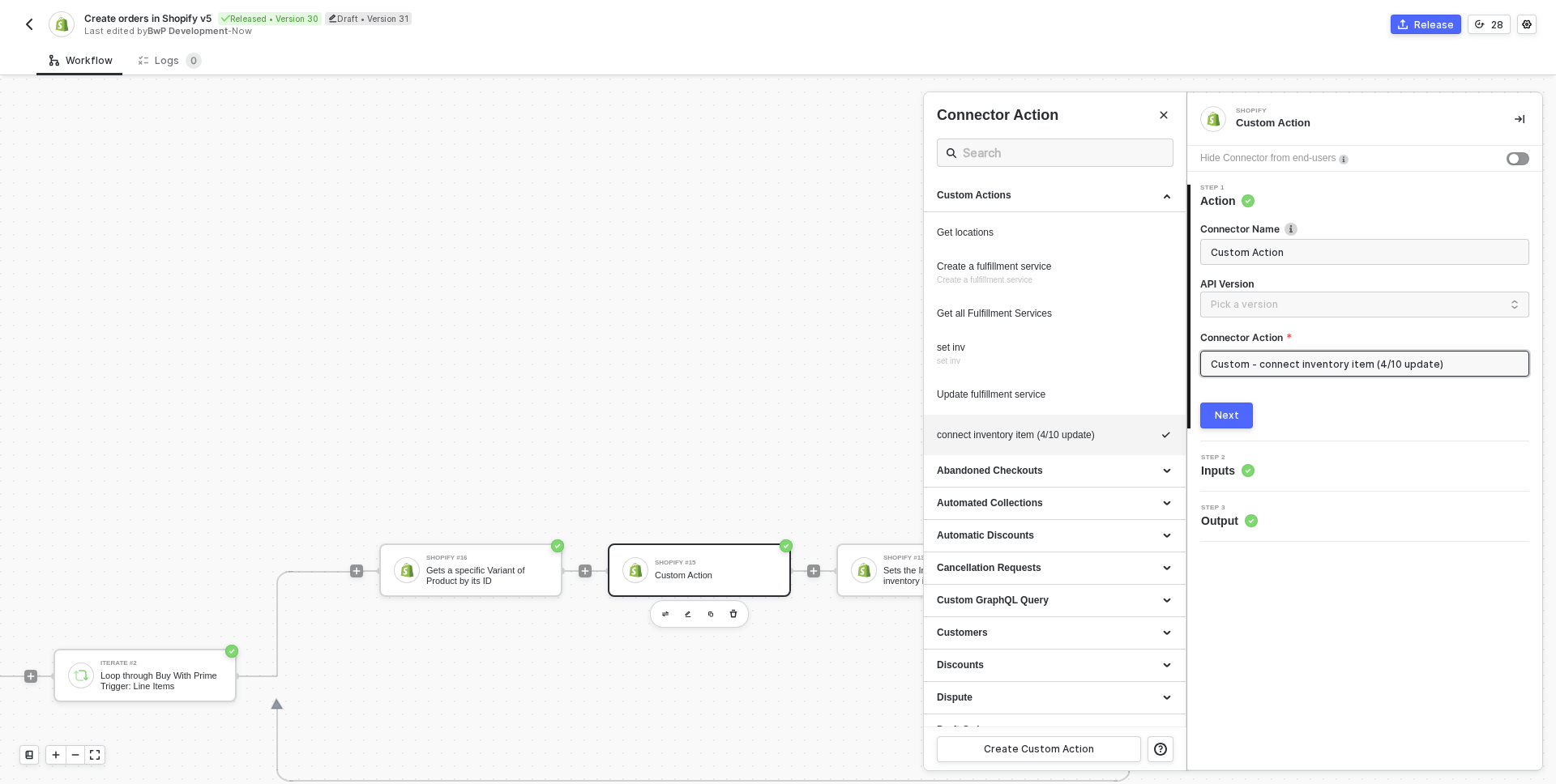
click at [393, 695] on div at bounding box center [778, 432] width 1556 height 706
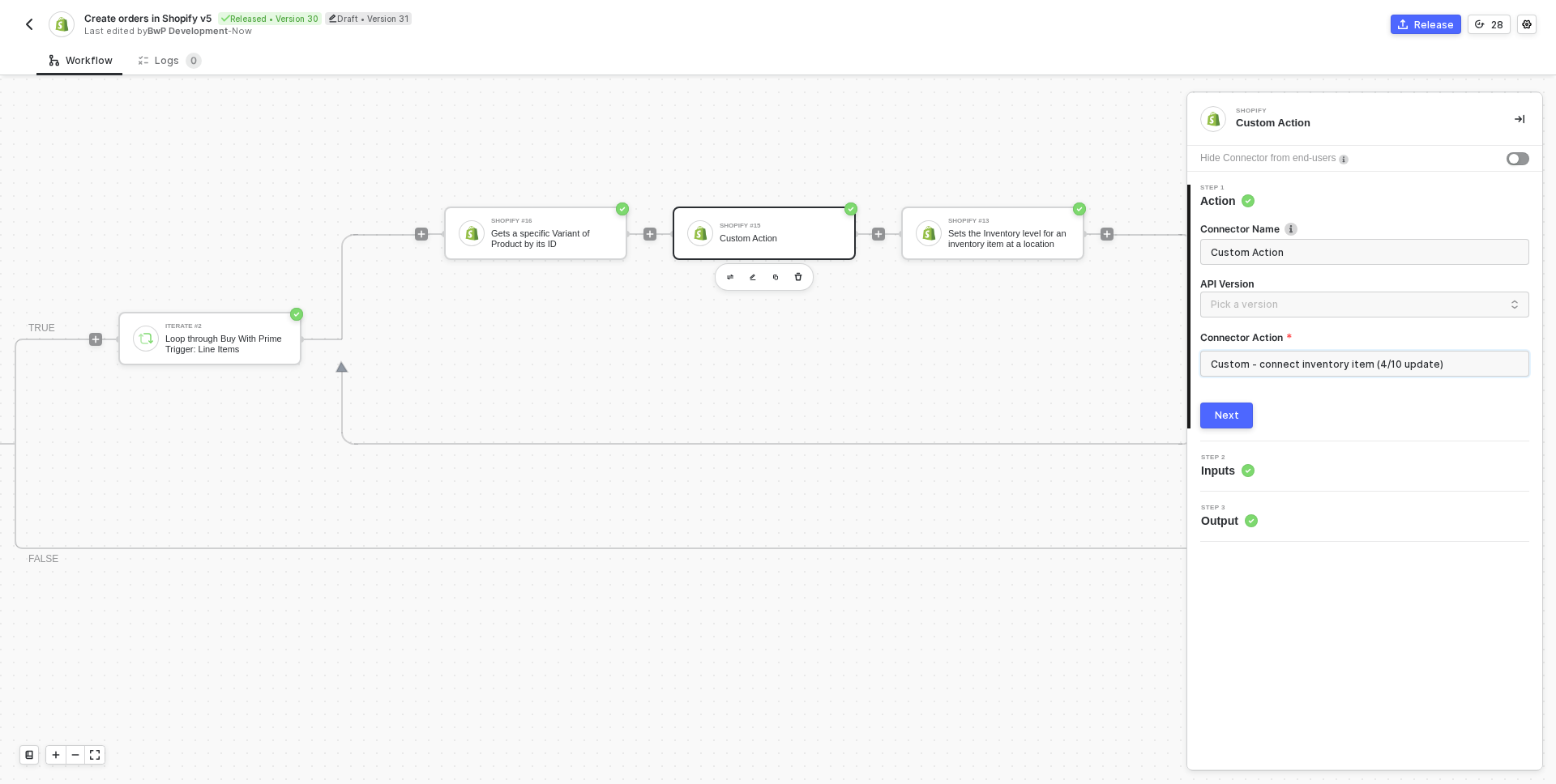
scroll to position [1019, 1135]
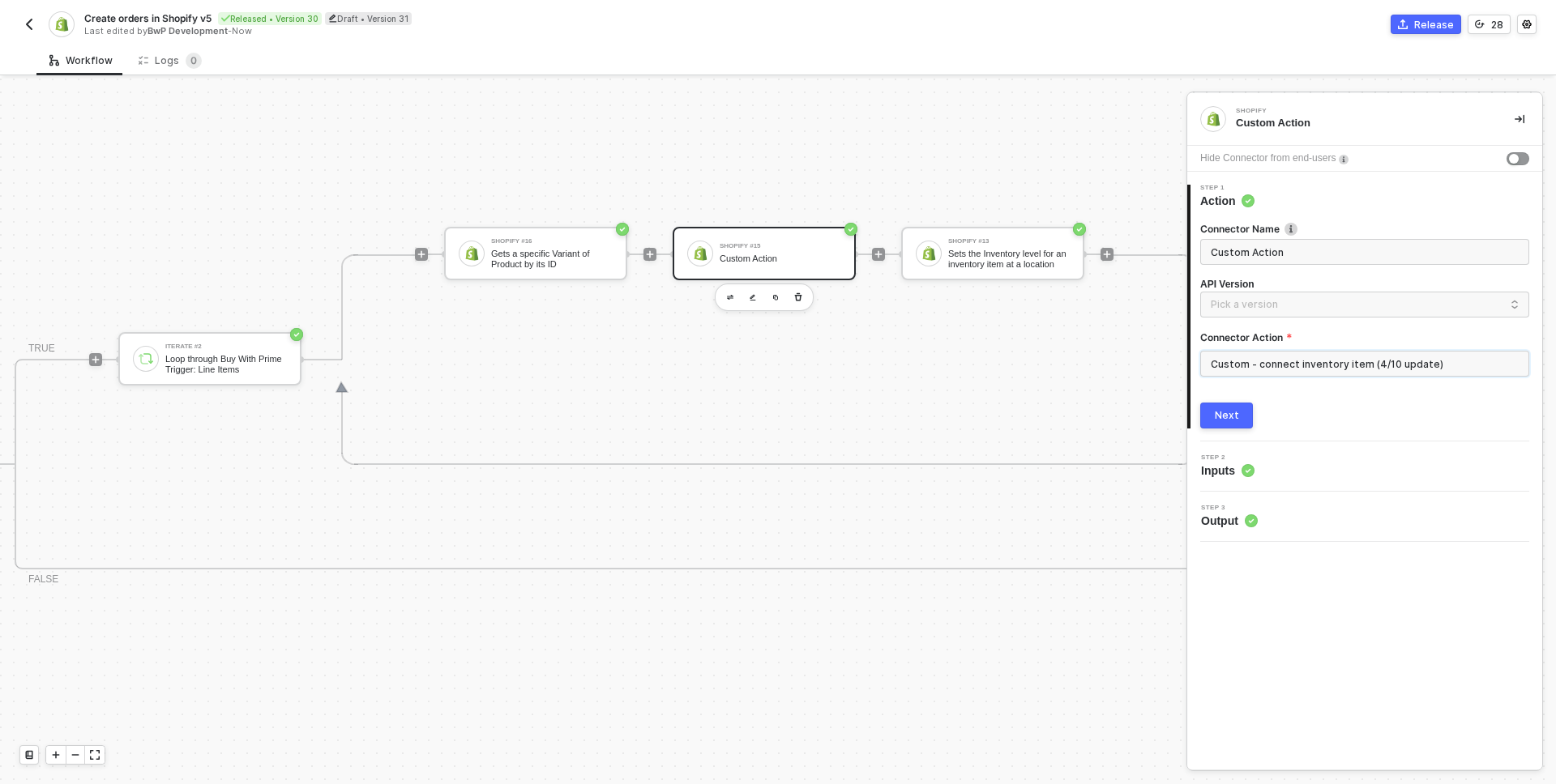
click at [1265, 358] on input "Custom - connect inventory item (4/10 update)" at bounding box center [1366, 364] width 330 height 26
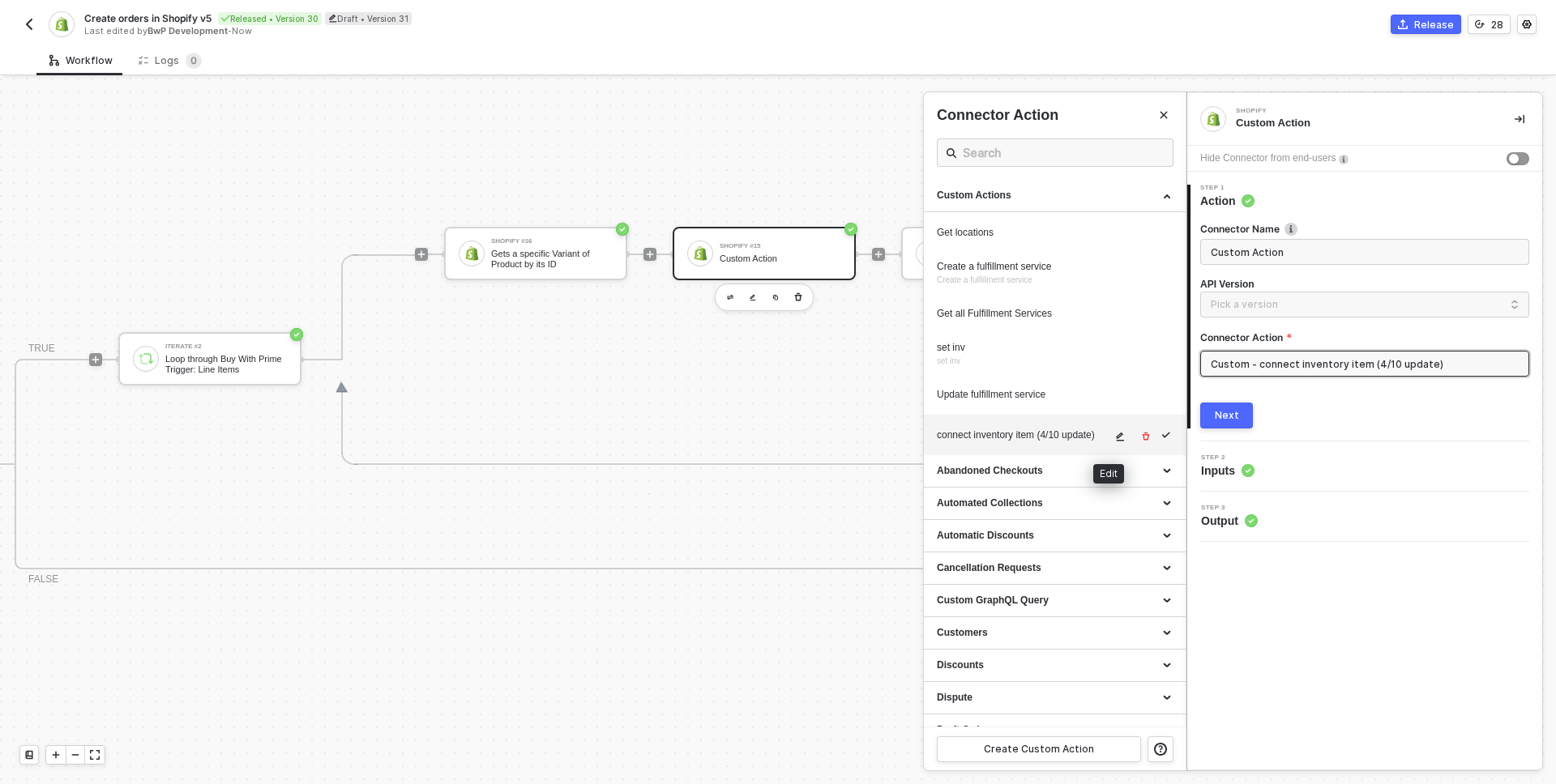
click at [1115, 435] on icon "icon-edit" at bounding box center [1120, 437] width 10 height 10
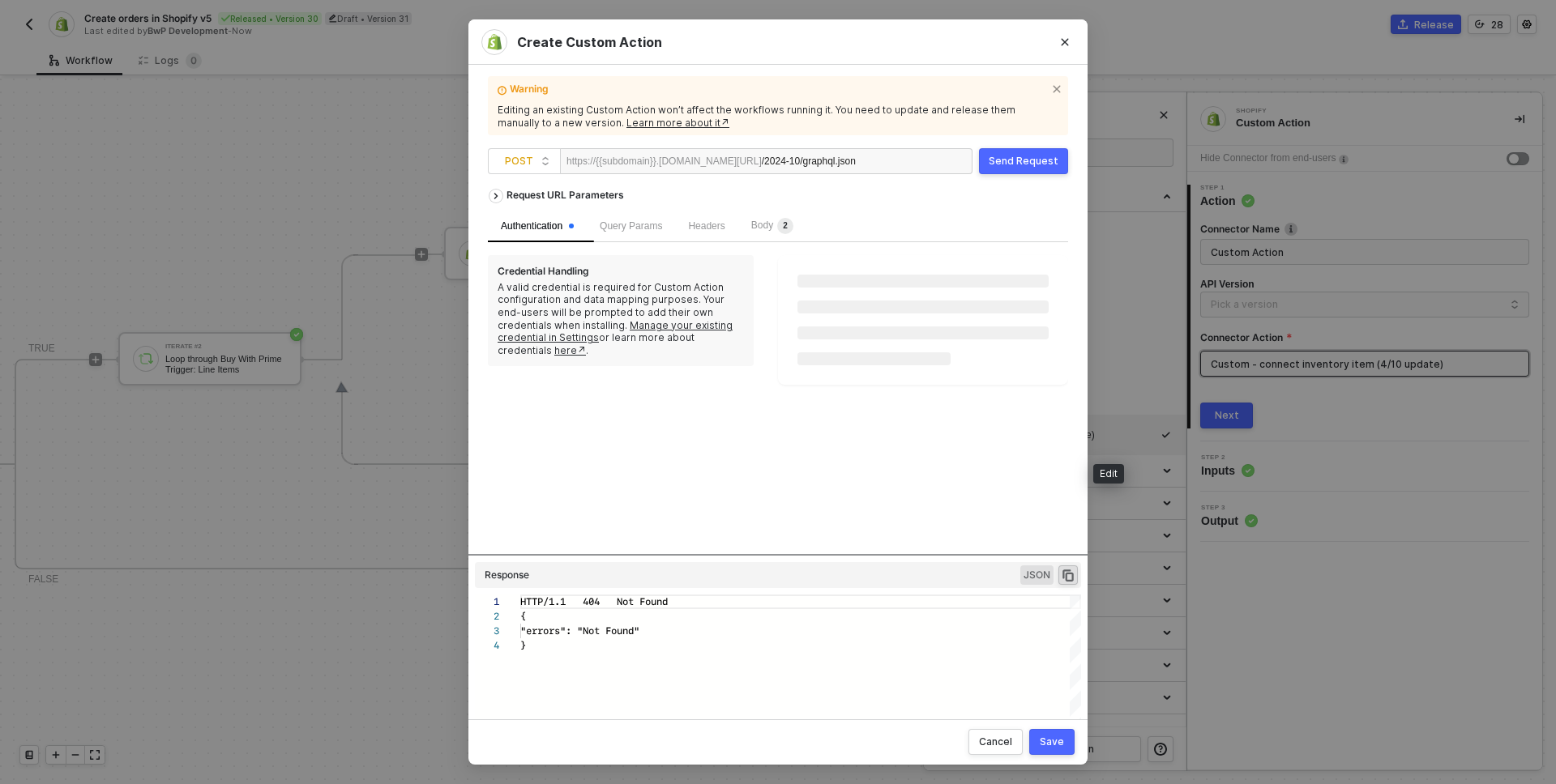
scroll to position [43, 0]
click at [770, 224] on span "Body 2" at bounding box center [773, 226] width 42 height 12
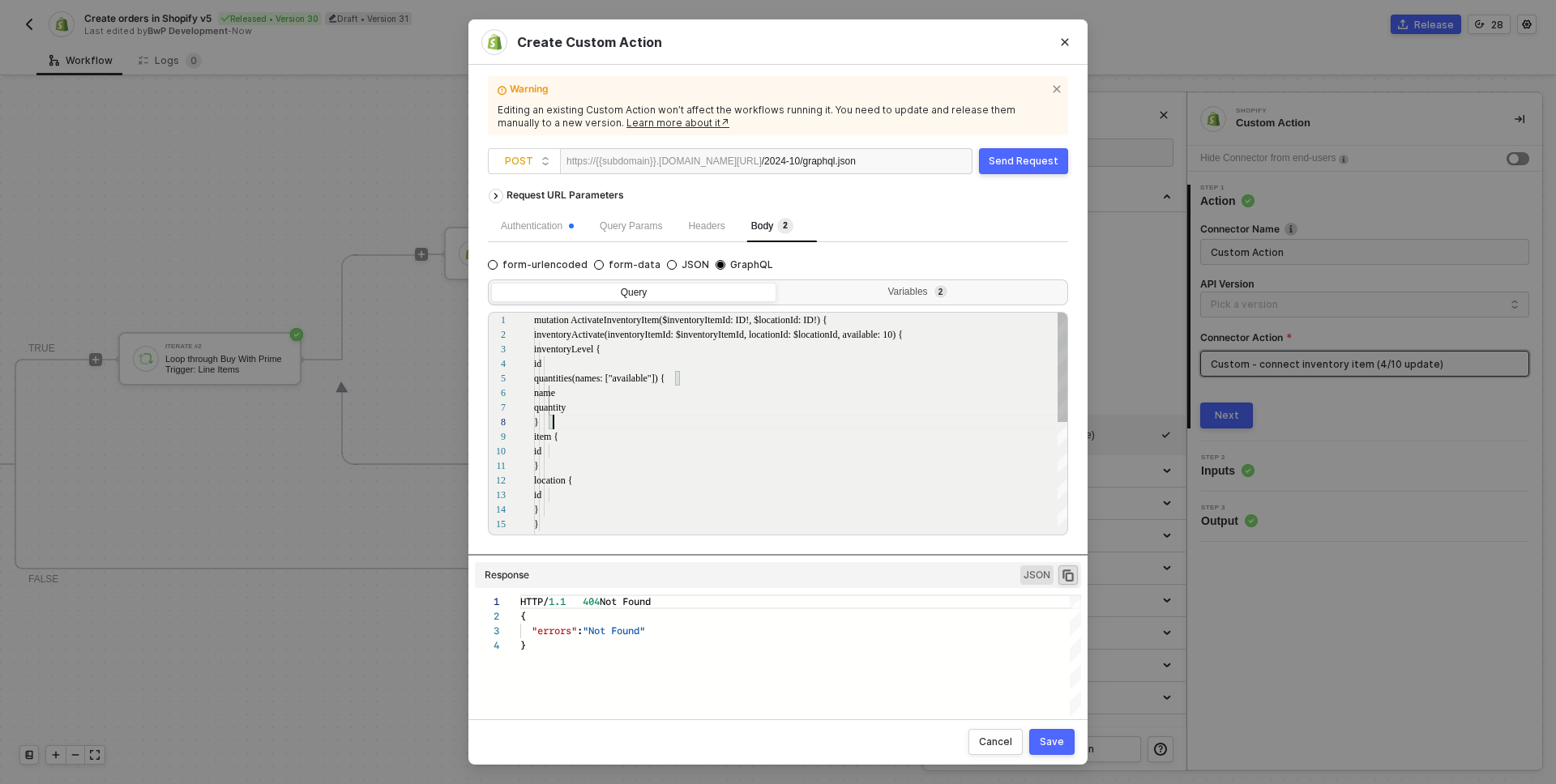
scroll to position [103, 20]
click at [618, 418] on div "}" at bounding box center [801, 422] width 535 height 15
type textarea "mutation ActivateInventoryItem($inventoryItemId: ID!, $locationId: ID!) { inven…"
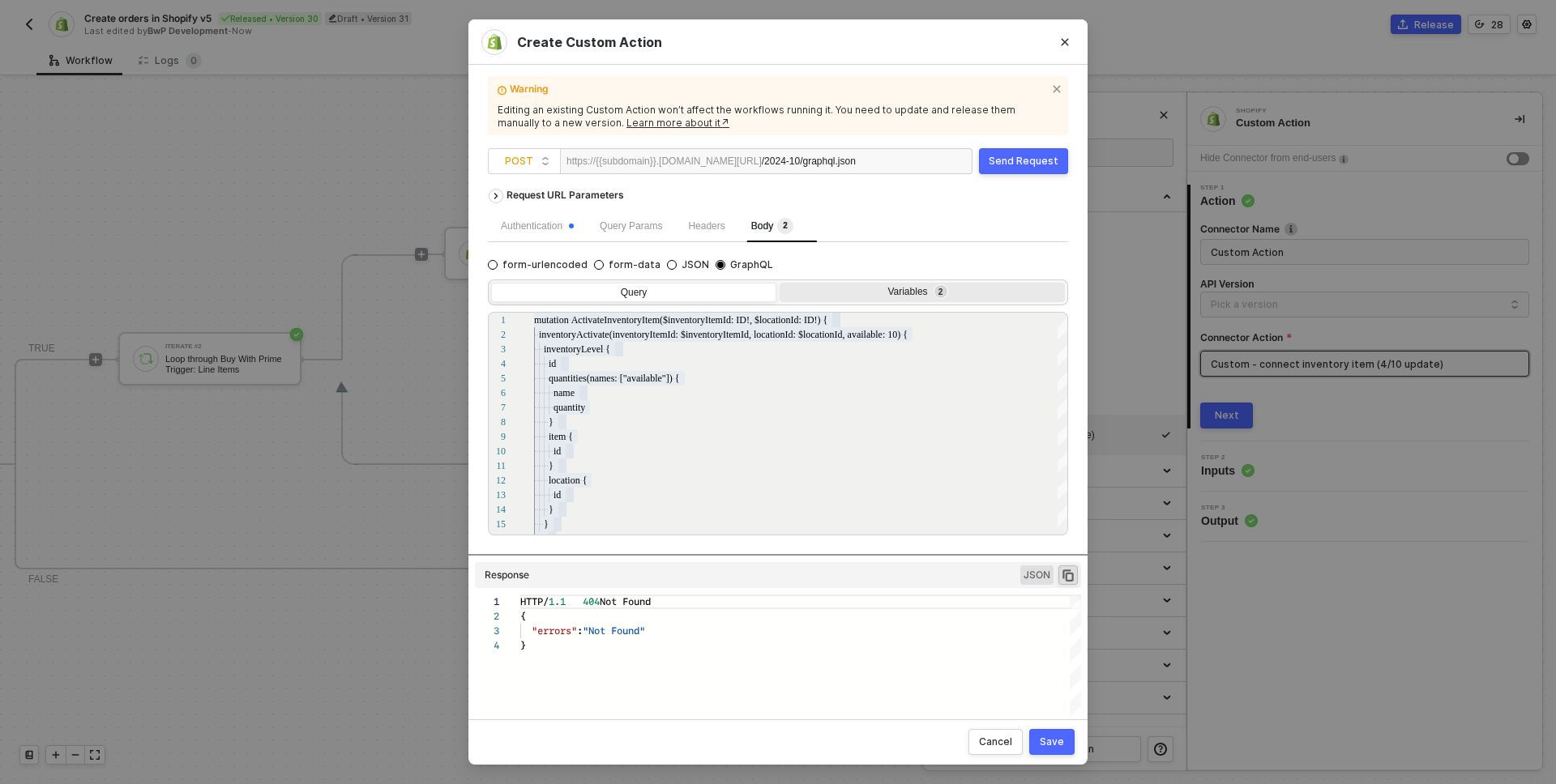
click at [921, 296] on div "Variables 2" at bounding box center [921, 292] width 264 height 13
click at [779, 283] on input "Variables 2" at bounding box center [779, 283] width 0 height 0
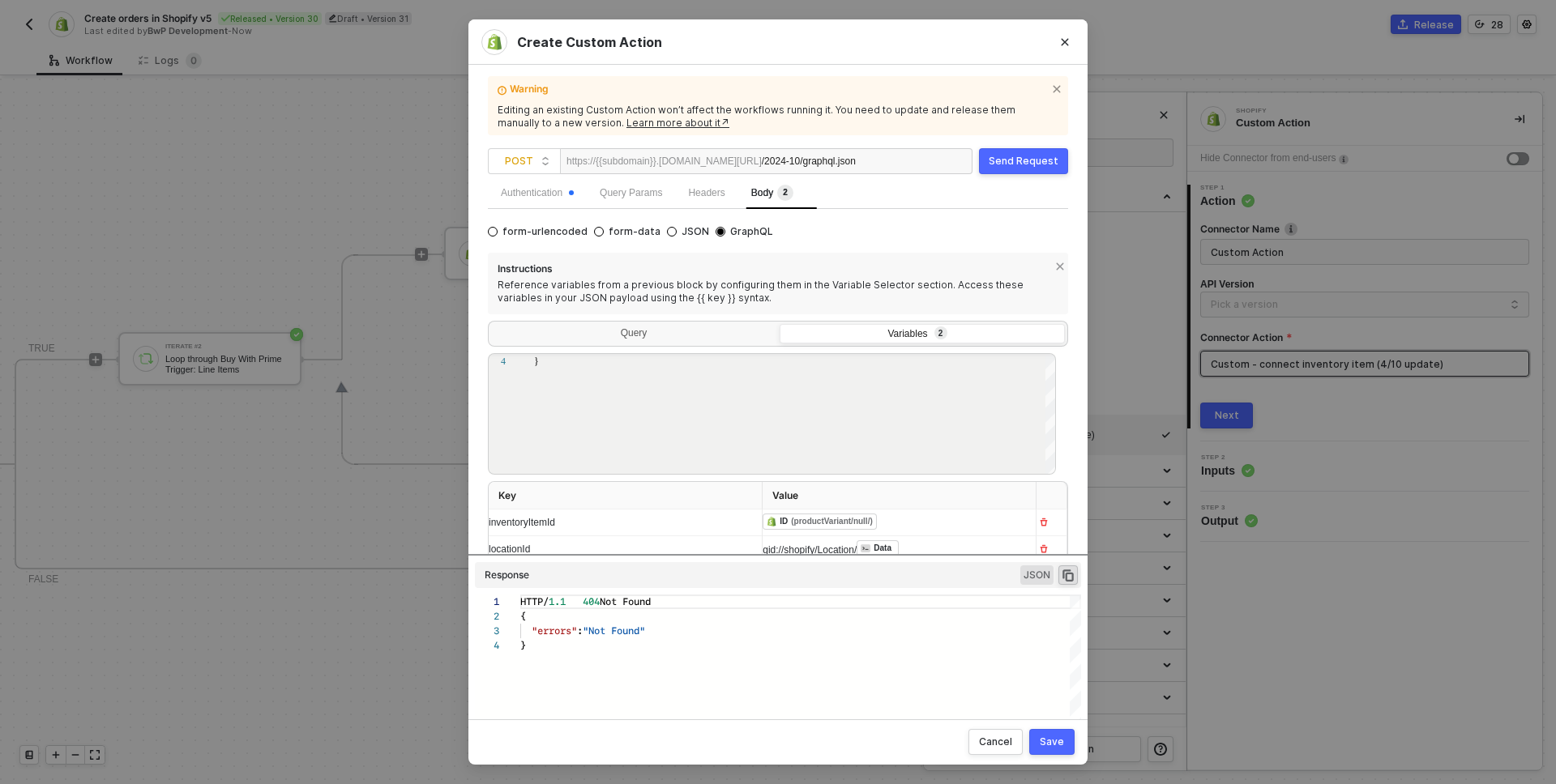
scroll to position [69, 0]
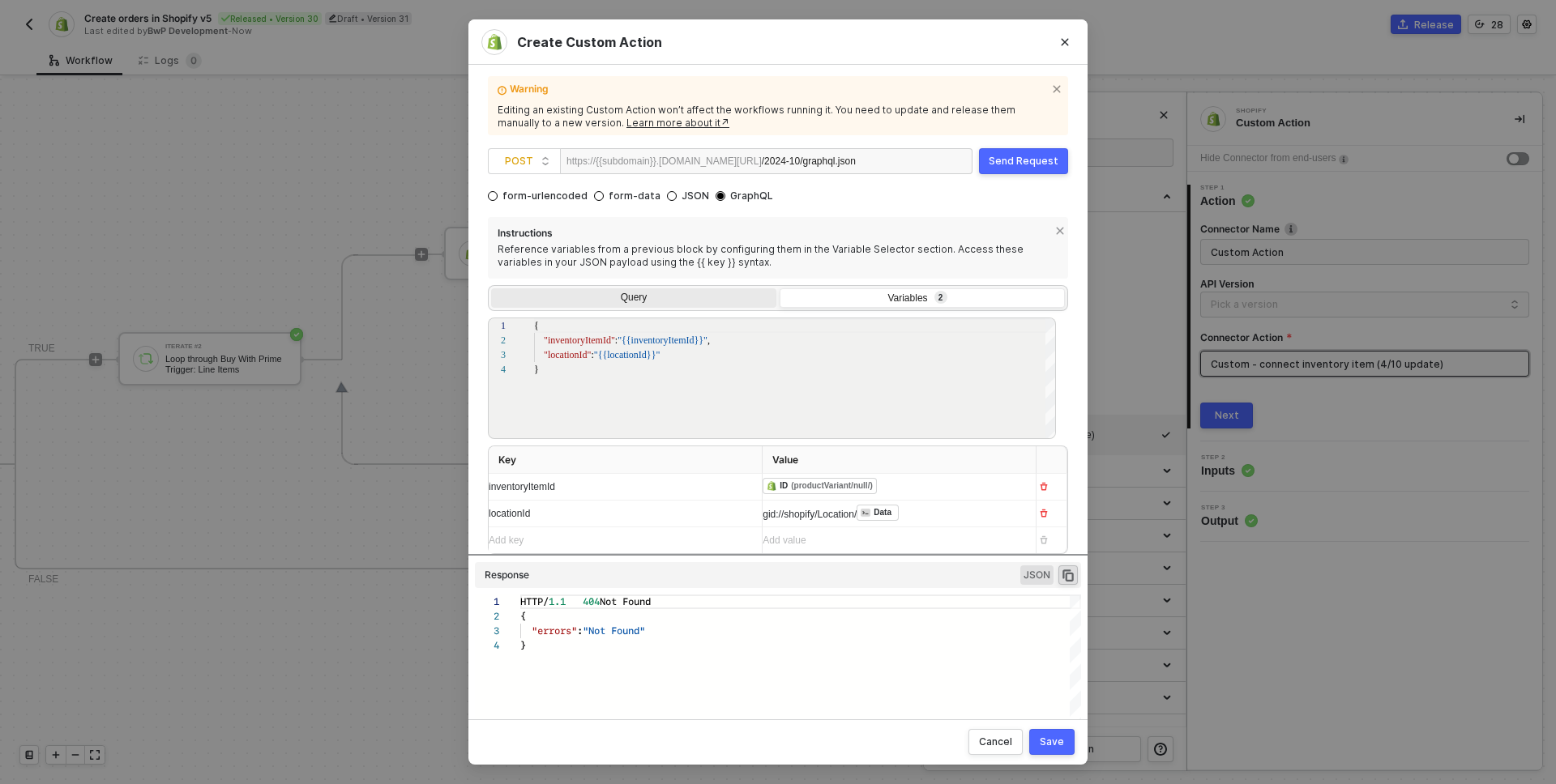
click at [675, 302] on div "Query" at bounding box center [633, 299] width 285 height 23
click at [491, 288] on input "Query" at bounding box center [491, 288] width 0 height 0
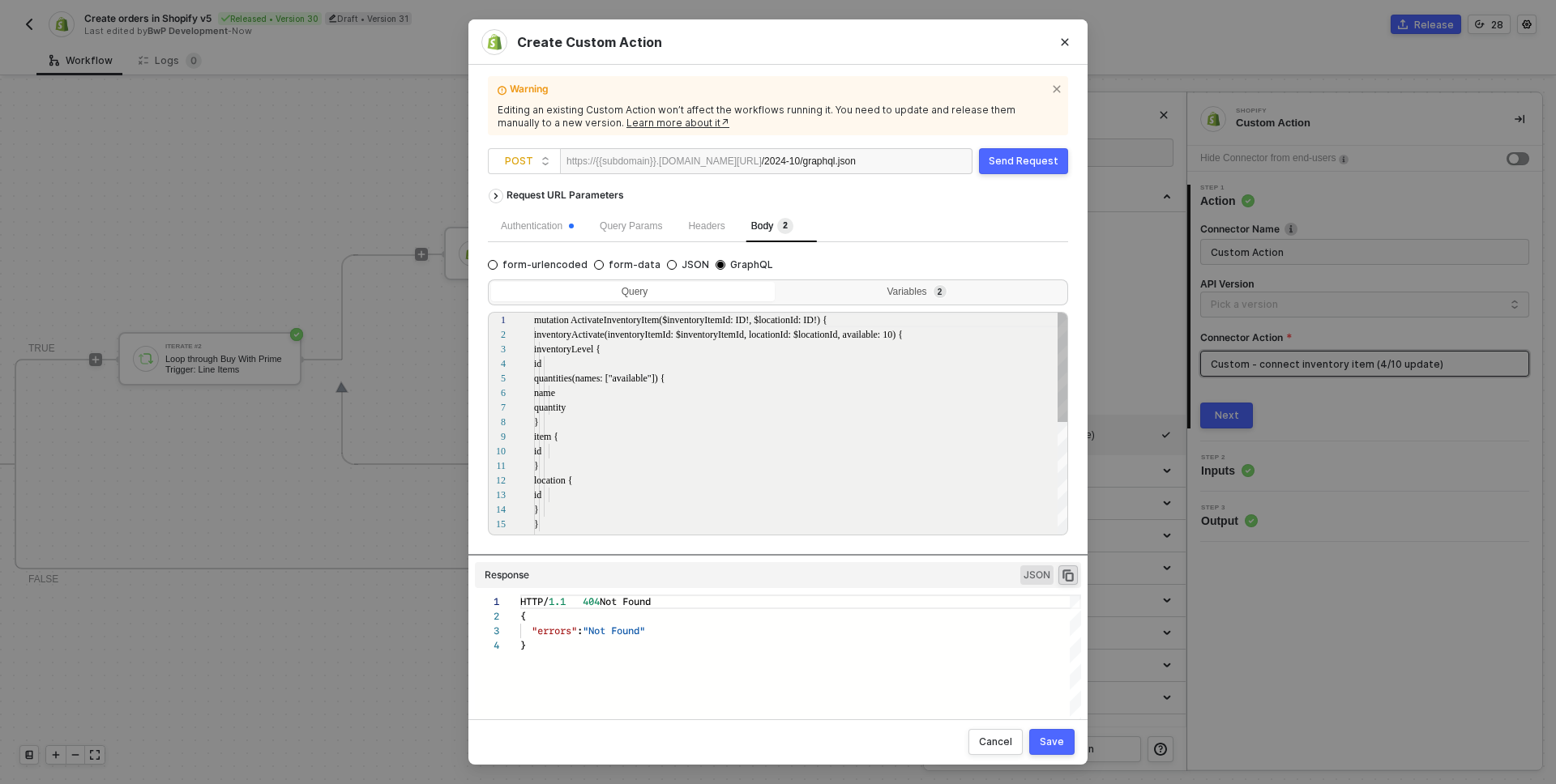
scroll to position [146, 0]
click at [1069, 38] on icon "Close" at bounding box center [1066, 42] width 10 height 10
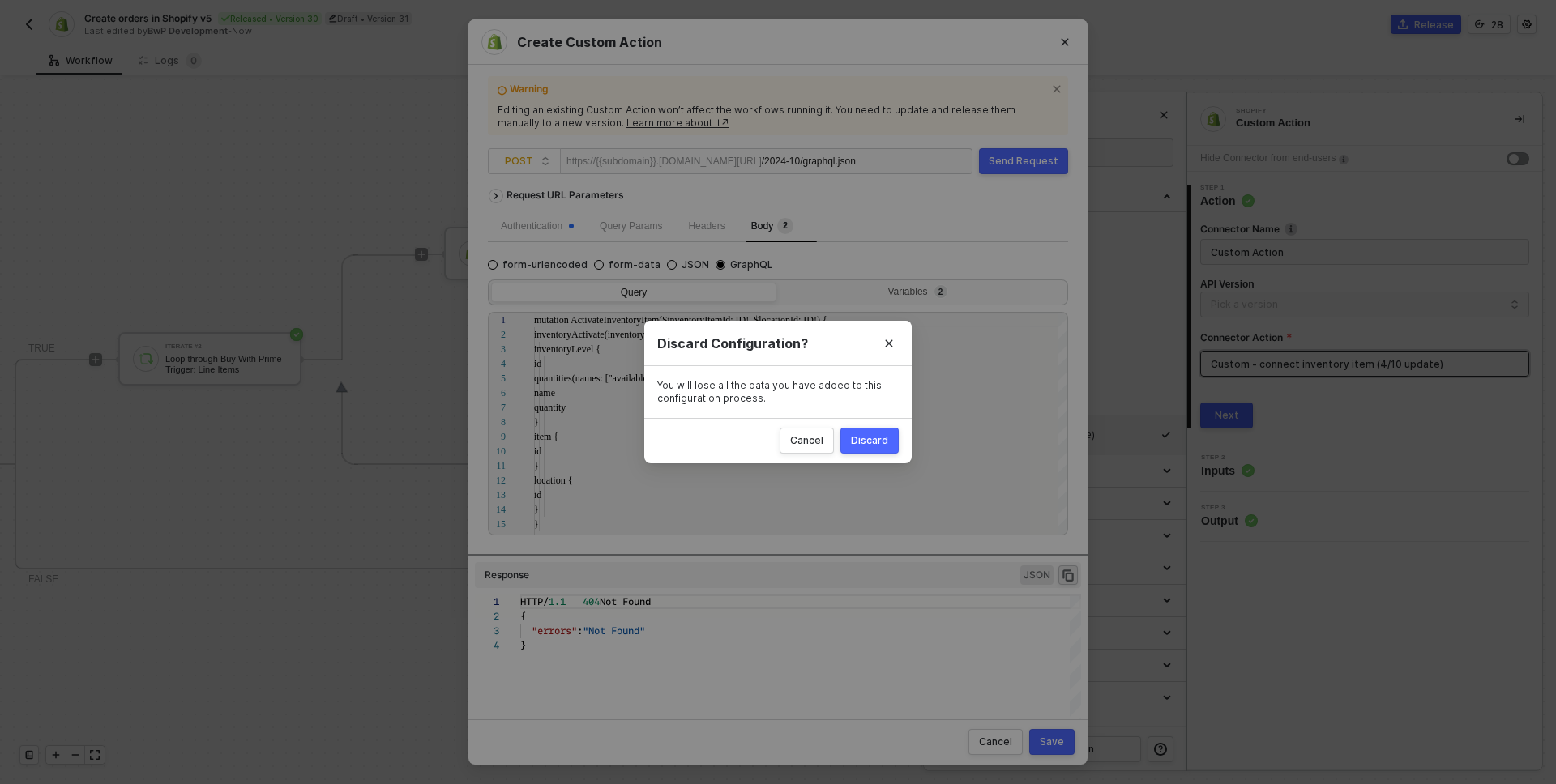
click at [865, 434] on div "Discard" at bounding box center [870, 440] width 37 height 13
radio input "true"
radio input "false"
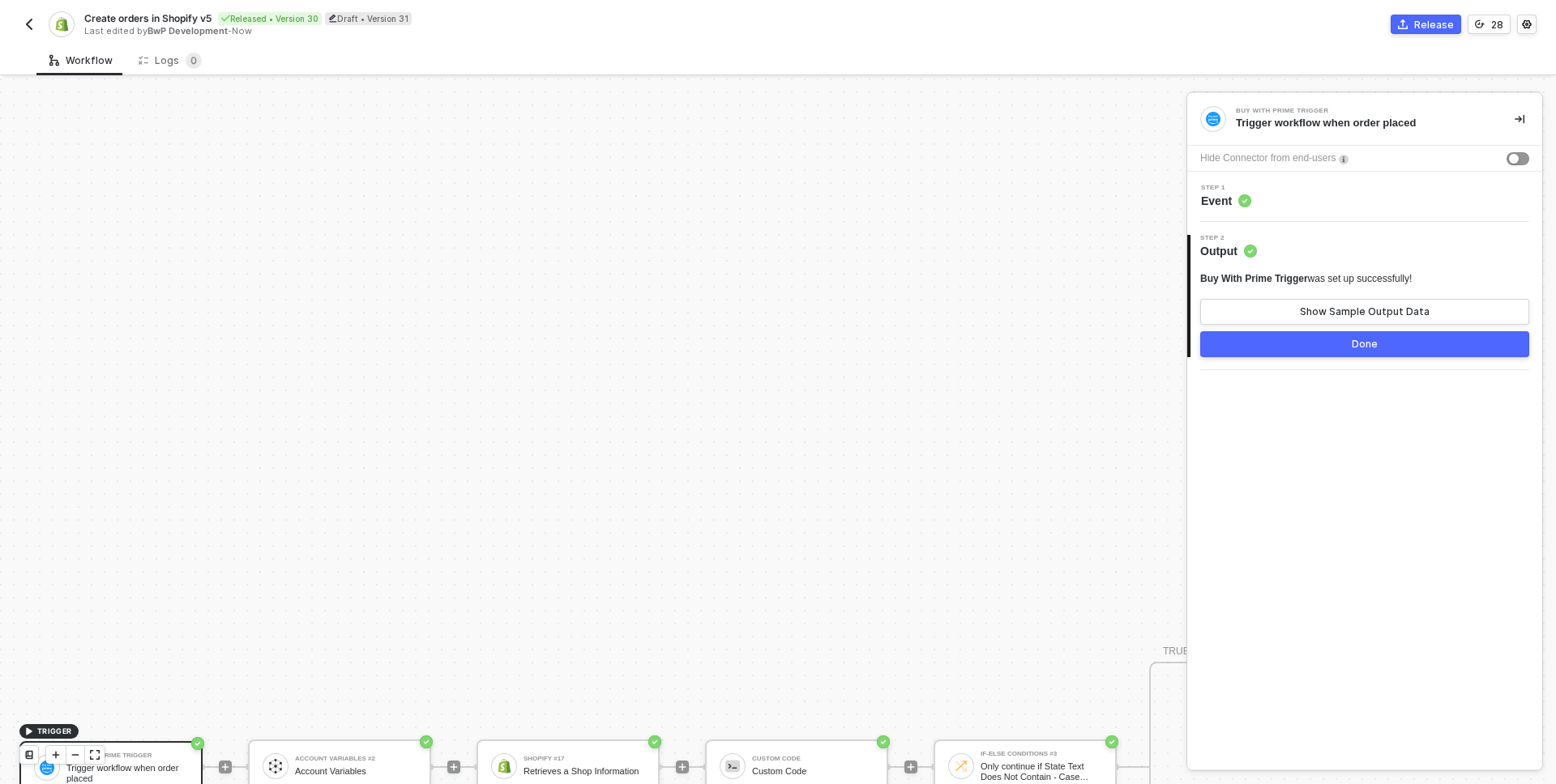
scroll to position [943, 0]
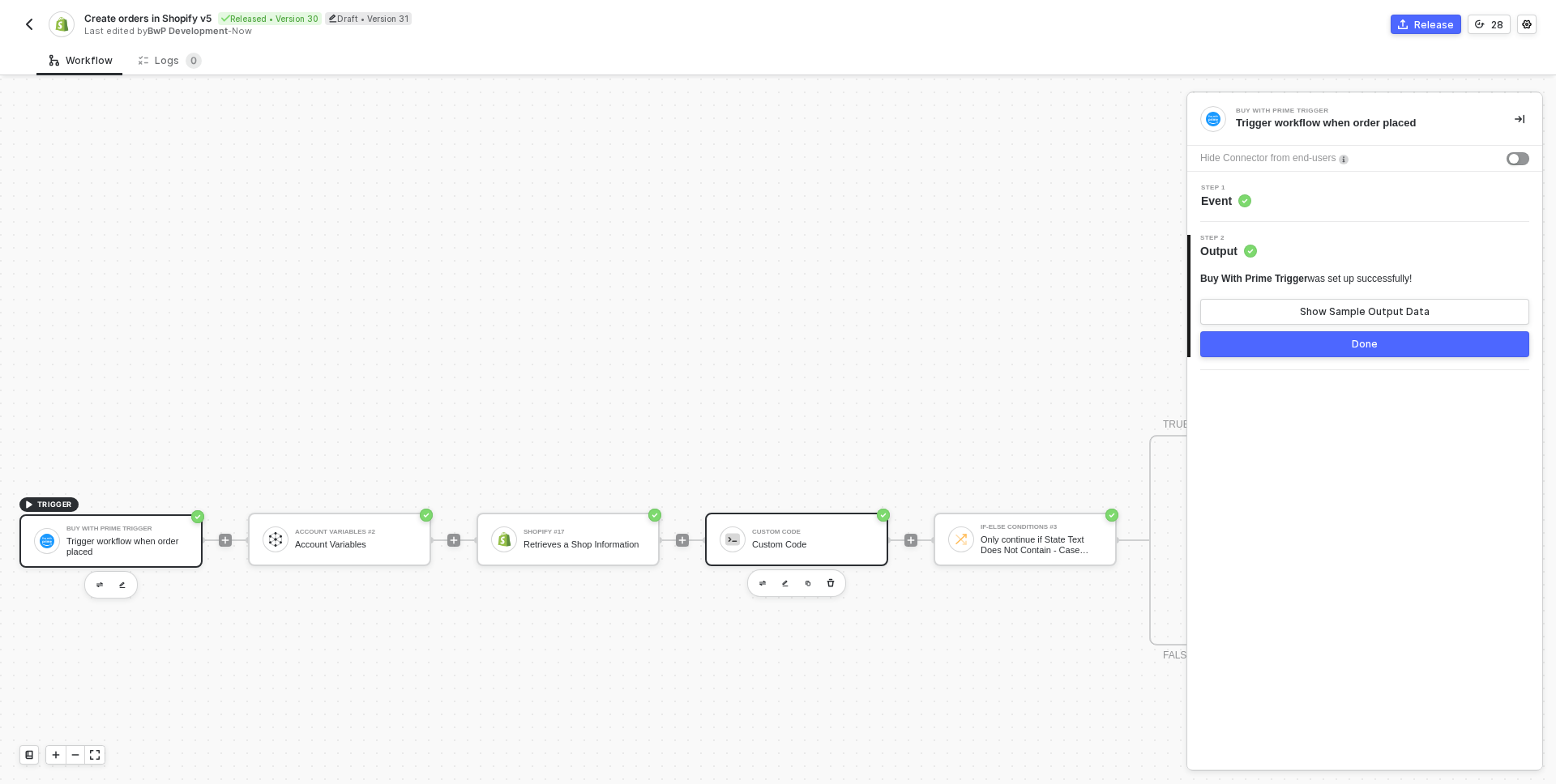
click at [777, 535] on div "Custom Code" at bounding box center [812, 532] width 121 height 7
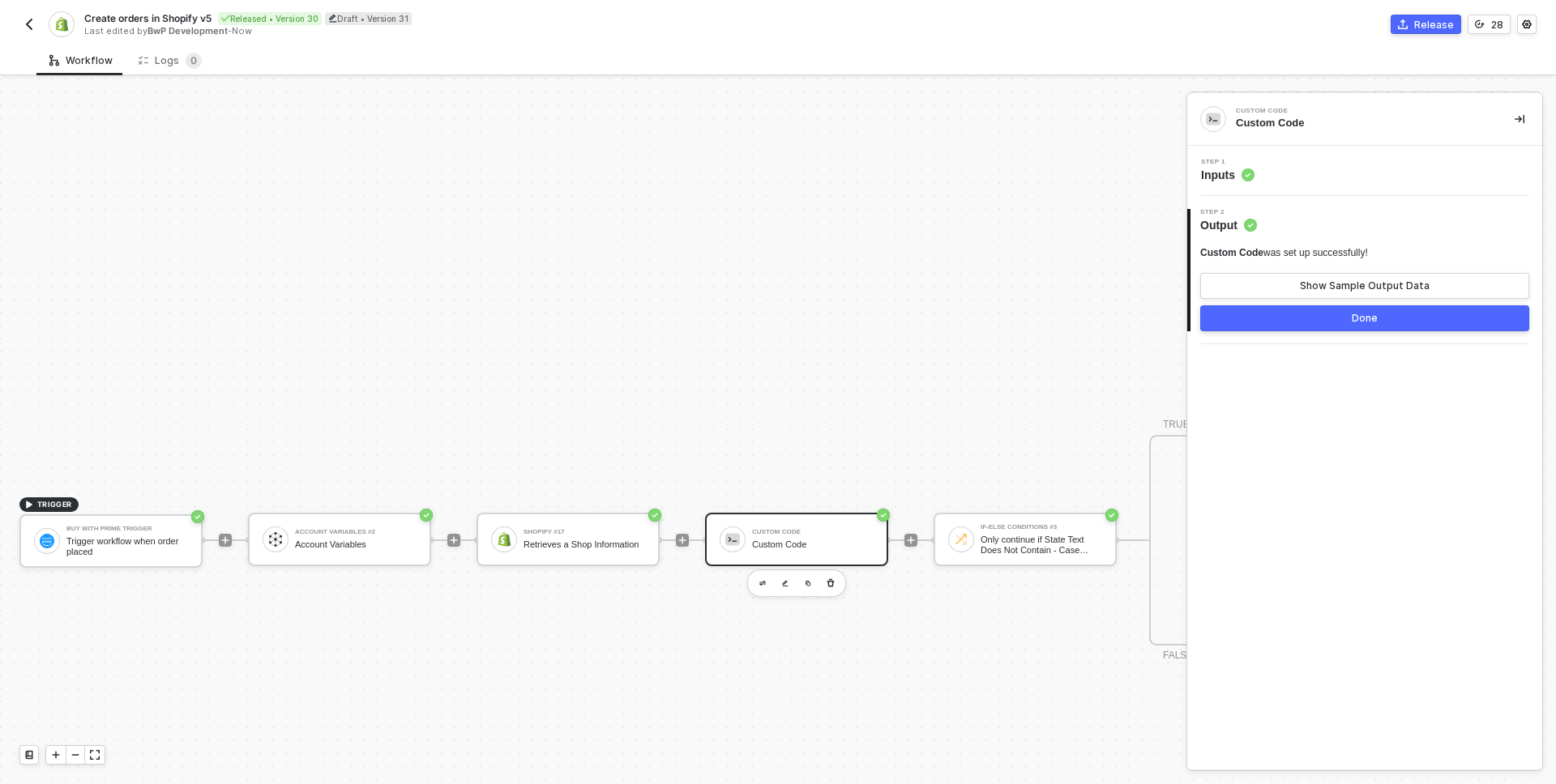
click at [1304, 175] on div "Step 1 Inputs" at bounding box center [1368, 171] width 351 height 25
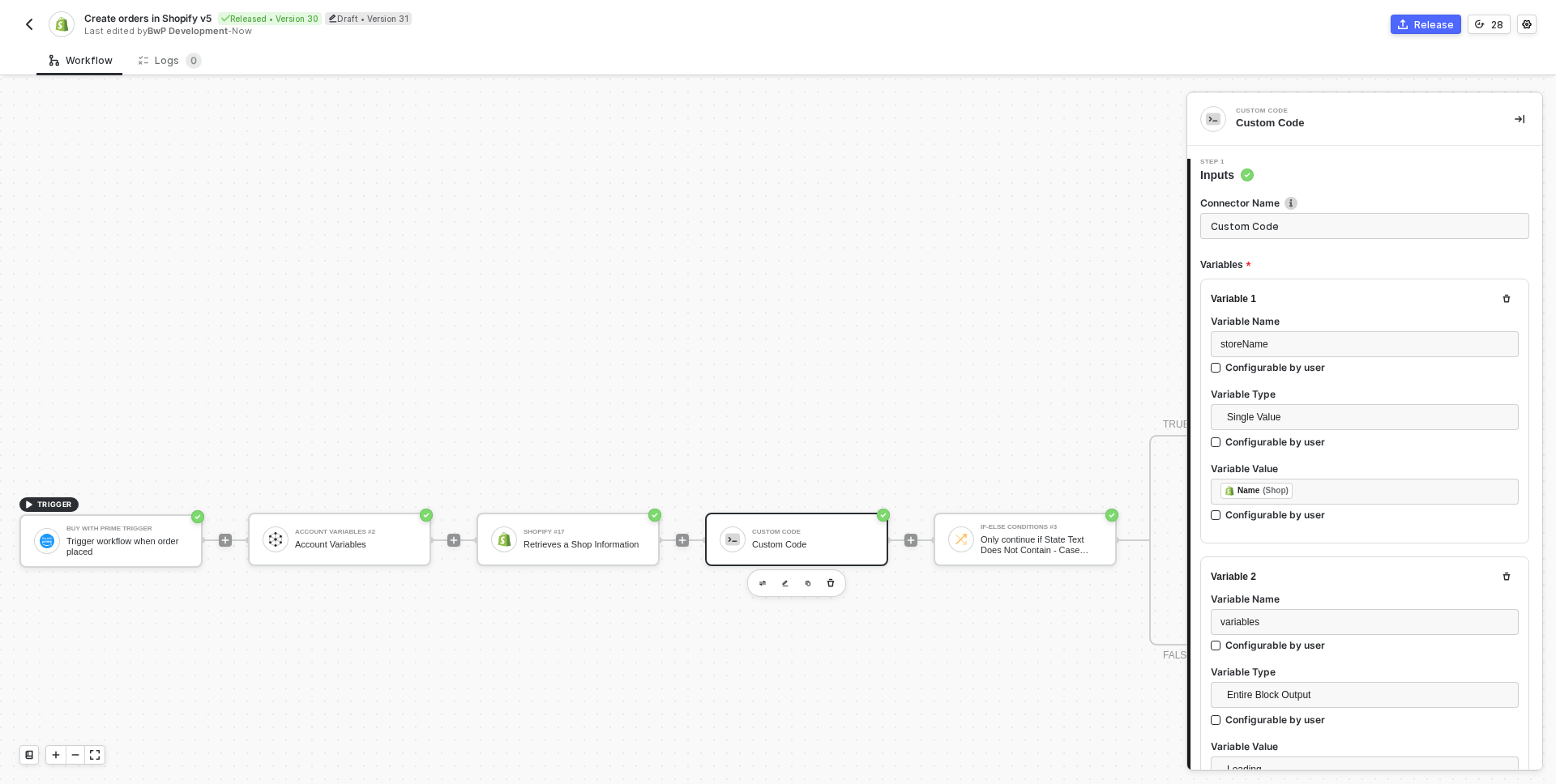
type textarea "const storeName = inputData.storeName; const variables = inputData.variables; t…"
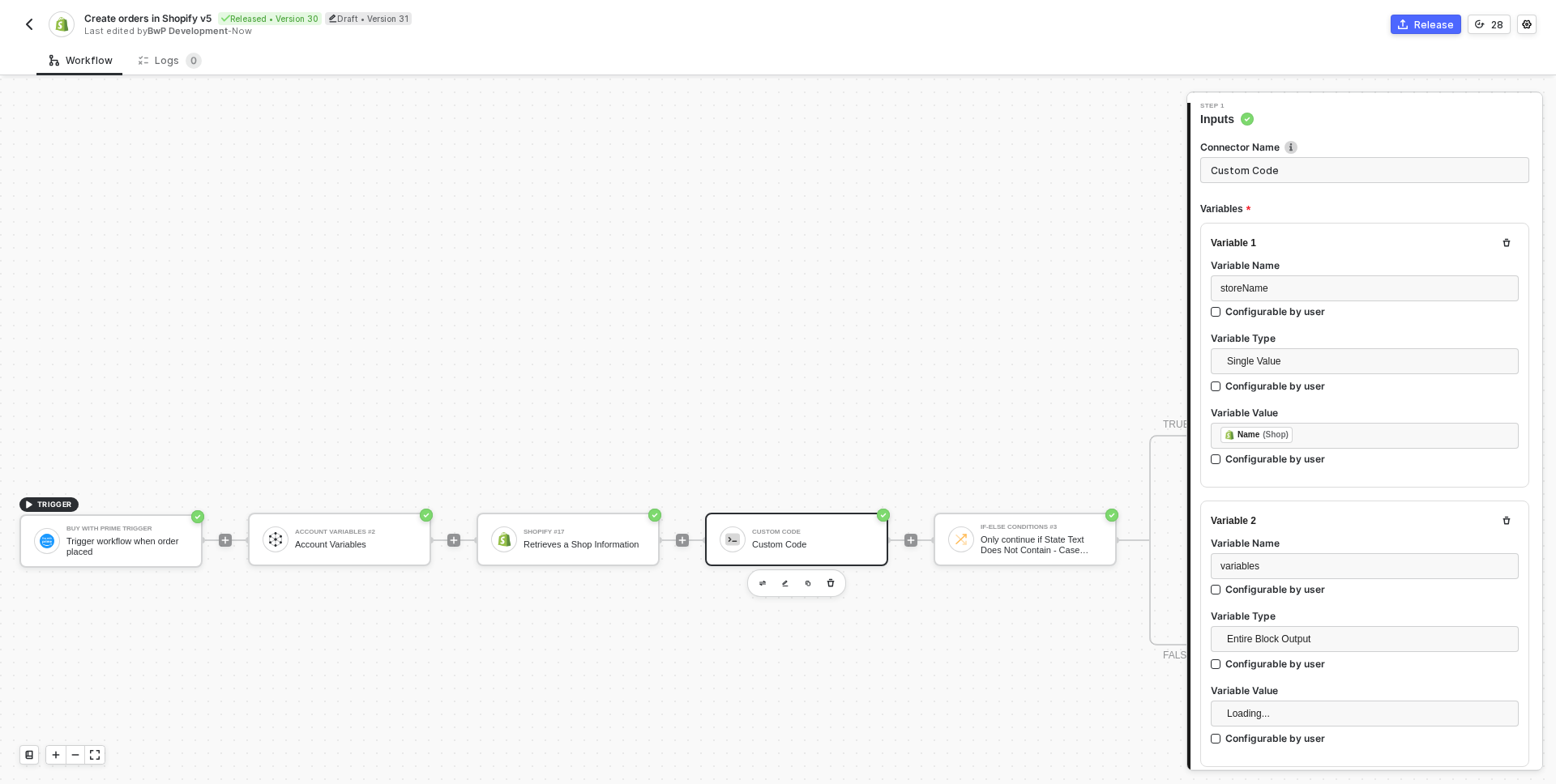
scroll to position [484, 0]
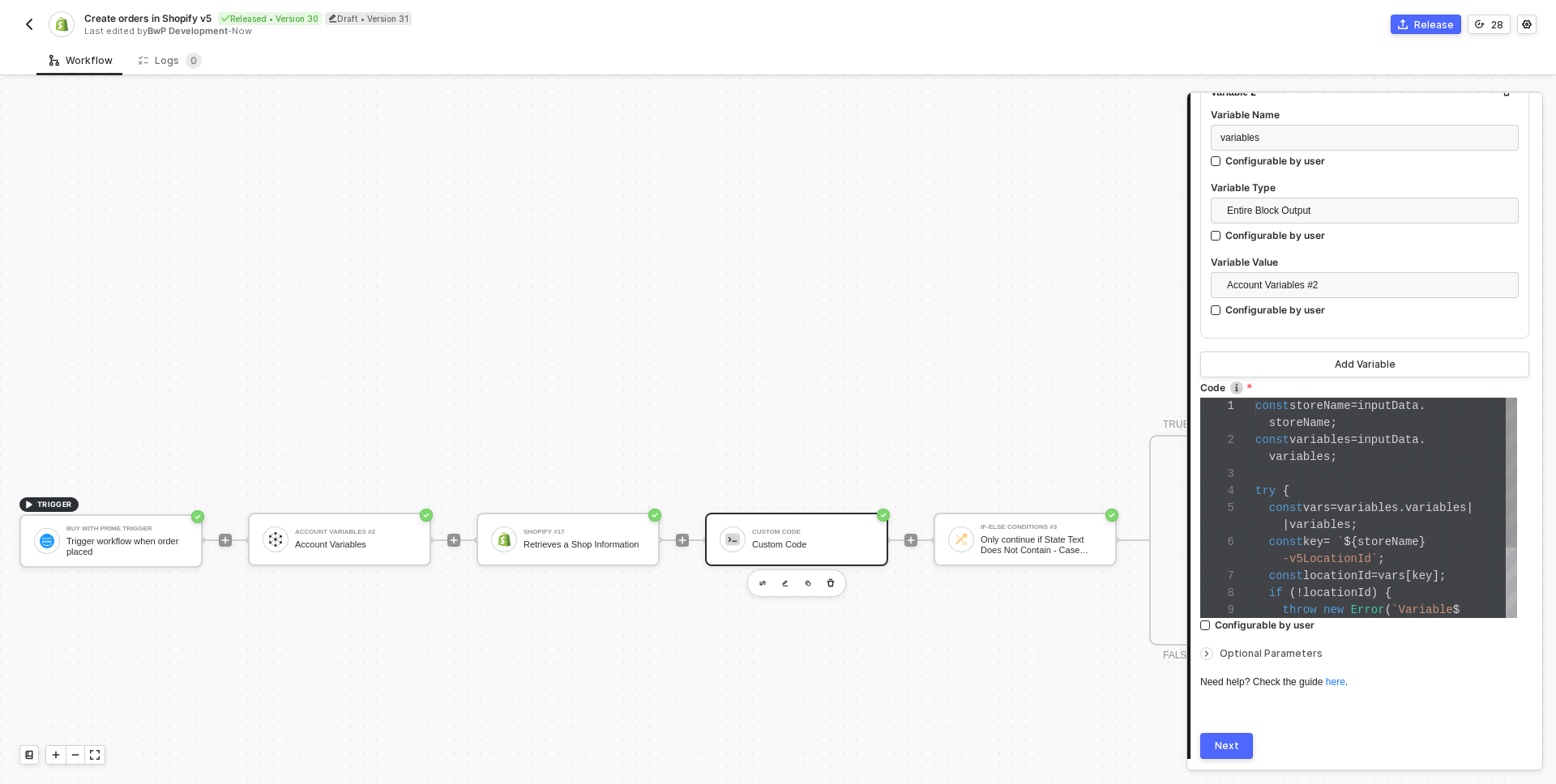
click at [1352, 449] on div "variables ;" at bounding box center [1386, 457] width 261 height 17
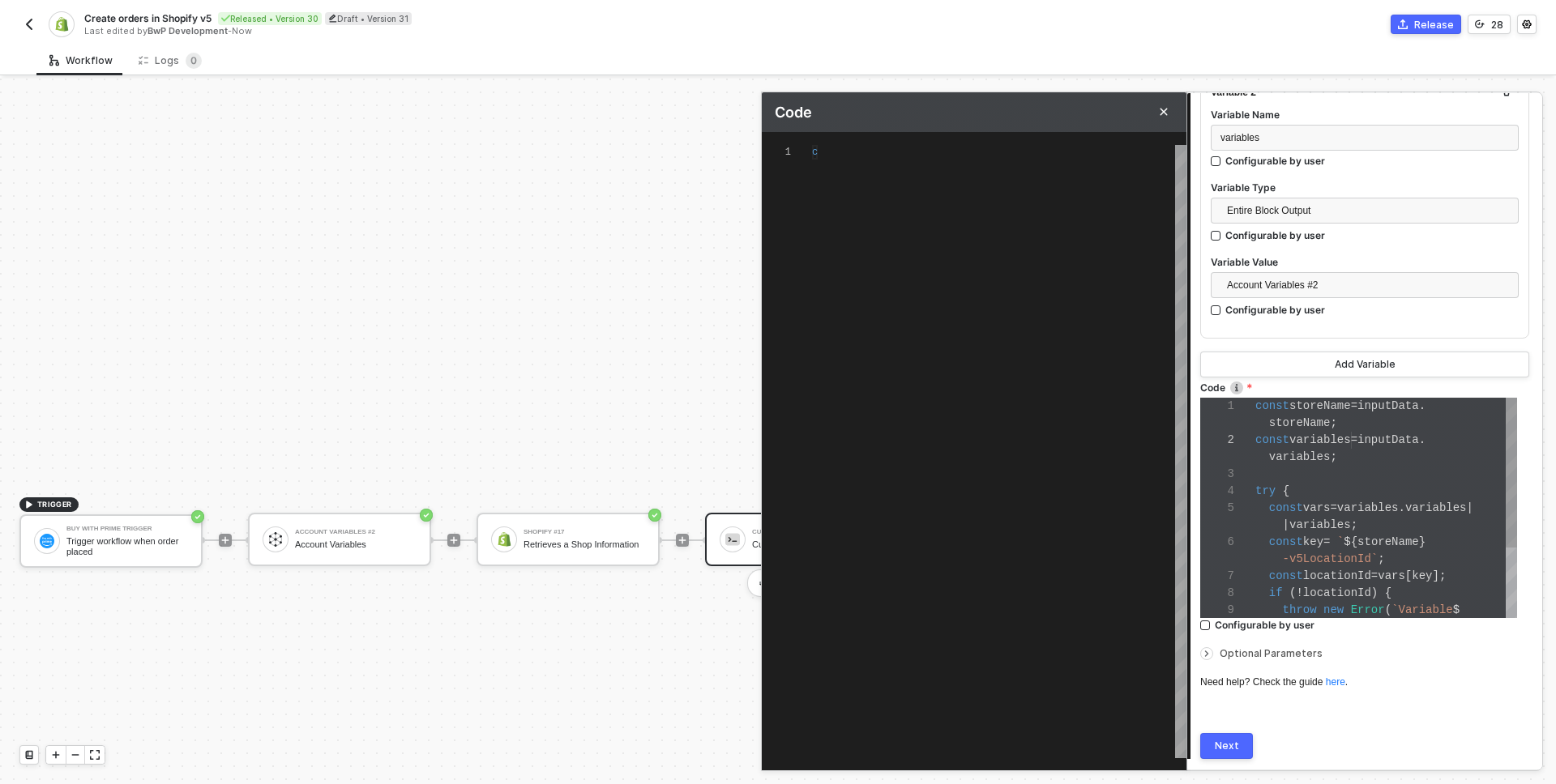
scroll to position [146, 0]
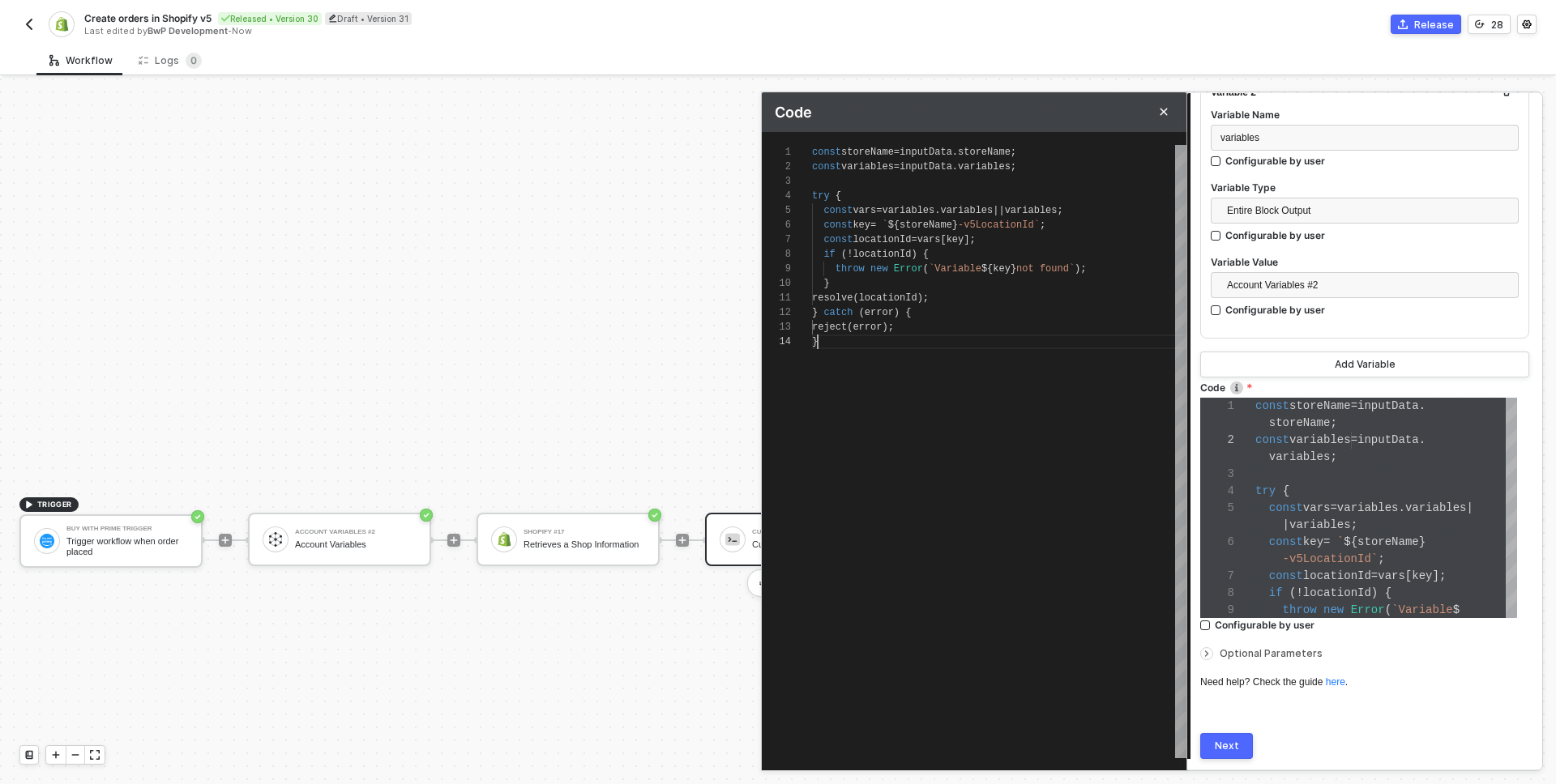
click at [990, 395] on div "const storeName = inputData . storeName ; const variables = inputData . variabl…" at bounding box center [1000, 452] width 375 height 613
type textarea "const storeName = inputData.storeName; const variables = inputData.variables; t…"
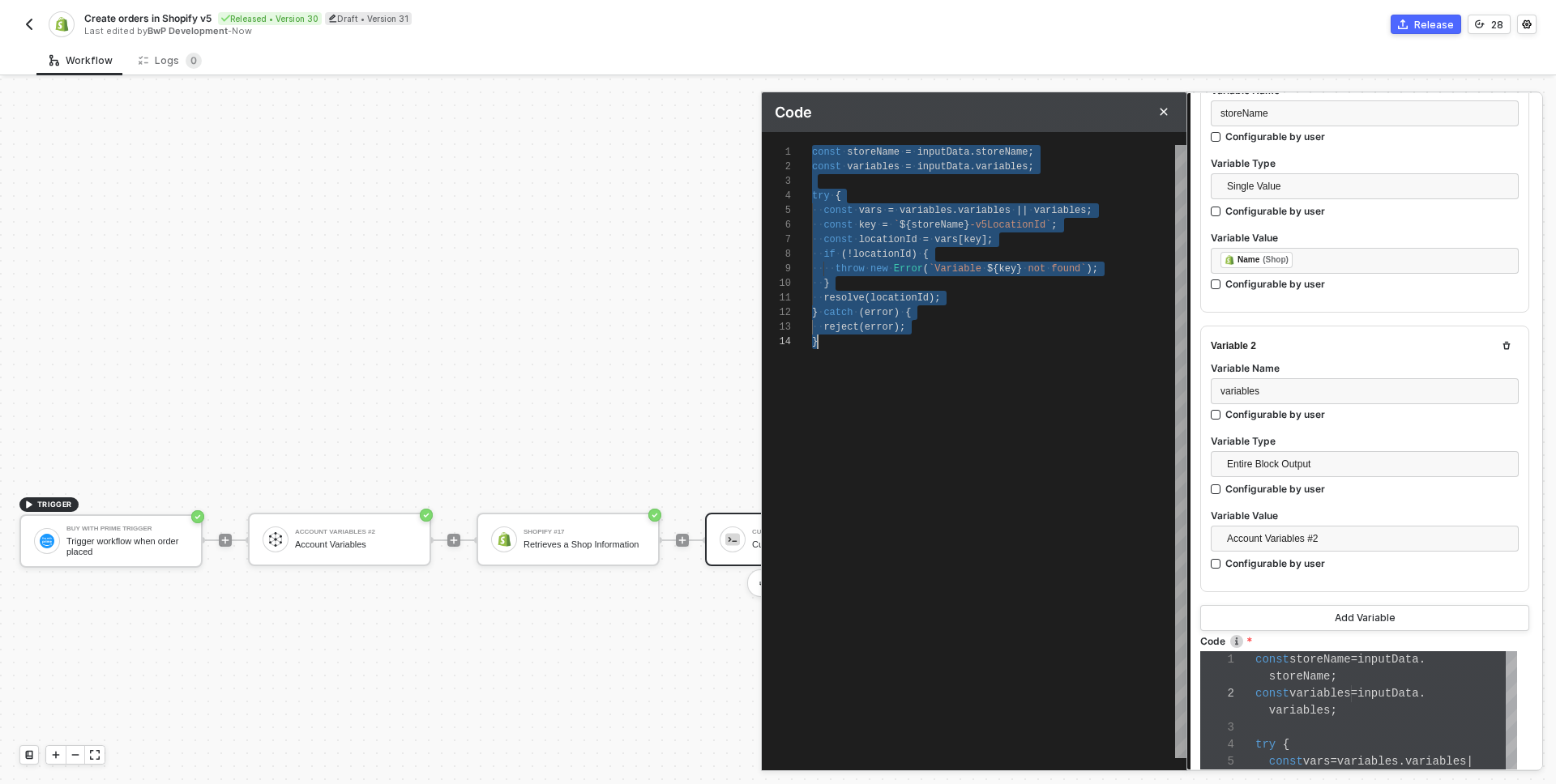
scroll to position [202, 0]
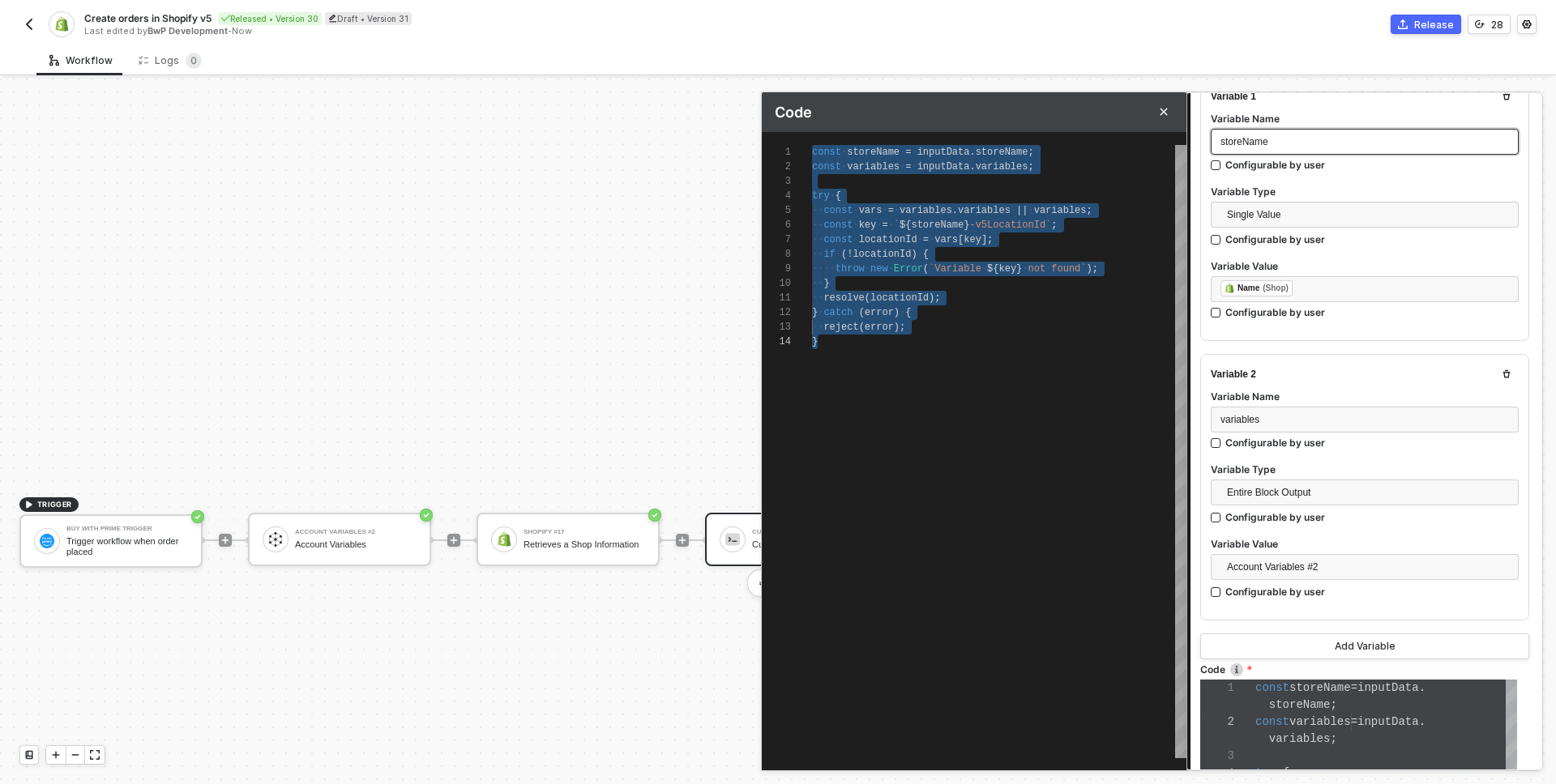
click at [1302, 138] on div "storeName" at bounding box center [1365, 142] width 288 height 16
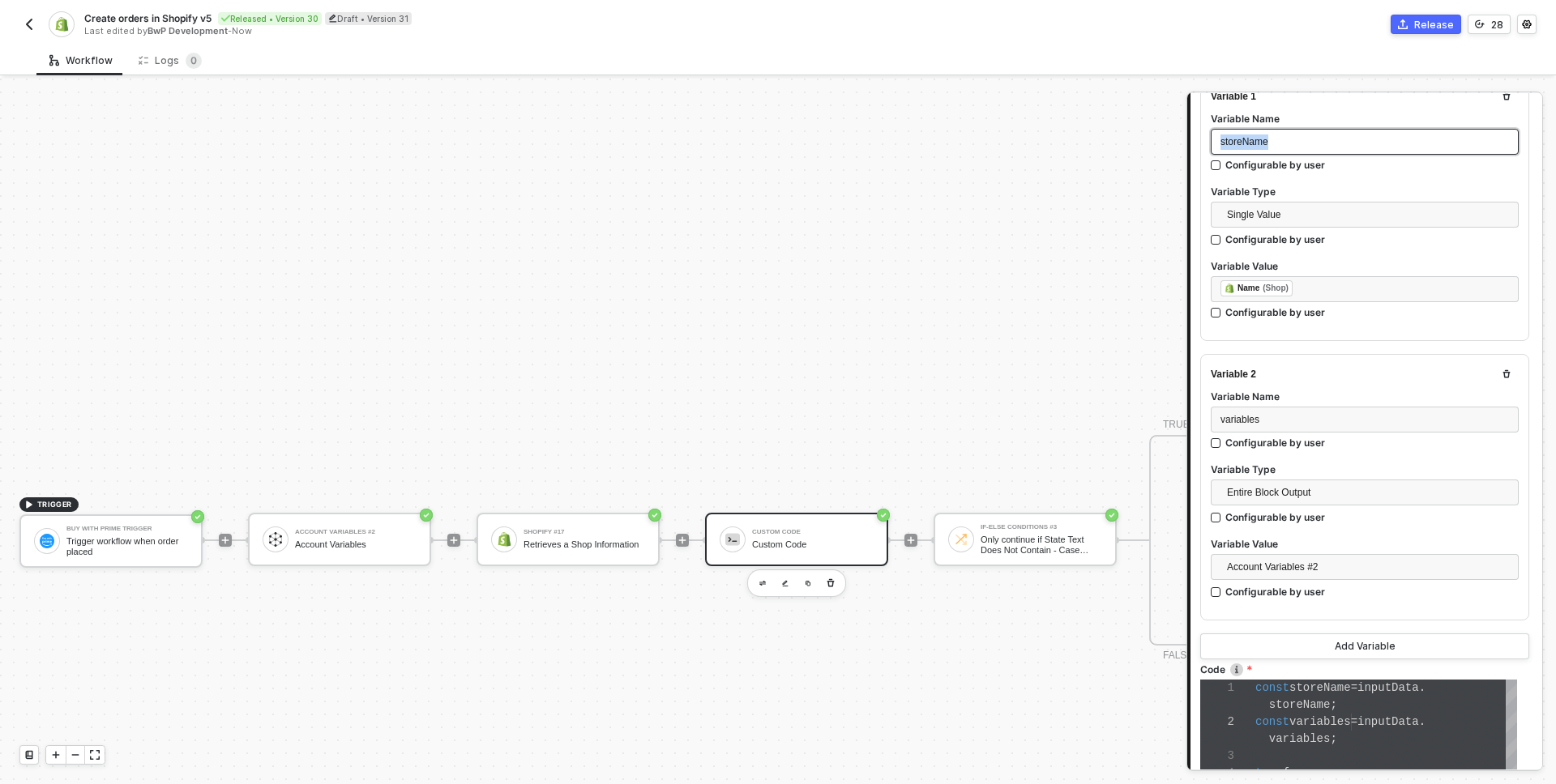
copy span "storeName"
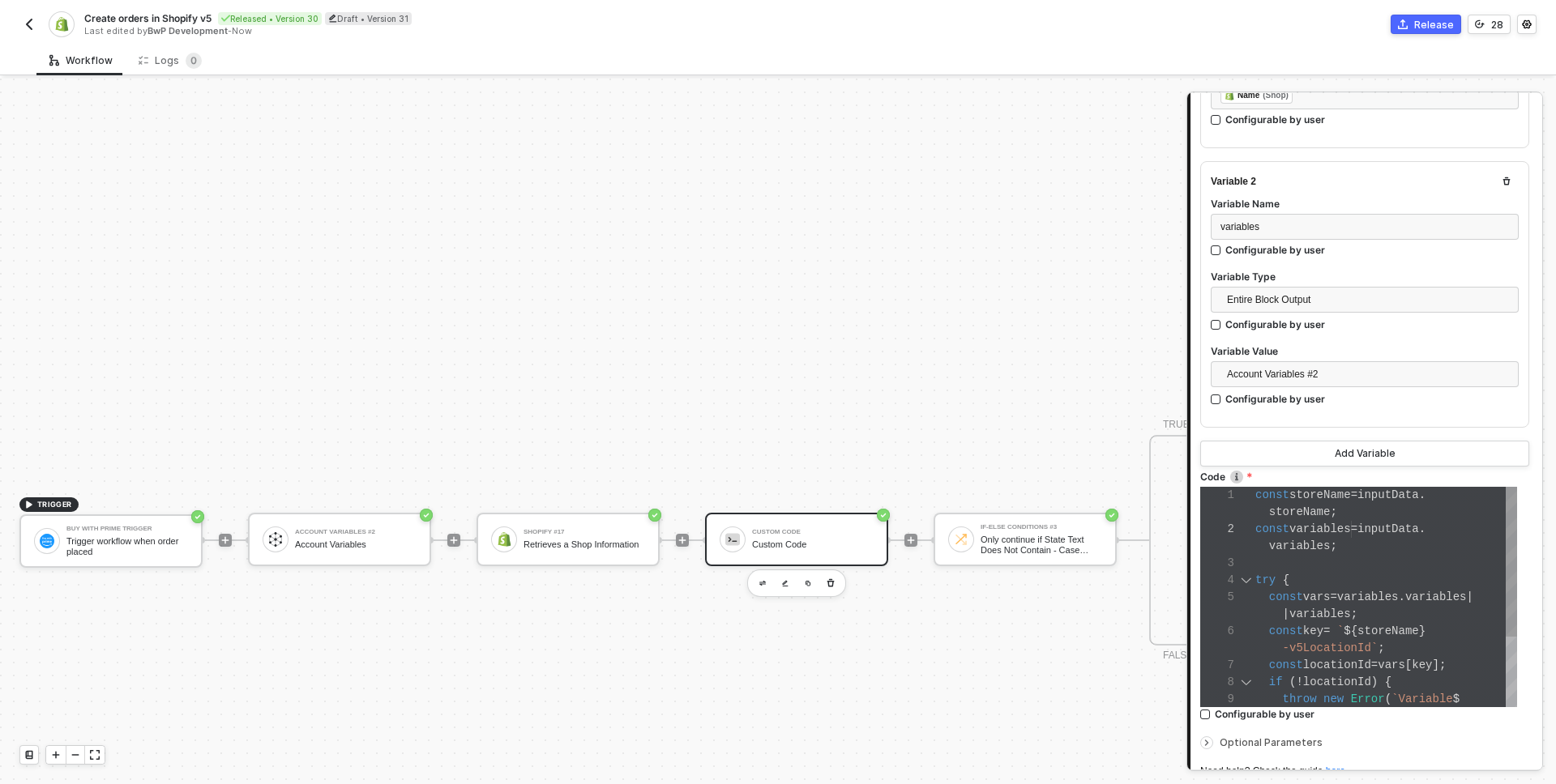
scroll to position [535, 0]
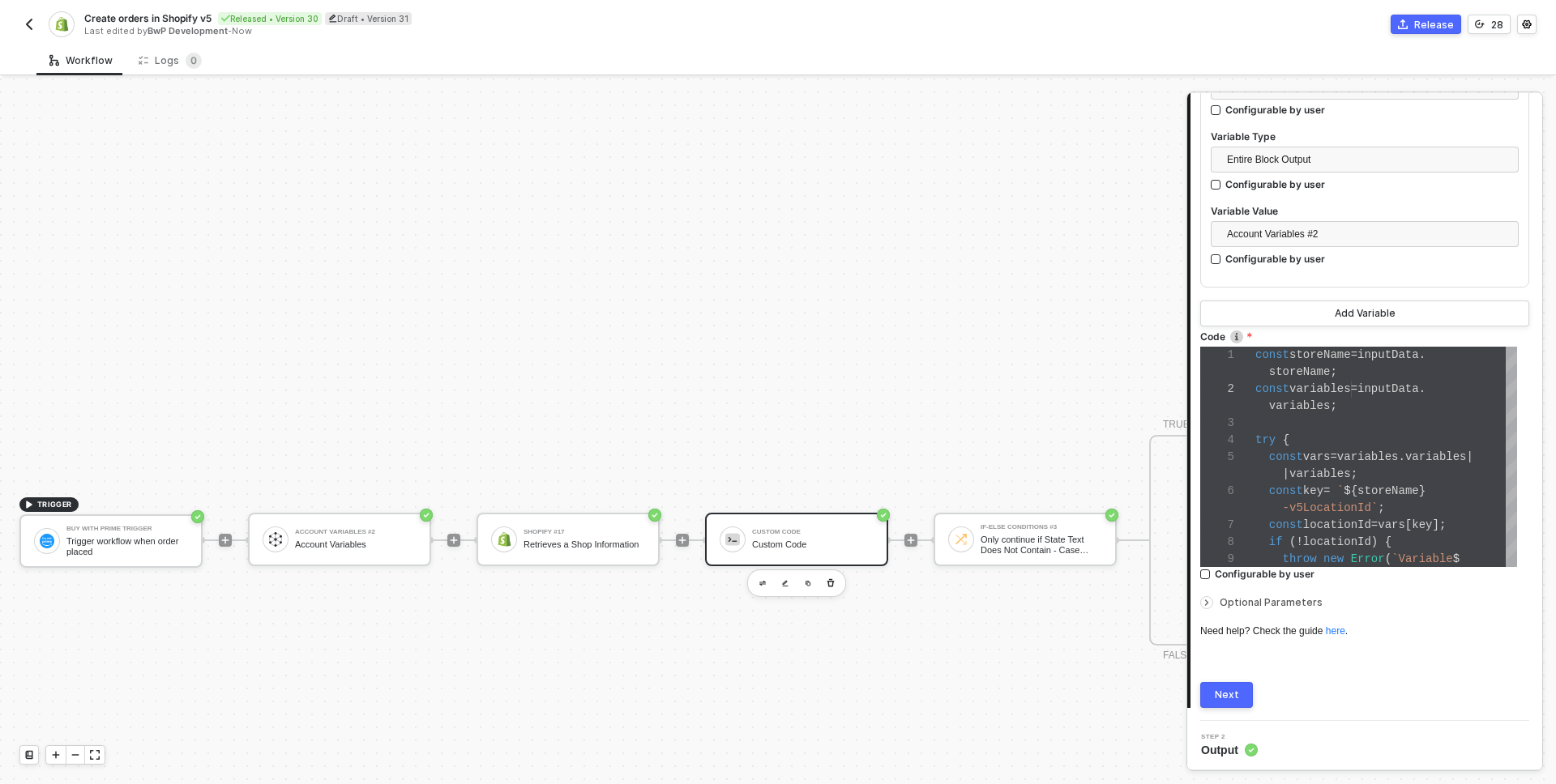
click at [1213, 601] on div at bounding box center [1207, 603] width 13 height 13
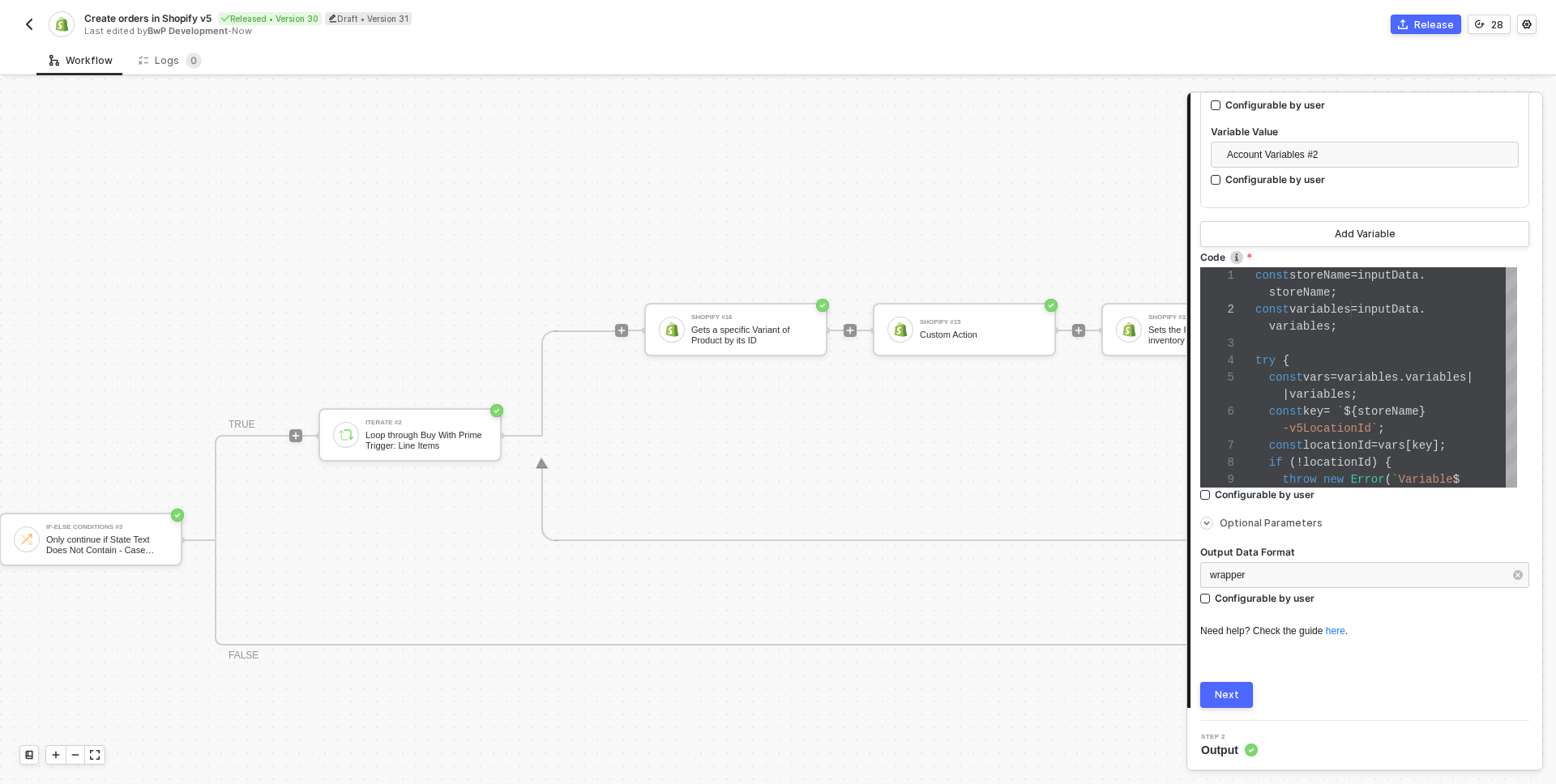
scroll to position [943, 940]
click at [921, 329] on div "Custom Action" at bounding box center [975, 334] width 121 height 11
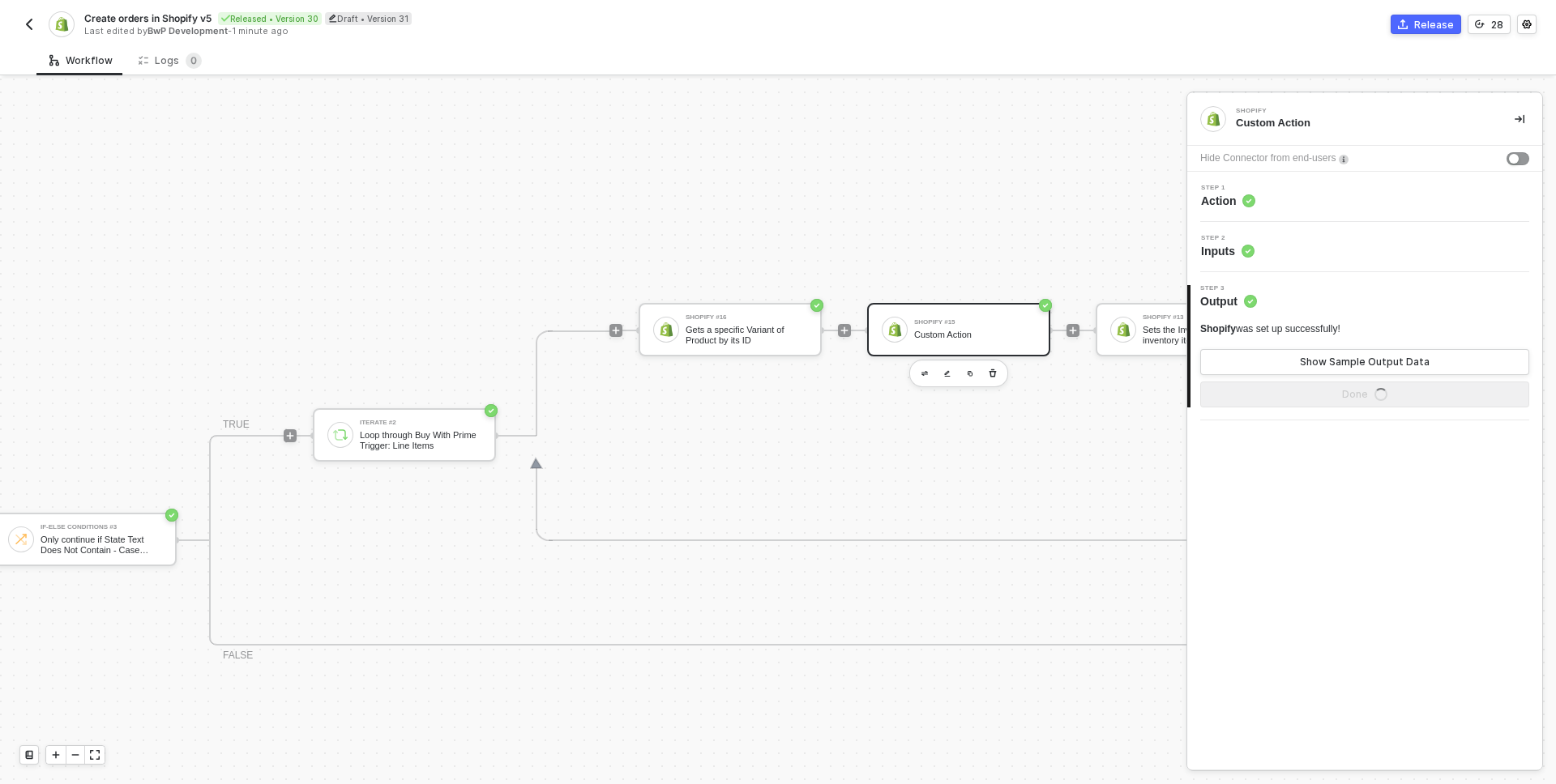
click at [1304, 200] on div "Step 1 Action" at bounding box center [1368, 196] width 351 height 25
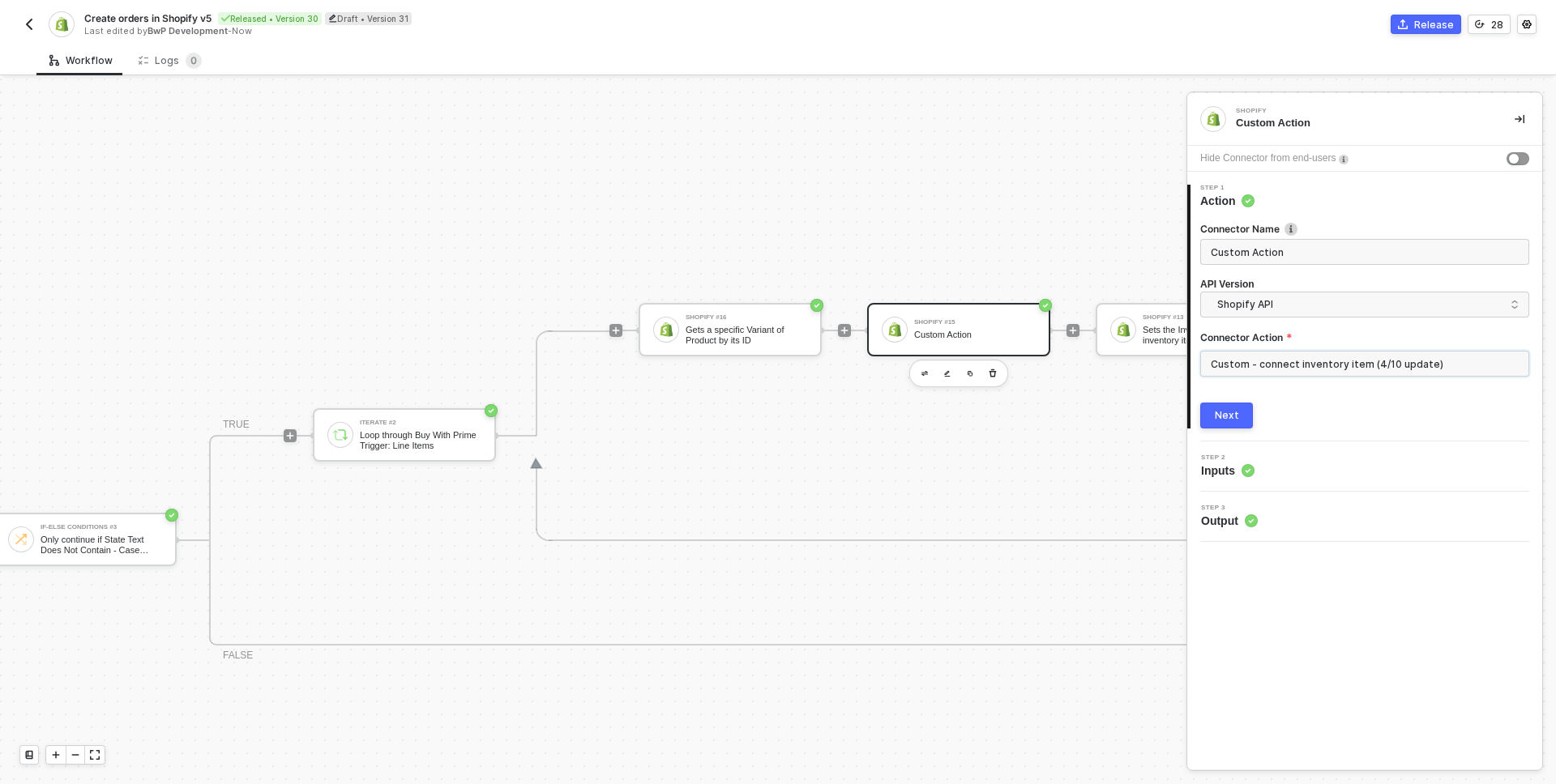
click at [1301, 370] on input "Custom - connect inventory item (4/10 update)" at bounding box center [1366, 364] width 330 height 26
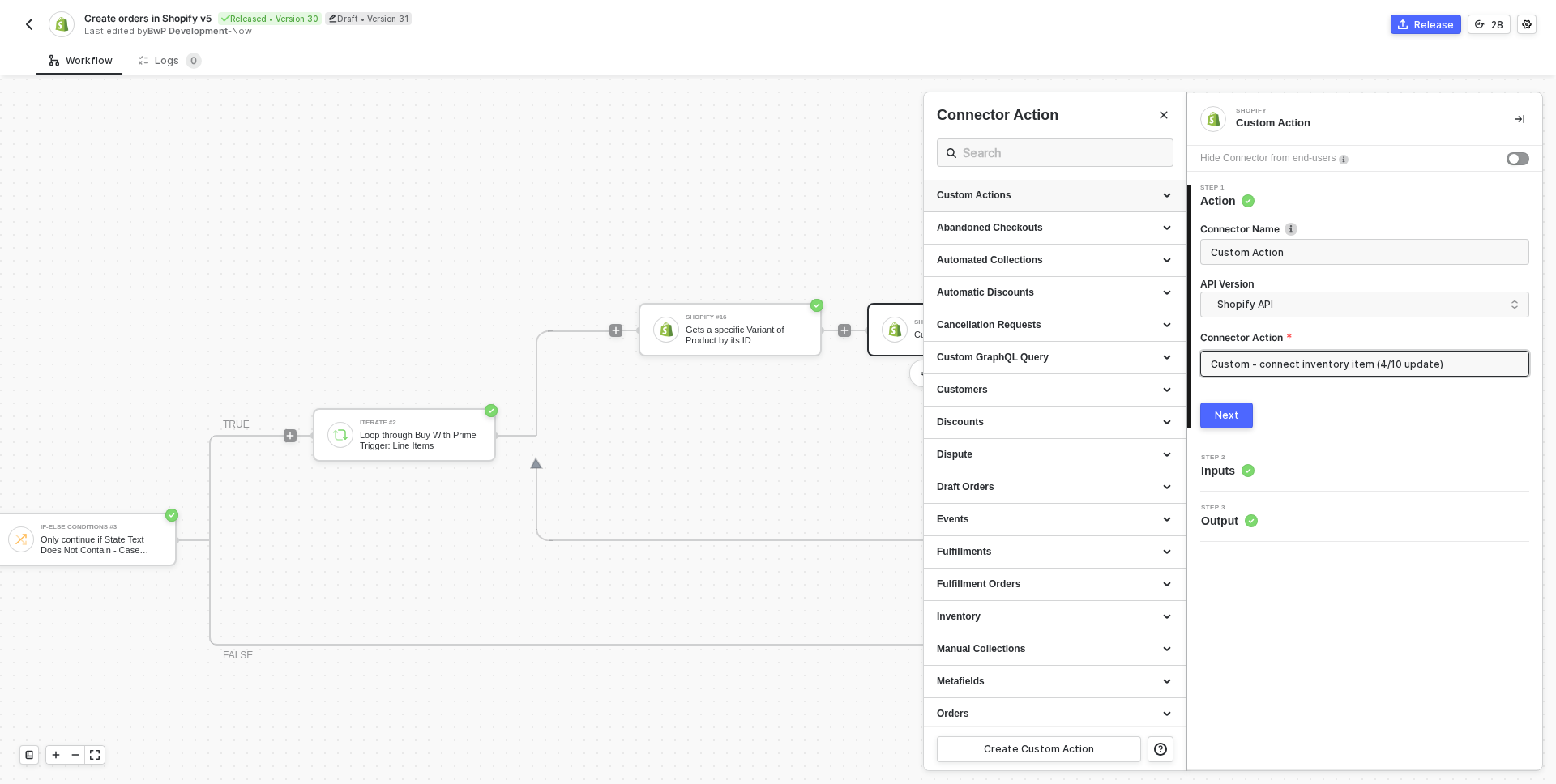
click at [996, 187] on div "Custom Actions" at bounding box center [1055, 195] width 261 height 33
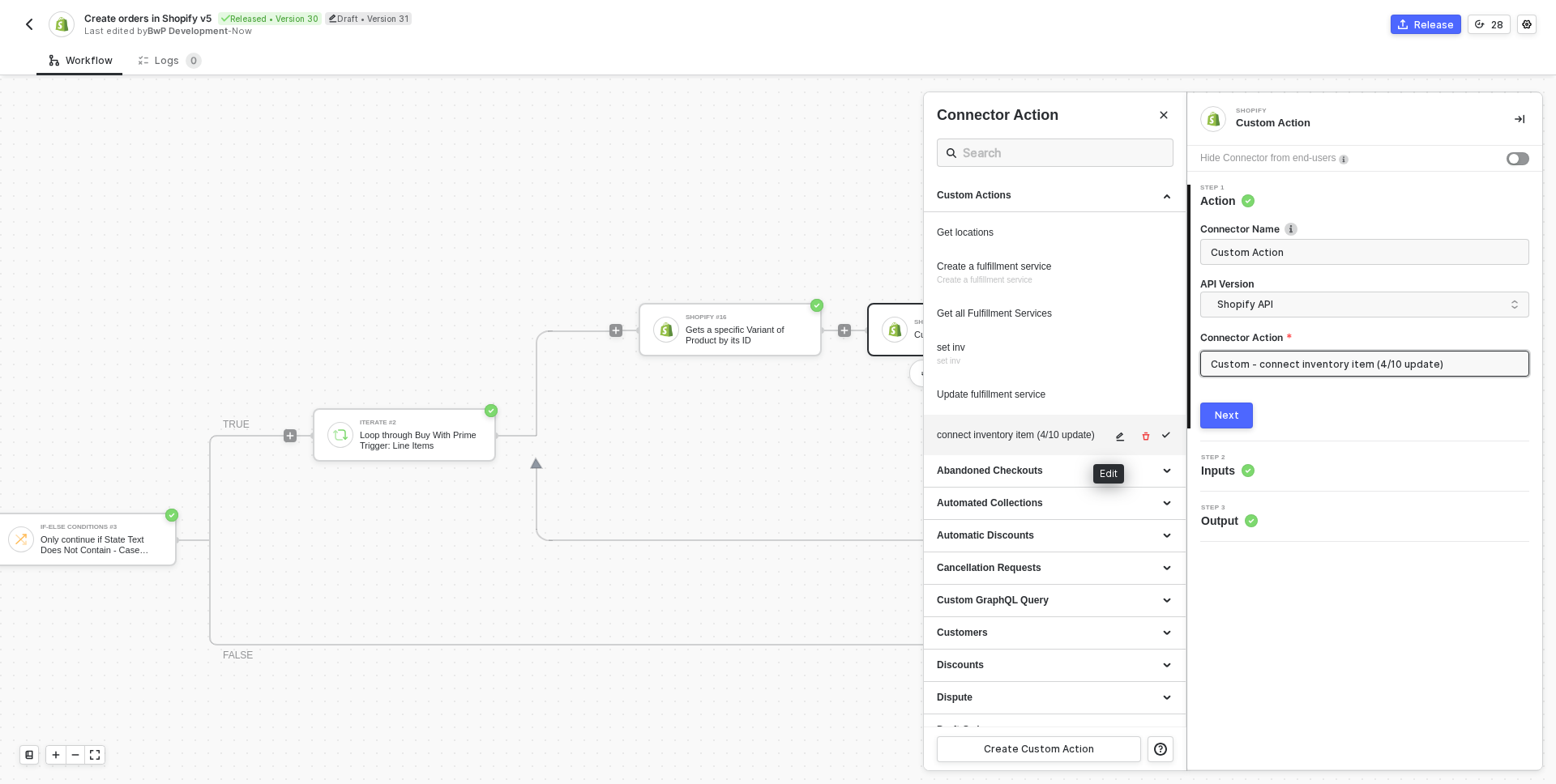
click at [1117, 435] on icon "icon-edit" at bounding box center [1121, 437] width 8 height 9
type textarea "HTTP/1.1 404 Not Found { "errors": "Not Found" }"
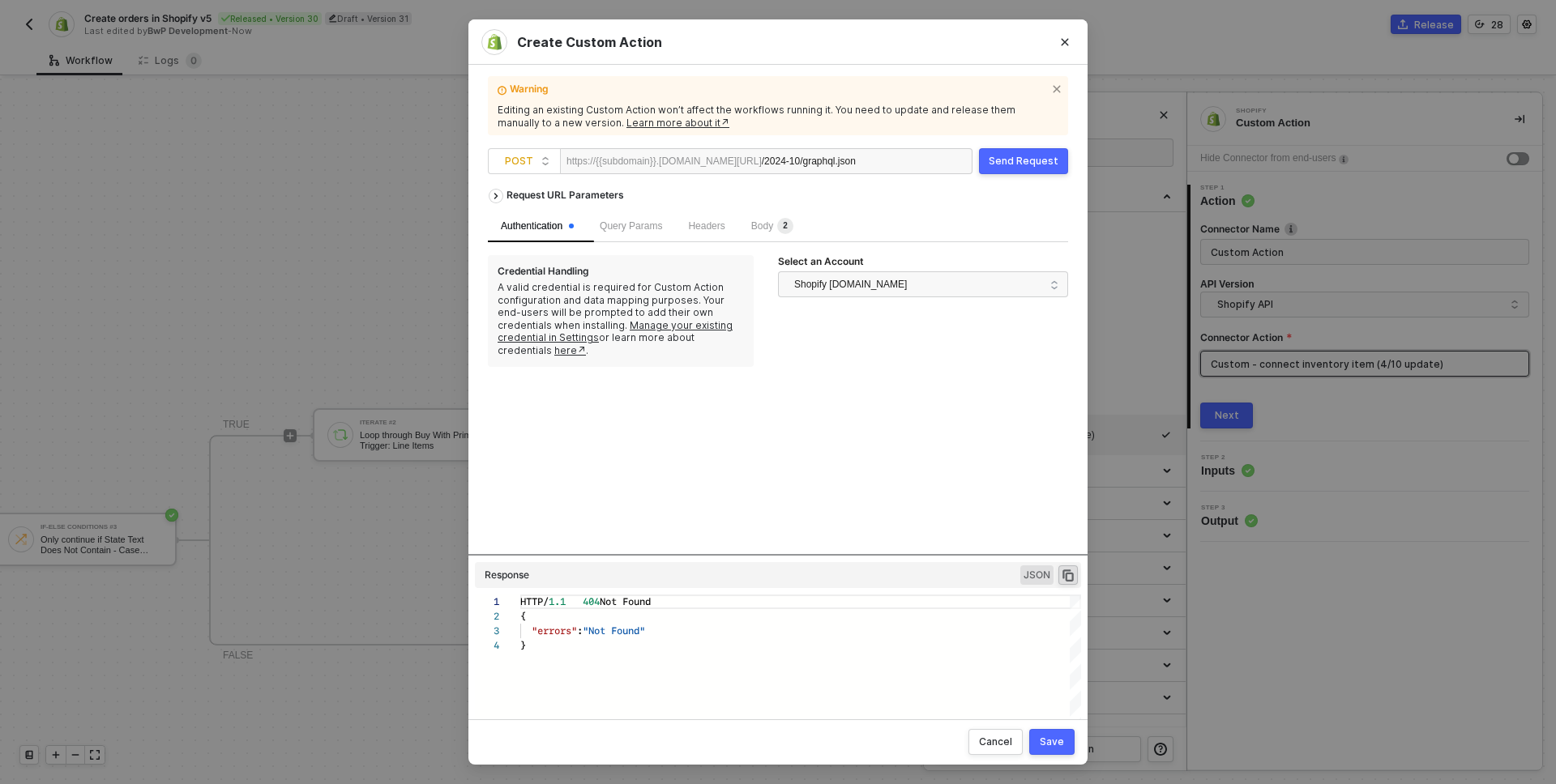
click at [851, 163] on div "/2024-10/graphql.json" at bounding box center [811, 162] width 100 height 26
copy div "/2024-10/graphql.json"
click at [553, 192] on div "Request URL Parameters" at bounding box center [565, 195] width 134 height 30
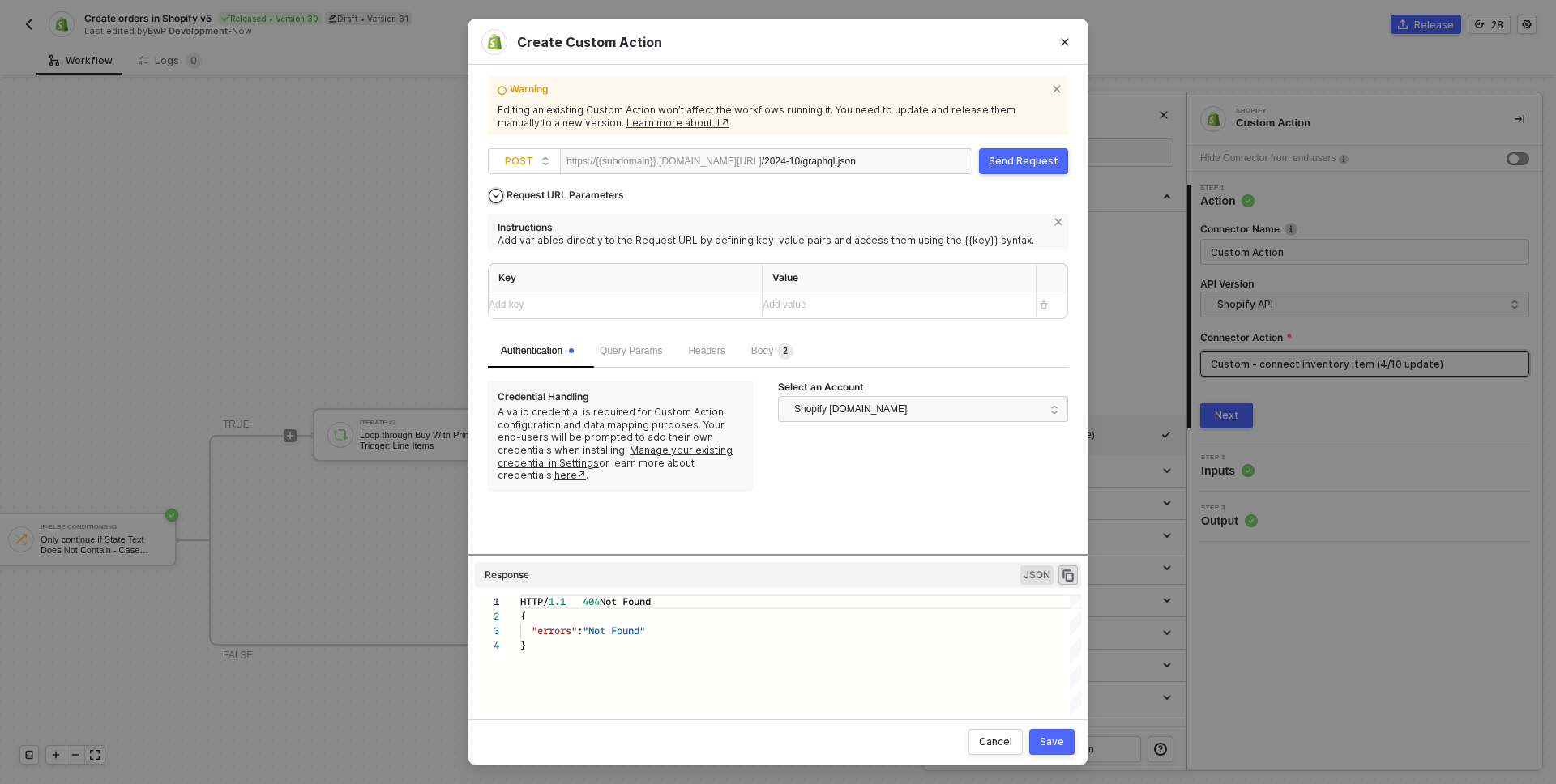
click at [547, 192] on div "Request URL Parameters" at bounding box center [565, 195] width 134 height 30
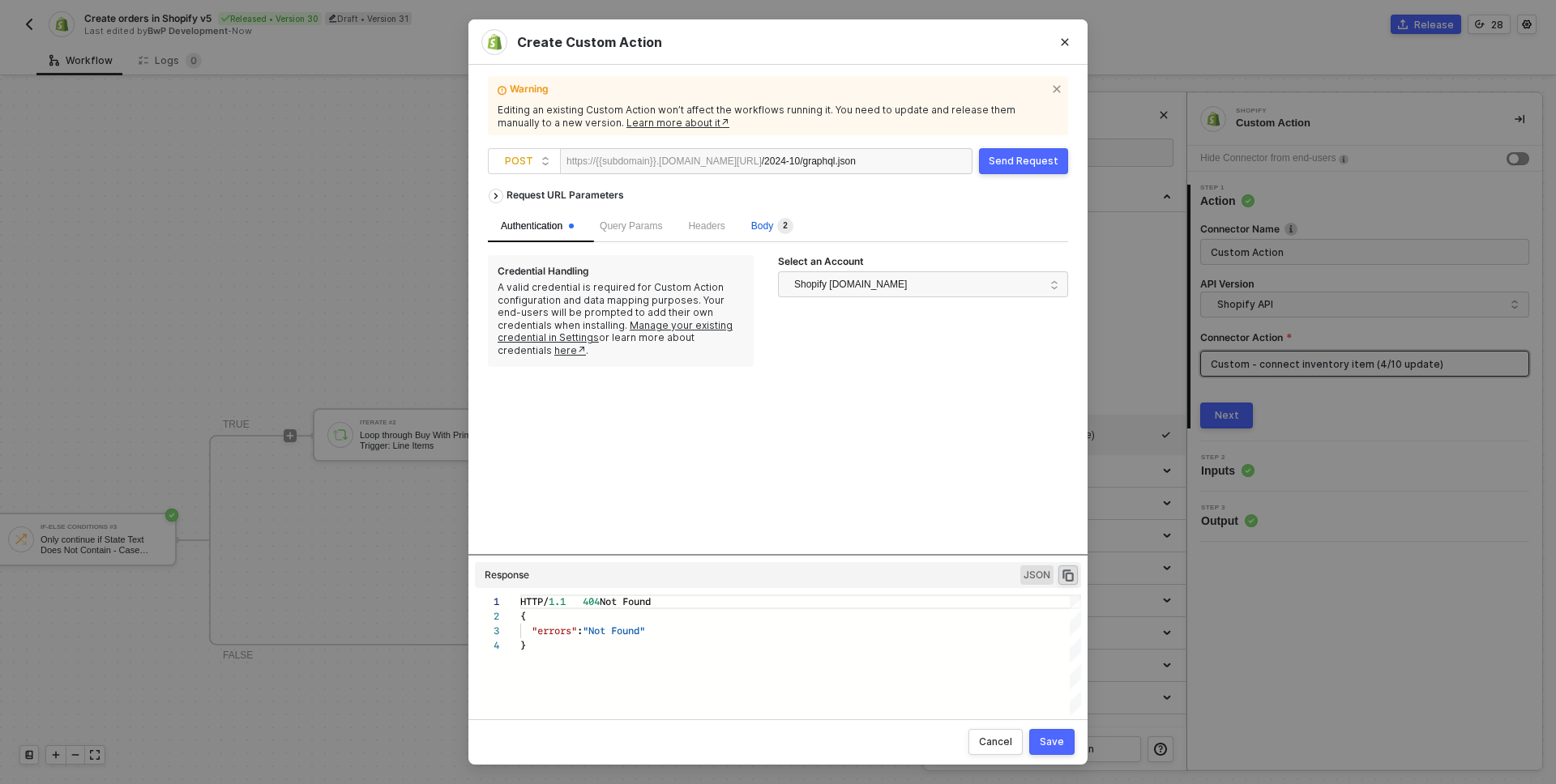
click at [790, 223] on sup "2" at bounding box center [785, 226] width 16 height 16
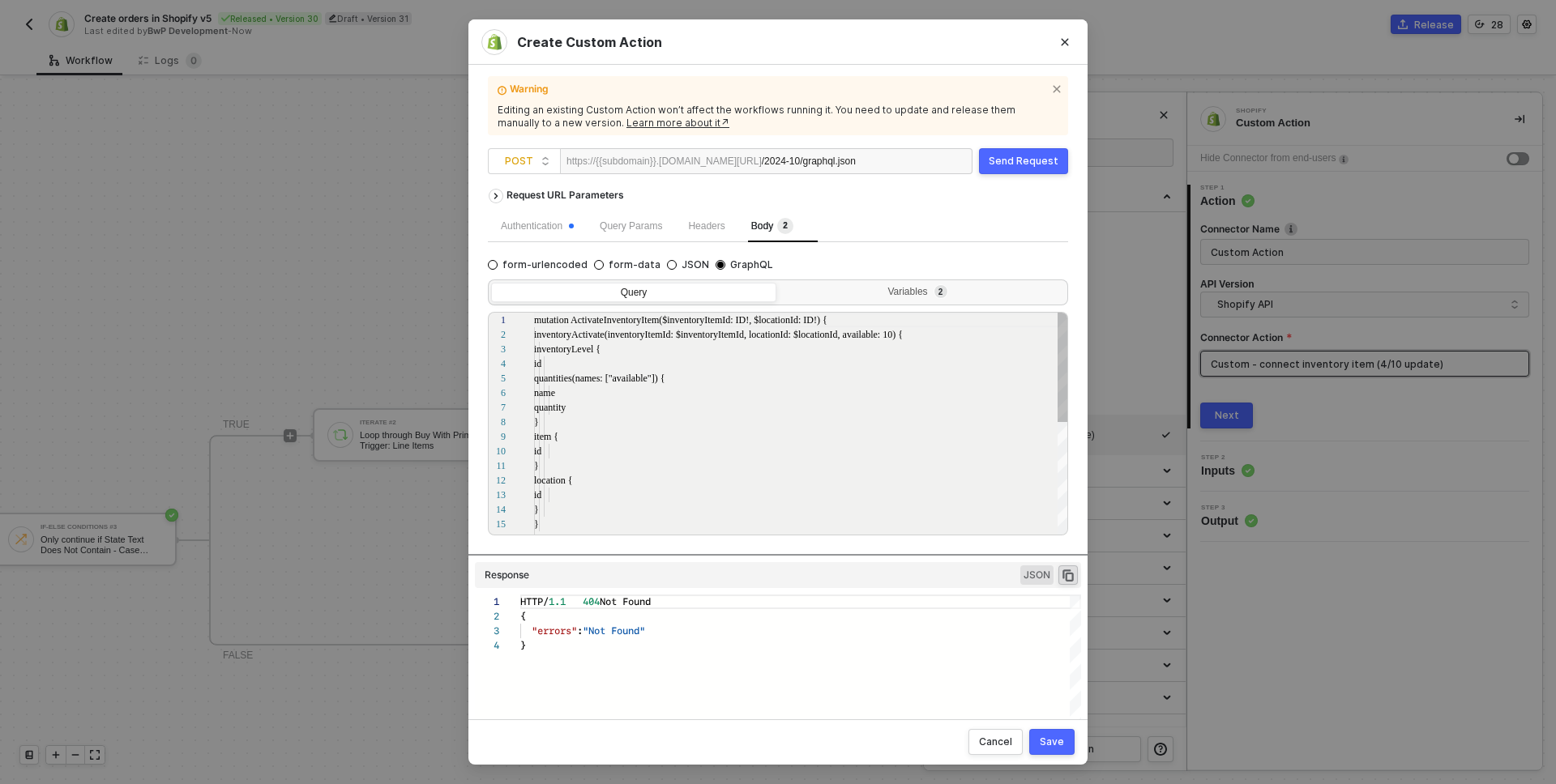
scroll to position [146, 0]
click at [737, 415] on div "}" at bounding box center [801, 422] width 535 height 15
type textarea "mutation ActivateInventoryItem($inventoryItemId: ID!, $locationId: ID!) { inven…"
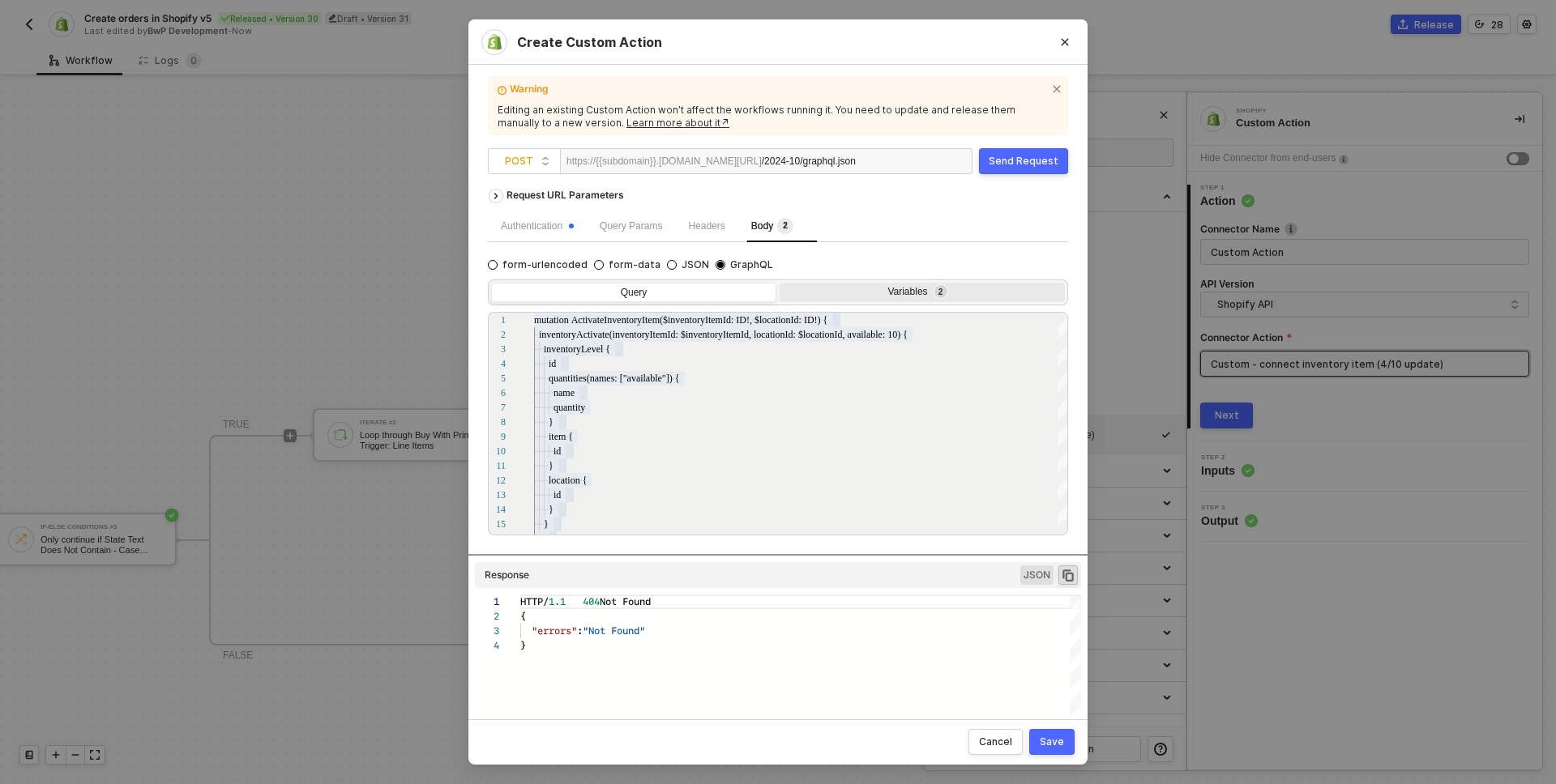
click at [869, 291] on div "Variables 2" at bounding box center [921, 292] width 264 height 13
click at [779, 283] on input "Variables 2" at bounding box center [779, 283] width 0 height 0
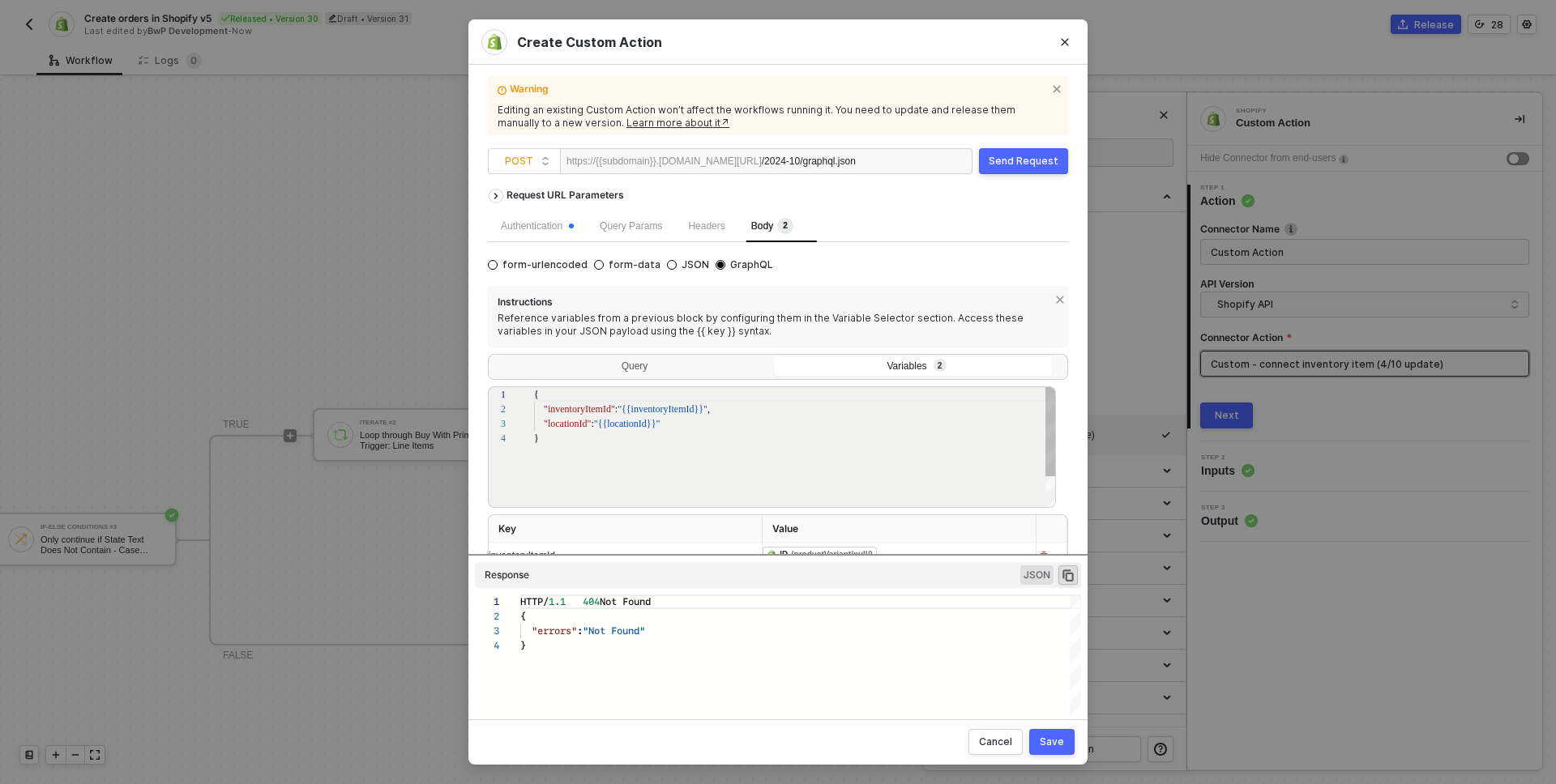
scroll to position [43, 0]
click at [670, 434] on div "}" at bounding box center [795, 438] width 523 height 15
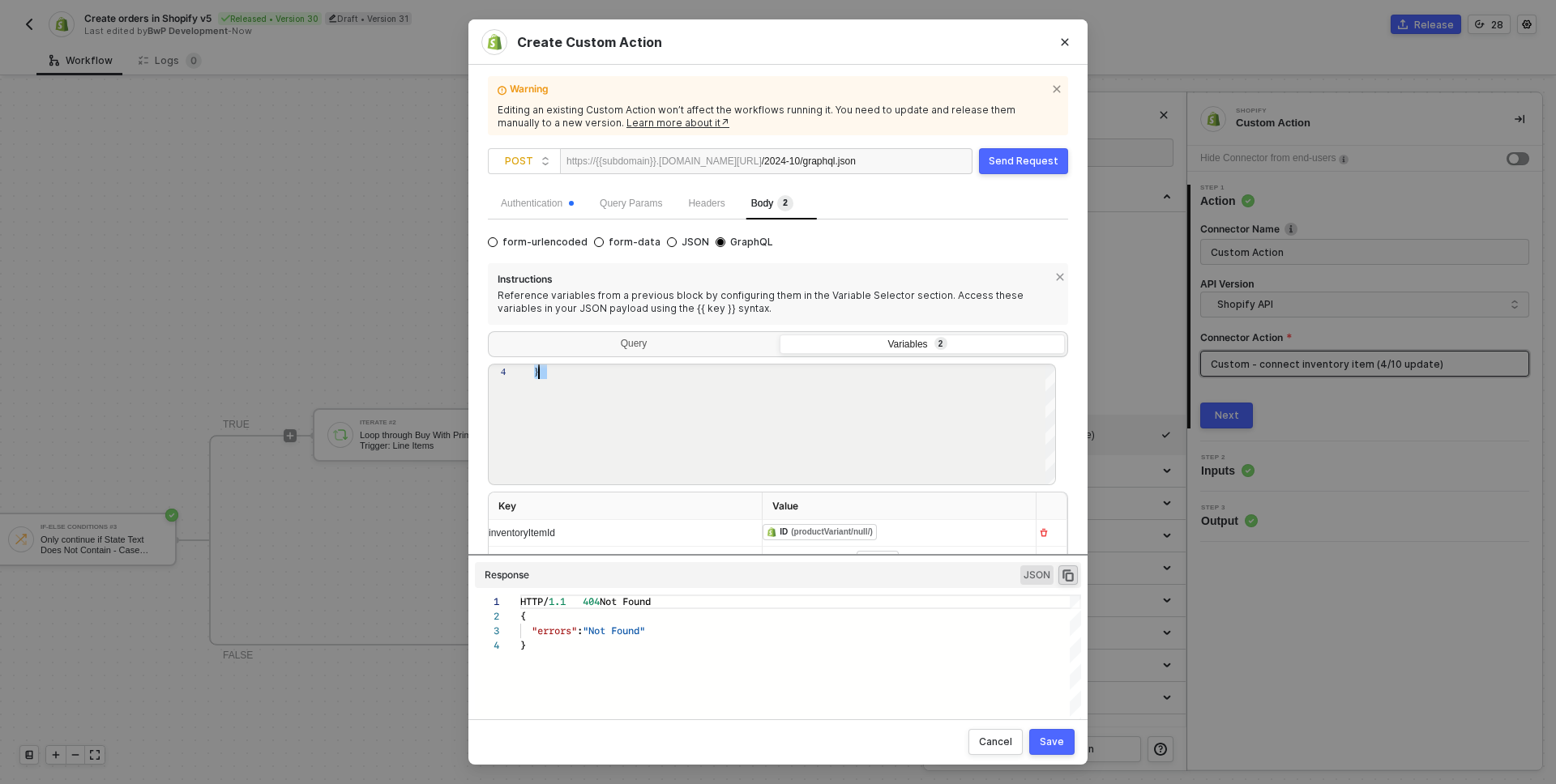
scroll to position [69, 0]
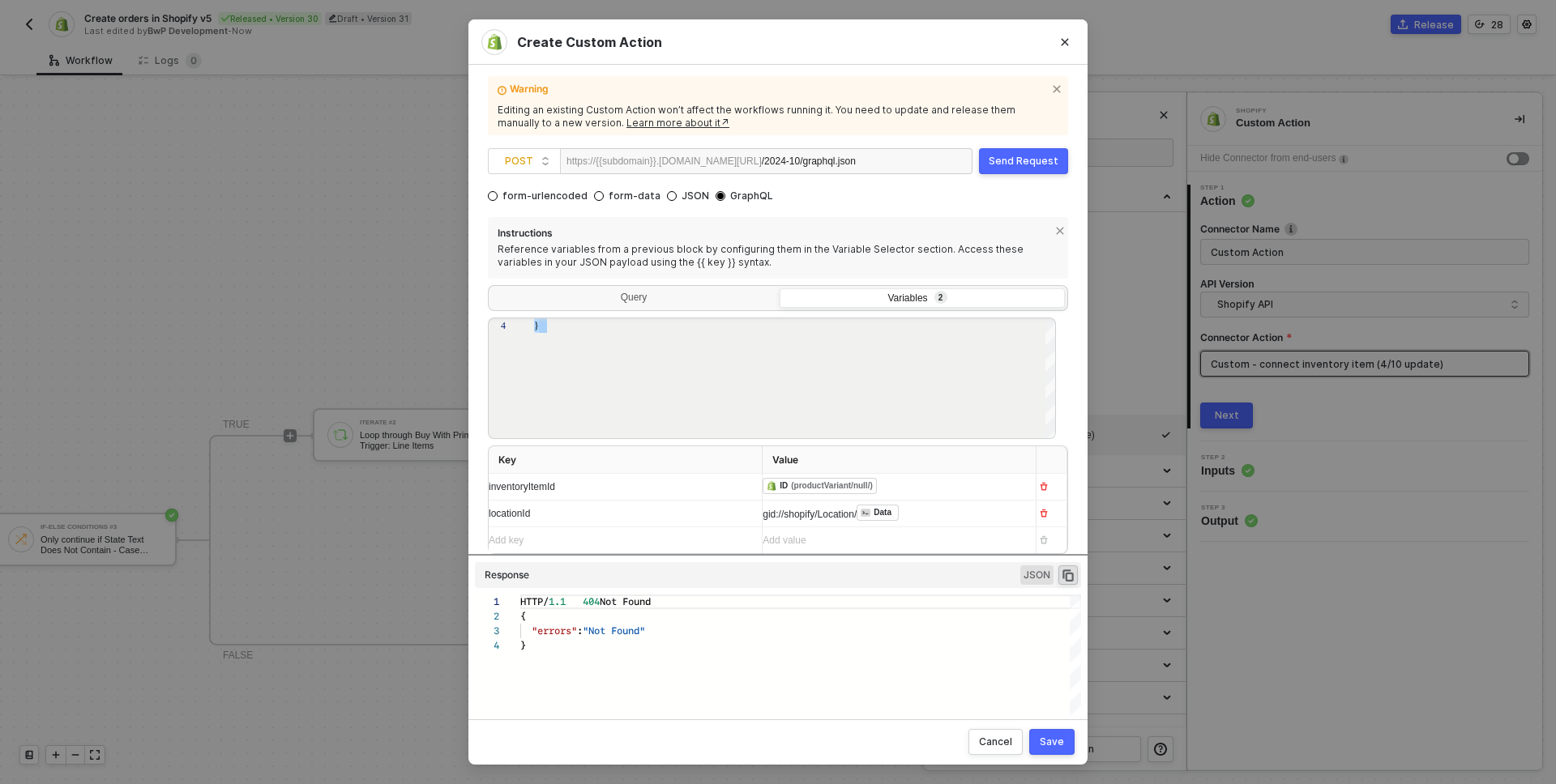
click at [749, 516] on div "gid://shopify/Location/ ﻿ Data ﻿" at bounding box center [619, 514] width 260 height 26
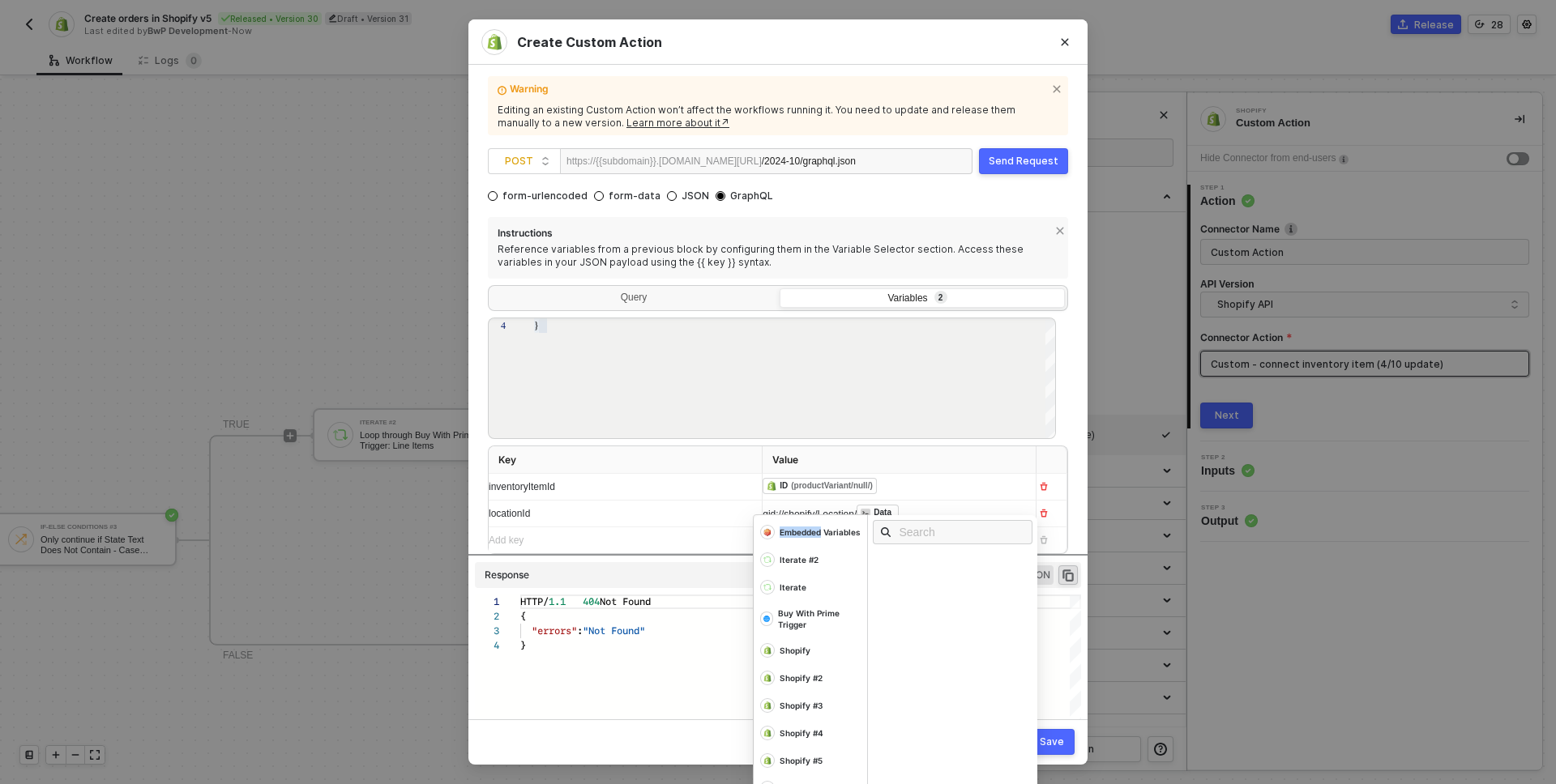
click at [793, 516] on div "Embedded Variables Iterate #2 Iterate Buy With Prime Trigger Shopify Shopify #2…" at bounding box center [896, 663] width 284 height 297
click at [688, 506] on div "locationId" at bounding box center [619, 514] width 260 height 16
drag, startPoint x: 759, startPoint y: 514, endPoint x: 859, endPoint y: 515, distance: 100.0
click at [749, 515] on div "gid://shopify/Location/ ﻿ Data ﻿ Embedded Variables Iterate #2 Iterate Buy With…" at bounding box center [619, 514] width 260 height 26
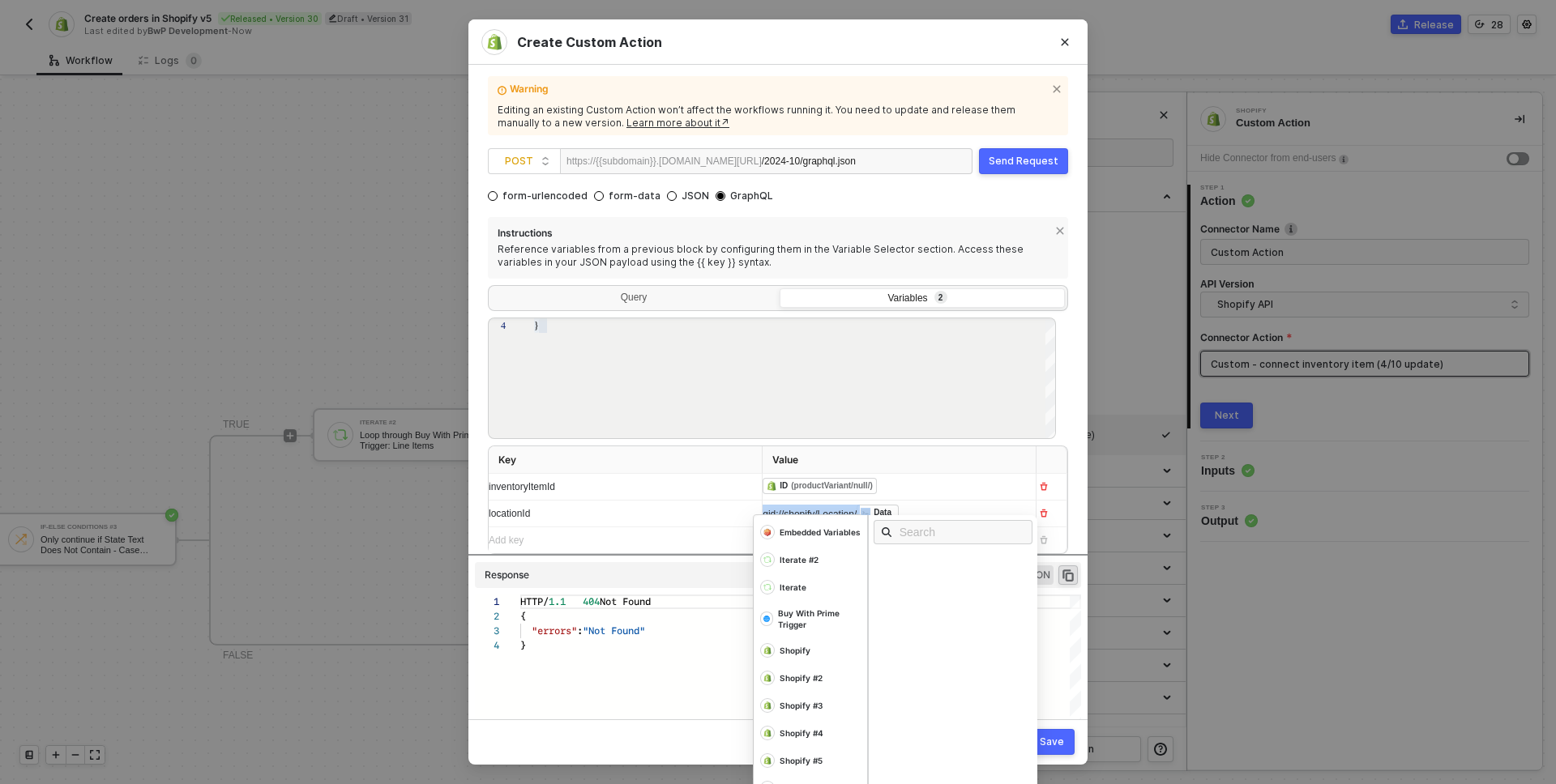
copy div "gid://shopify/Location/ ﻿"
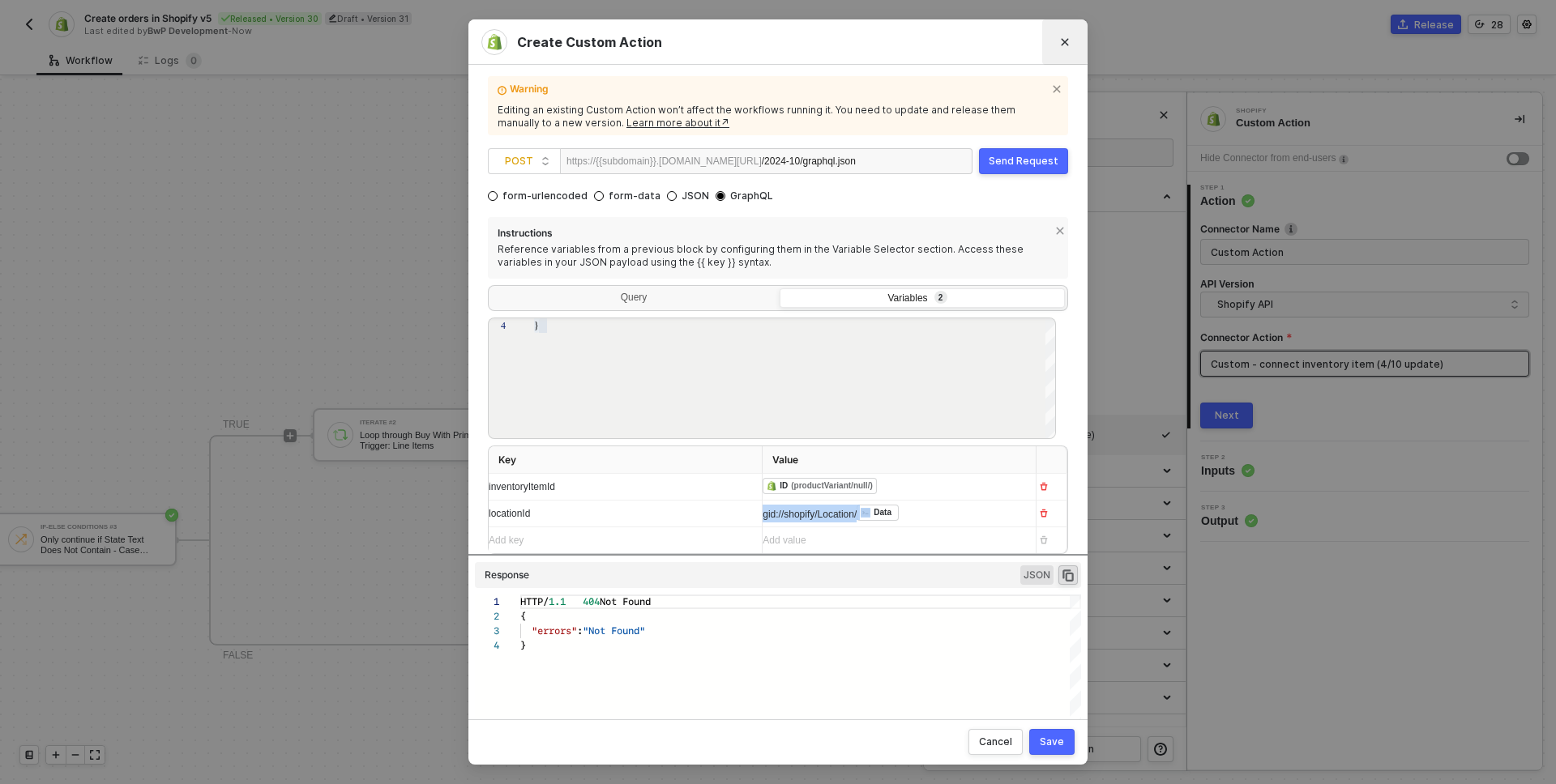
click at [1072, 38] on button "Close" at bounding box center [1065, 42] width 26 height 26
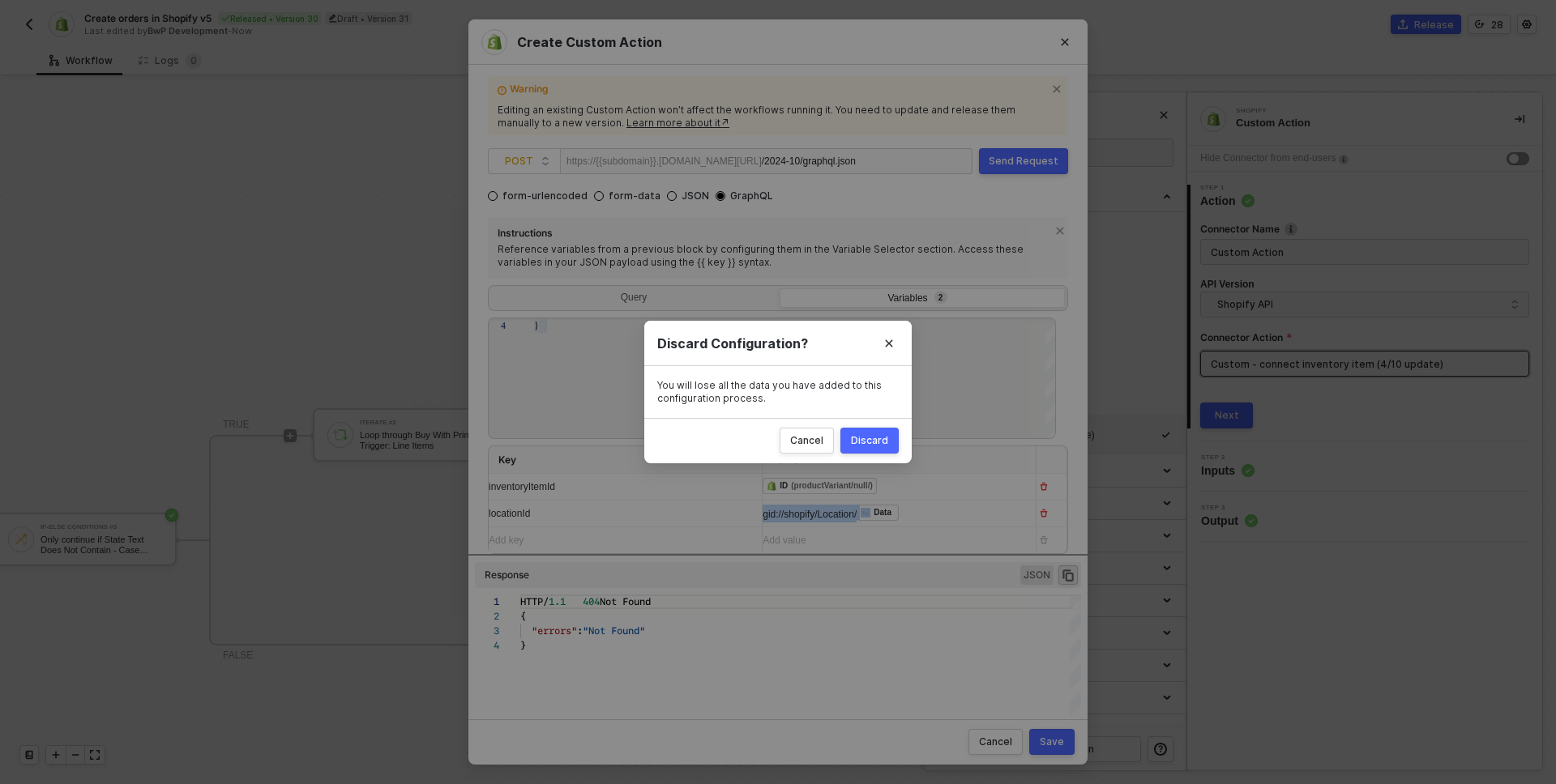
click at [876, 434] on div "Discard" at bounding box center [870, 440] width 37 height 13
radio input "true"
radio input "false"
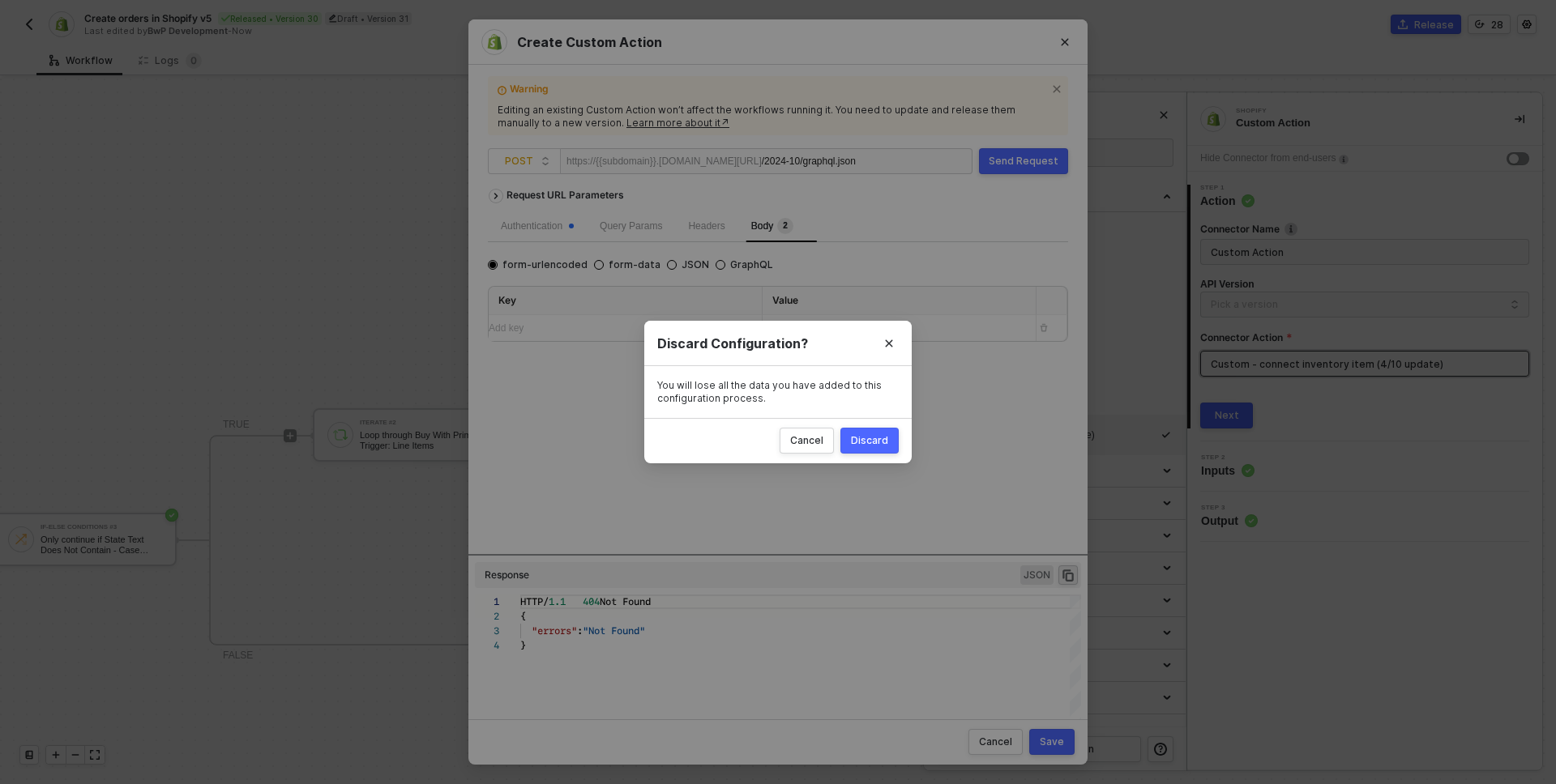
scroll to position [0, 0]
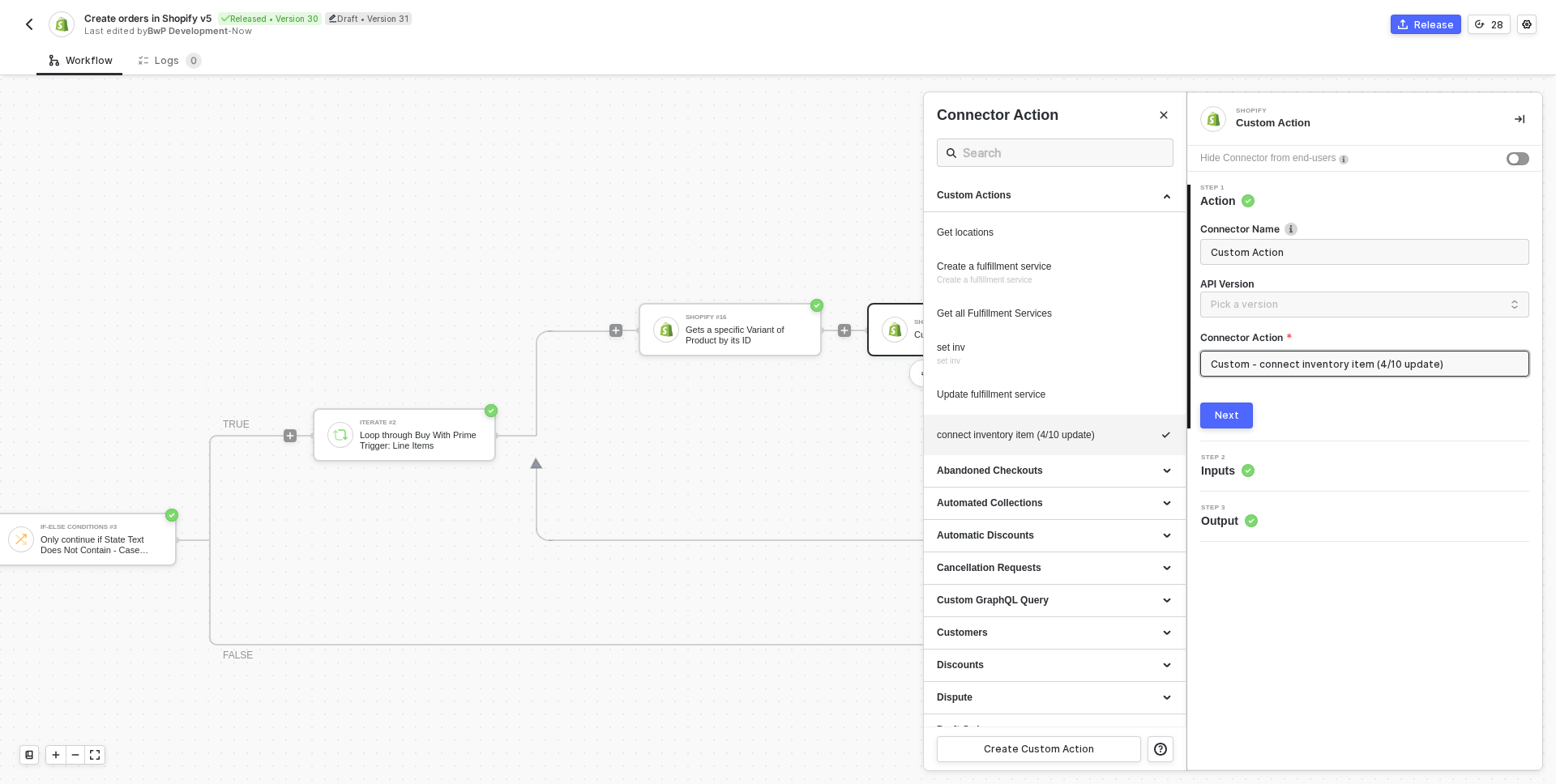
click at [754, 320] on div at bounding box center [778, 432] width 1556 height 706
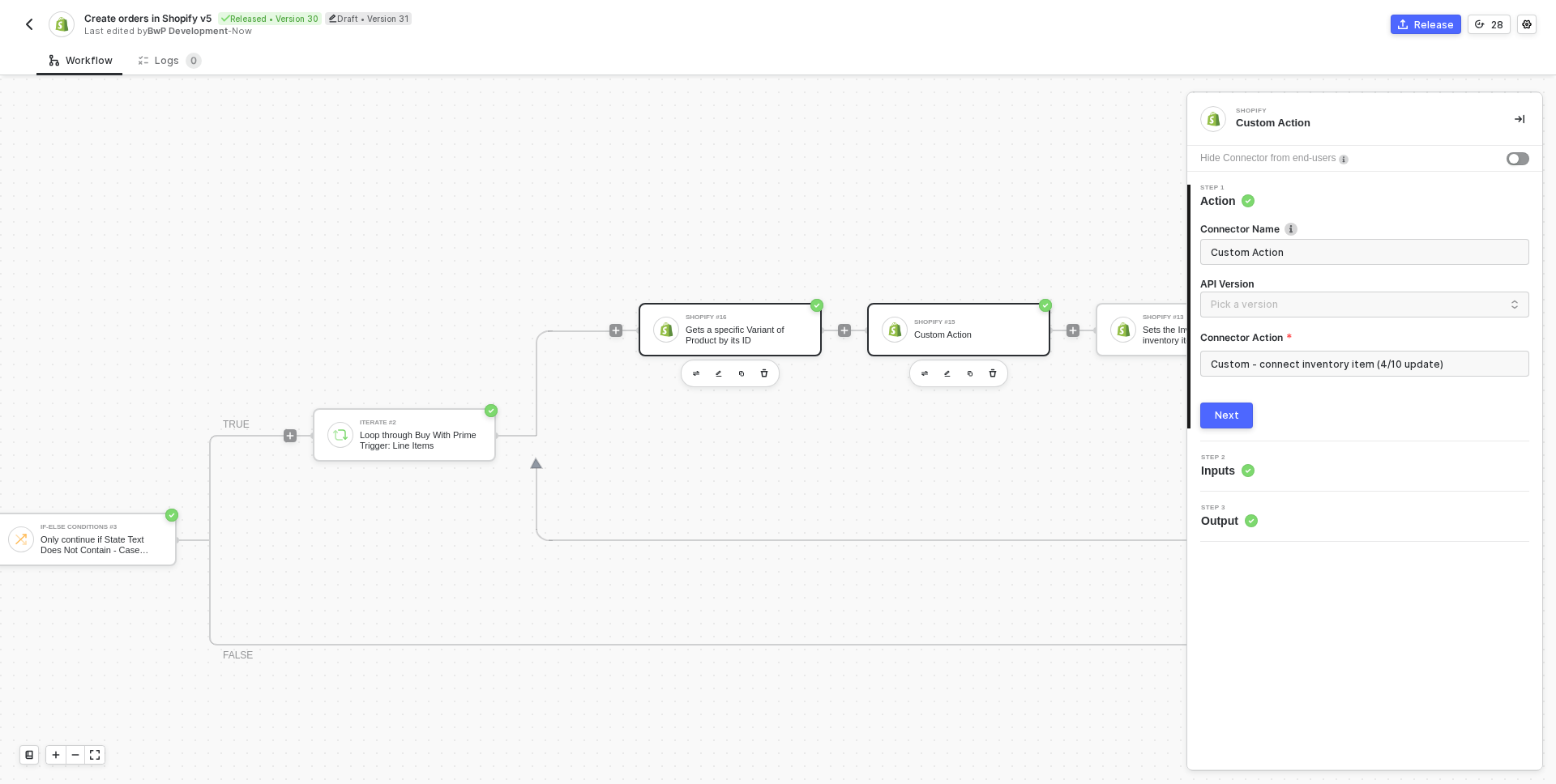
click at [761, 326] on div "Gets a specific Variant of Product by its ID" at bounding box center [746, 334] width 121 height 21
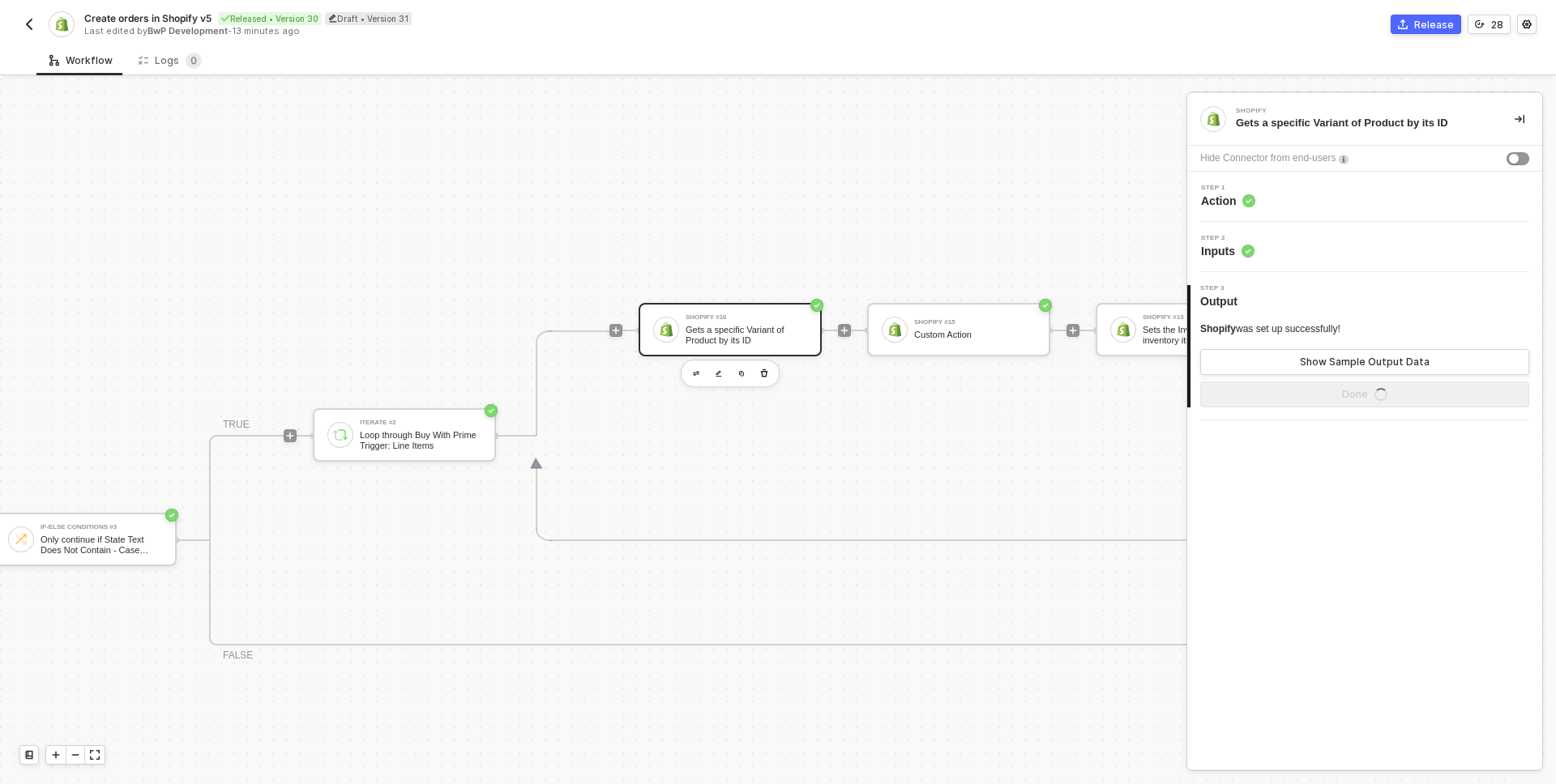
click at [1292, 196] on div "Step 1 Action" at bounding box center [1368, 196] width 351 height 25
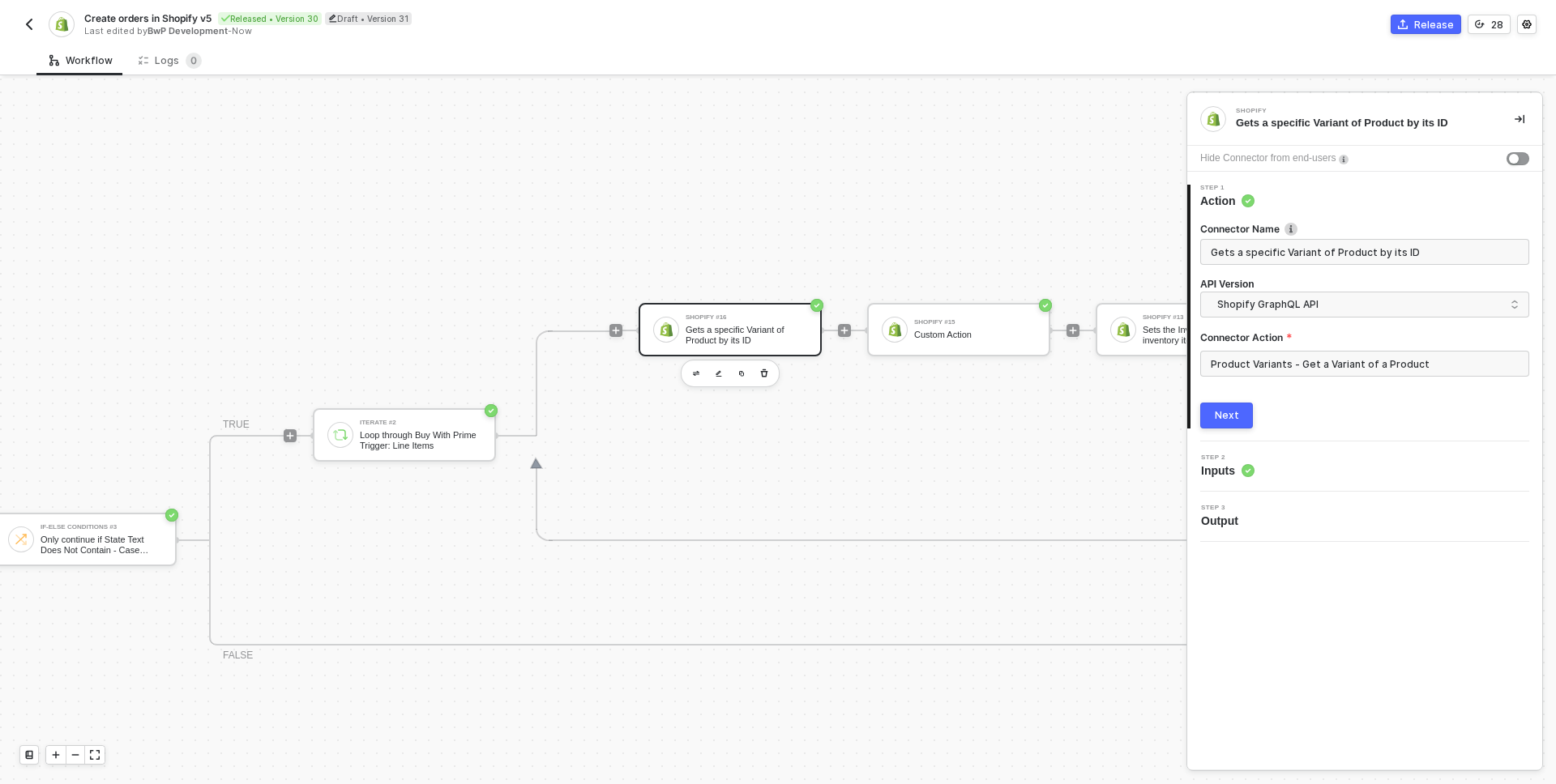
click at [27, 19] on img "button" at bounding box center [29, 24] width 13 height 13
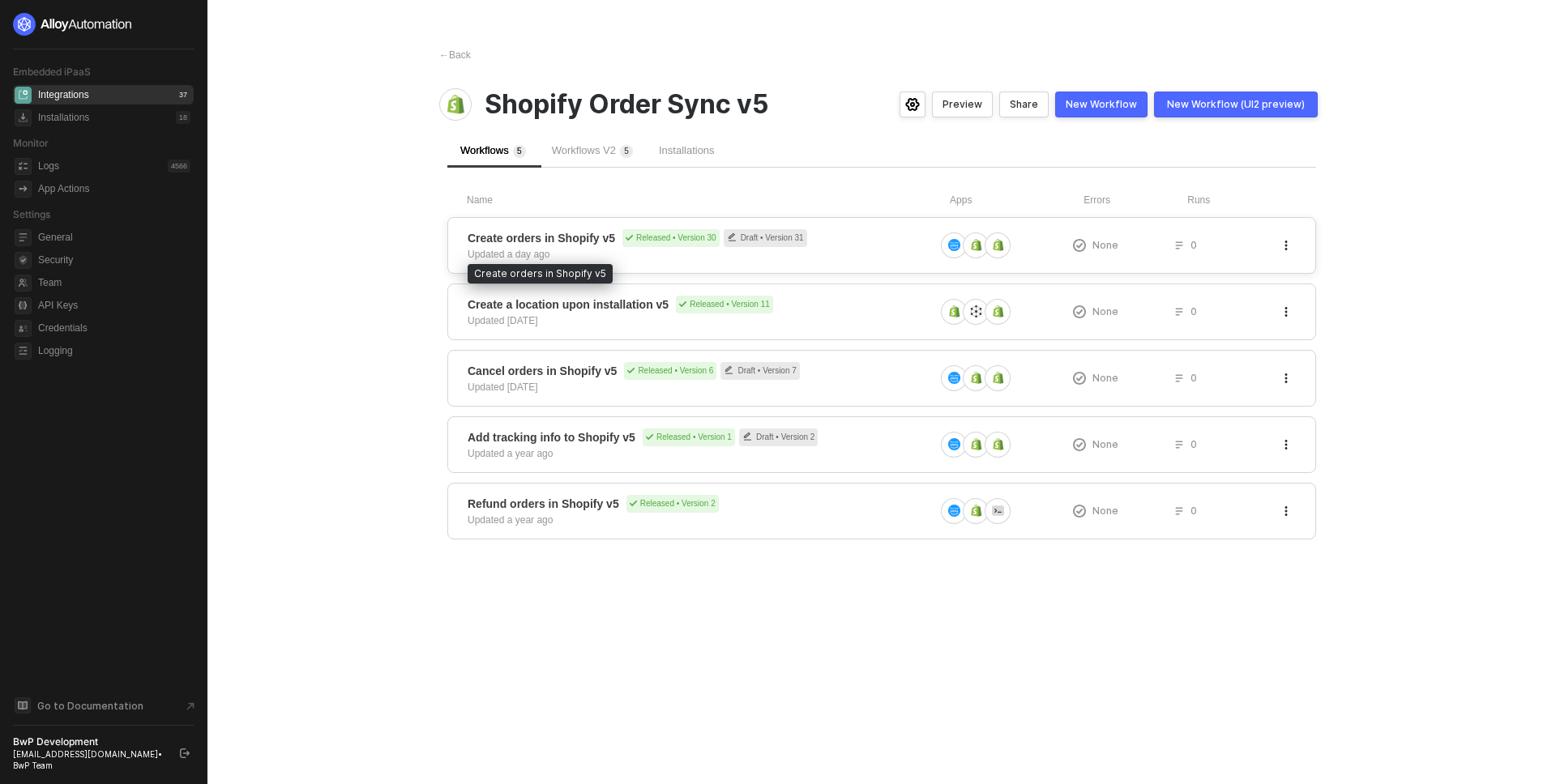
click at [584, 238] on span "Create orders in Shopify v5" at bounding box center [542, 238] width 148 height 16
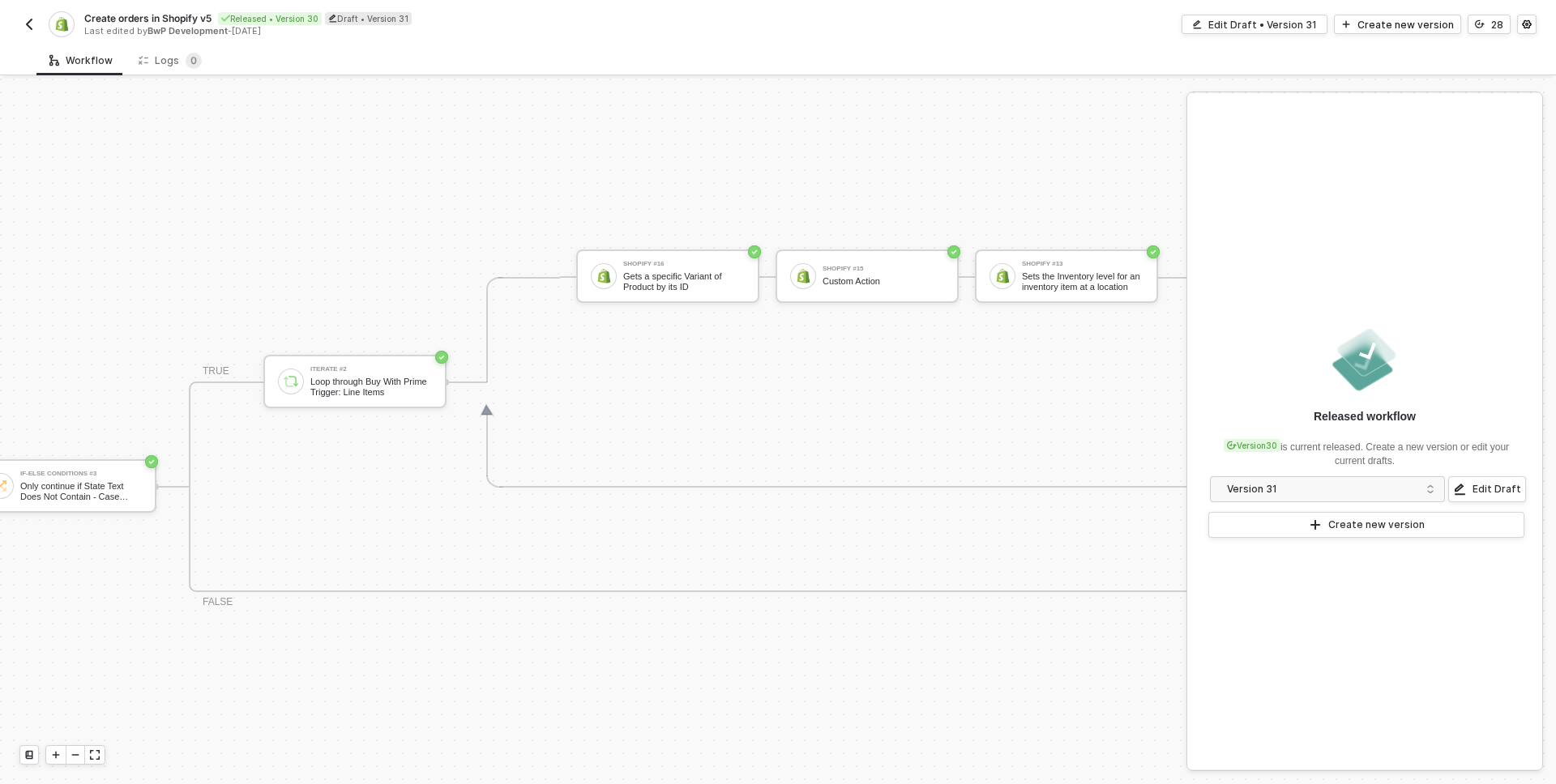
scroll to position [996, 1004]
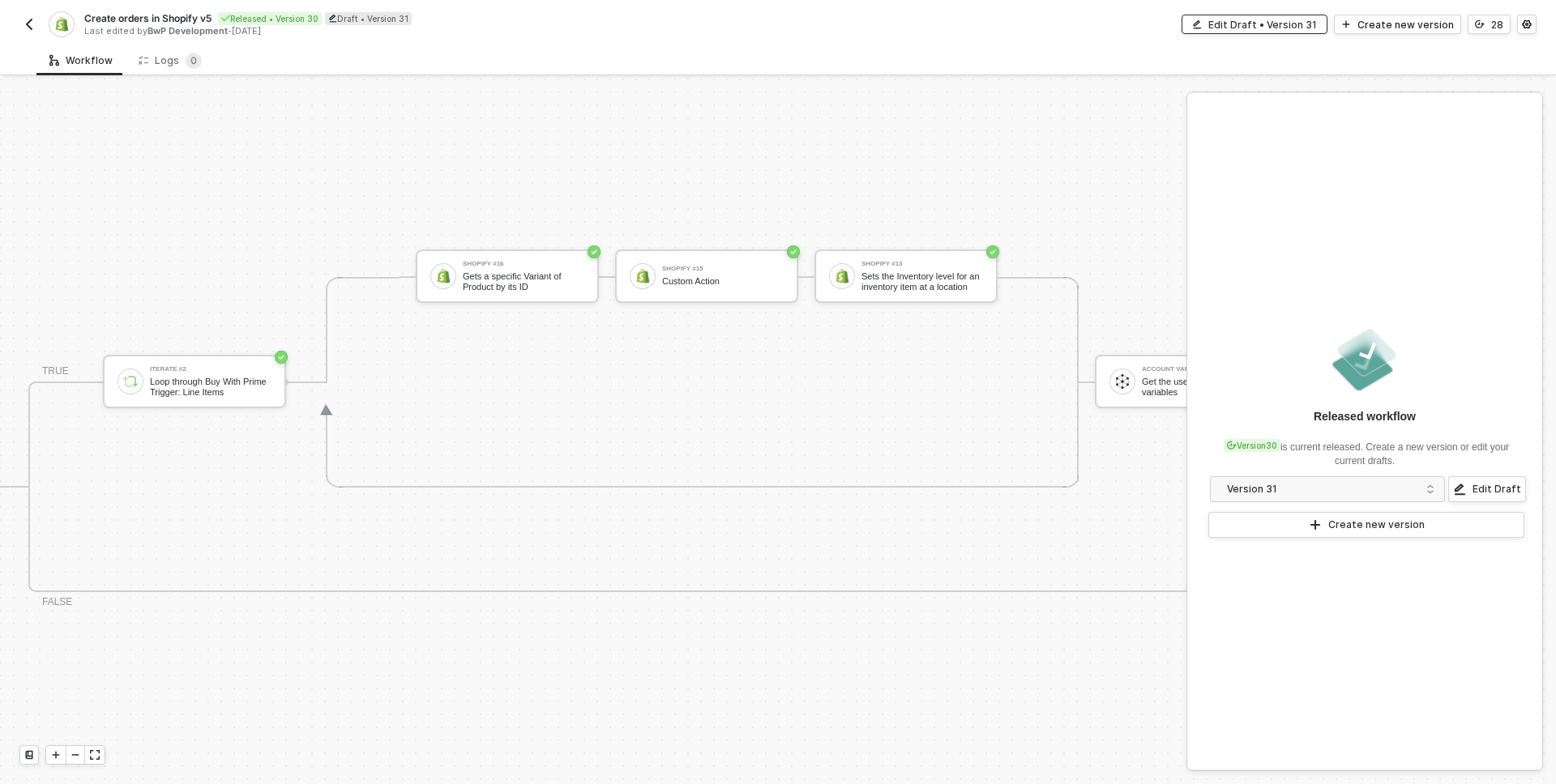
click at [1288, 21] on div "Edit Draft • Version 31" at bounding box center [1263, 25] width 109 height 14
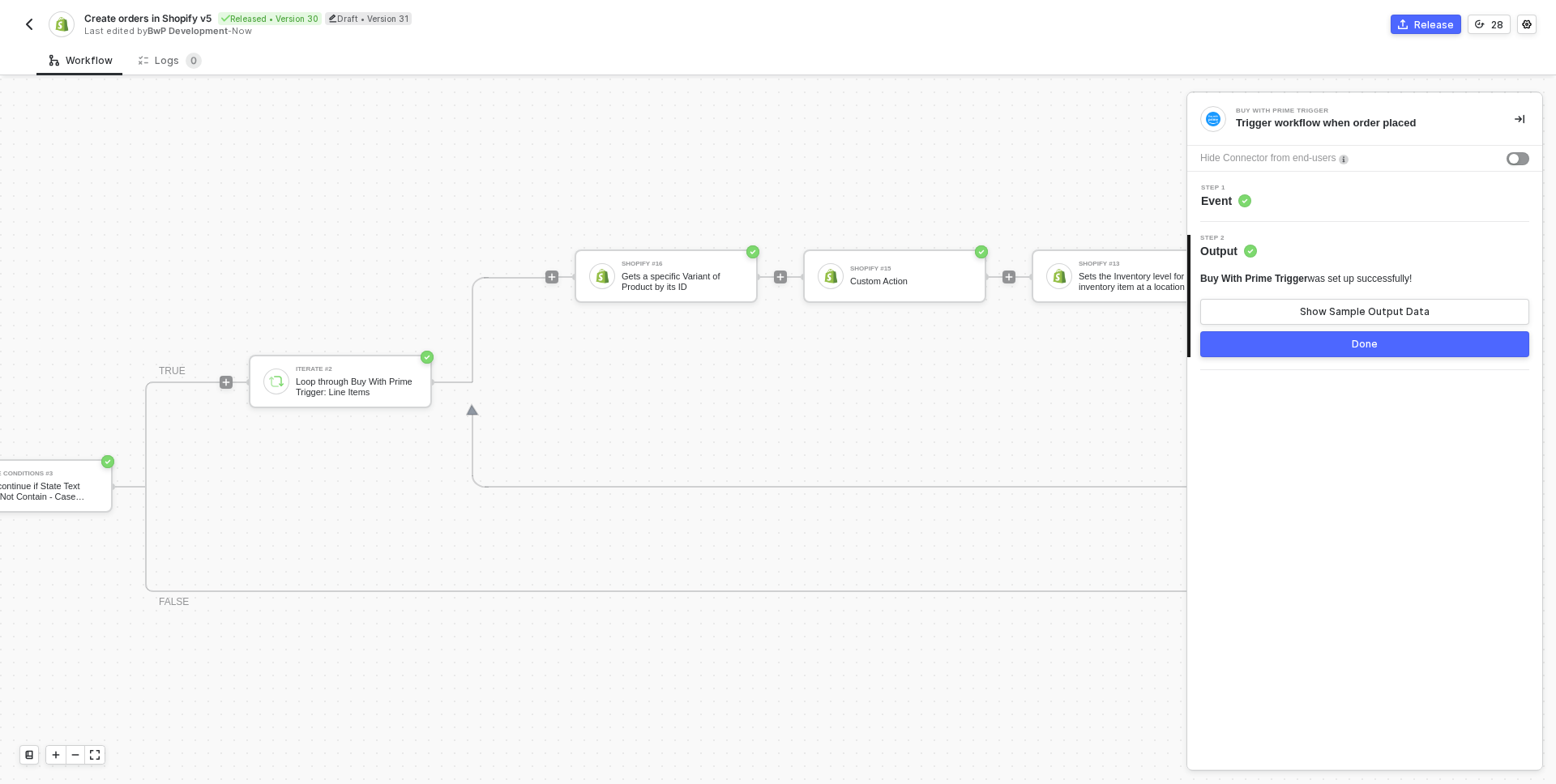
click at [837, 185] on div "Shopify #16 Gets a specific Variant of Product by its ID Shopify #15 Custom Act…" at bounding box center [909, 277] width 670 height 211
click at [869, 259] on div "Shopify #15 Custom Action" at bounding box center [895, 276] width 184 height 53
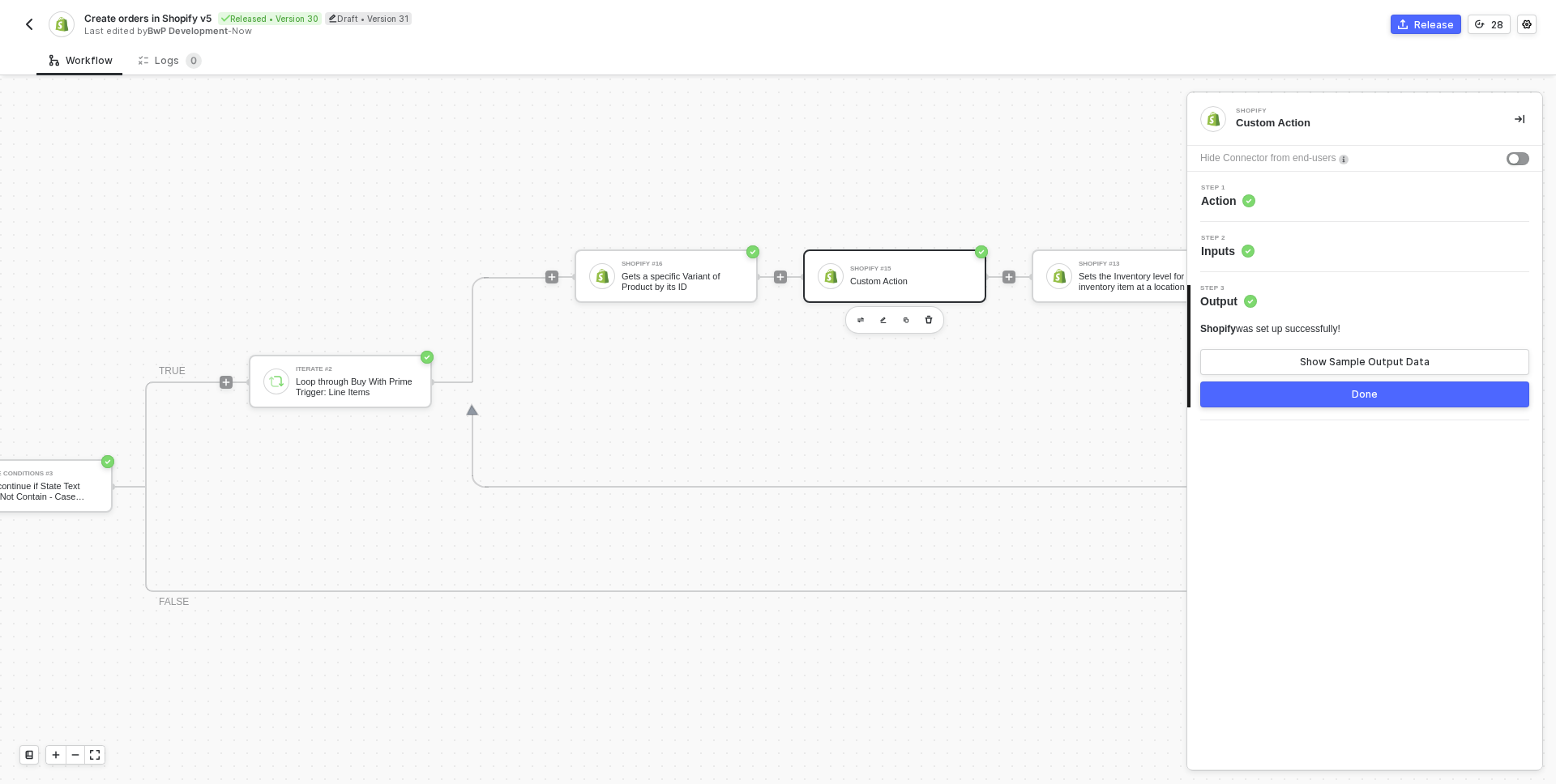
click at [1297, 201] on div "Step 1 Action" at bounding box center [1368, 196] width 351 height 25
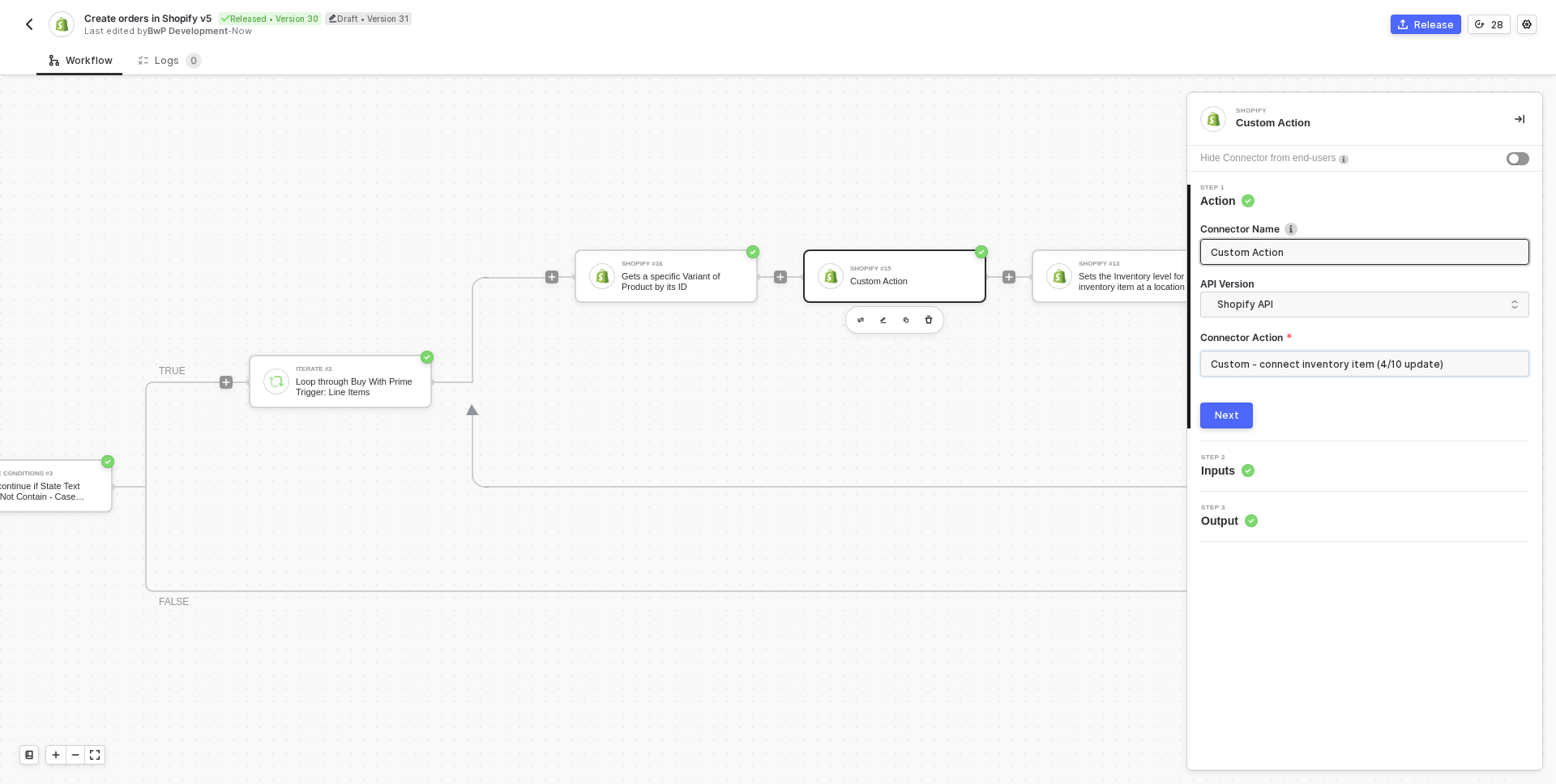
click at [1288, 362] on input "Custom - connect inventory item (4/10 update)" at bounding box center [1366, 364] width 330 height 26
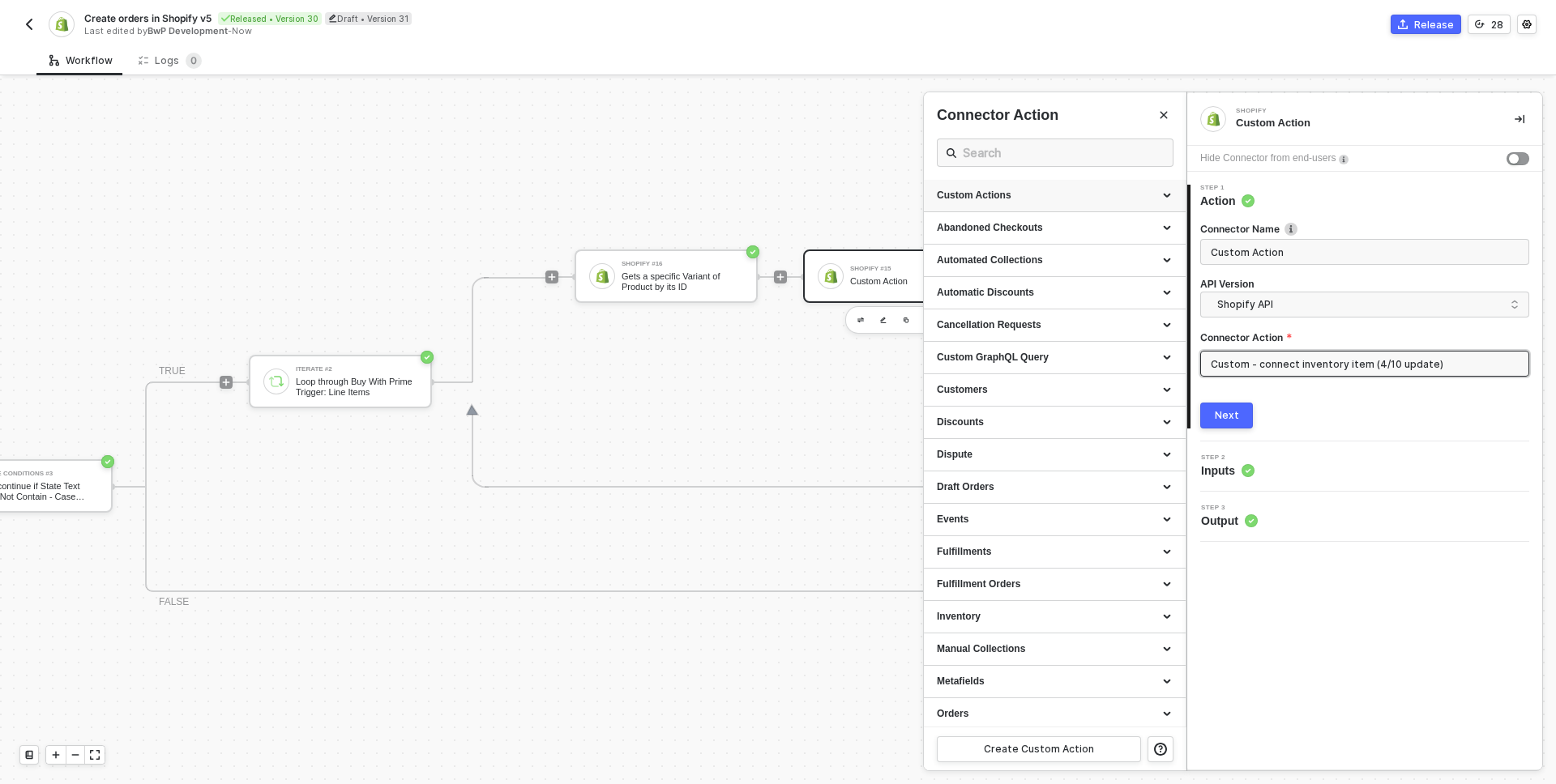
click at [991, 188] on div "Custom Actions" at bounding box center [1055, 195] width 236 height 14
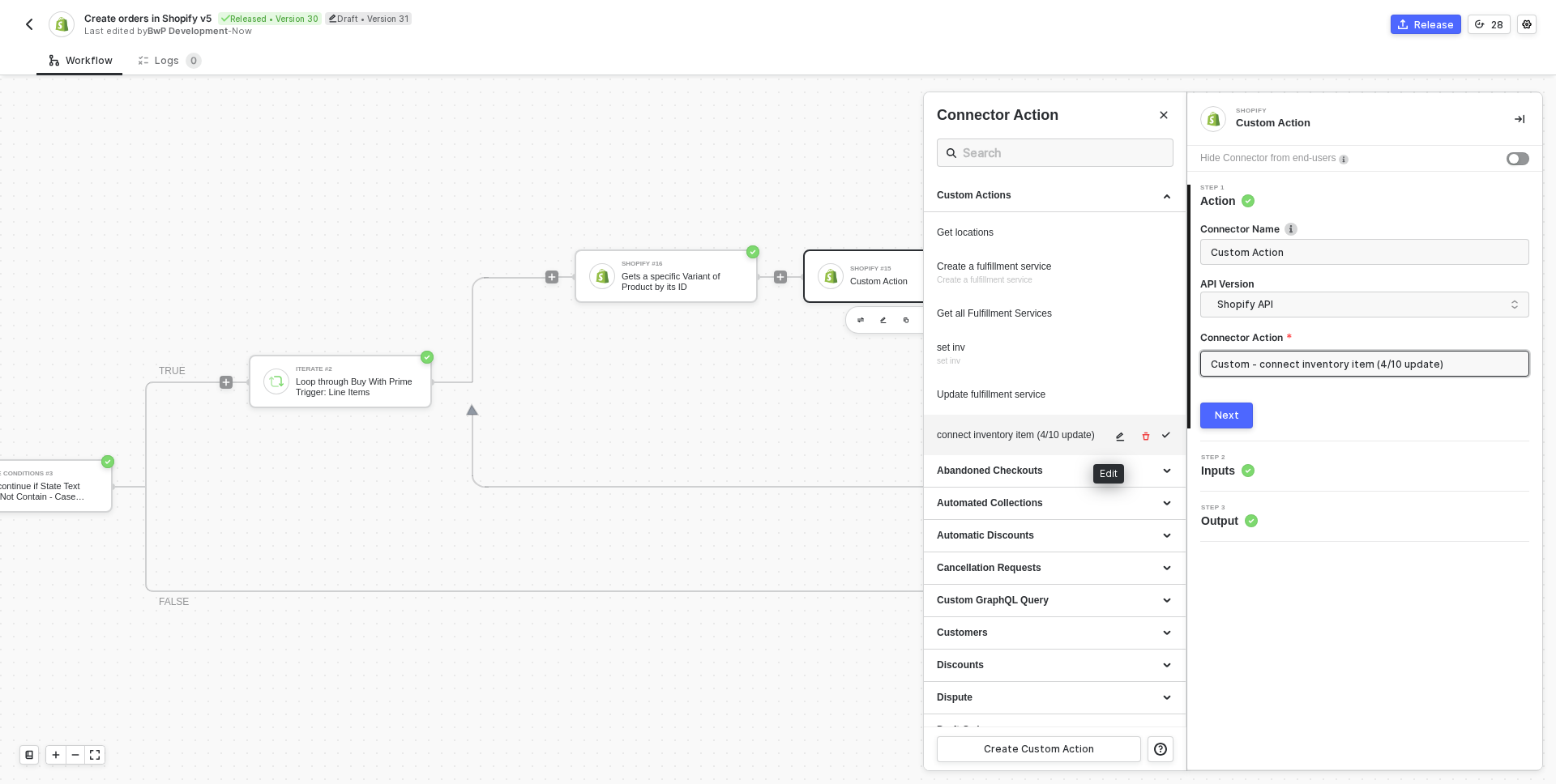
click at [1115, 438] on icon "icon-edit" at bounding box center [1120, 437] width 10 height 10
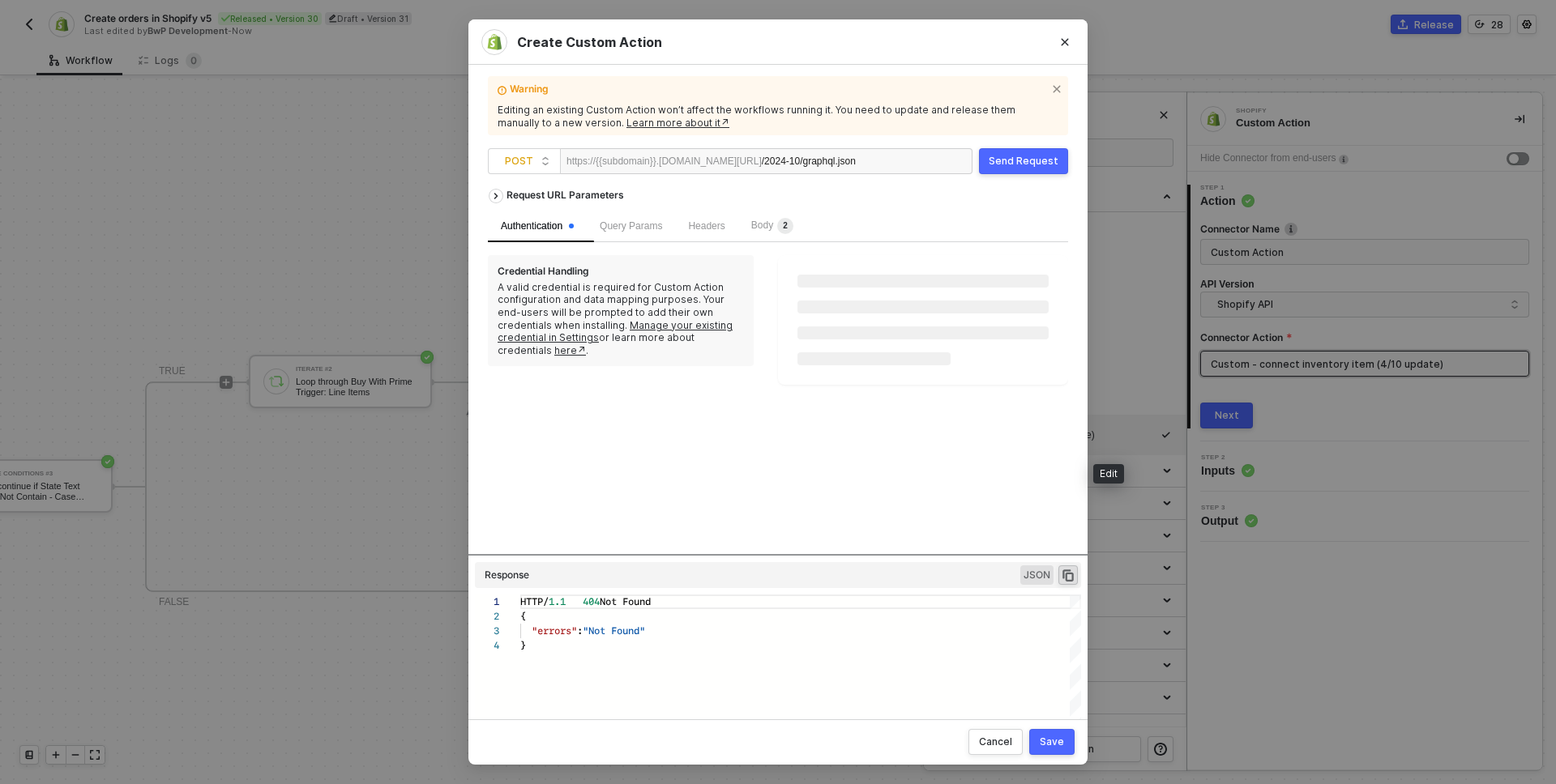
scroll to position [43, 0]
click at [790, 221] on sup "2" at bounding box center [785, 226] width 16 height 16
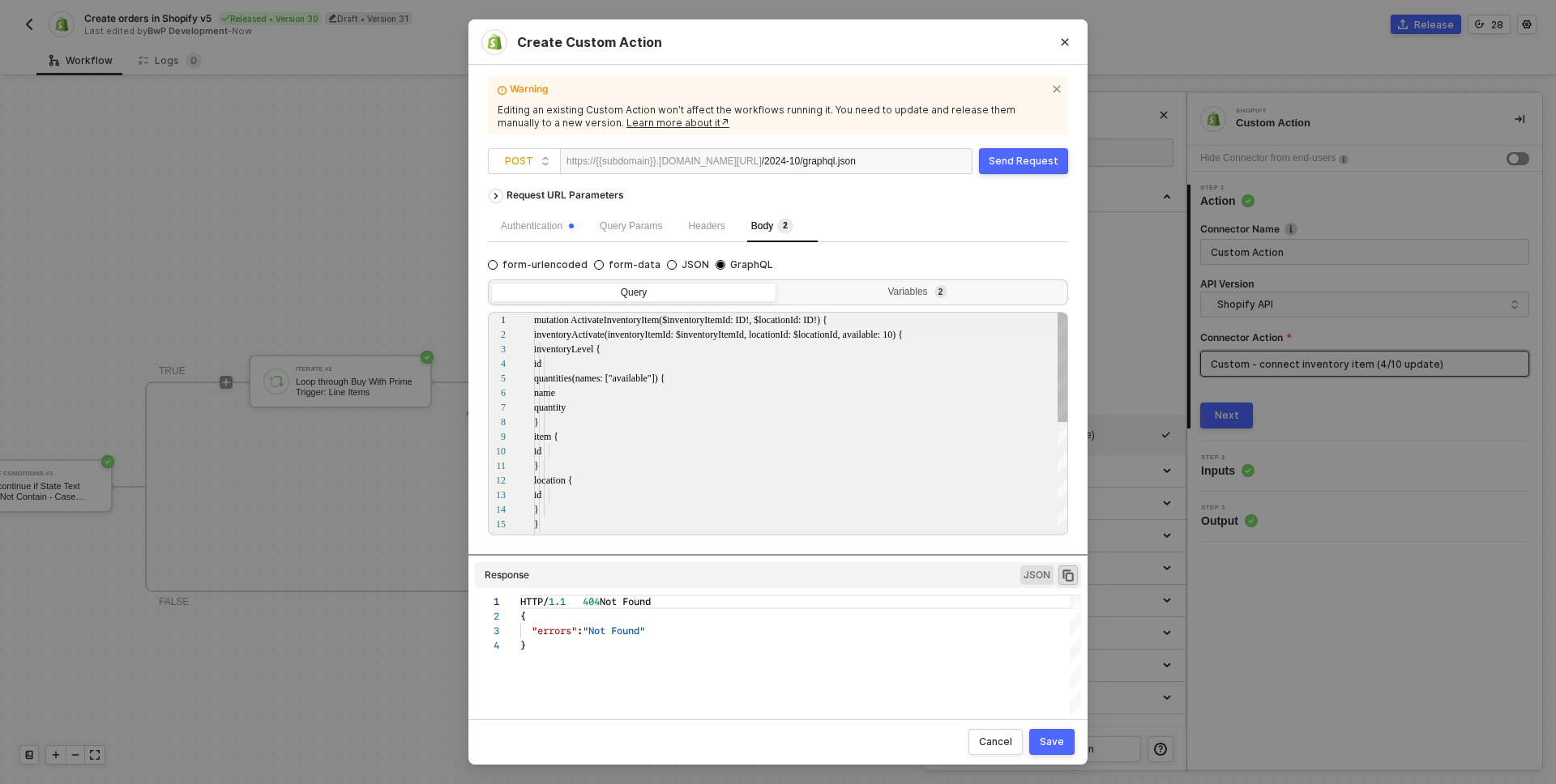
scroll to position [146, 0]
click at [902, 285] on div "Variables 2" at bounding box center [922, 294] width 285 height 23
click at [779, 283] on input "Variables 2" at bounding box center [779, 283] width 0 height 0
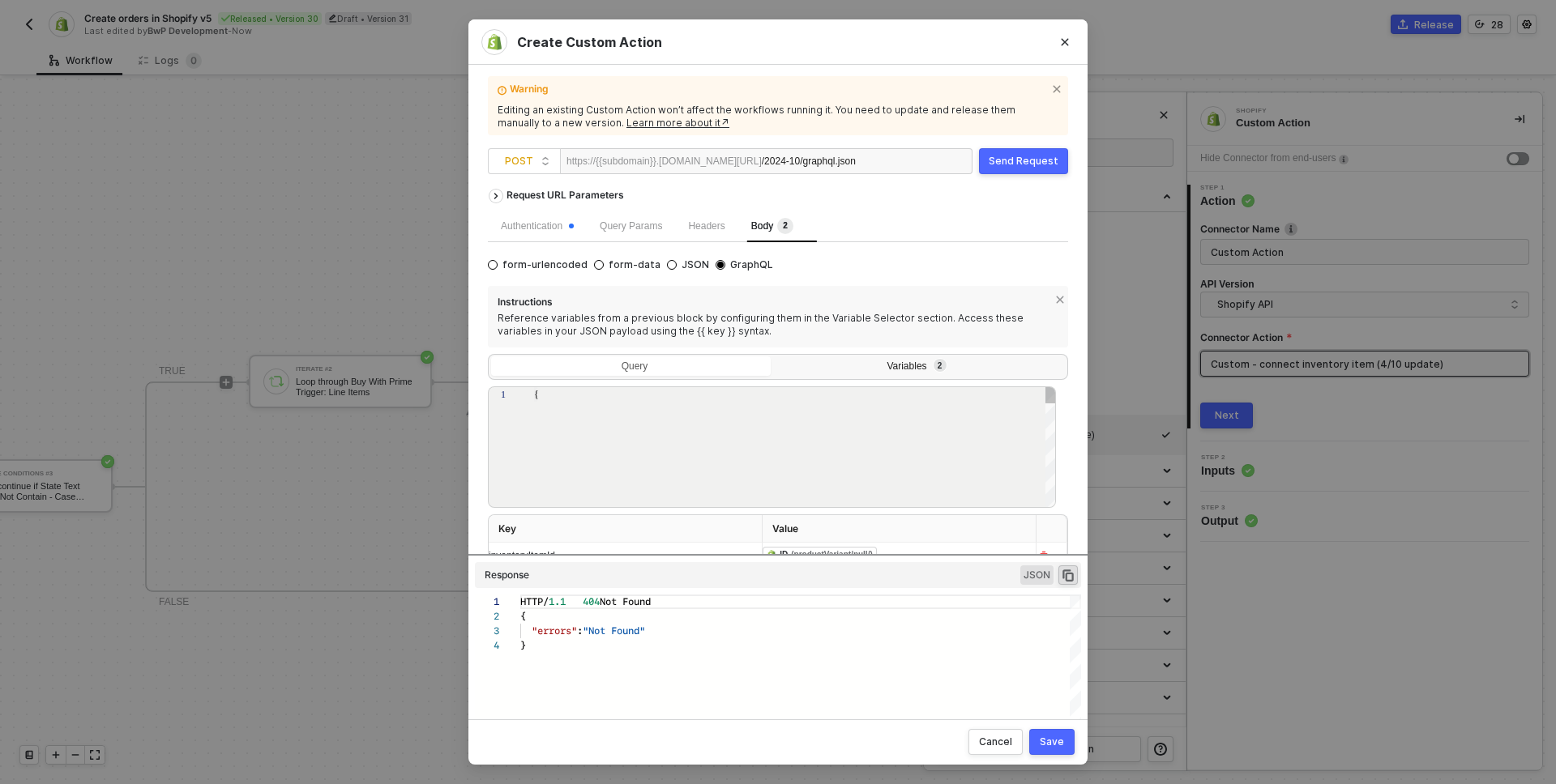
type textarea "{ "inventoryItemId": "{{inventoryItemId}}", "locationId" :"{{locationId}}" }"
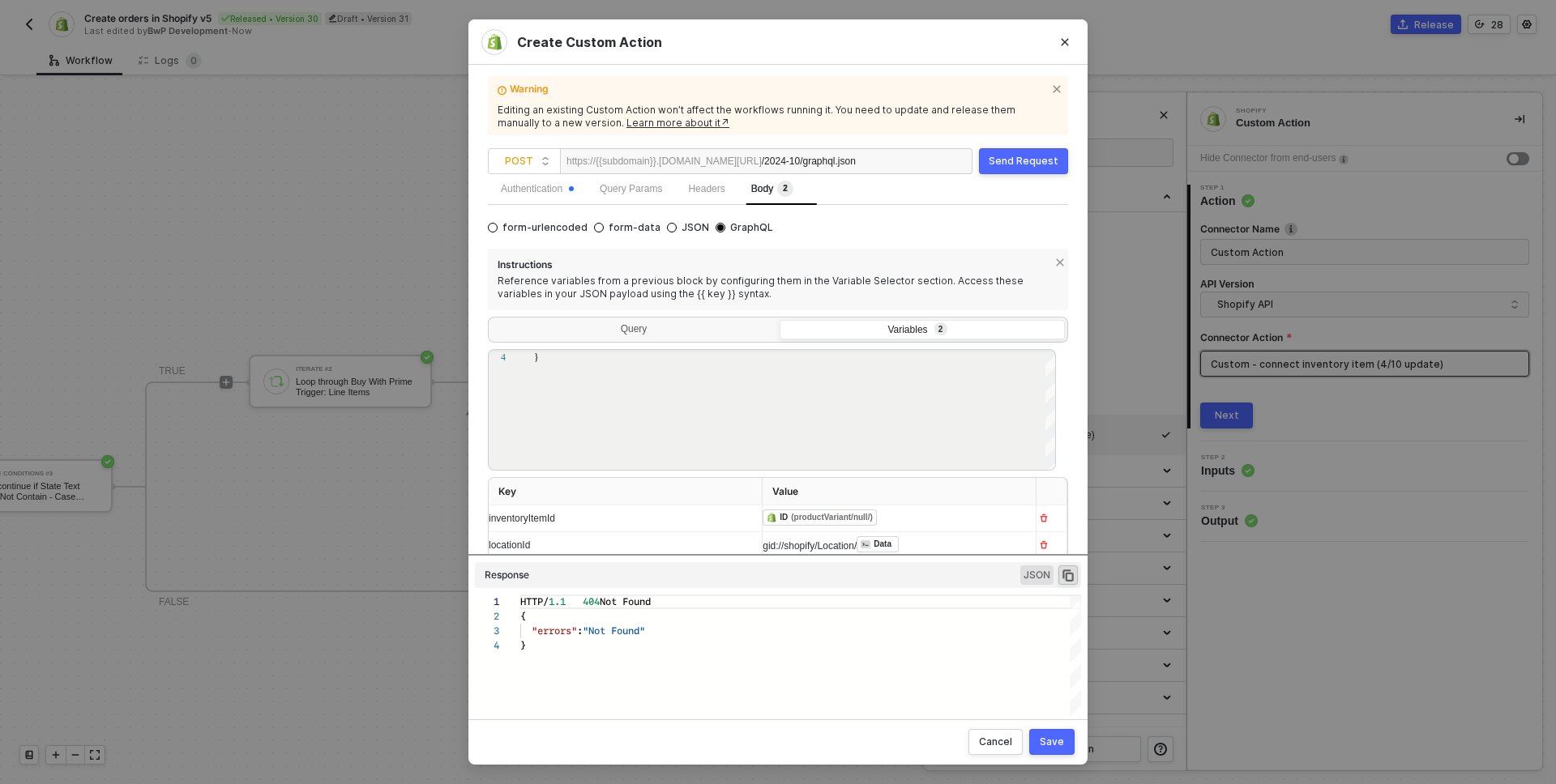
scroll to position [69, 0]
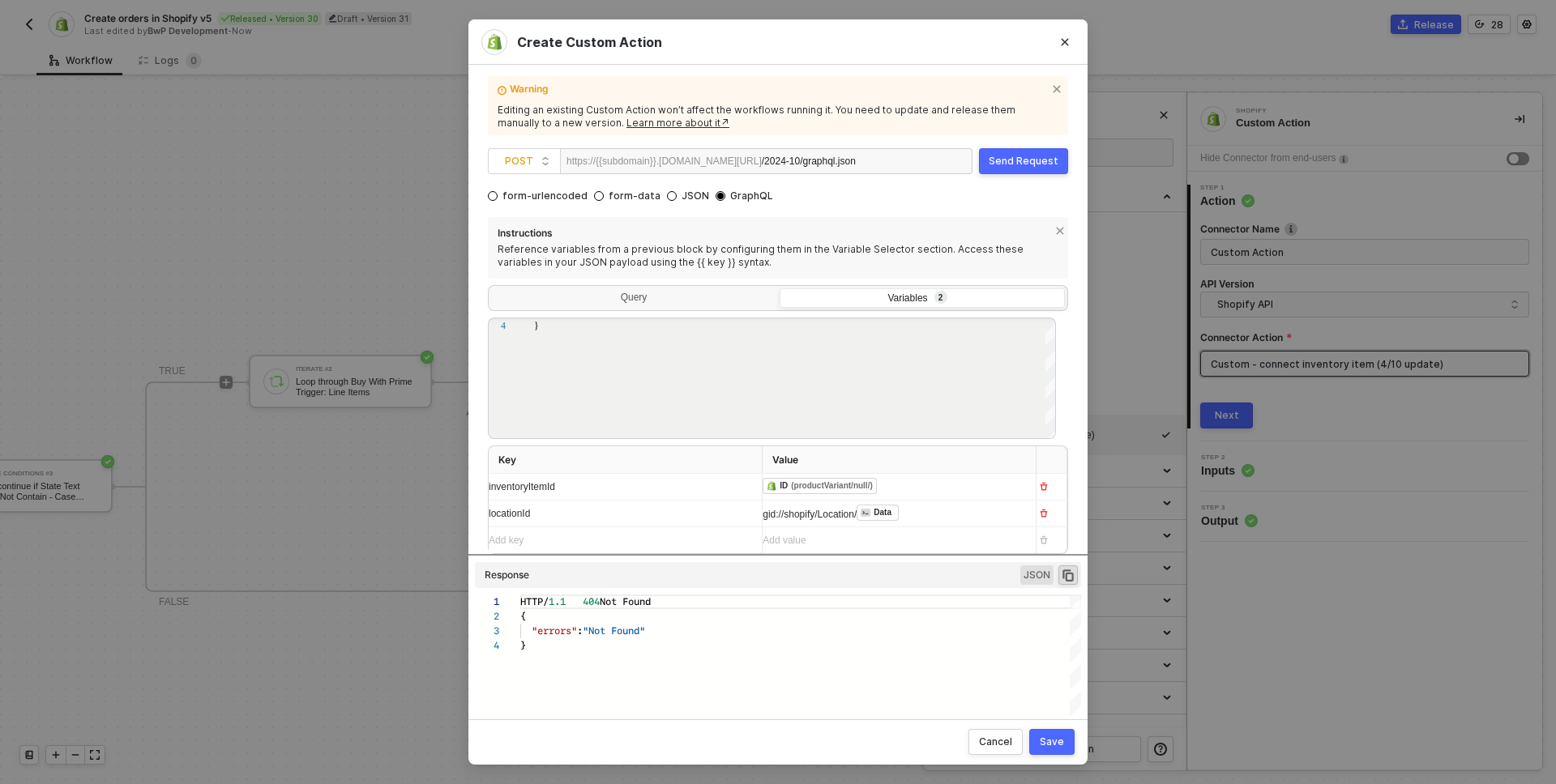
click at [1047, 745] on div "Save" at bounding box center [1052, 742] width 25 height 13
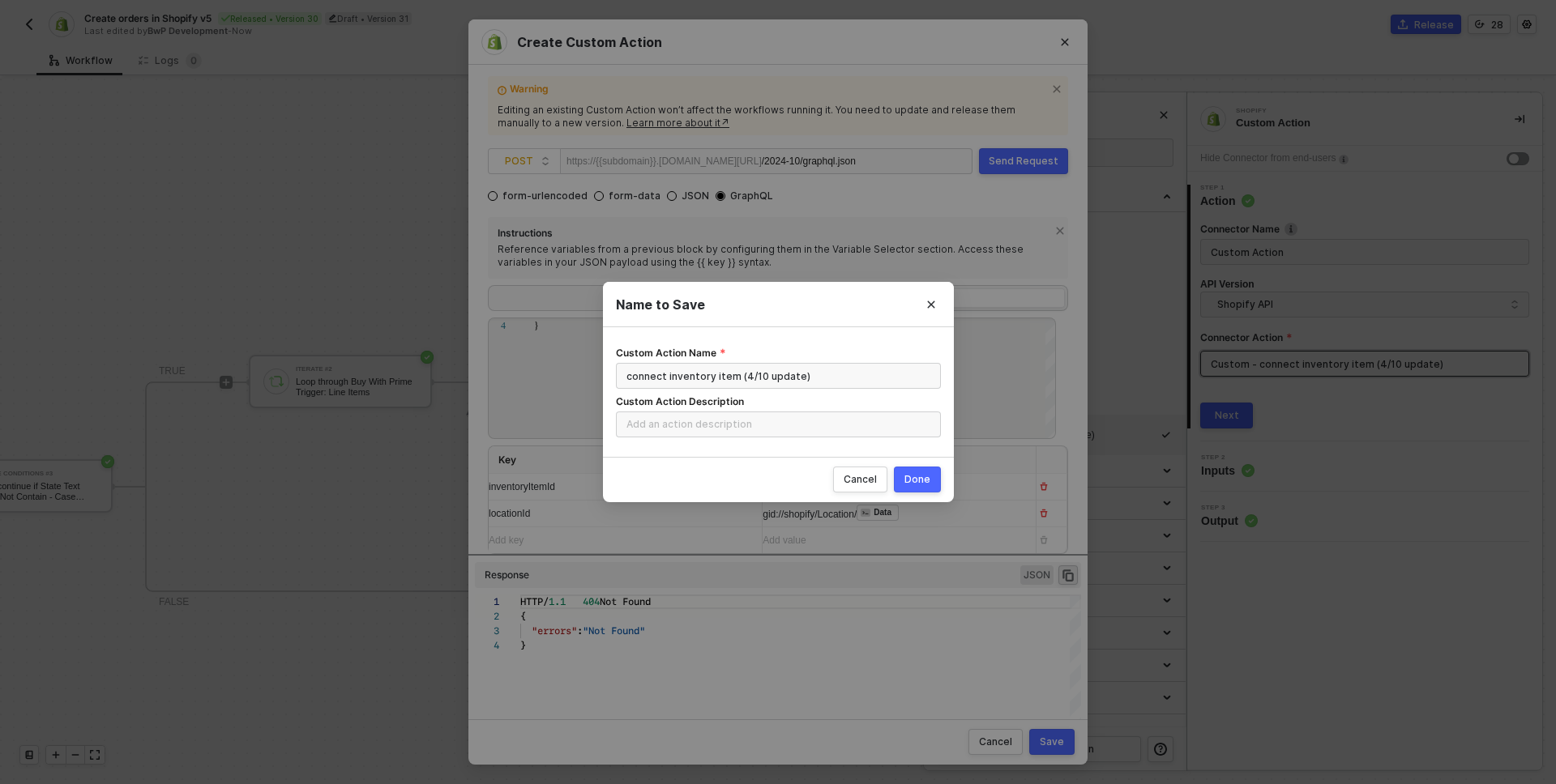
click at [917, 484] on div "Done" at bounding box center [918, 479] width 26 height 13
radio input "true"
radio input "false"
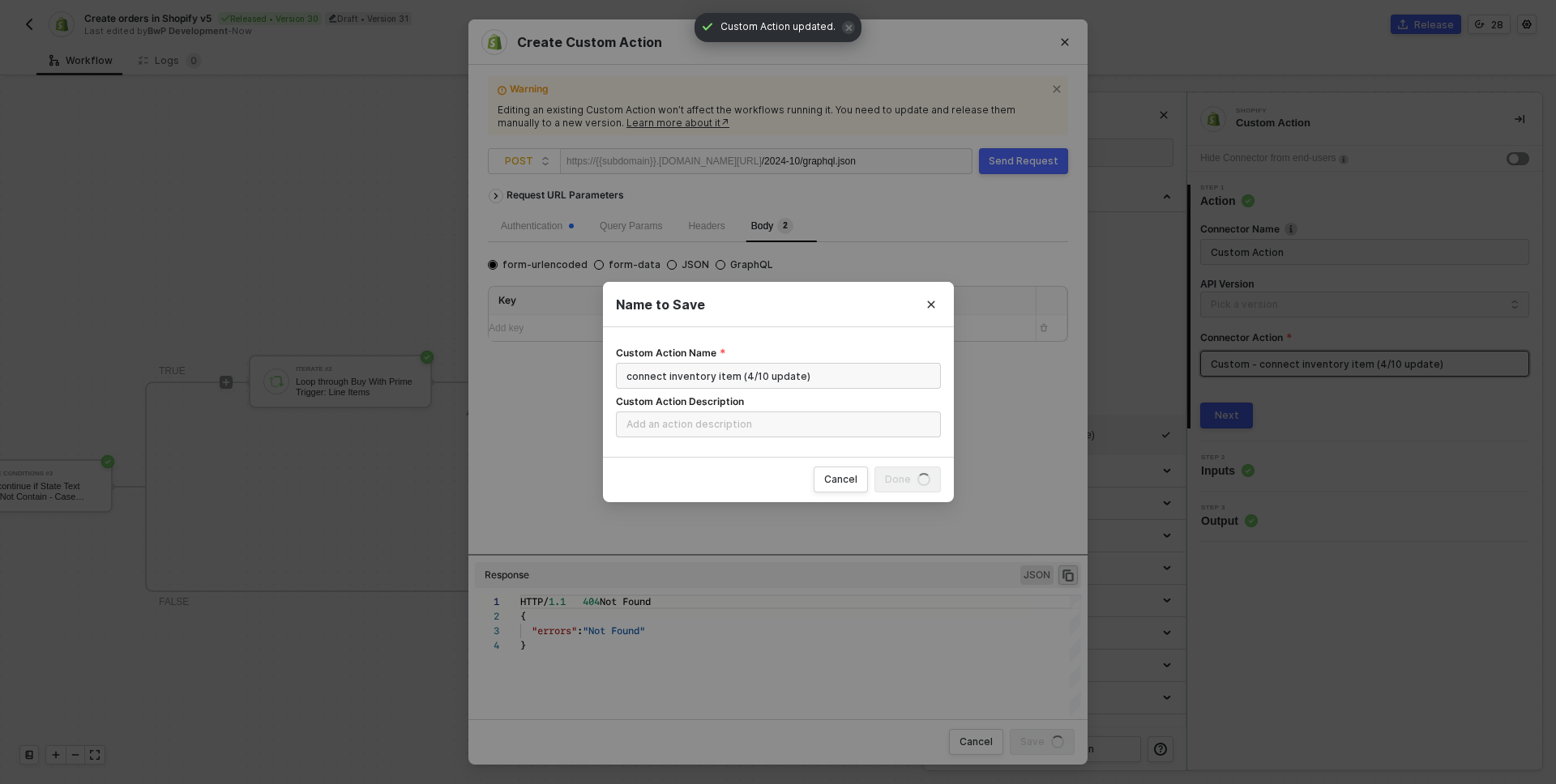
scroll to position [0, 0]
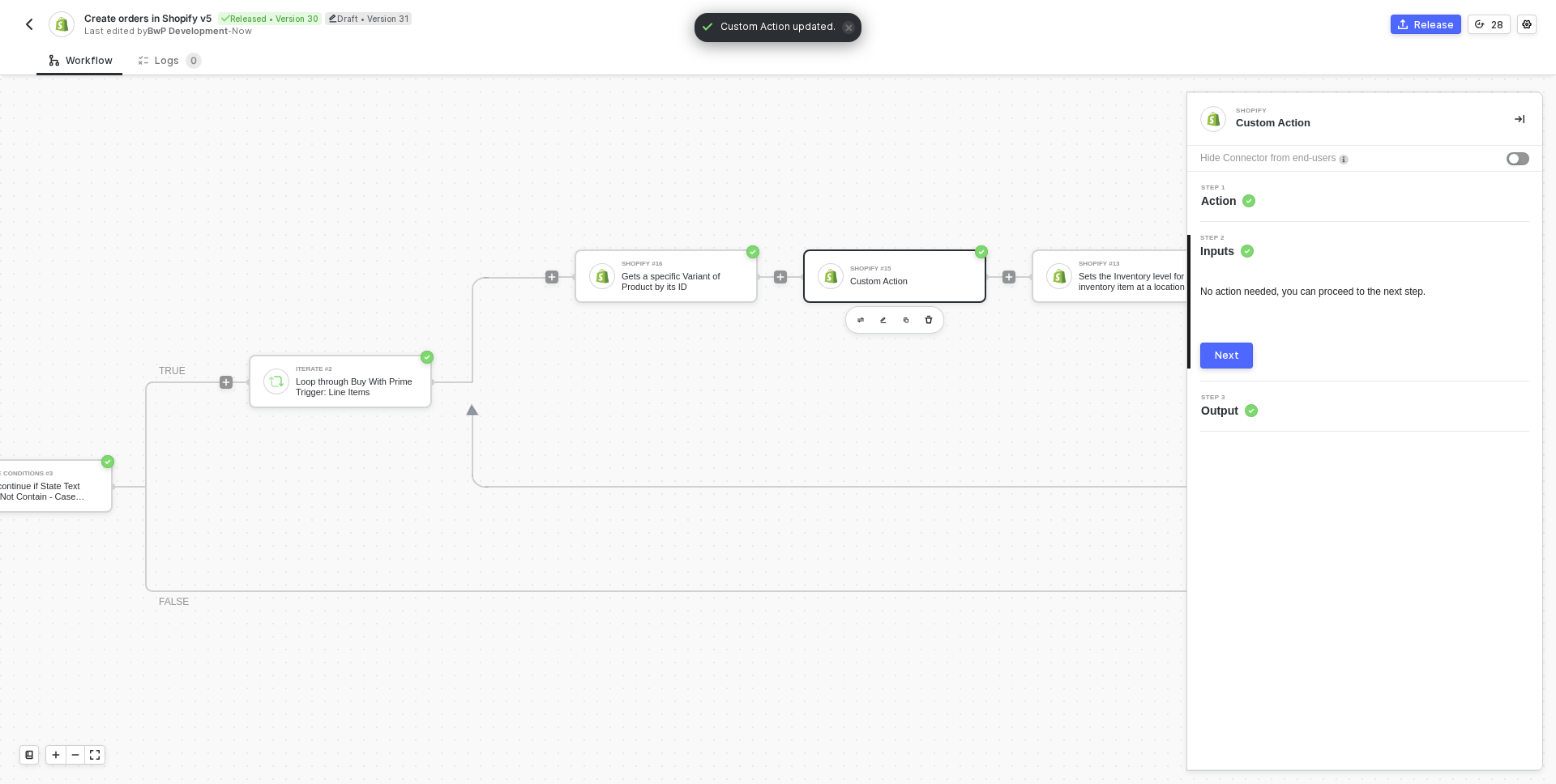
click at [1328, 398] on div "Step 3 Output" at bounding box center [1368, 406] width 351 height 25
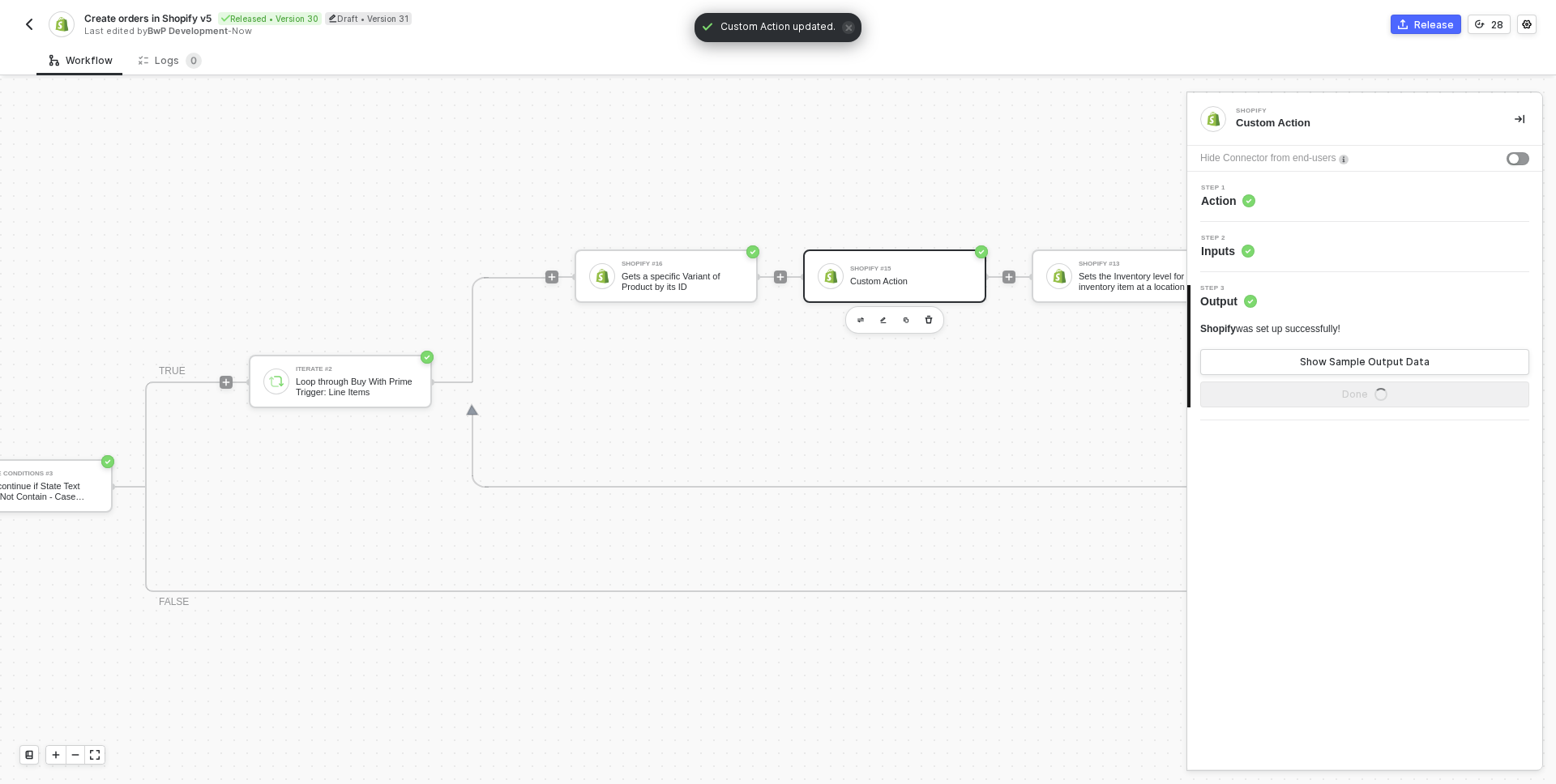
click at [1284, 193] on div "Step 1 Action" at bounding box center [1368, 196] width 351 height 25
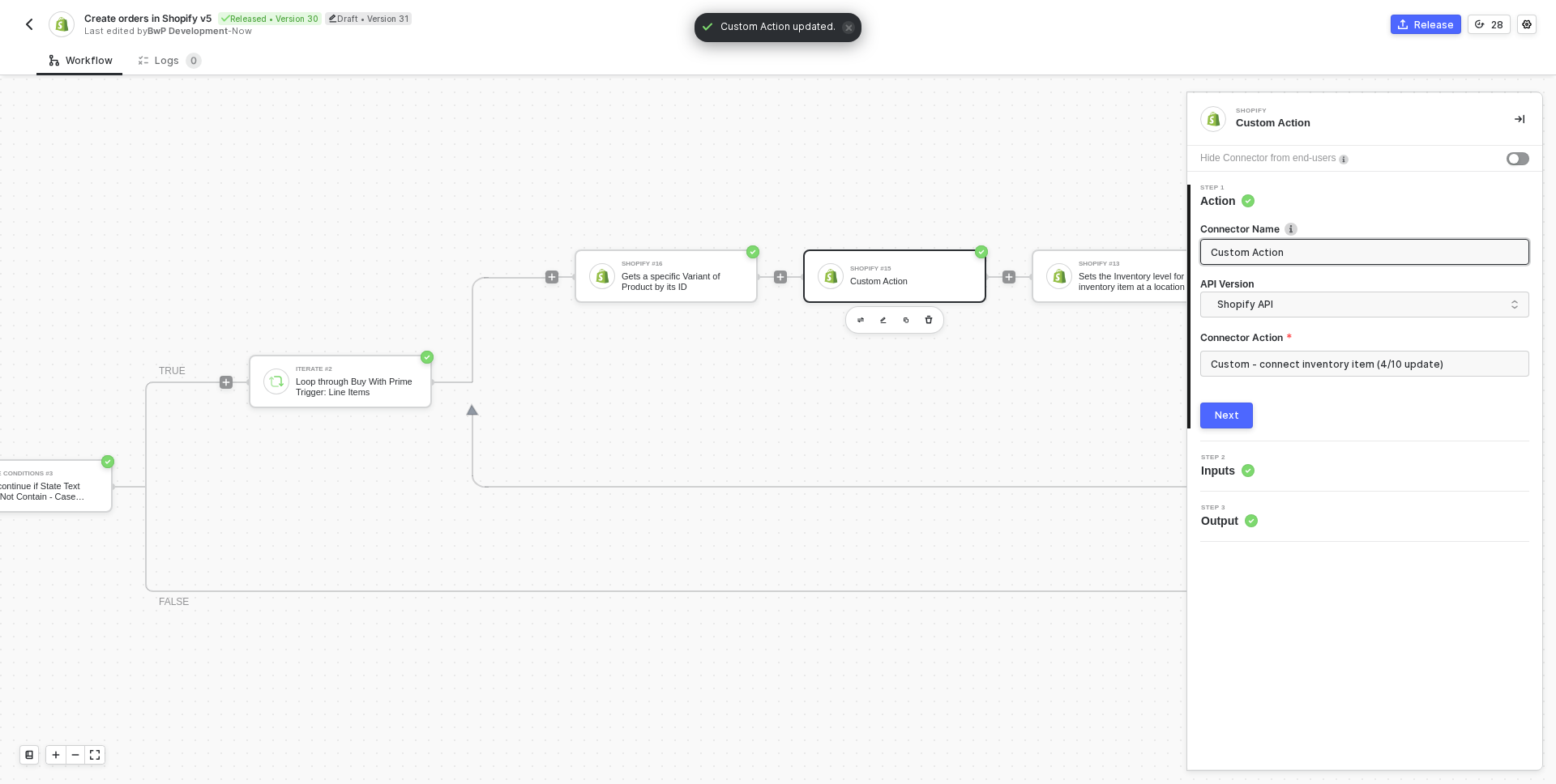
click at [1242, 405] on button "Next" at bounding box center [1226, 415] width 52 height 26
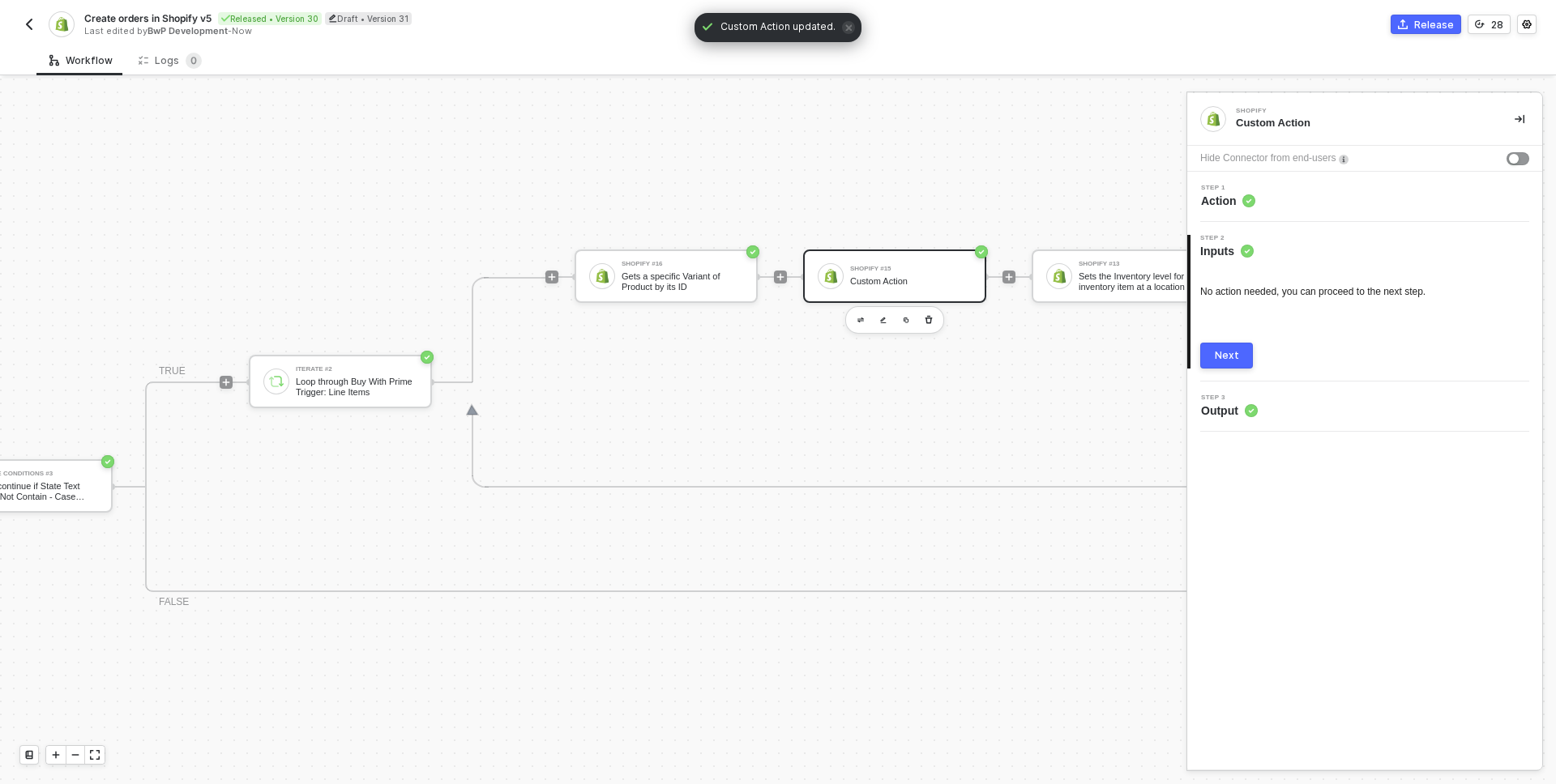
click at [1232, 361] on div "Next" at bounding box center [1226, 355] width 25 height 13
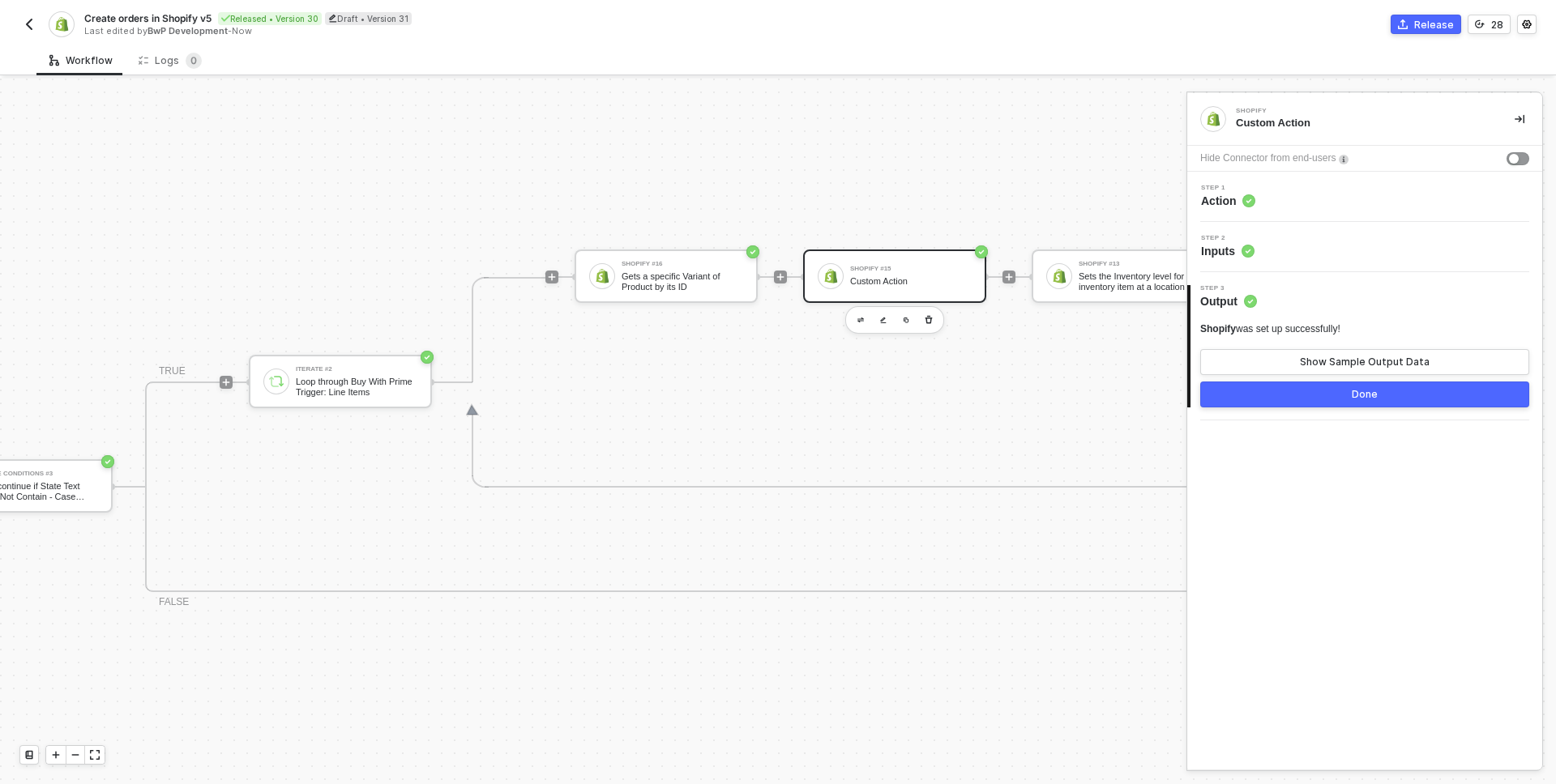
click at [1333, 396] on button "Done" at bounding box center [1366, 394] width 330 height 26
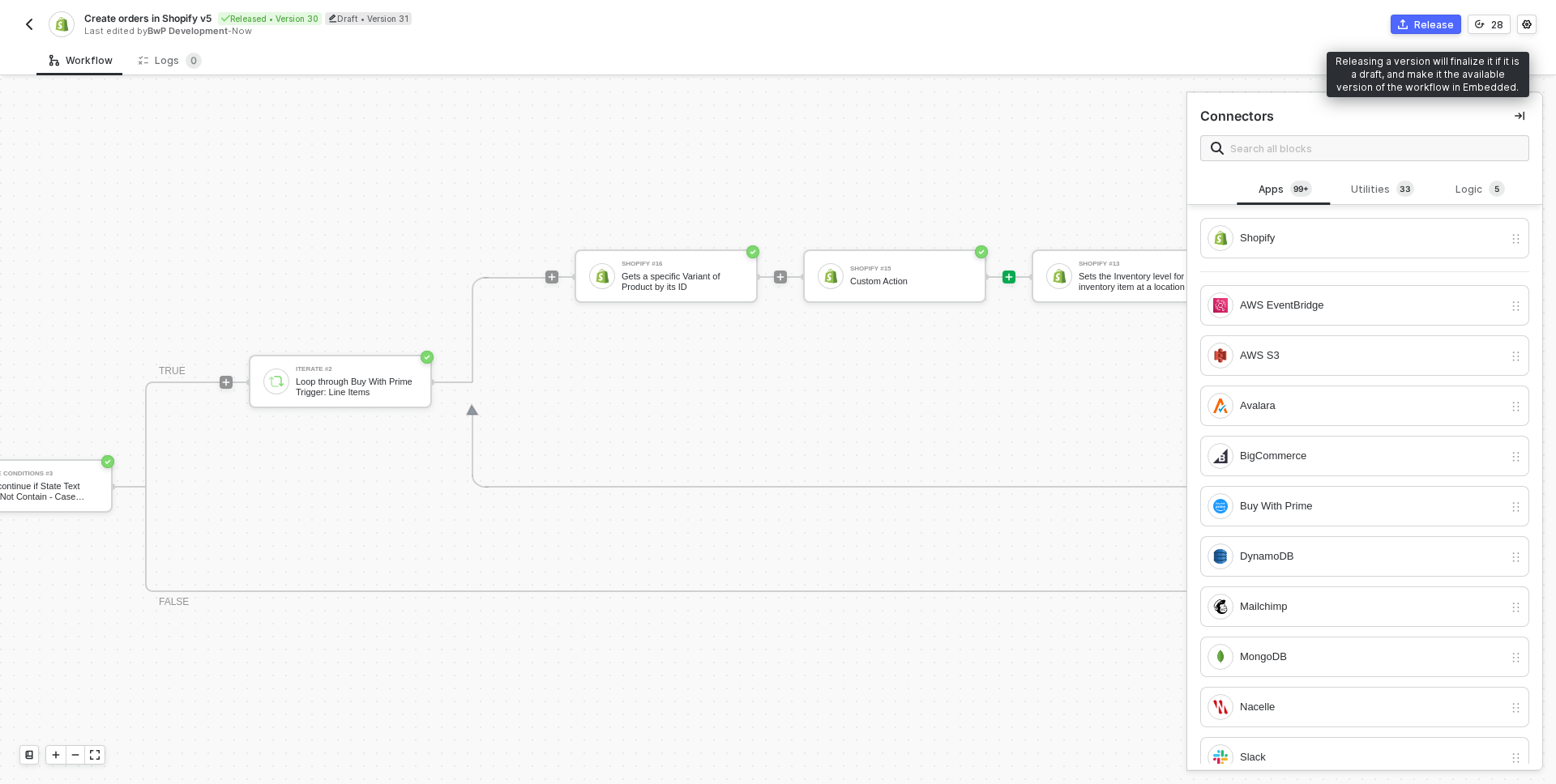
click at [1421, 28] on div "Release" at bounding box center [1435, 25] width 39 height 14
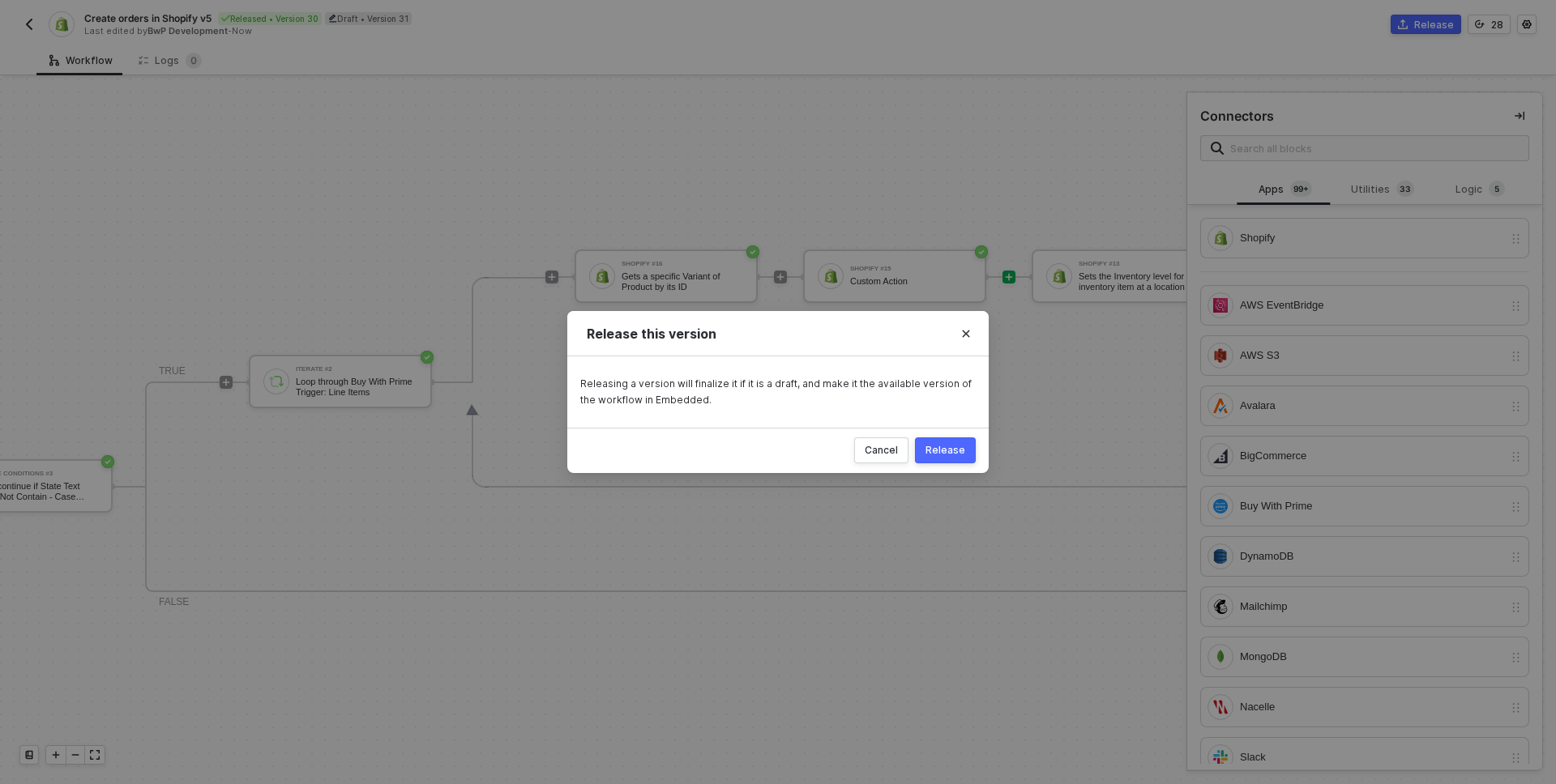
click at [958, 445] on div "Release" at bounding box center [945, 450] width 39 height 13
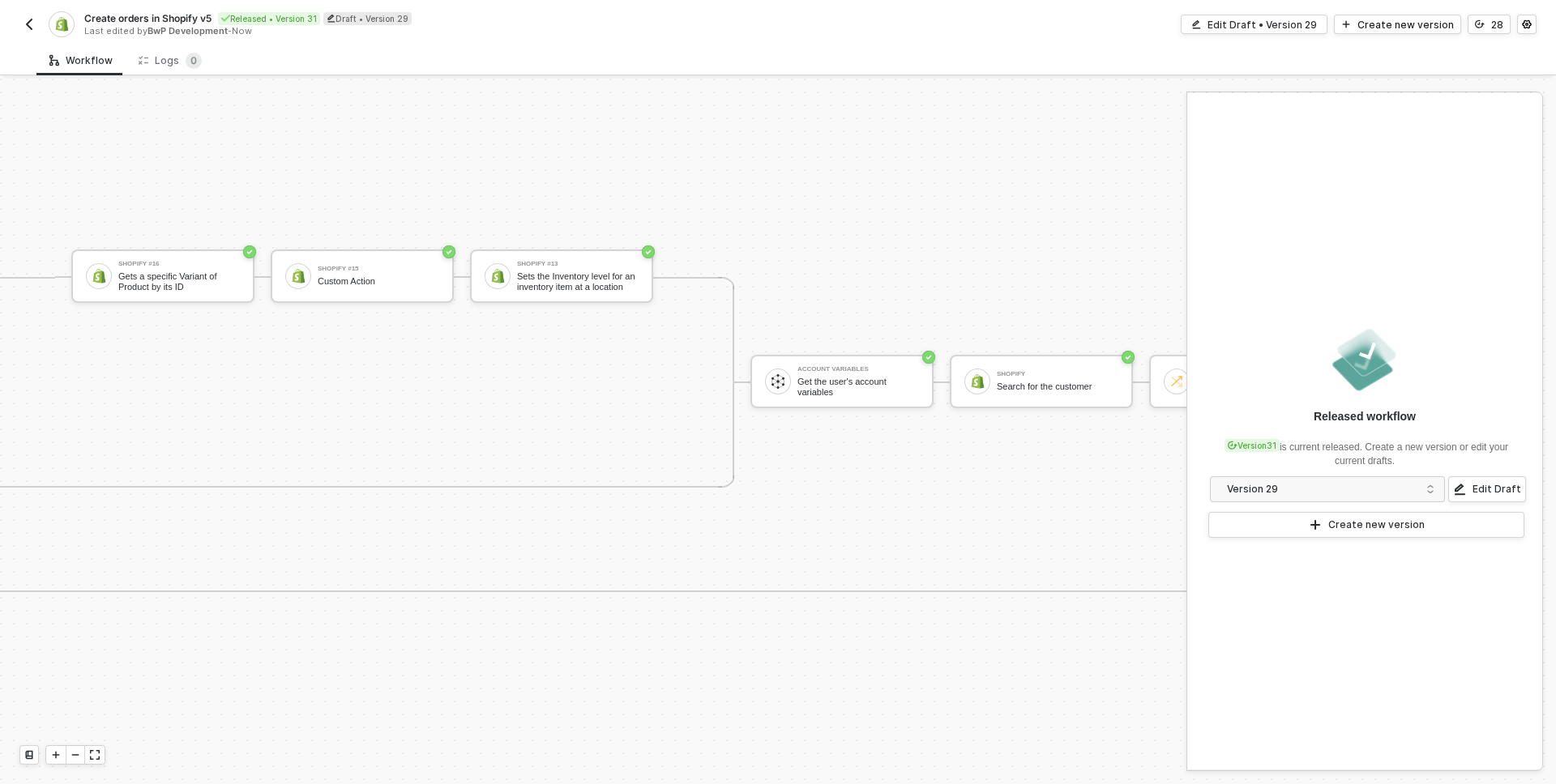
scroll to position [996, 972]
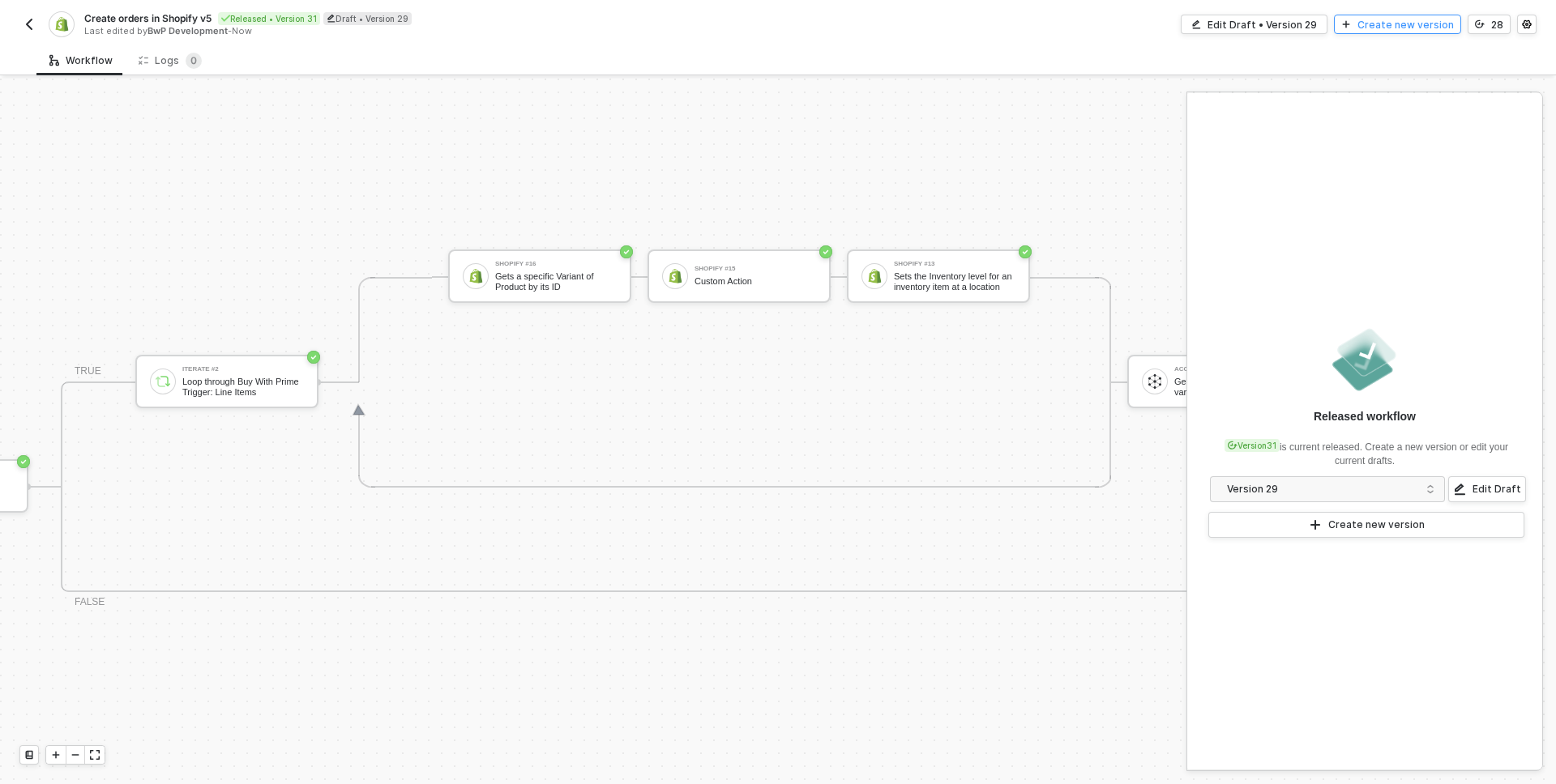
click at [1391, 22] on div "Create new version" at bounding box center [1406, 25] width 97 height 14
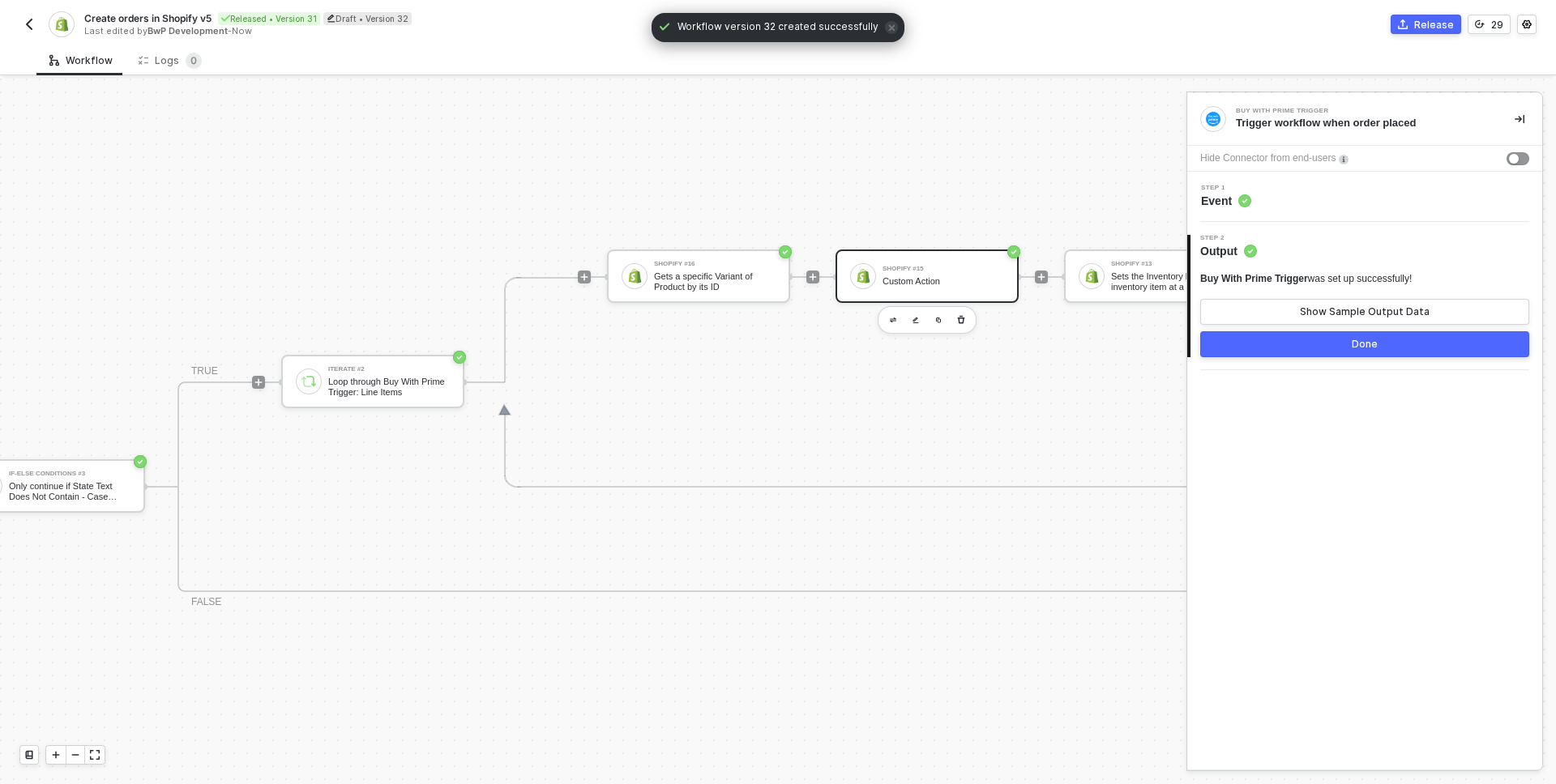
click at [930, 265] on div "Shopify #15" at bounding box center [943, 268] width 121 height 7
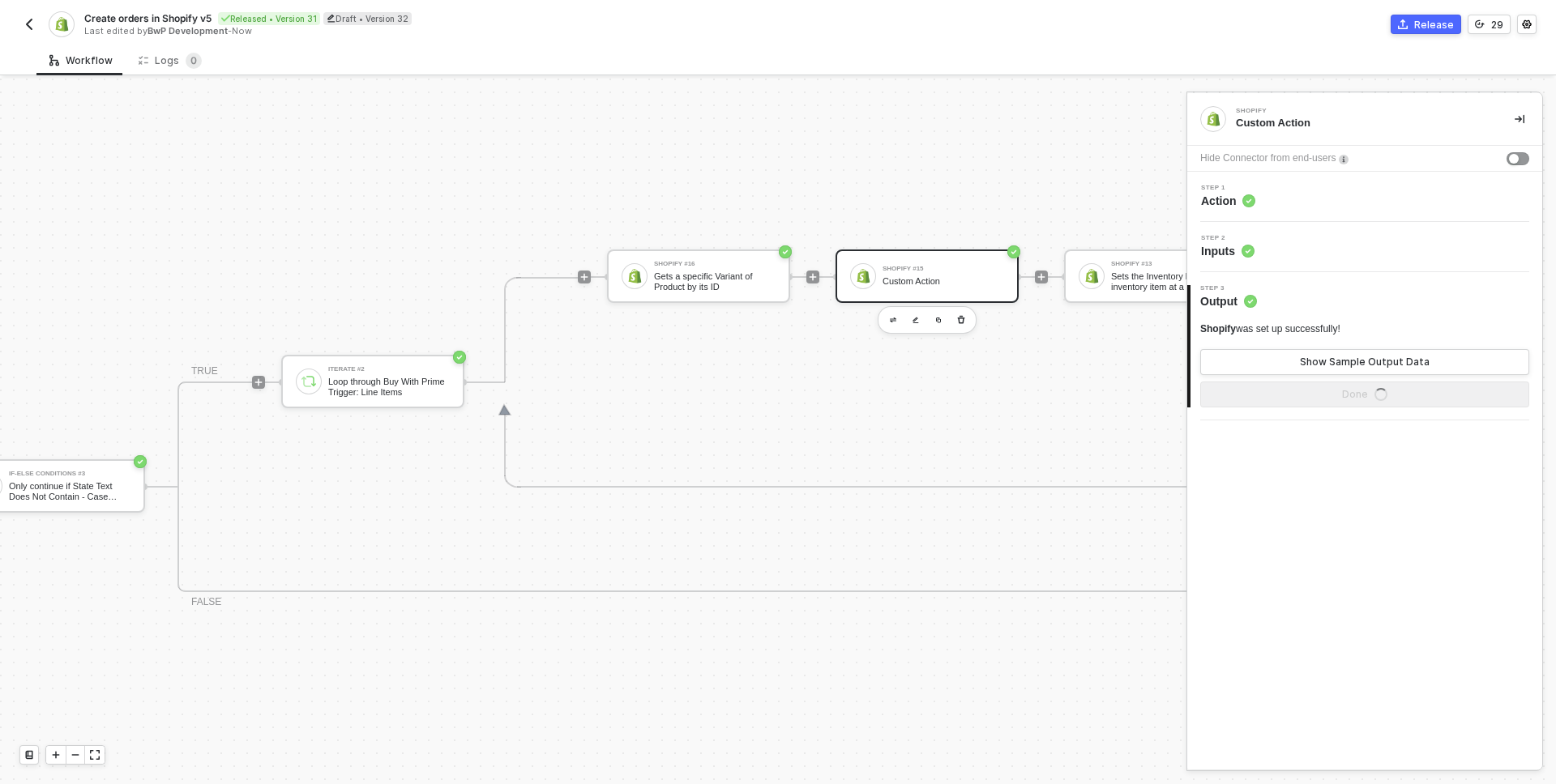
click at [926, 278] on div "Custom Action" at bounding box center [943, 281] width 121 height 11
click at [1311, 206] on div "Step 1 Action" at bounding box center [1368, 196] width 351 height 25
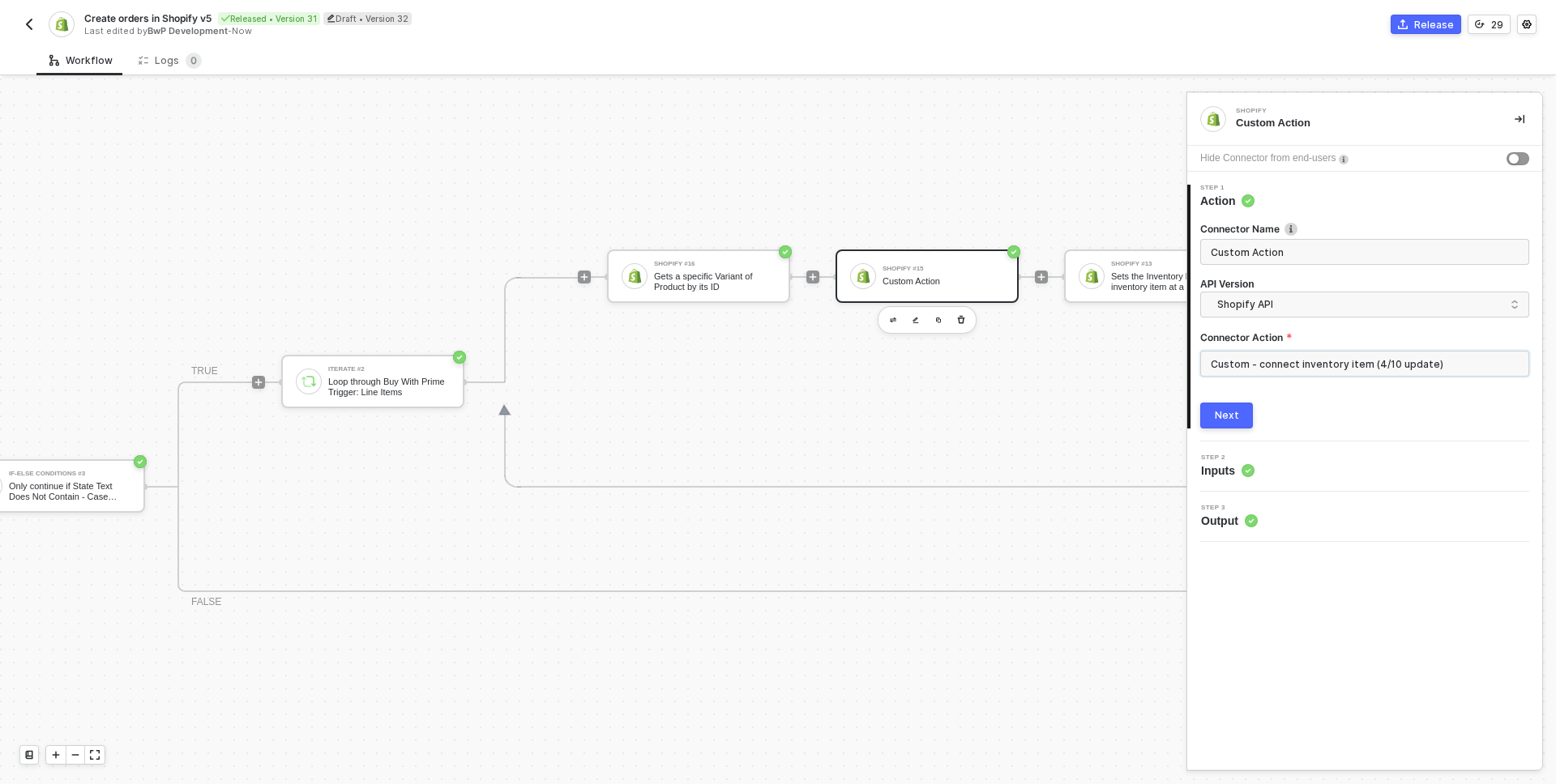
click at [1337, 360] on input "Custom - connect inventory item (4/10 update)" at bounding box center [1366, 364] width 330 height 26
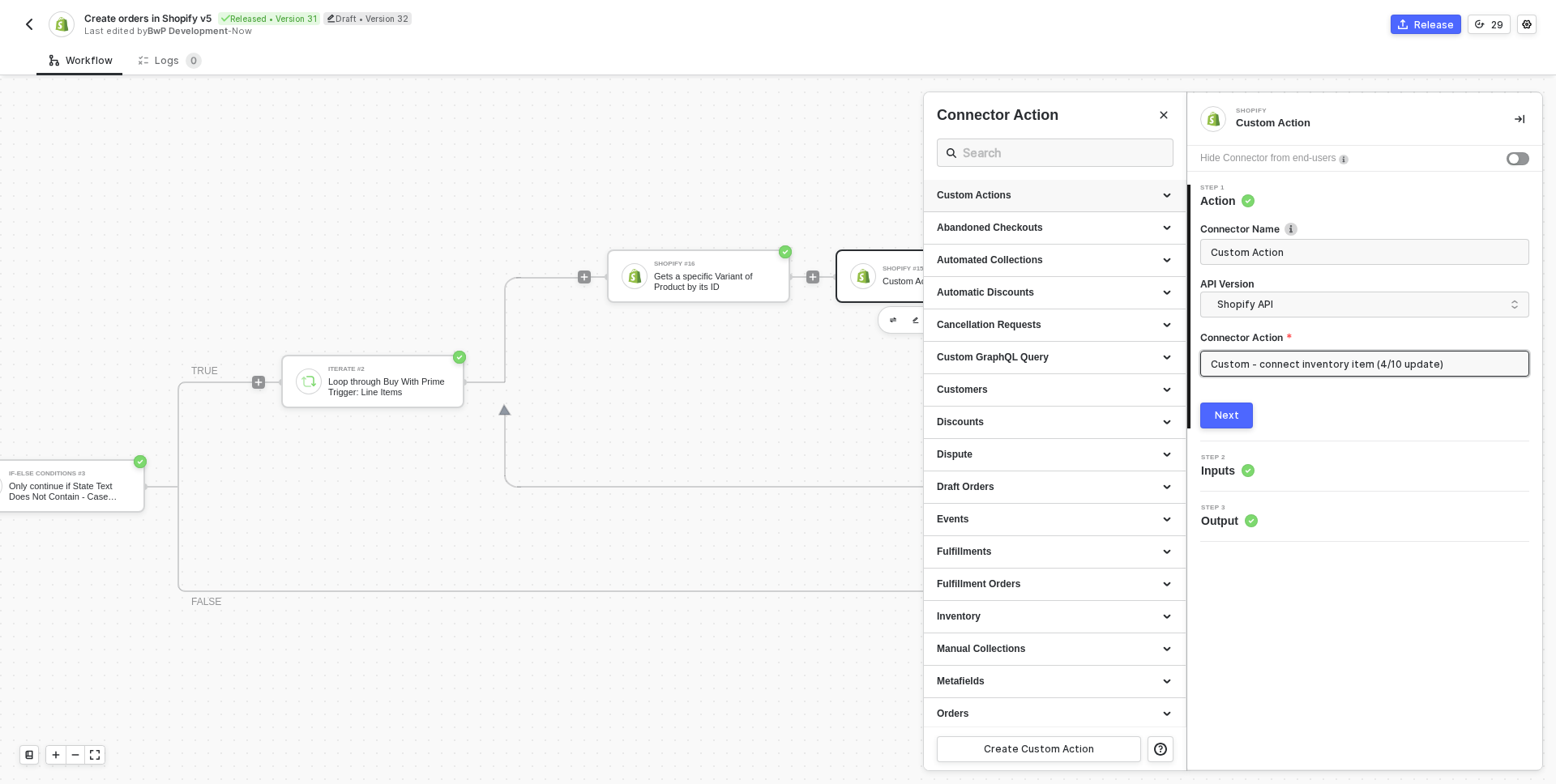
click at [1049, 197] on div "Custom Actions" at bounding box center [1055, 195] width 236 height 14
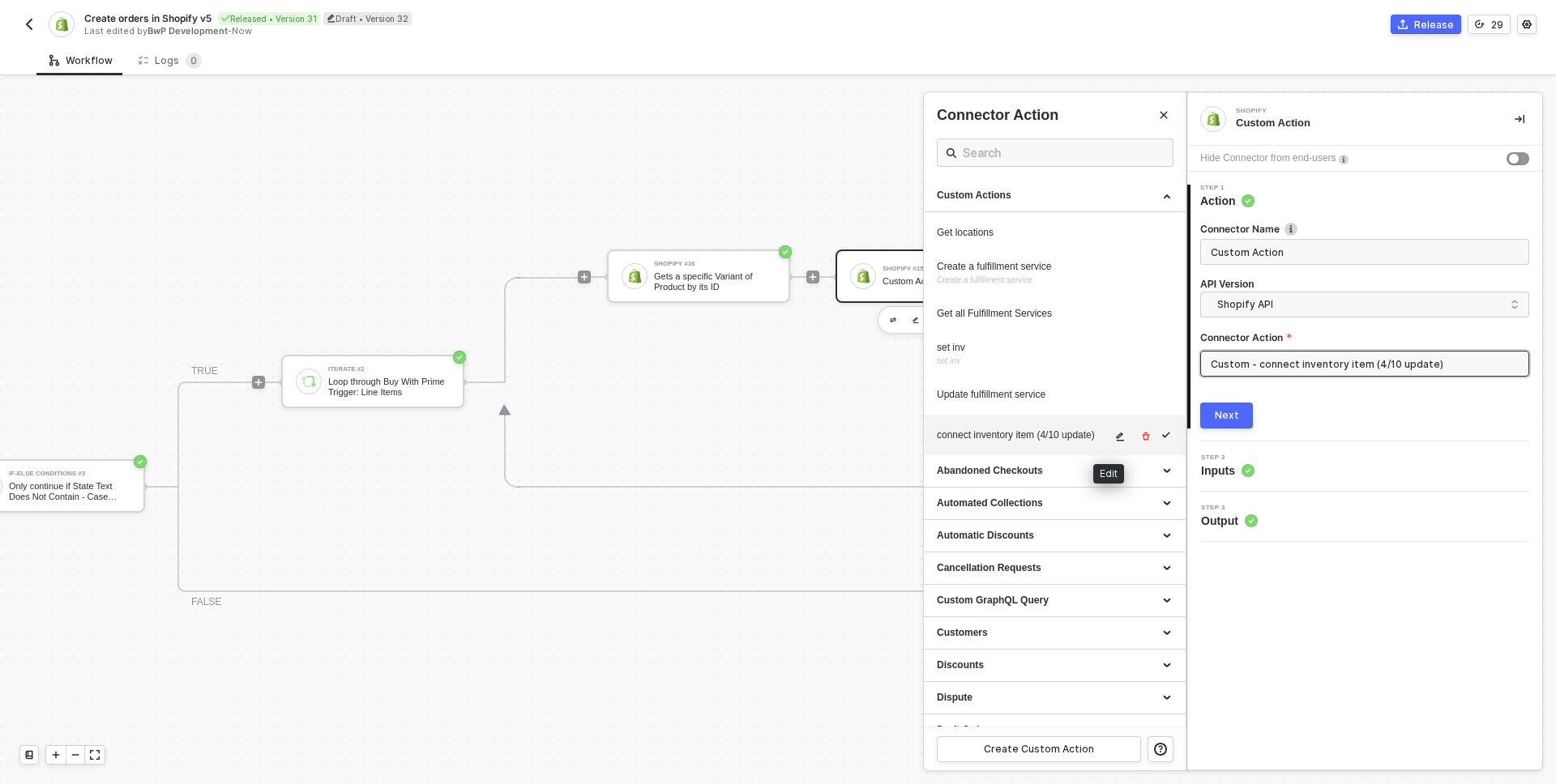
click at [1115, 435] on icon "icon-edit" at bounding box center [1120, 437] width 10 height 10
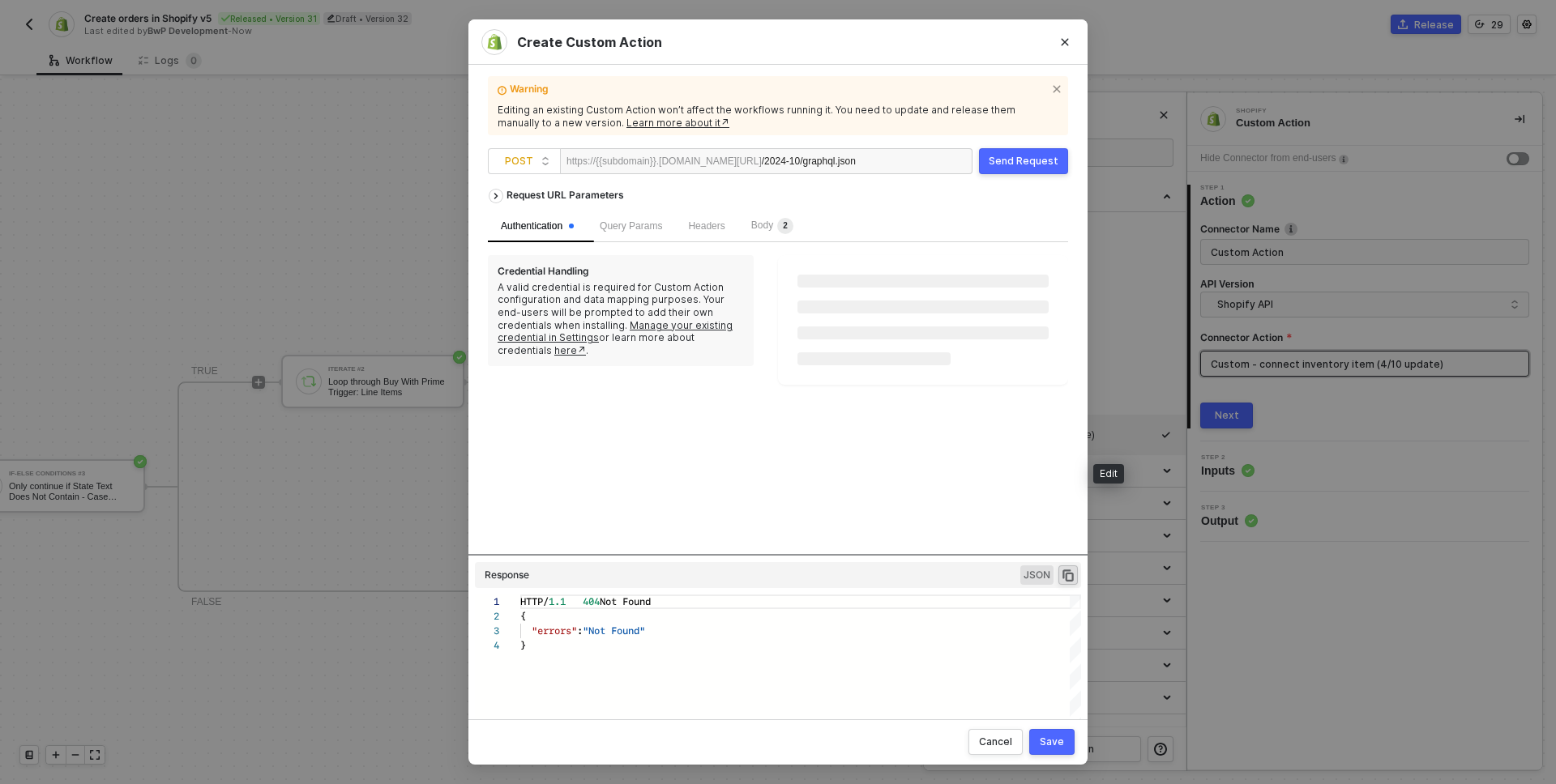
scroll to position [43, 0]
click at [787, 225] on span "2" at bounding box center [783, 226] width 21 height 16
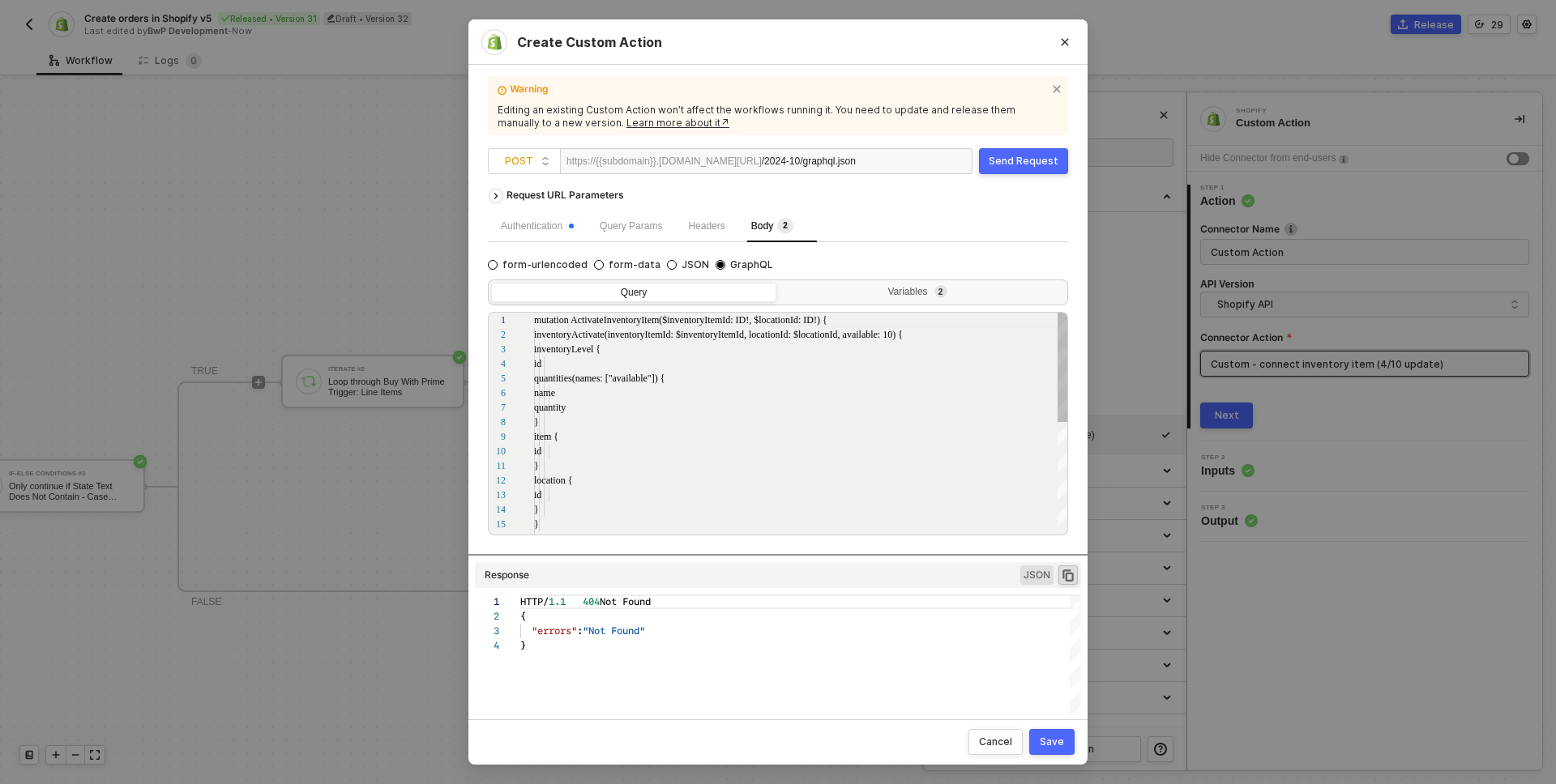
scroll to position [146, 0]
click at [927, 279] on div "Query Variables 2" at bounding box center [778, 292] width 580 height 26
click at [926, 286] on div "Variables 2" at bounding box center [921, 292] width 264 height 13
click at [779, 283] on input "Variables 2" at bounding box center [779, 283] width 0 height 0
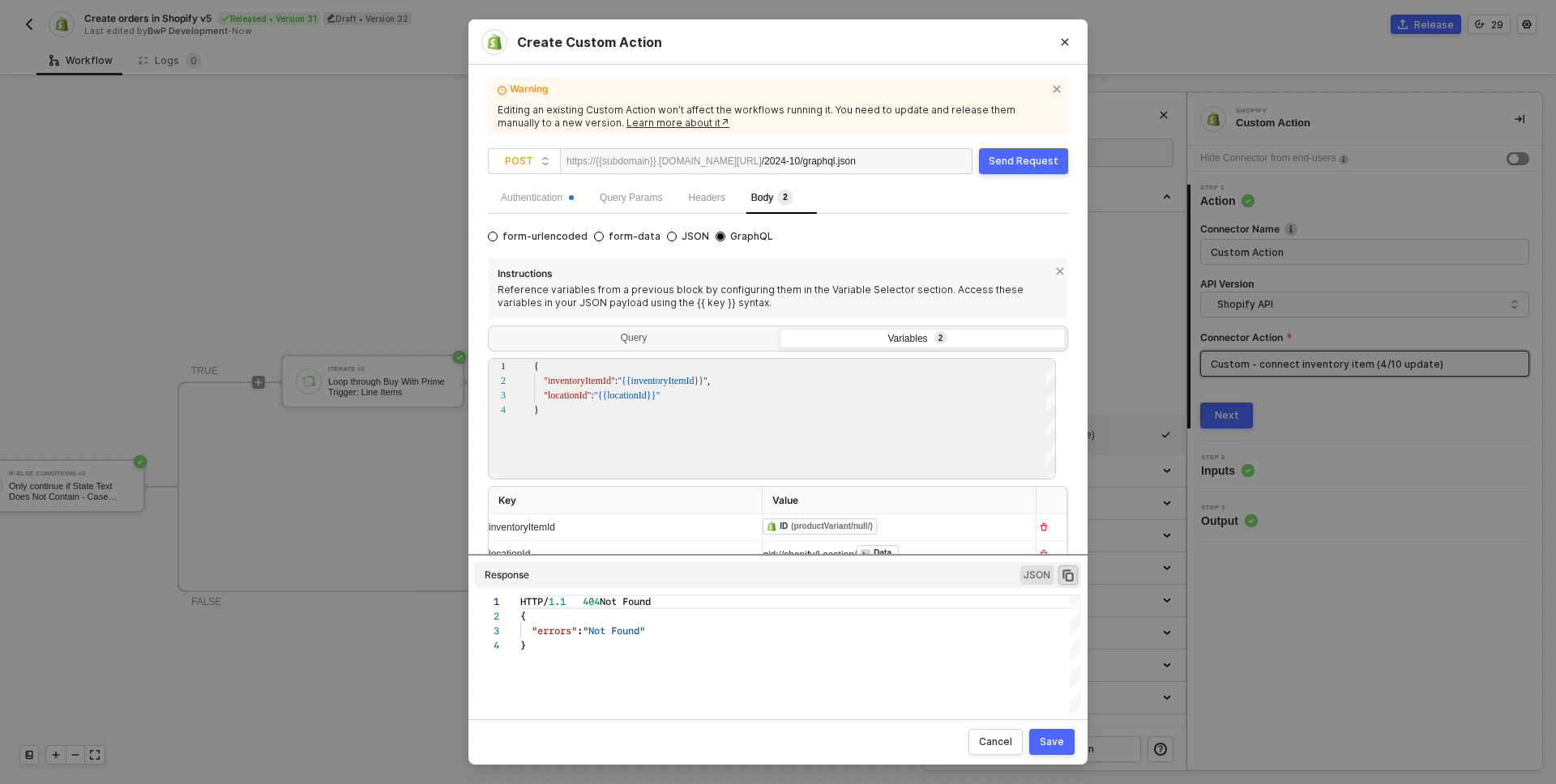
scroll to position [69, 0]
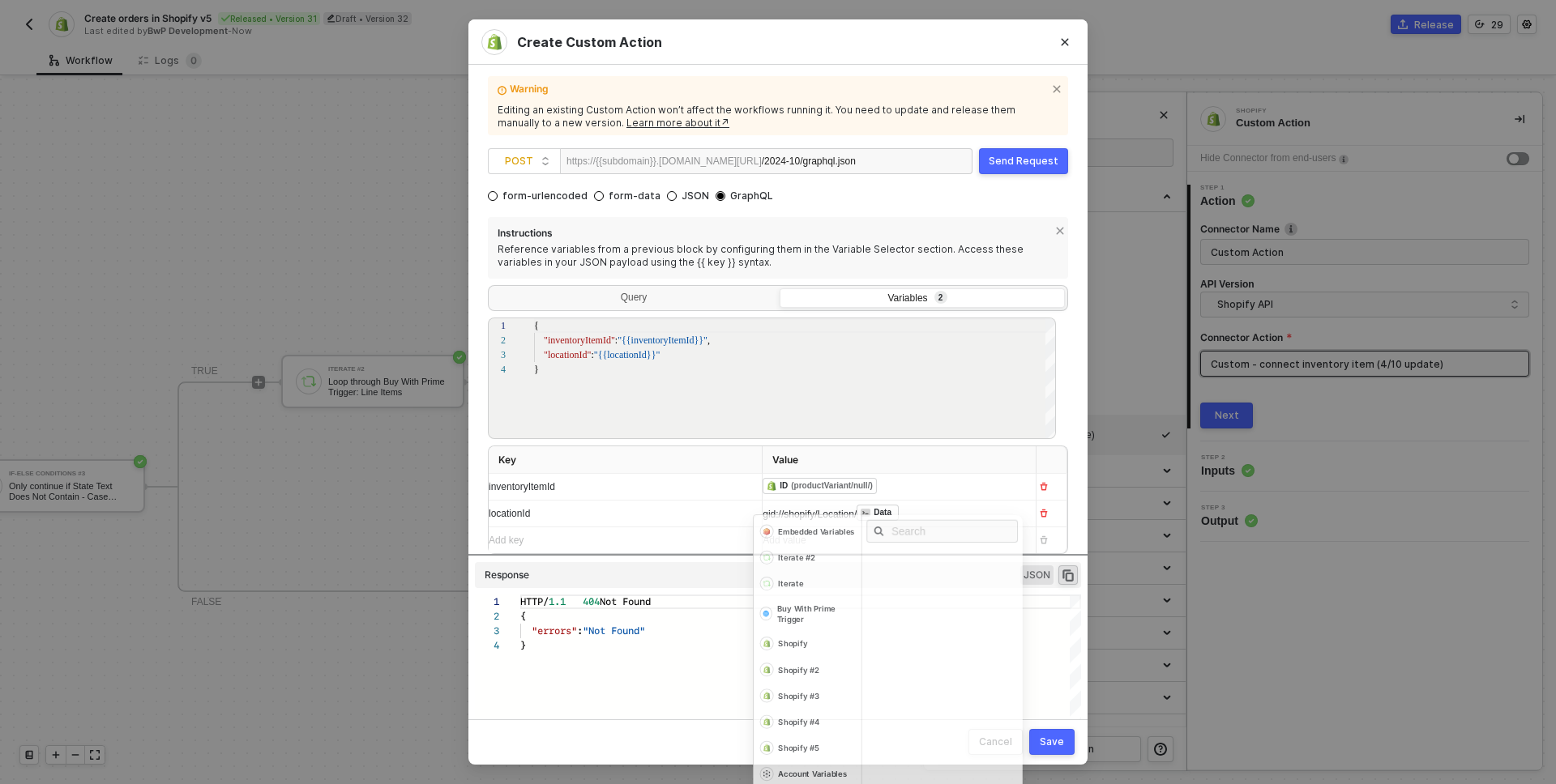
click at [939, 511] on div "gid://shopify/Location/ ﻿ Data ﻿" at bounding box center [884, 514] width 244 height 18
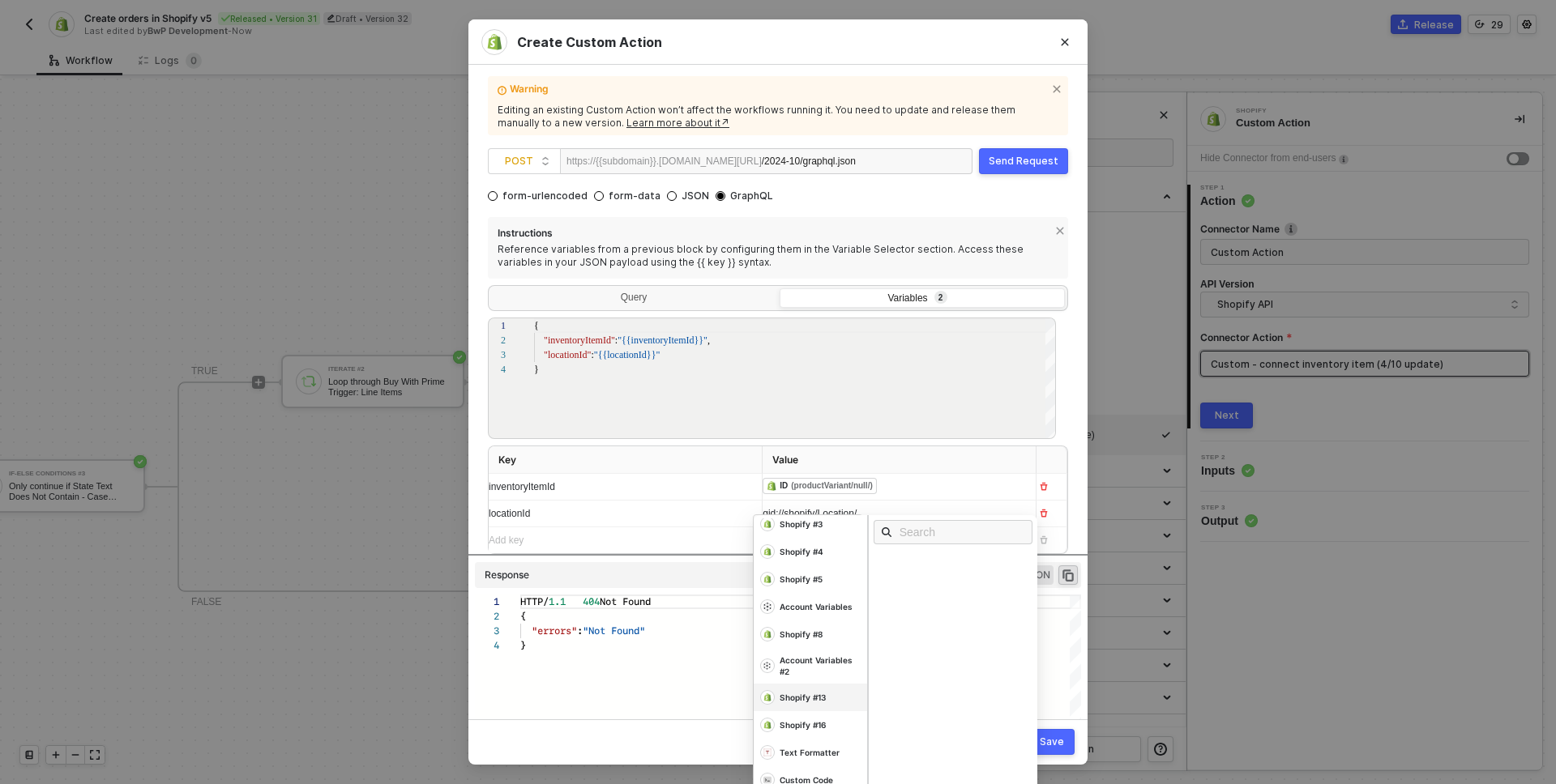
scroll to position [209, 0]
click at [800, 345] on div "Custom Code" at bounding box center [820, 339] width 81 height 12
click at [933, 558] on div "Data" at bounding box center [958, 562] width 170 height 18
click at [1053, 635] on div ""errors" : "Not Found"" at bounding box center [800, 631] width 560 height 15
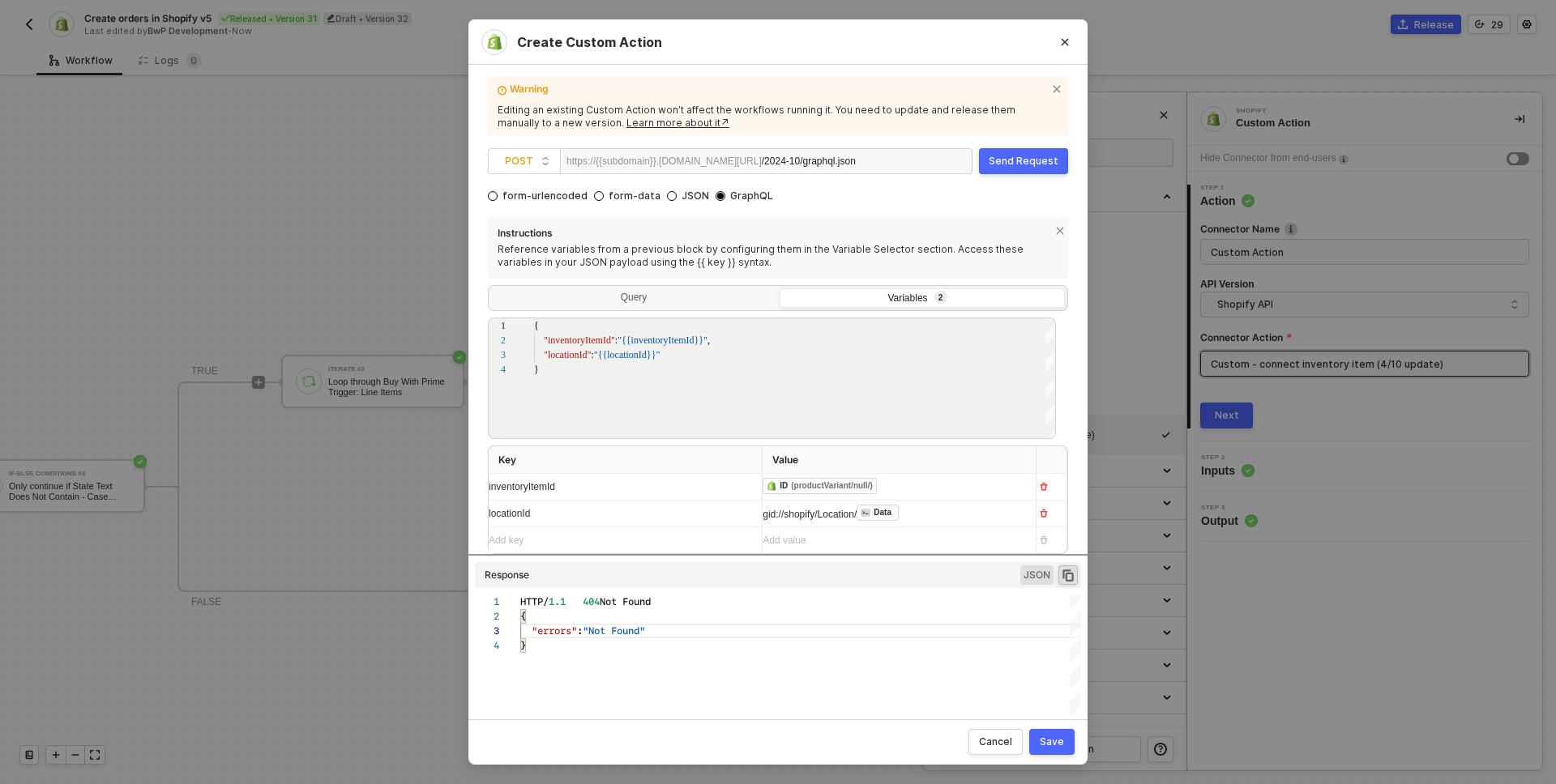
click at [1057, 742] on div "Save" at bounding box center [1052, 742] width 25 height 13
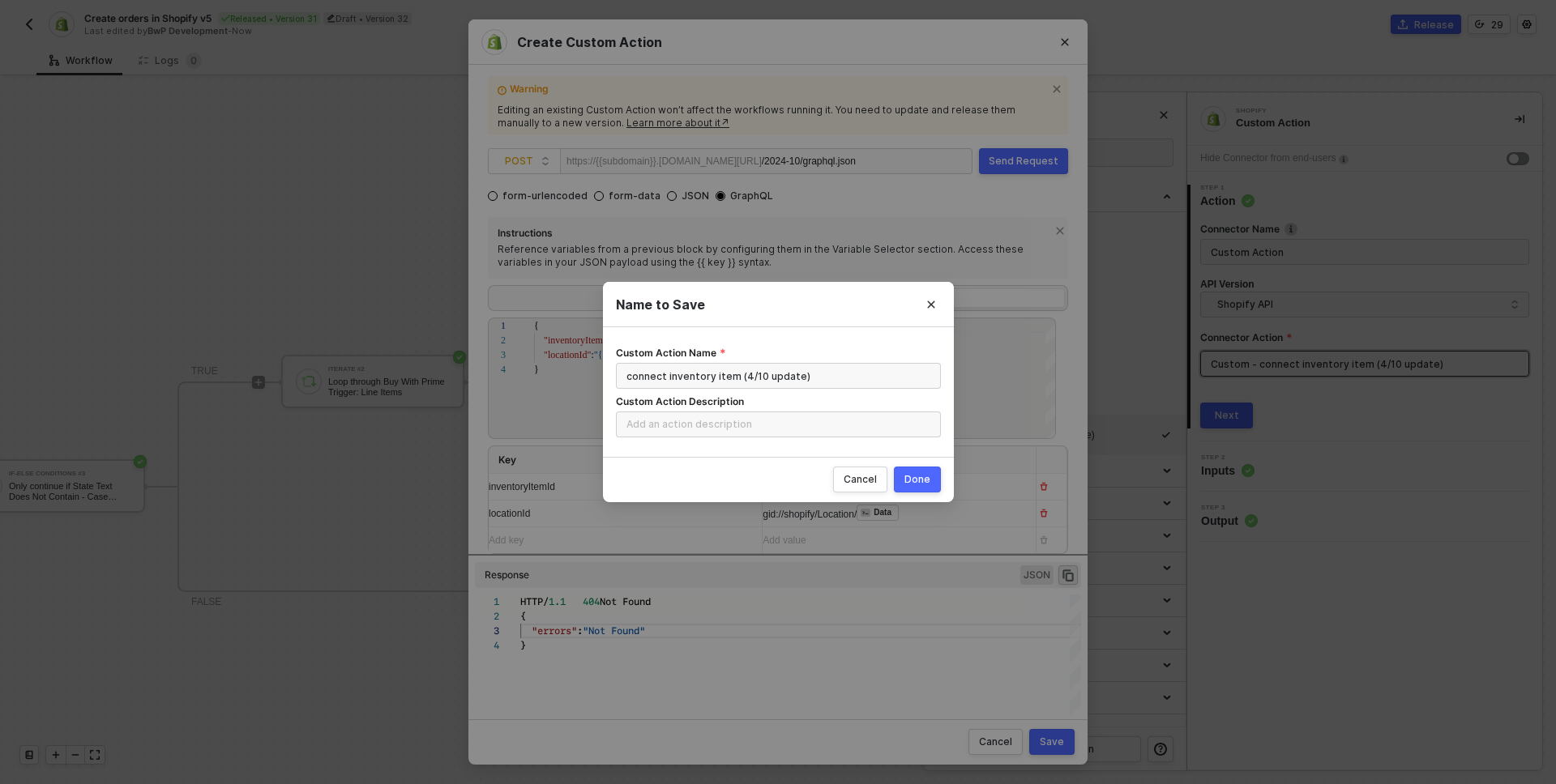
click at [935, 477] on button "Done" at bounding box center [918, 479] width 47 height 26
radio input "true"
radio input "false"
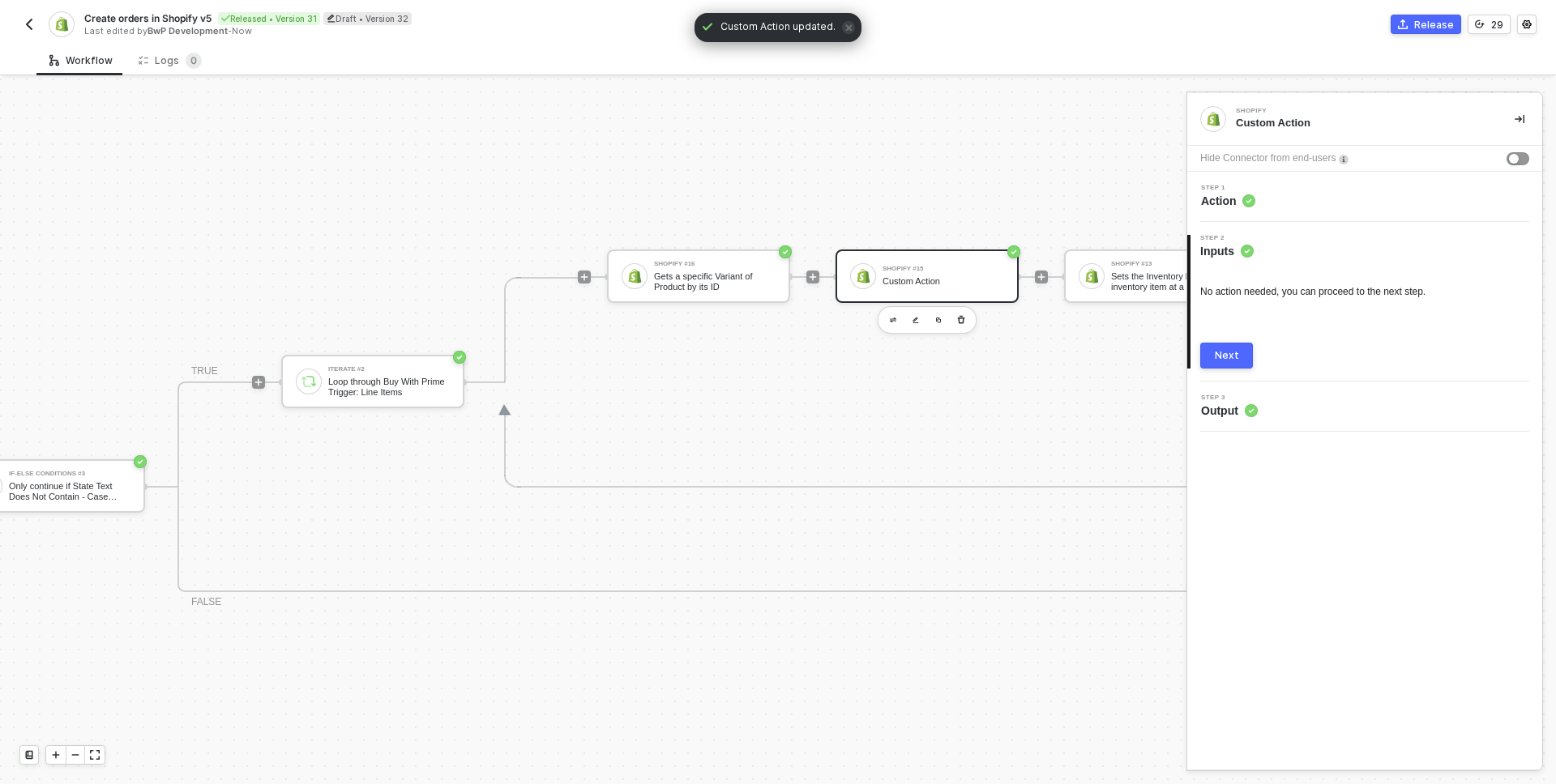
click at [1280, 203] on div "Step 1 Action" at bounding box center [1368, 196] width 351 height 25
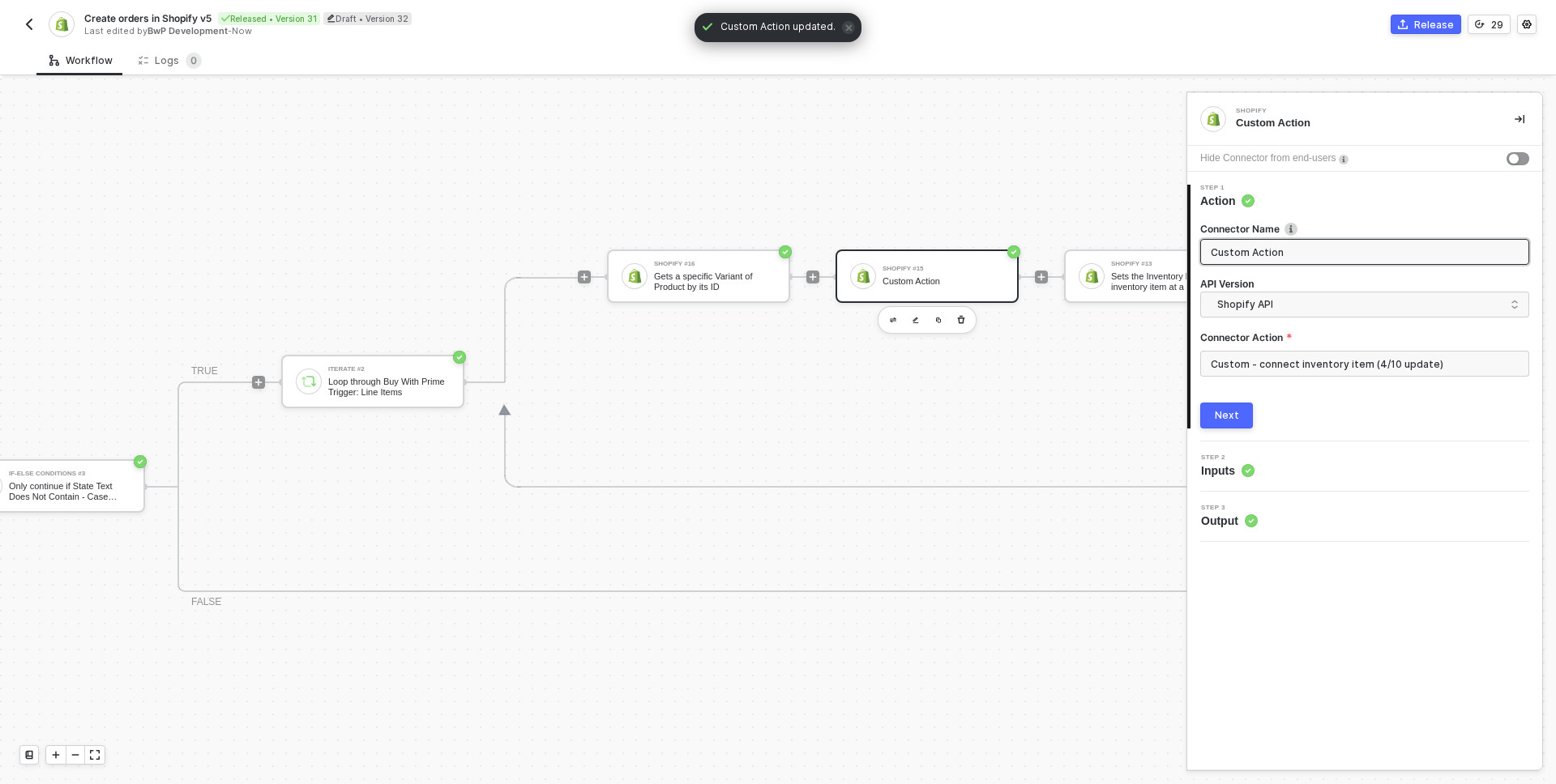
click at [1233, 410] on div "Next" at bounding box center [1226, 415] width 25 height 13
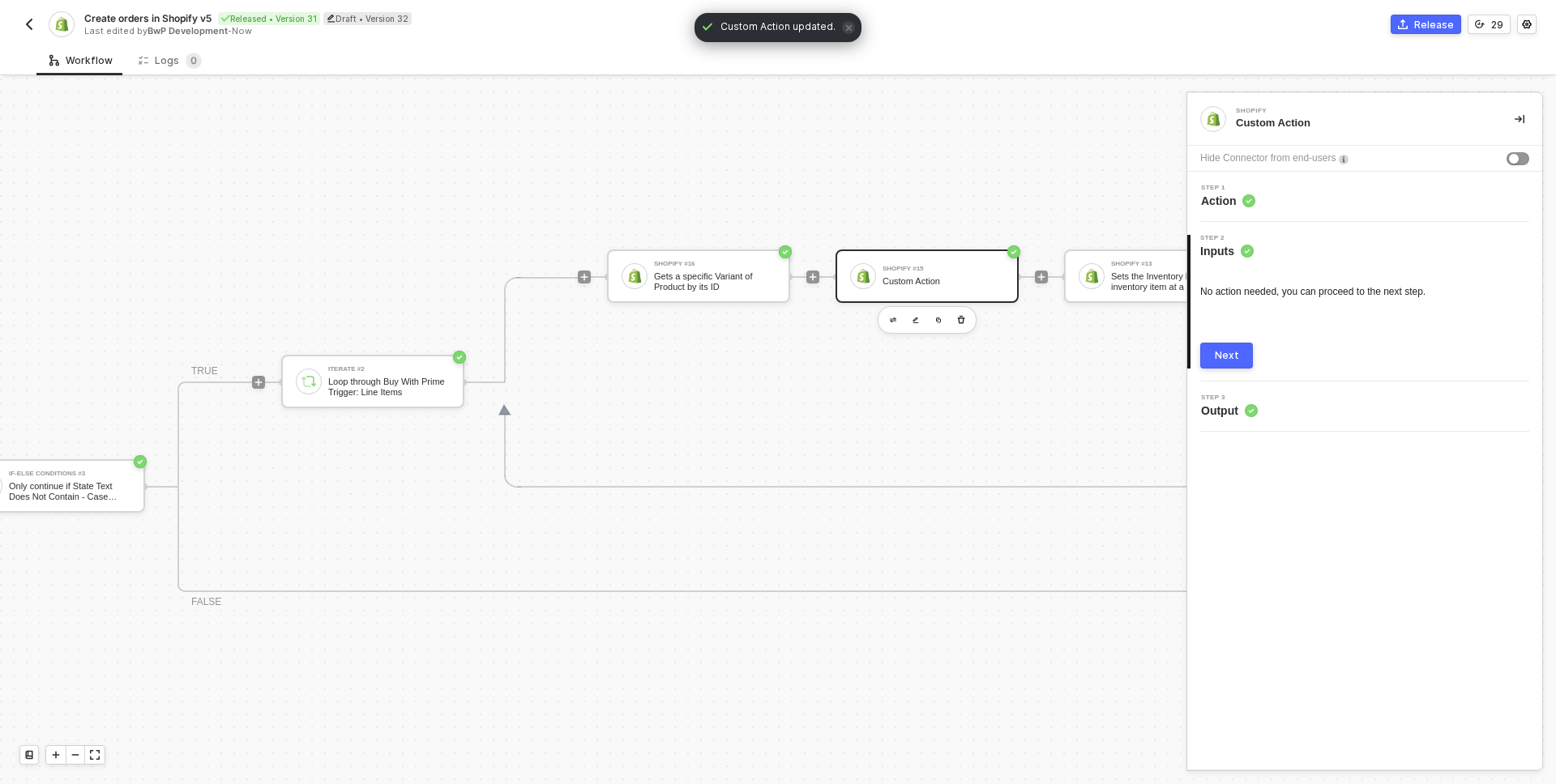
click at [1233, 357] on div "Next" at bounding box center [1226, 355] width 25 height 13
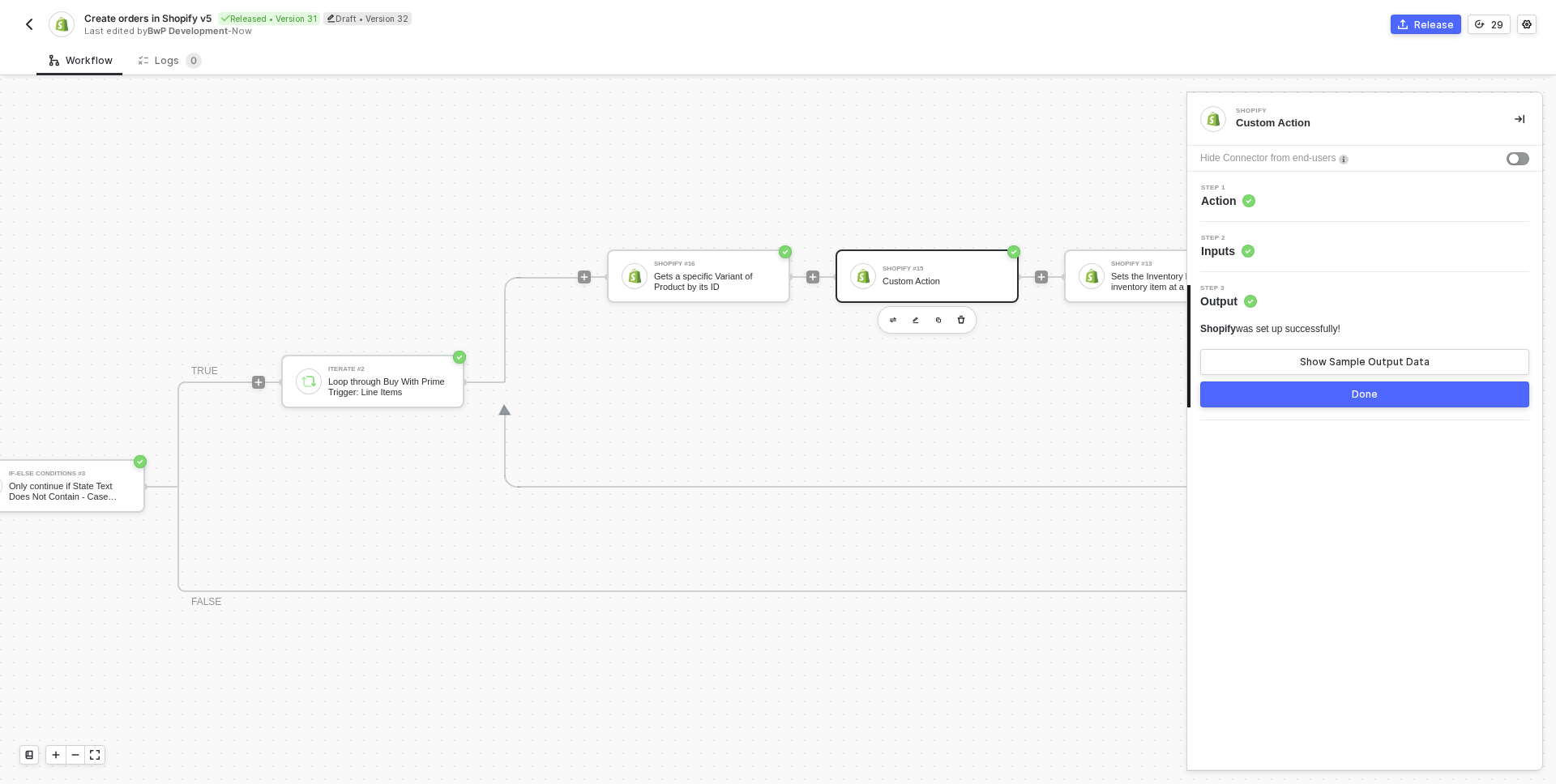
click at [1297, 400] on button "Done" at bounding box center [1366, 394] width 330 height 26
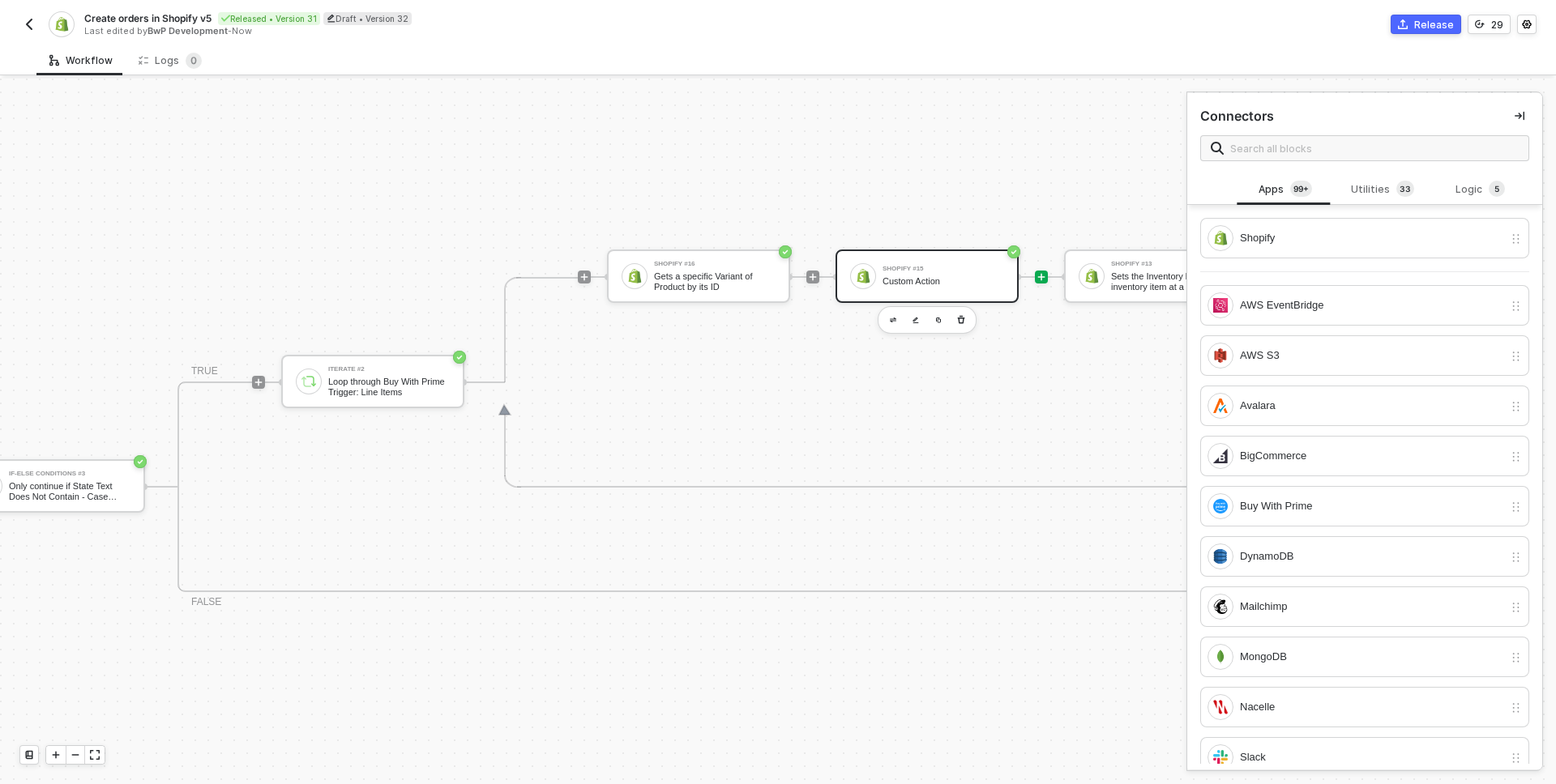
click at [928, 267] on div "Shopify #15" at bounding box center [943, 268] width 121 height 7
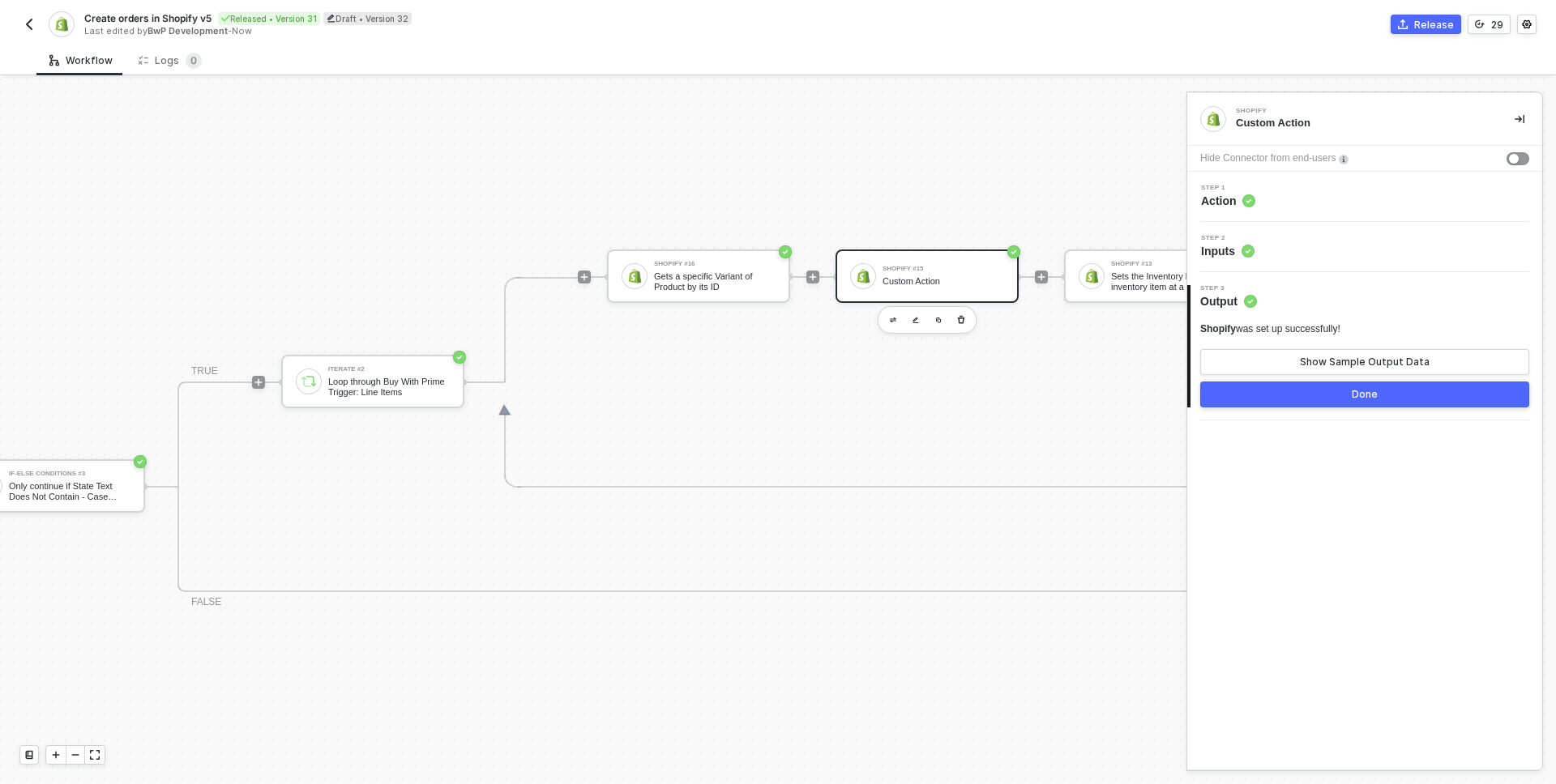
click at [1319, 197] on div "Step 1 Action" at bounding box center [1368, 196] width 351 height 25
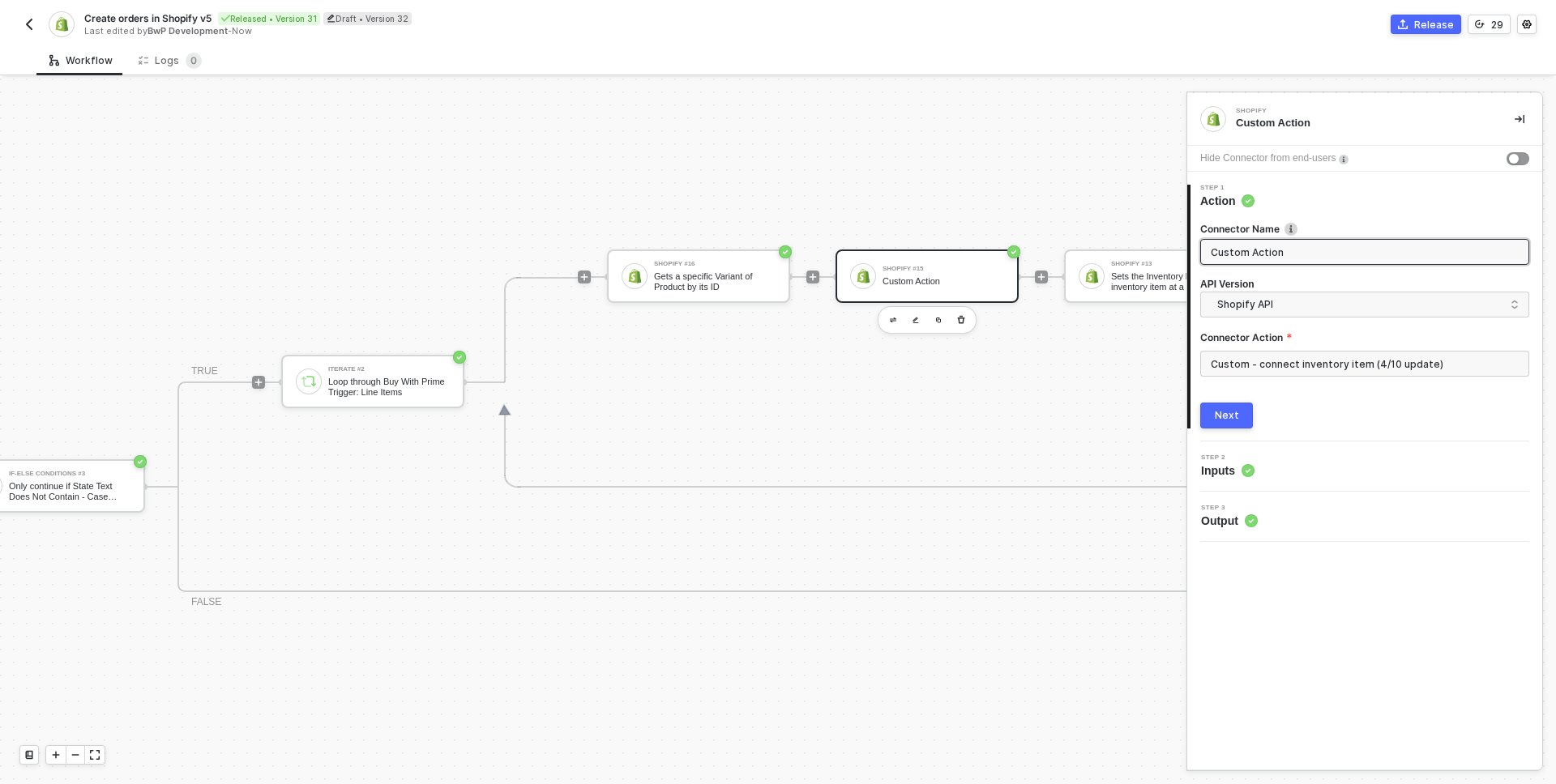
click at [1230, 420] on div "Next" at bounding box center [1226, 415] width 25 height 13
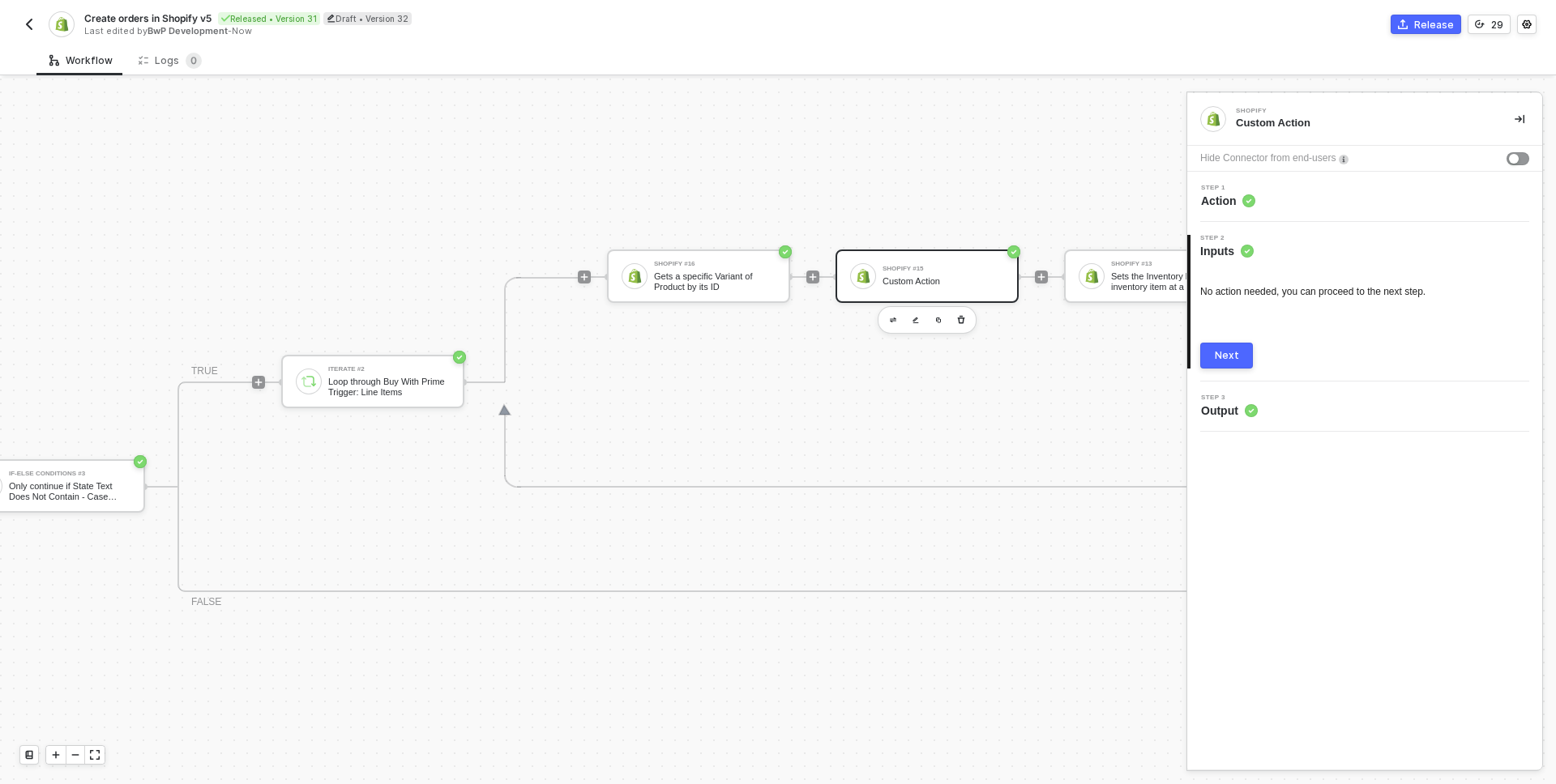
click at [1234, 365] on button "Next" at bounding box center [1226, 355] width 52 height 26
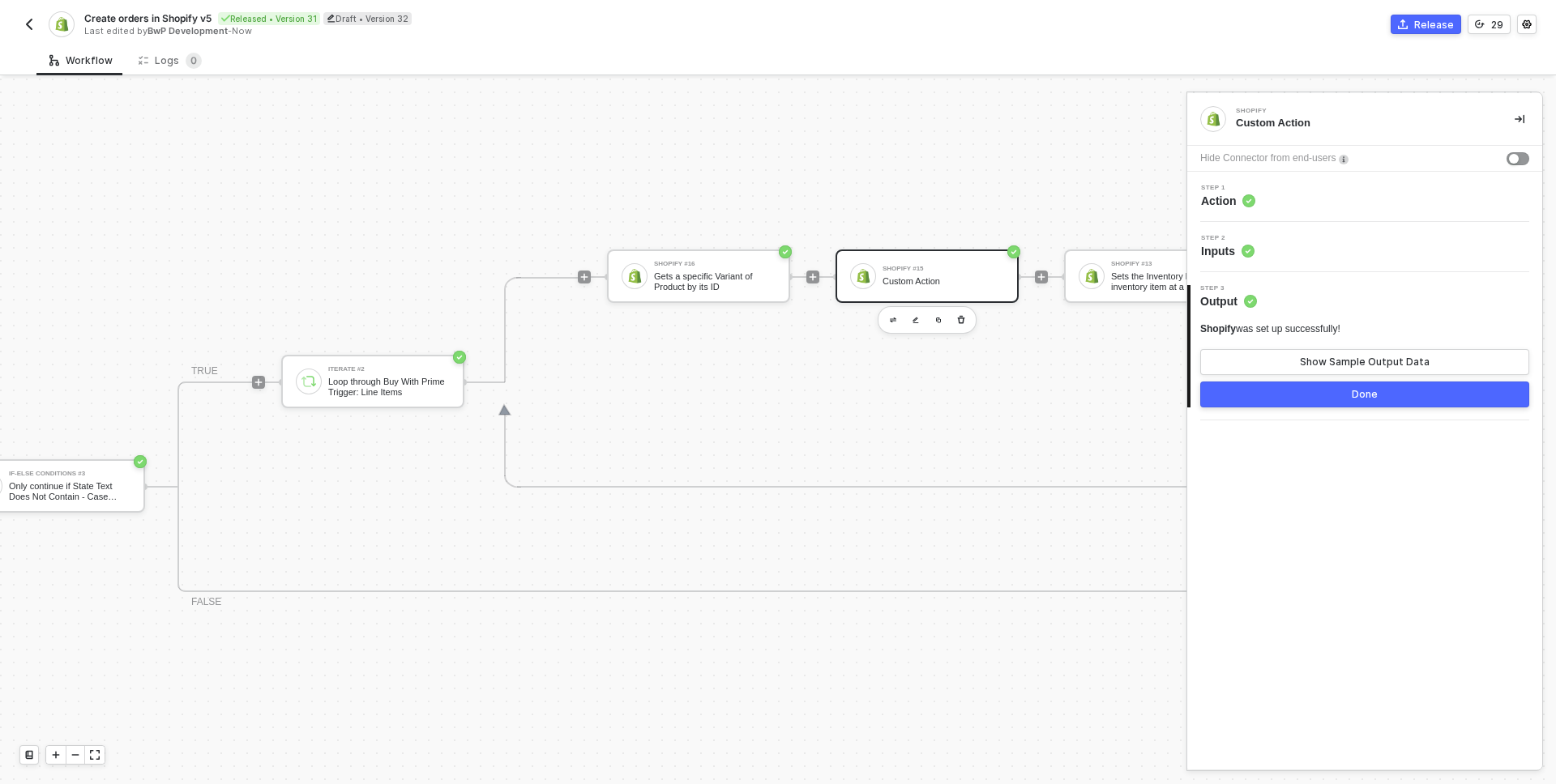
click at [1296, 391] on button "Done" at bounding box center [1366, 394] width 330 height 26
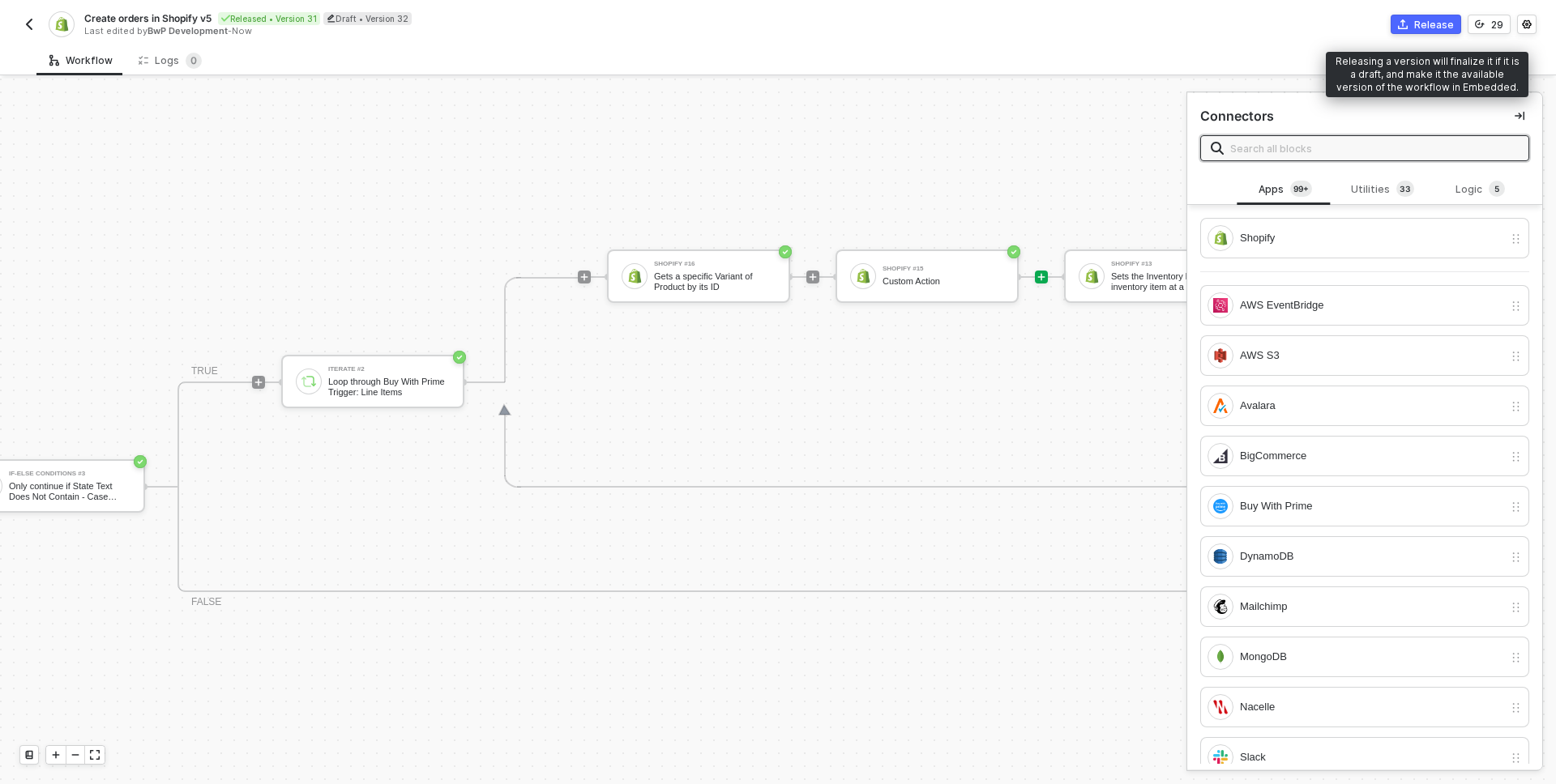
click at [1412, 22] on button "Release" at bounding box center [1426, 25] width 70 height 20
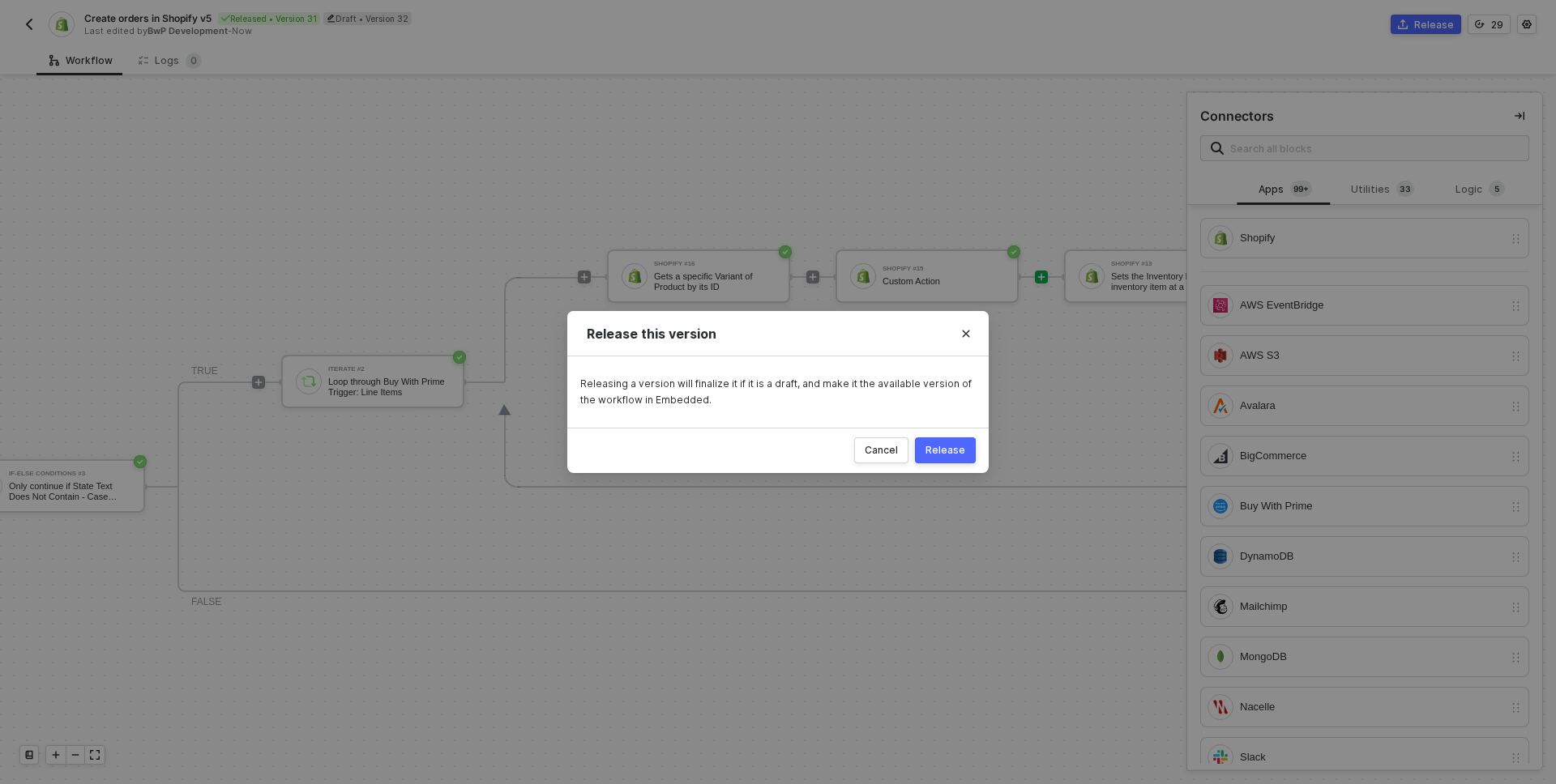
click at [965, 460] on button "Release" at bounding box center [945, 451] width 61 height 26
